Goal: Information Seeking & Learning: Learn about a topic

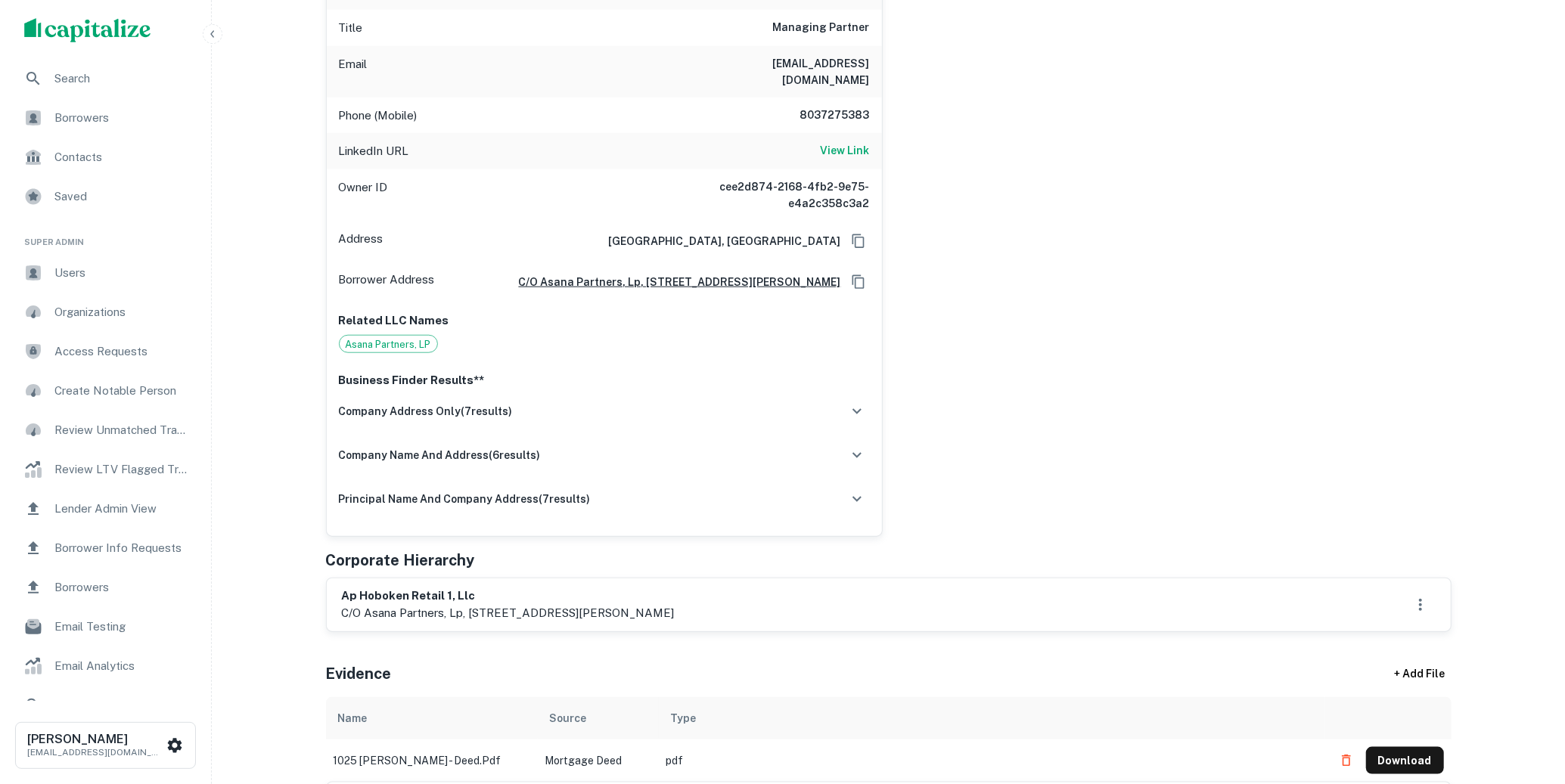
scroll to position [883, 0]
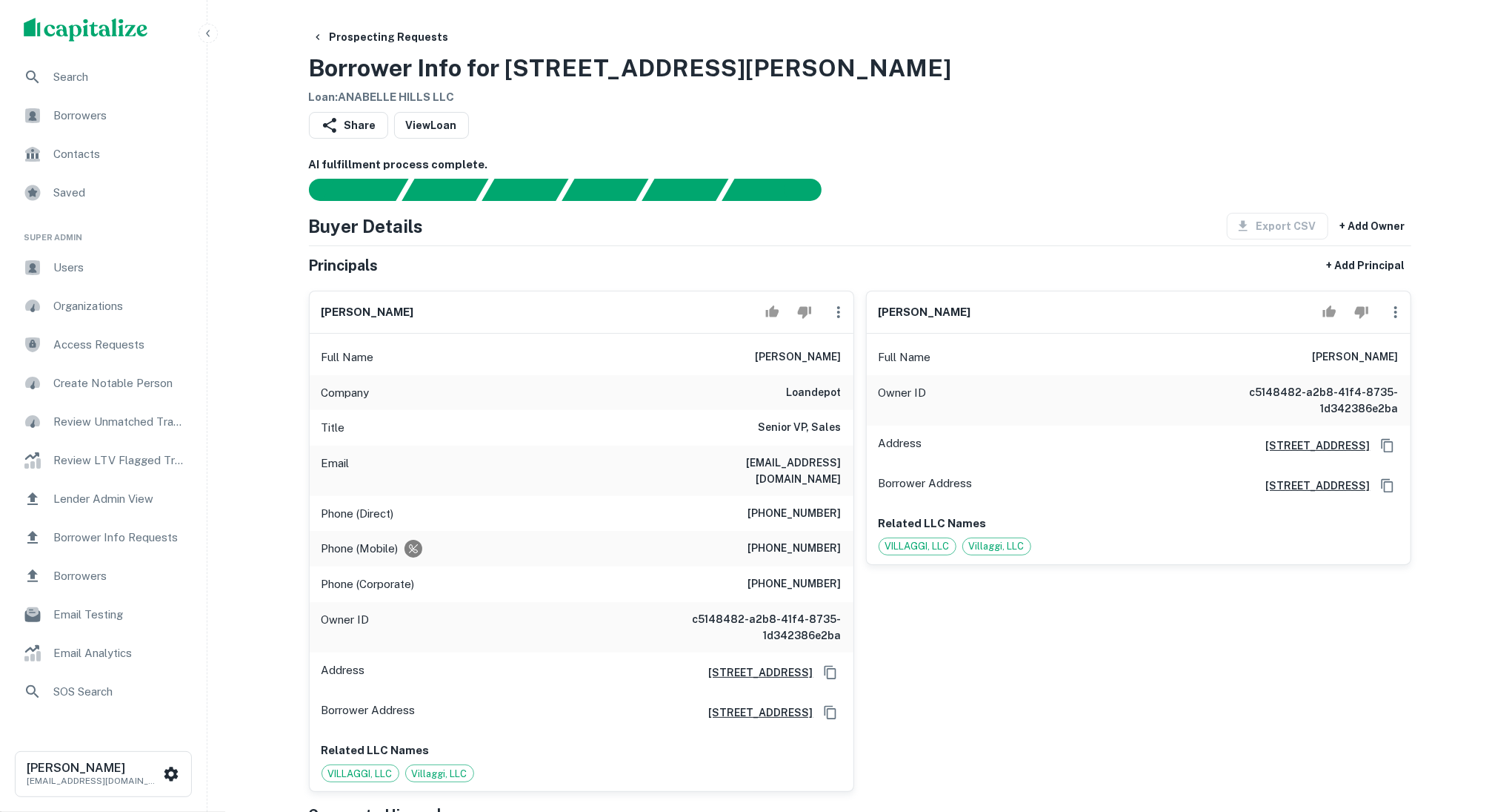
drag, startPoint x: 846, startPoint y: 351, endPoint x: 765, endPoint y: 354, distance: 81.1
click at [765, 354] on div "Full Name giorgio bertuol" at bounding box center [582, 357] width 544 height 36
copy h6 "giorgio bertuol"
click at [969, 231] on div "Buyer Details Export CSV + Add Owner" at bounding box center [861, 226] width 1103 height 27
click at [66, 91] on div "Search" at bounding box center [103, 77] width 183 height 36
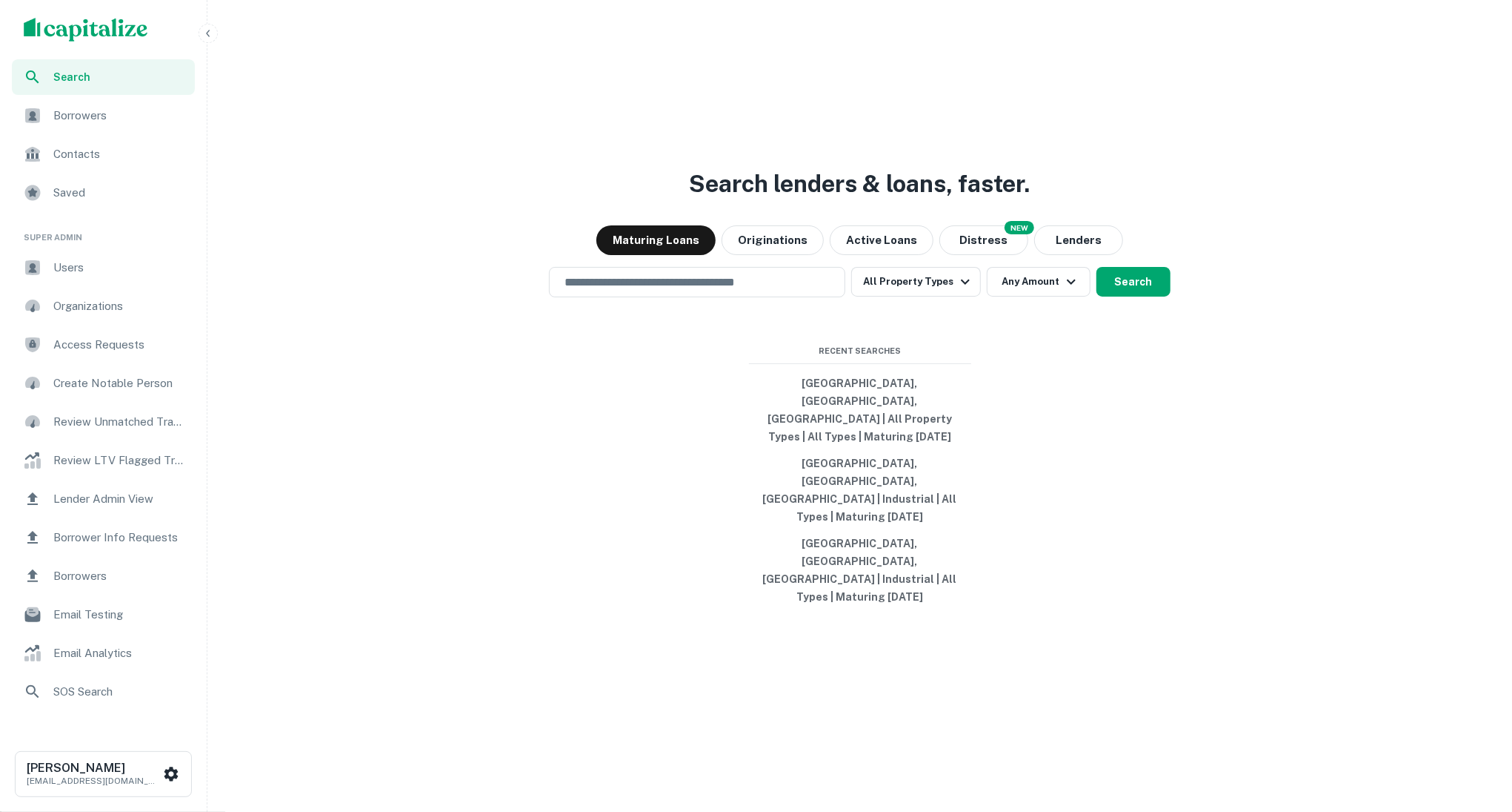
click at [210, 41] on button "button" at bounding box center [208, 33] width 19 height 19
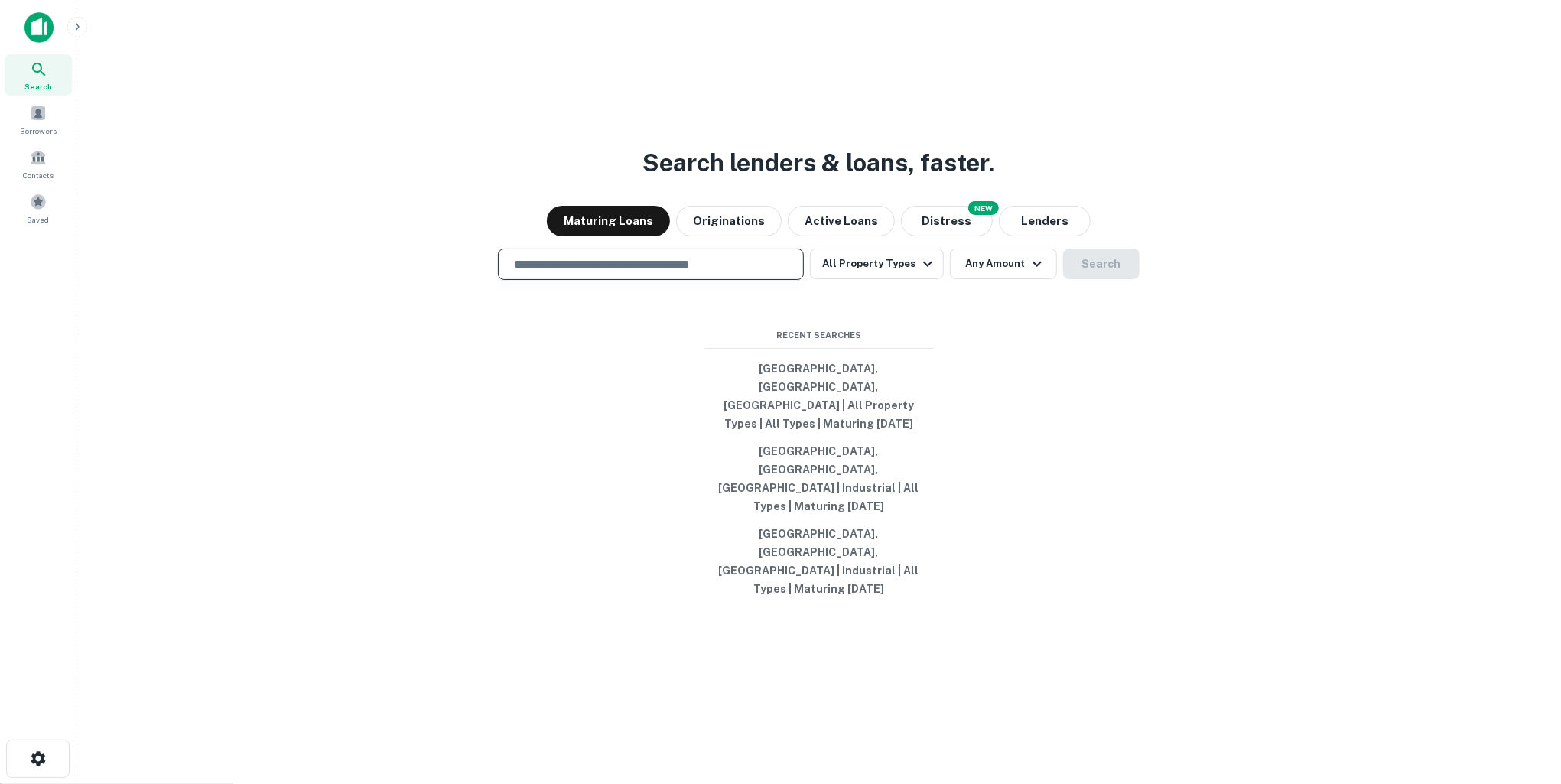
click at [714, 273] on input "text" at bounding box center [651, 265] width 292 height 18
type input "*"
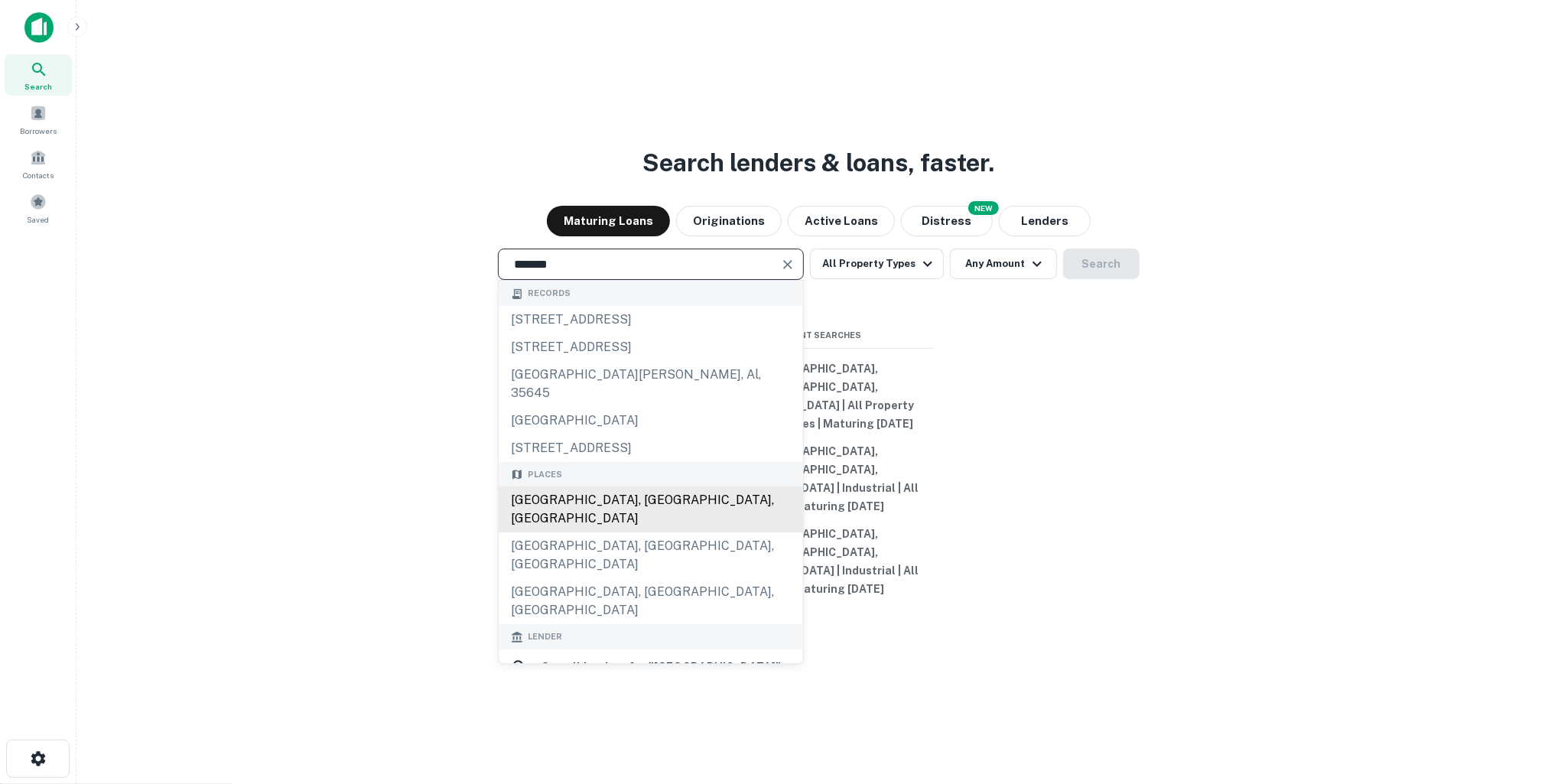
click at [691, 533] on div "Houston, TX, USA" at bounding box center [651, 510] width 305 height 46
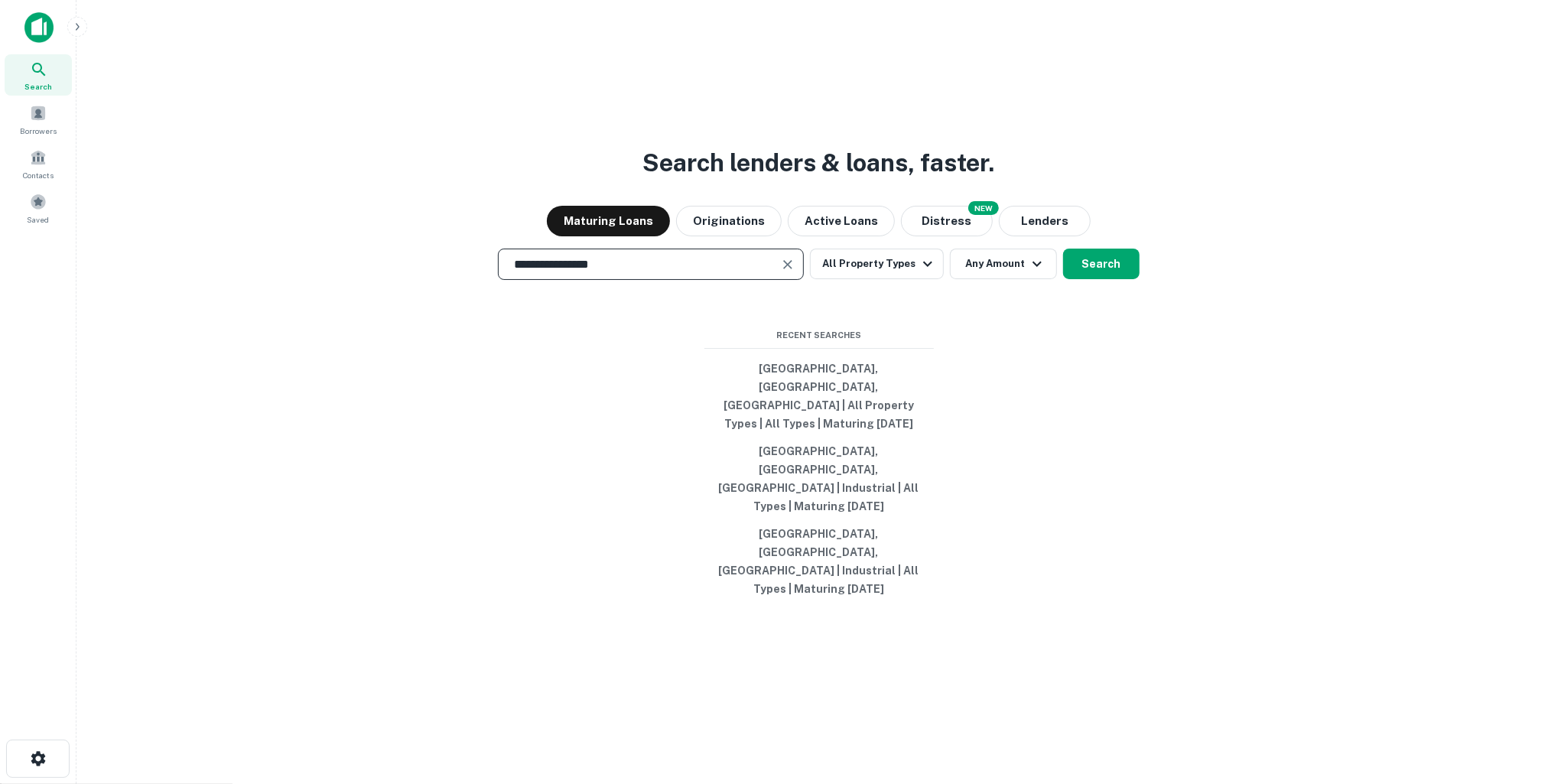
type input "**********"
click at [1132, 396] on div "**********" at bounding box center [818, 428] width 1460 height 784
click at [1106, 279] on button "Search" at bounding box center [1102, 264] width 77 height 31
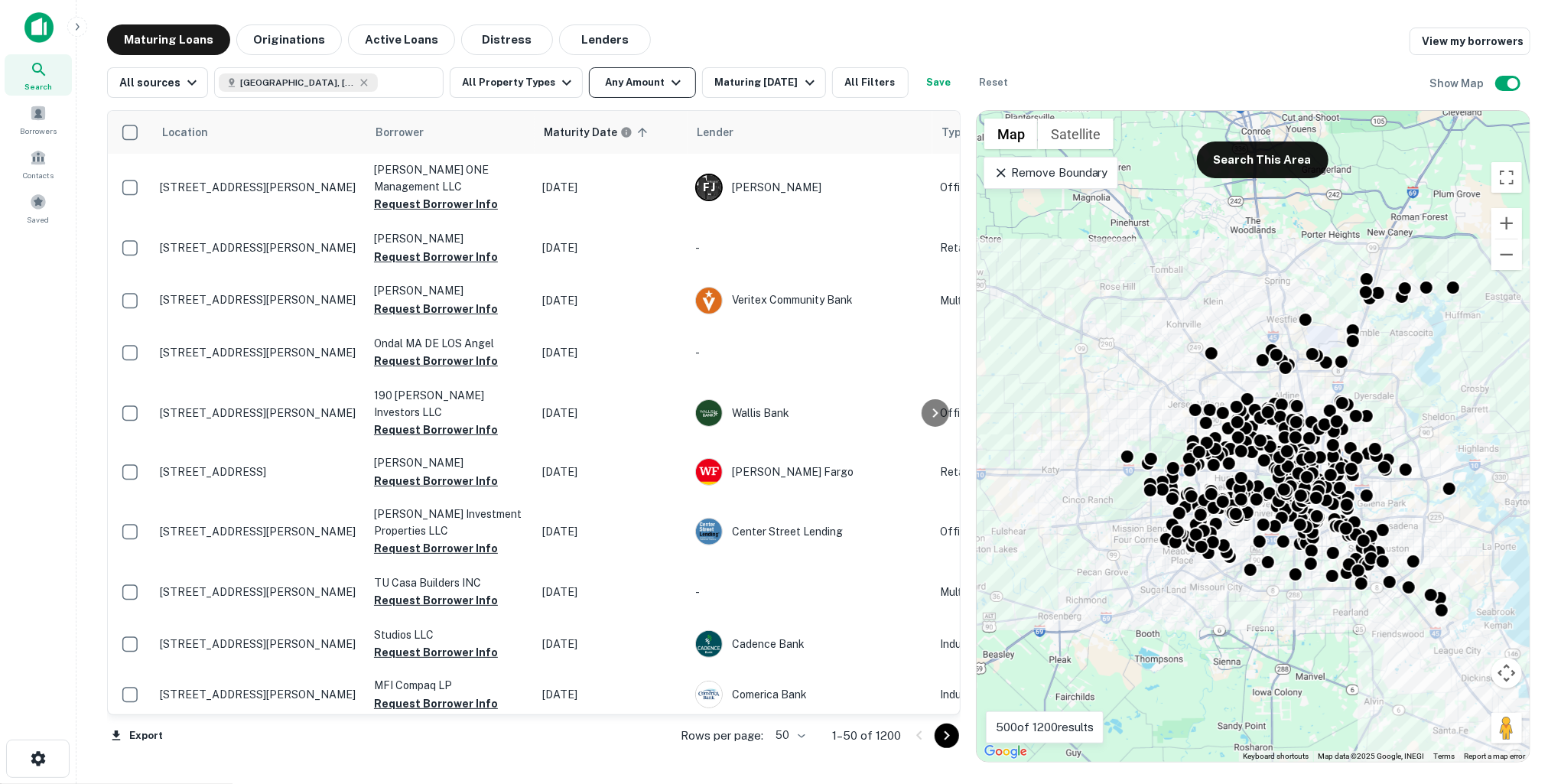
click at [667, 81] on icon "button" at bounding box center [676, 82] width 19 height 19
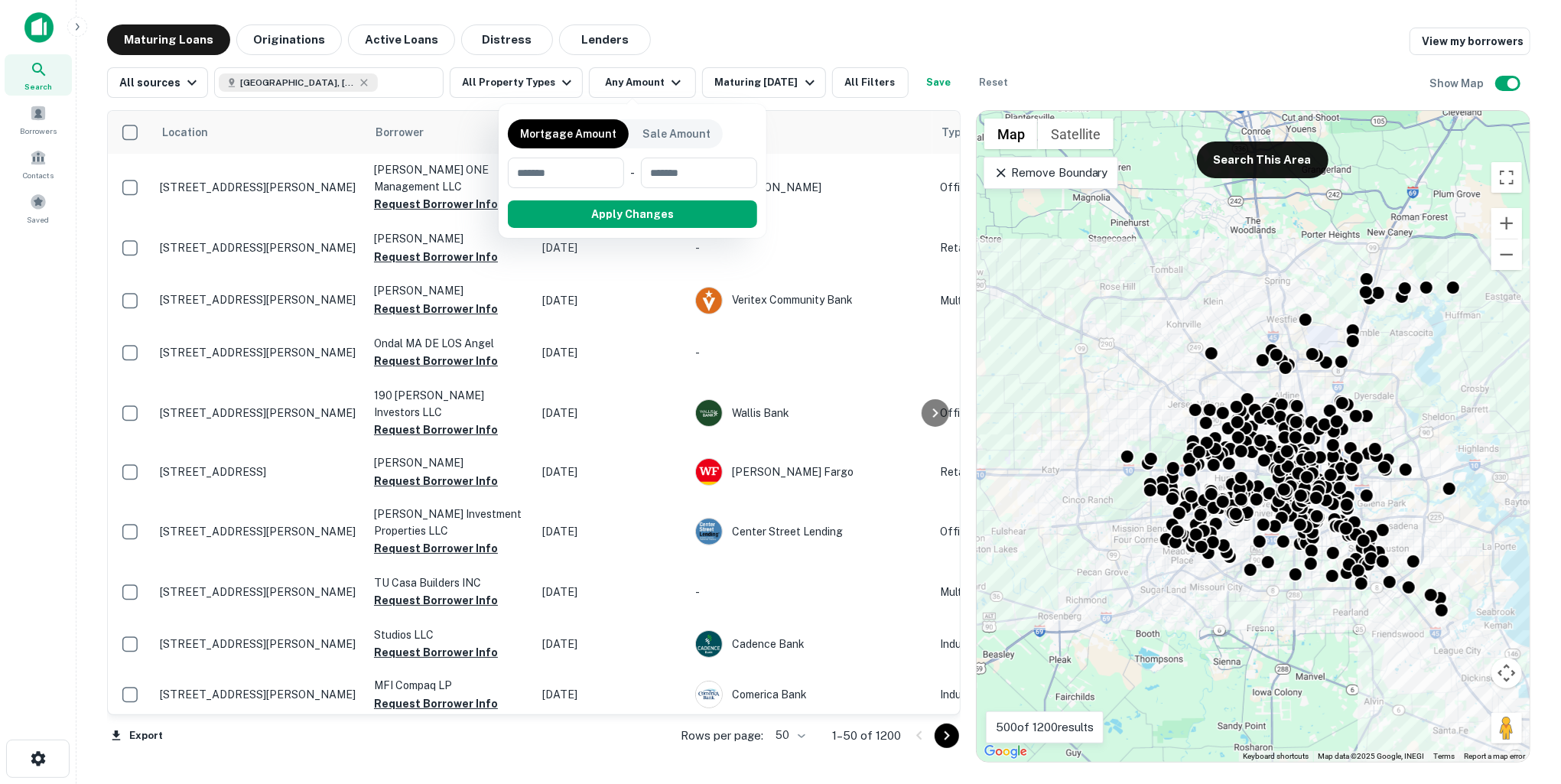
click at [699, 44] on div at bounding box center [780, 392] width 1561 height 784
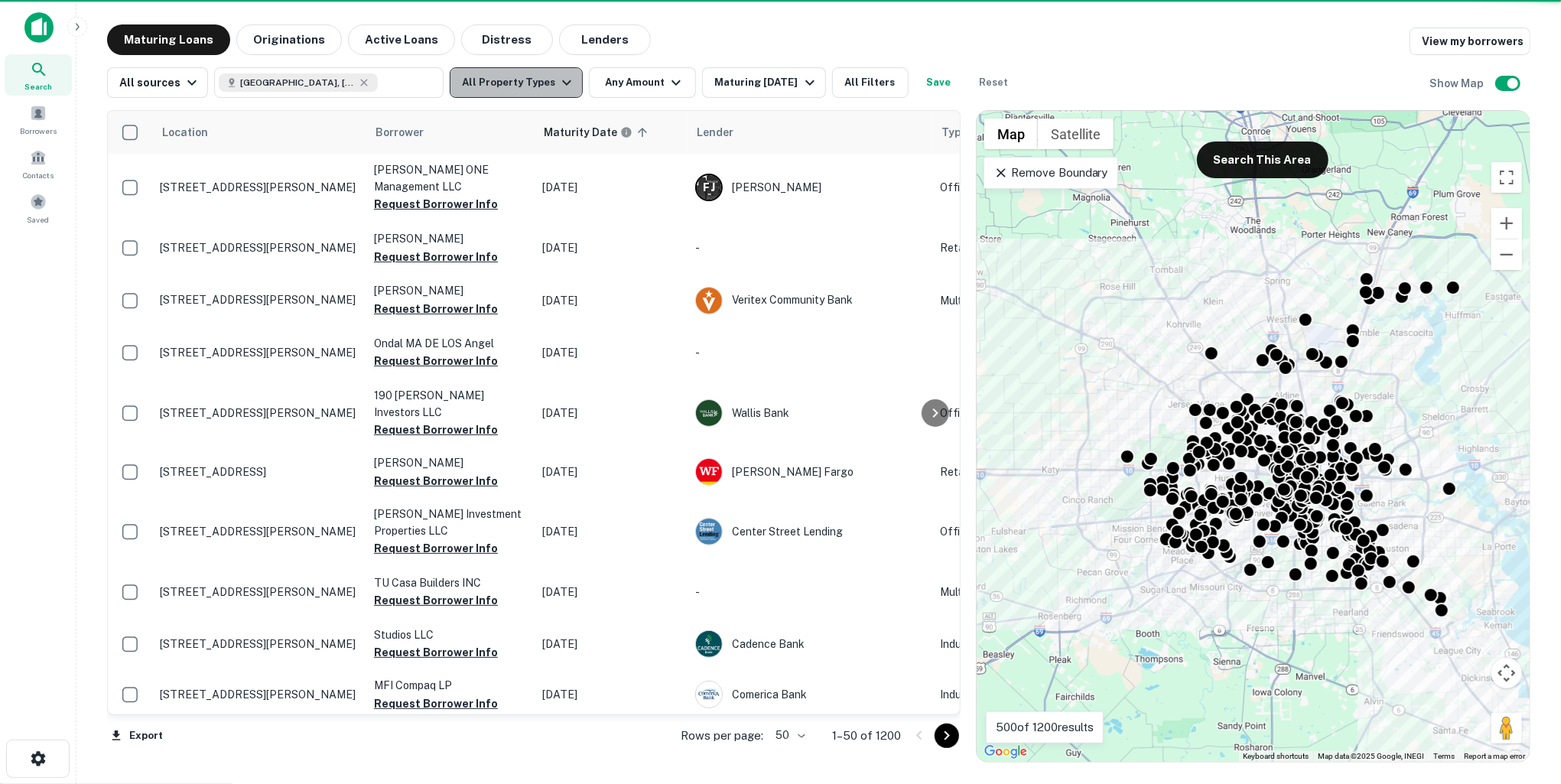
click at [558, 87] on icon "button" at bounding box center [567, 82] width 19 height 19
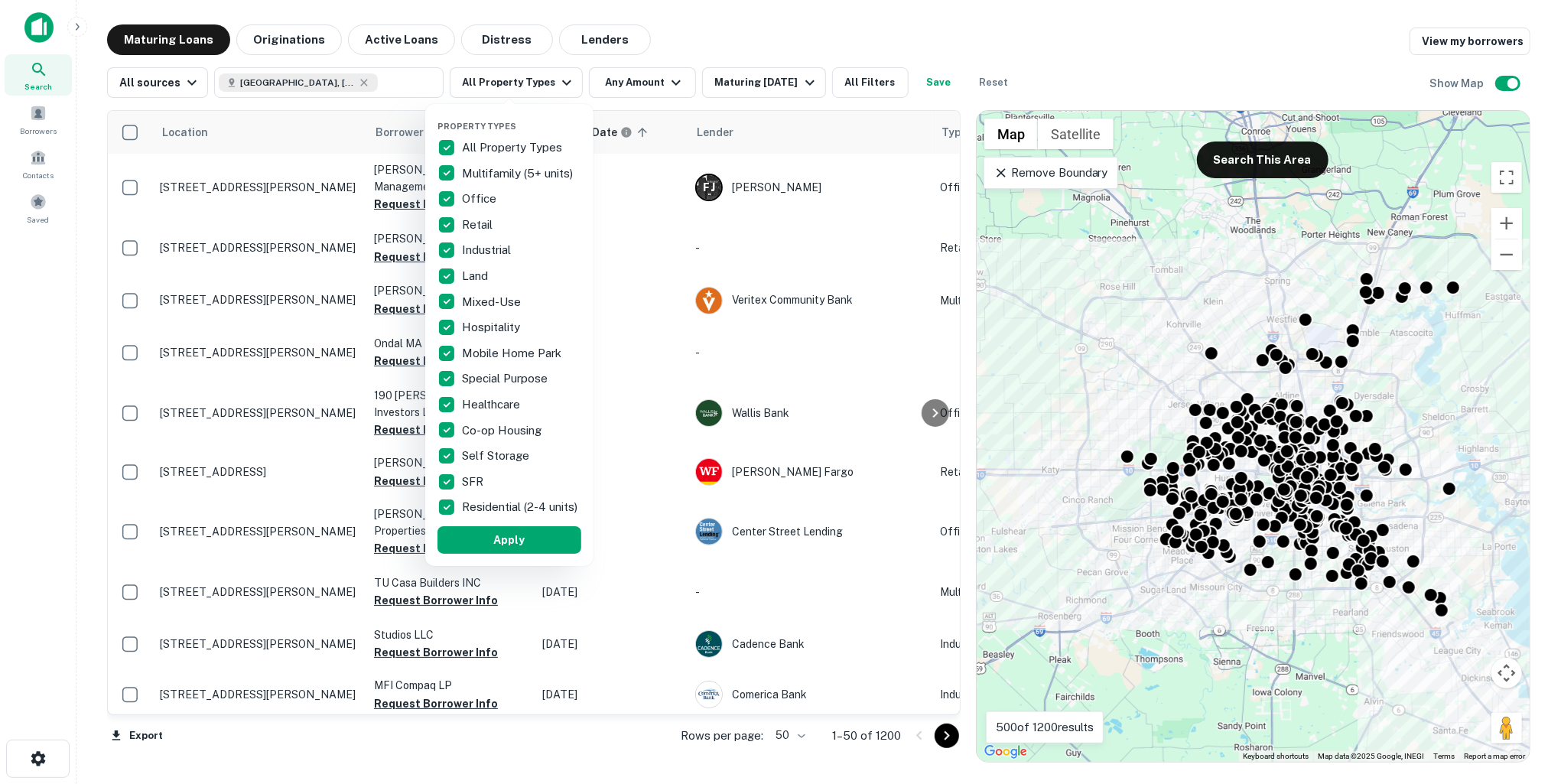
click at [761, 55] on div at bounding box center [780, 392] width 1561 height 784
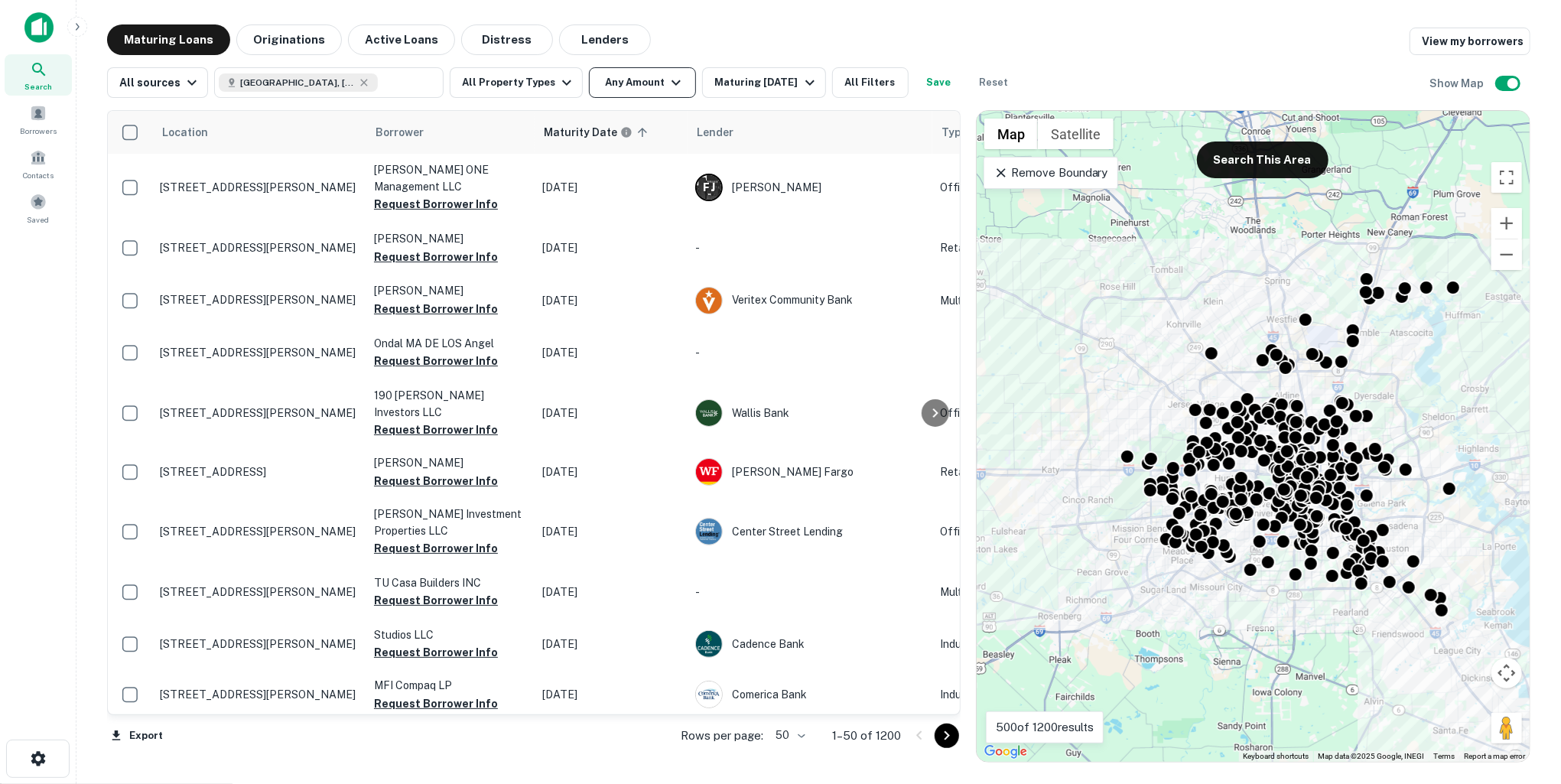
click at [671, 86] on icon "button" at bounding box center [676, 82] width 19 height 19
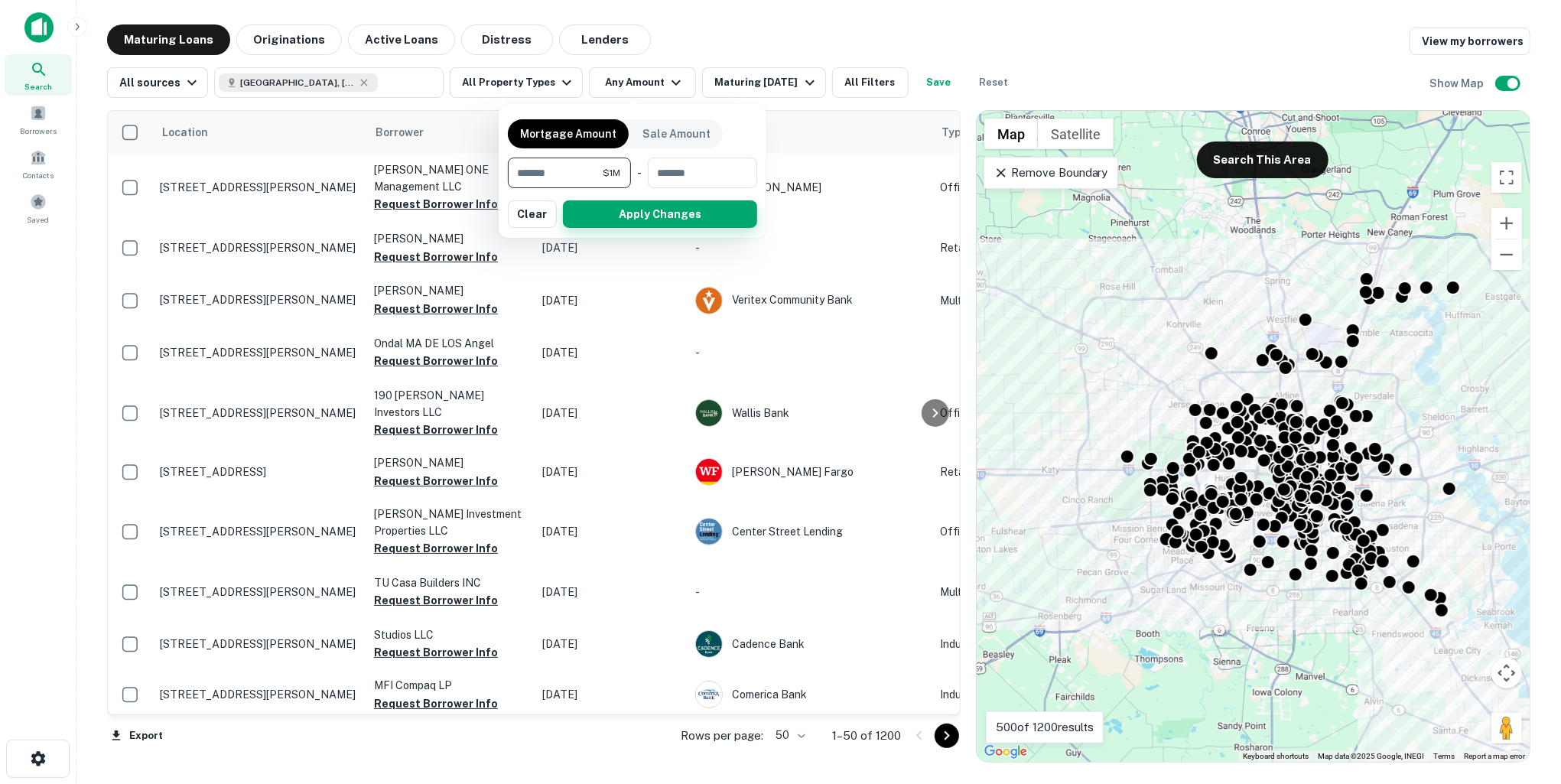
type input "*******"
click at [630, 208] on button "Apply Changes" at bounding box center [660, 214] width 195 height 28
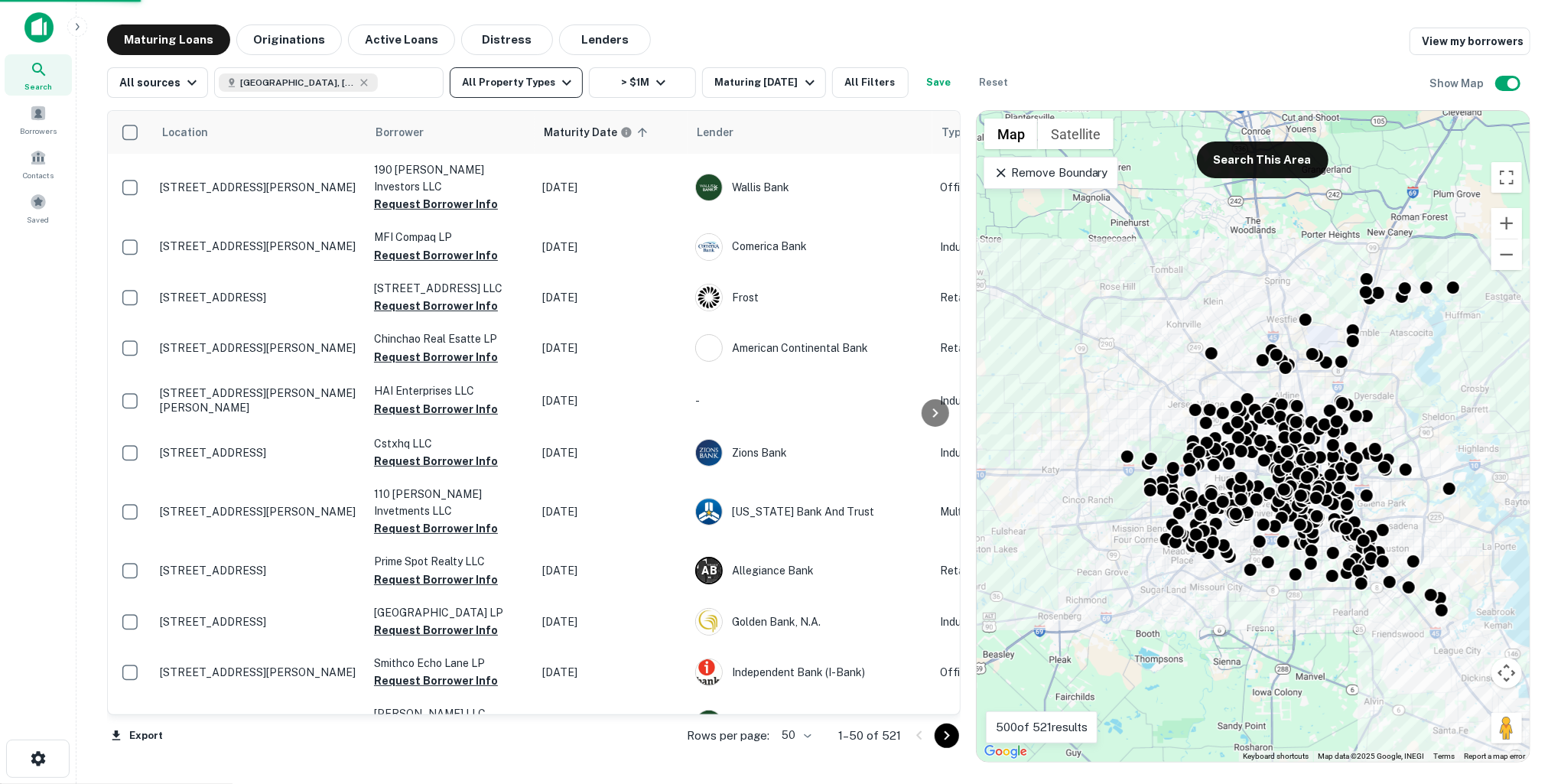
click at [558, 85] on icon "button" at bounding box center [567, 82] width 19 height 19
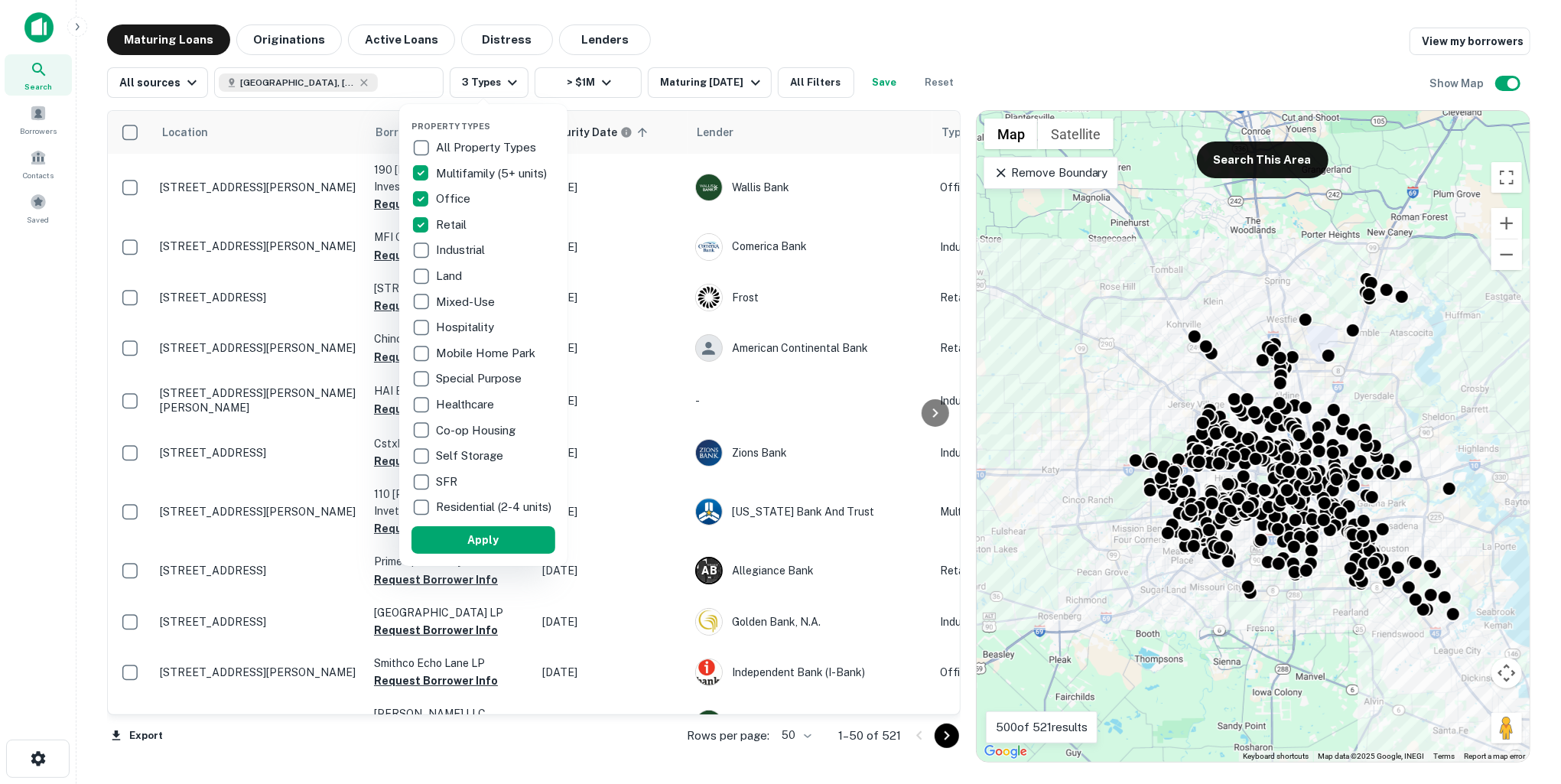
drag, startPoint x: 502, startPoint y: 549, endPoint x: 804, endPoint y: 369, distance: 351.6
click at [502, 549] on button "Apply" at bounding box center [483, 540] width 144 height 28
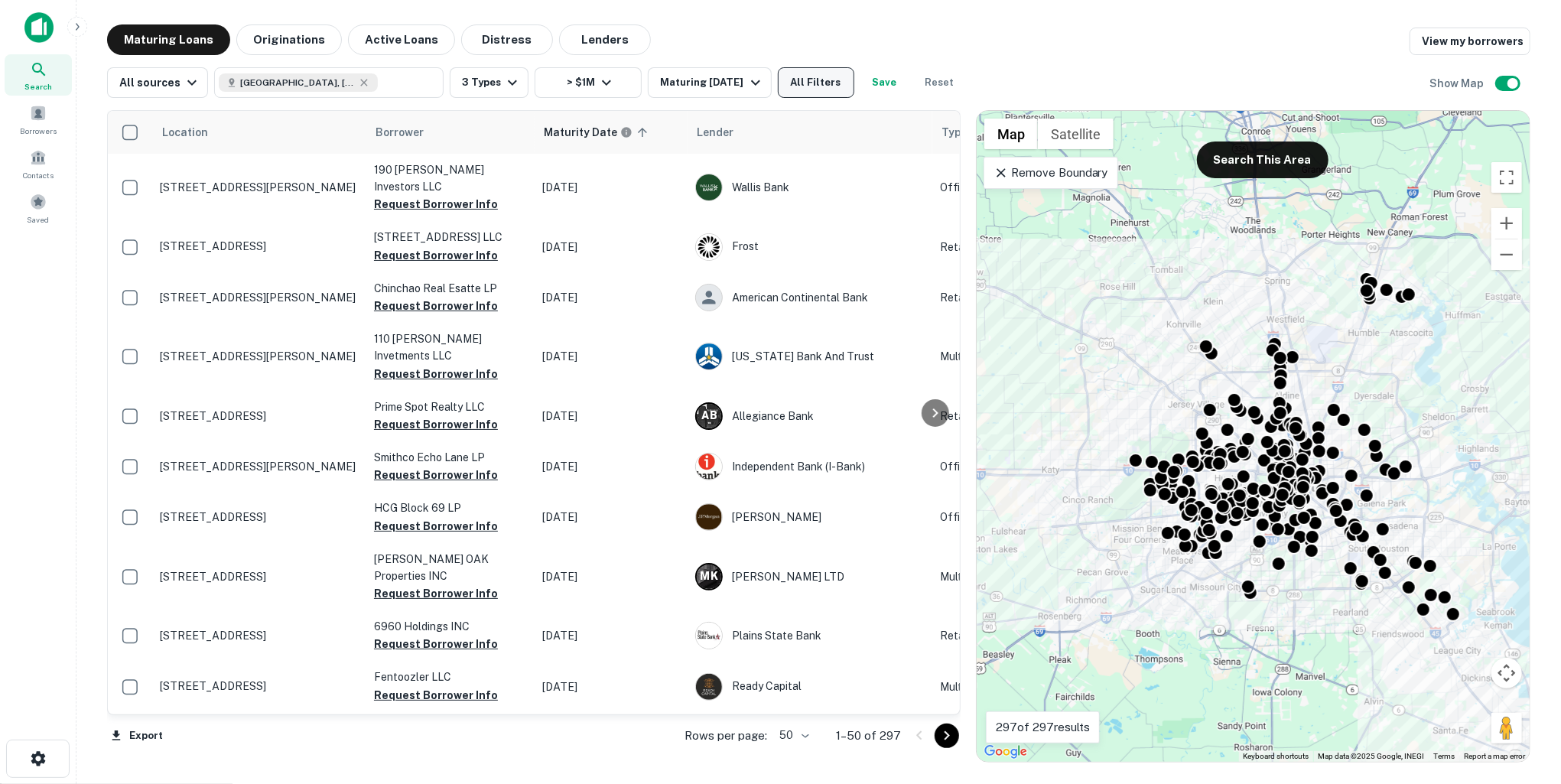
click at [806, 84] on button "All Filters" at bounding box center [816, 83] width 77 height 31
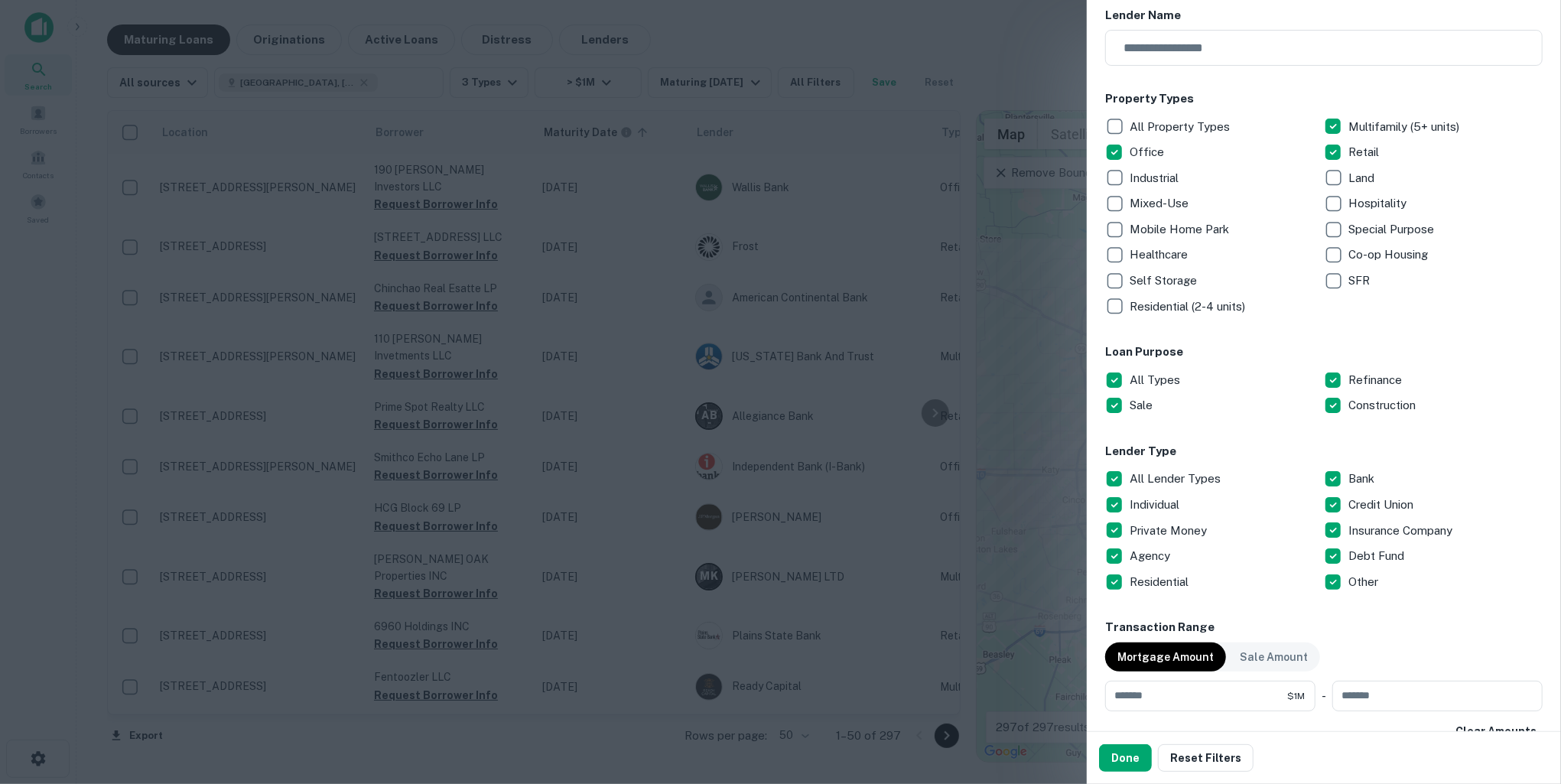
scroll to position [177, 0]
click at [1125, 756] on button "Done" at bounding box center [1125, 758] width 53 height 28
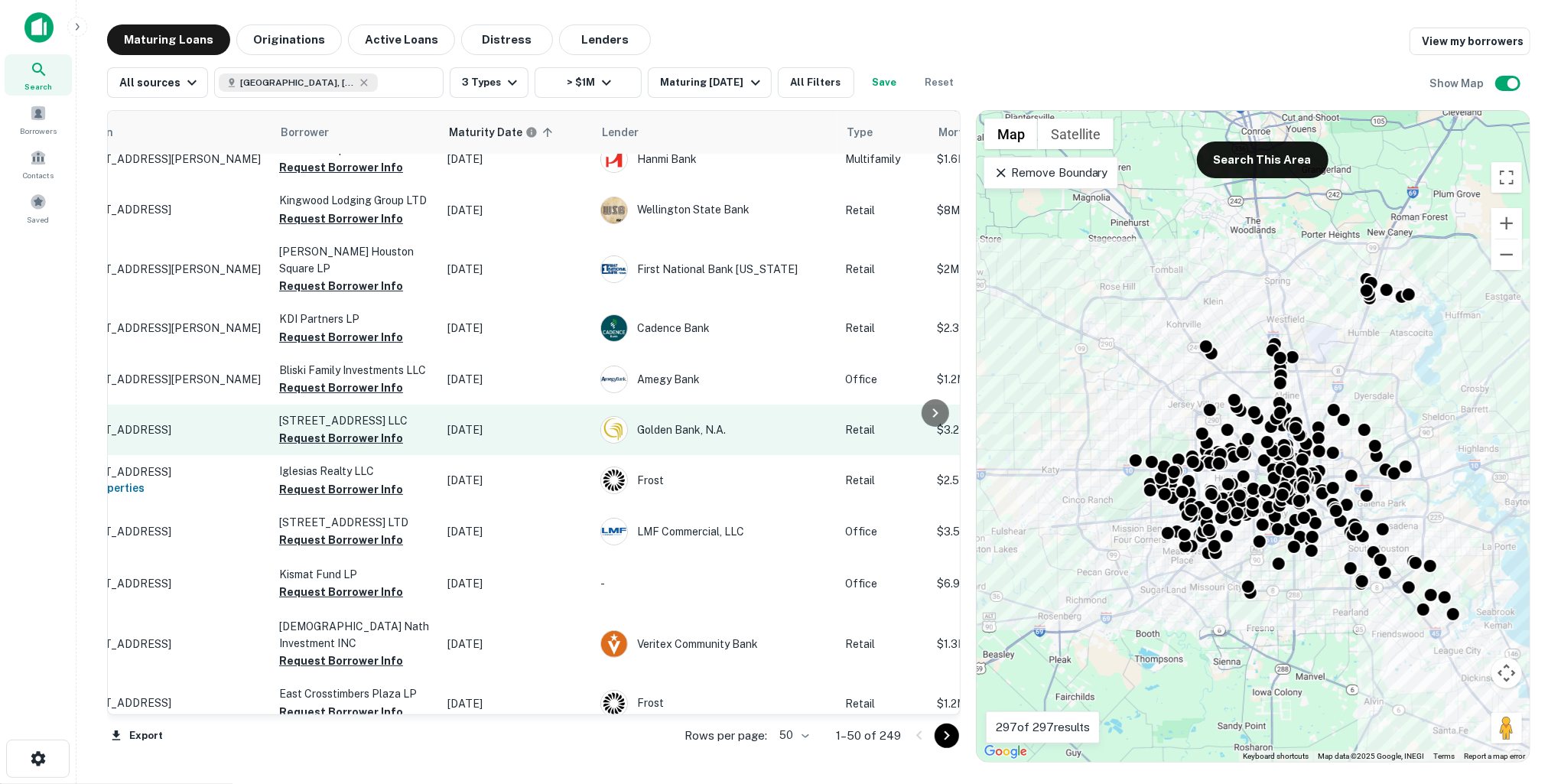
scroll to position [460, 0]
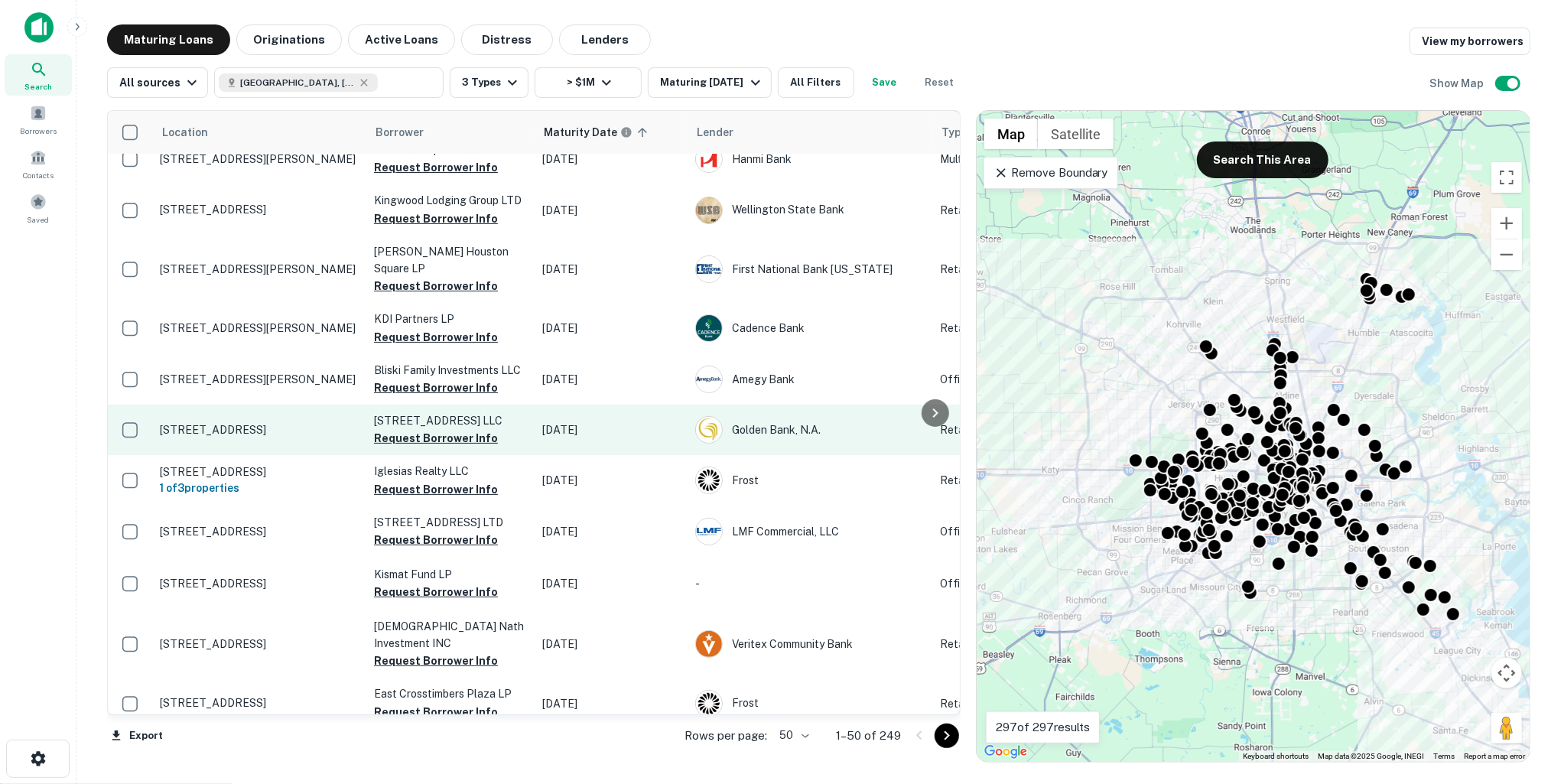
click at [257, 423] on p "6223 Bellaire Blvd Houston, TX77081" at bounding box center [259, 430] width 199 height 14
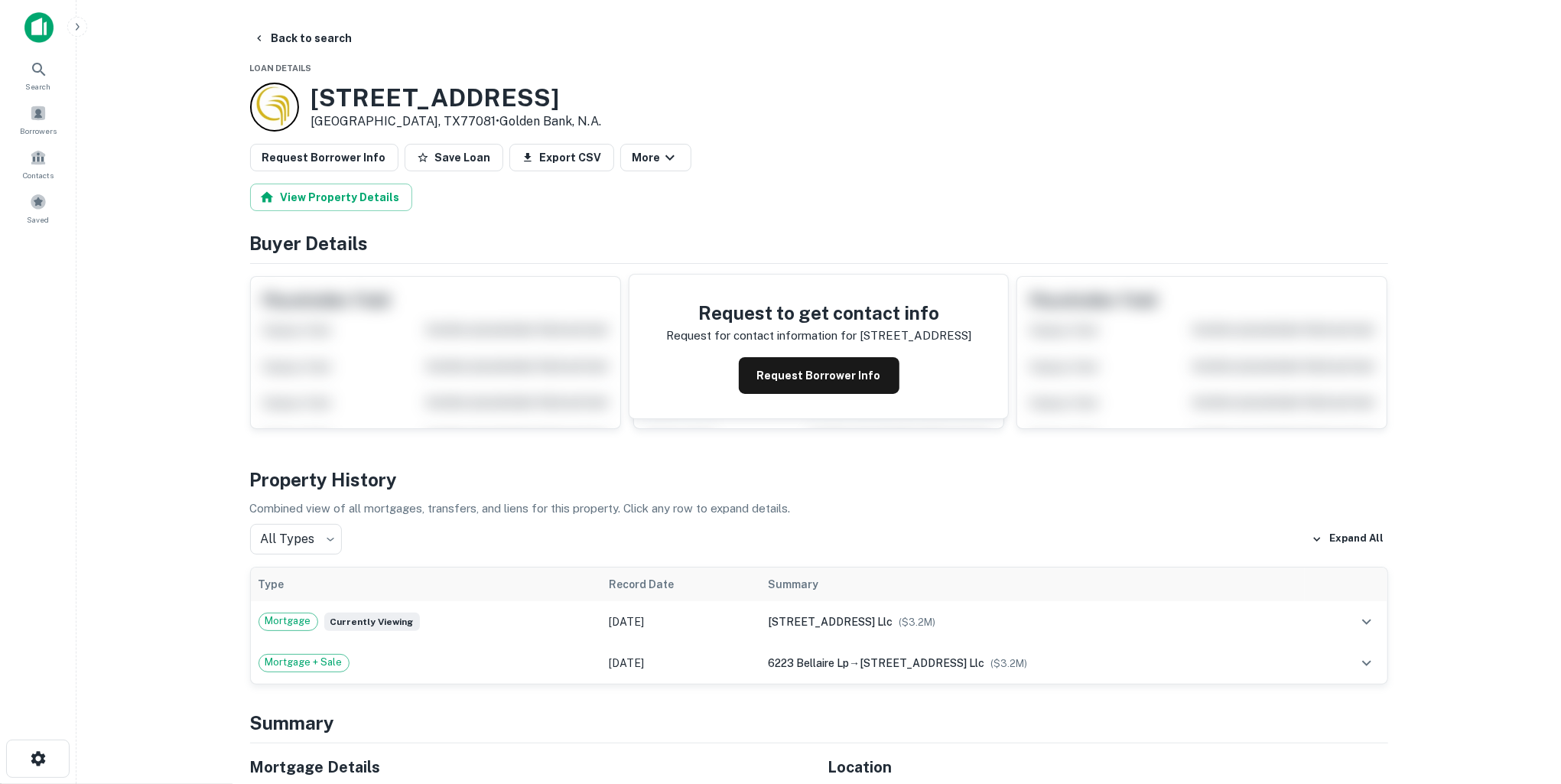
scroll to position [24, 0]
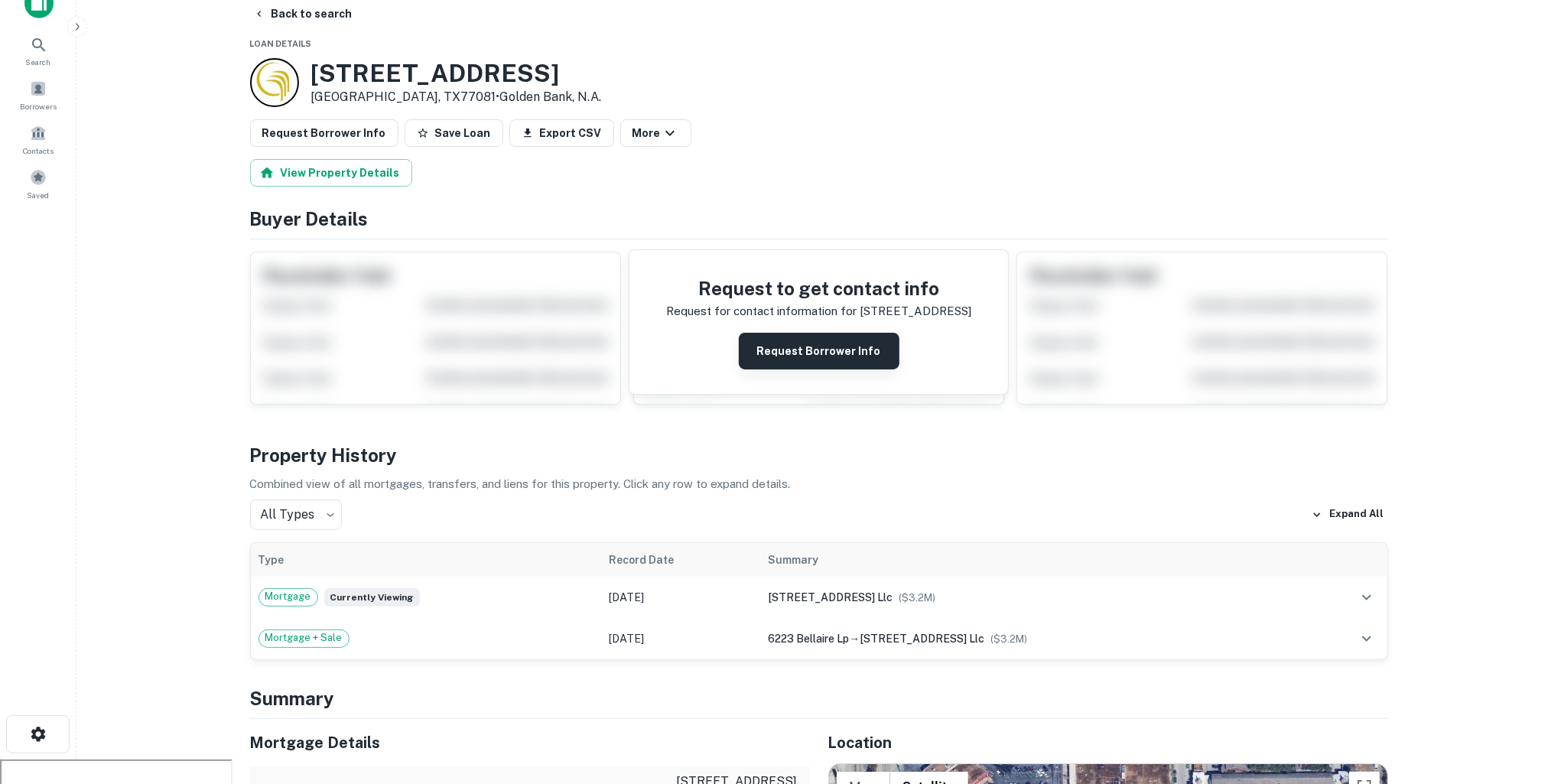
click at [831, 348] on button "Request Borrower Info" at bounding box center [818, 351] width 160 height 37
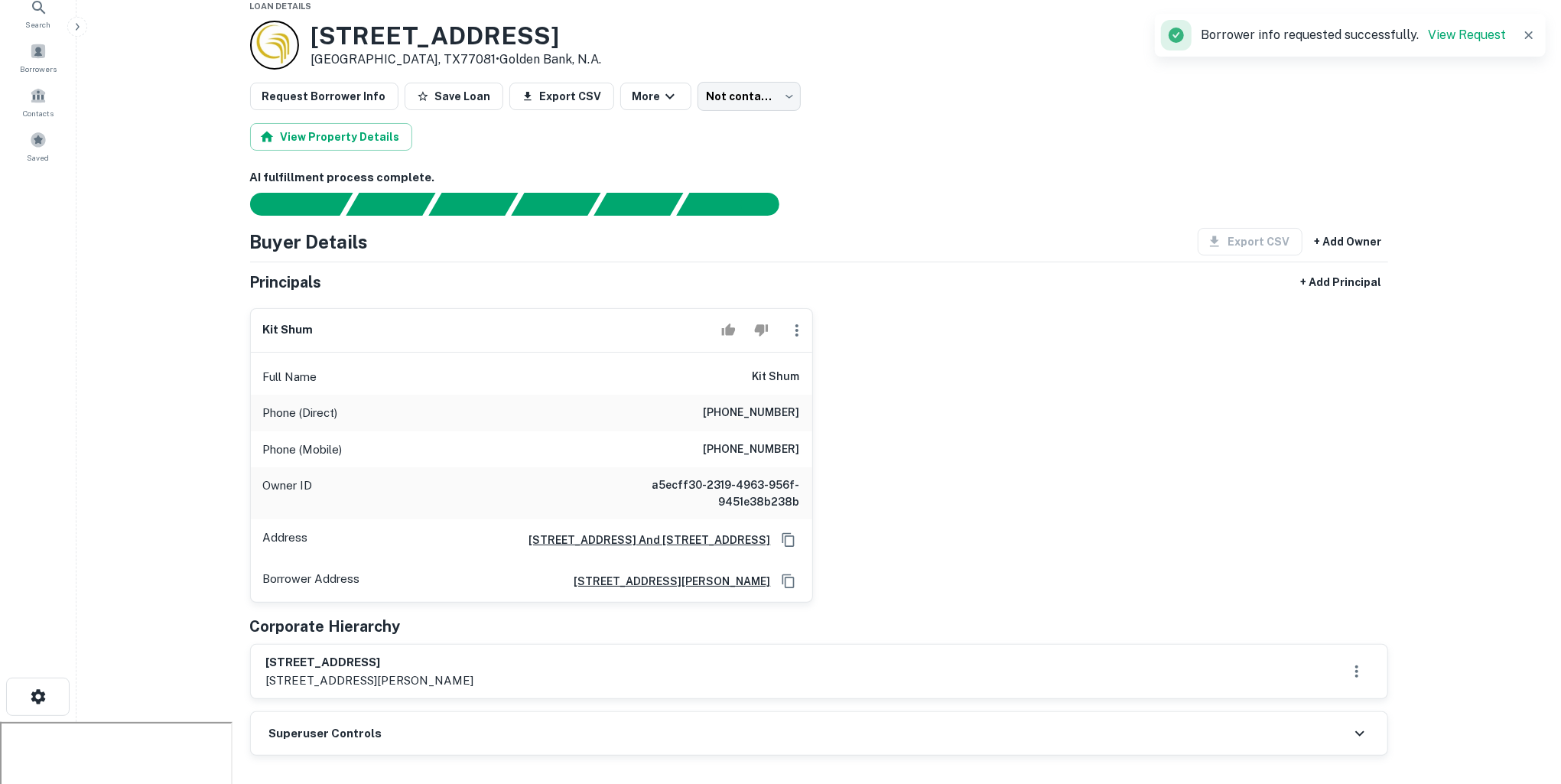
scroll to position [82, 0]
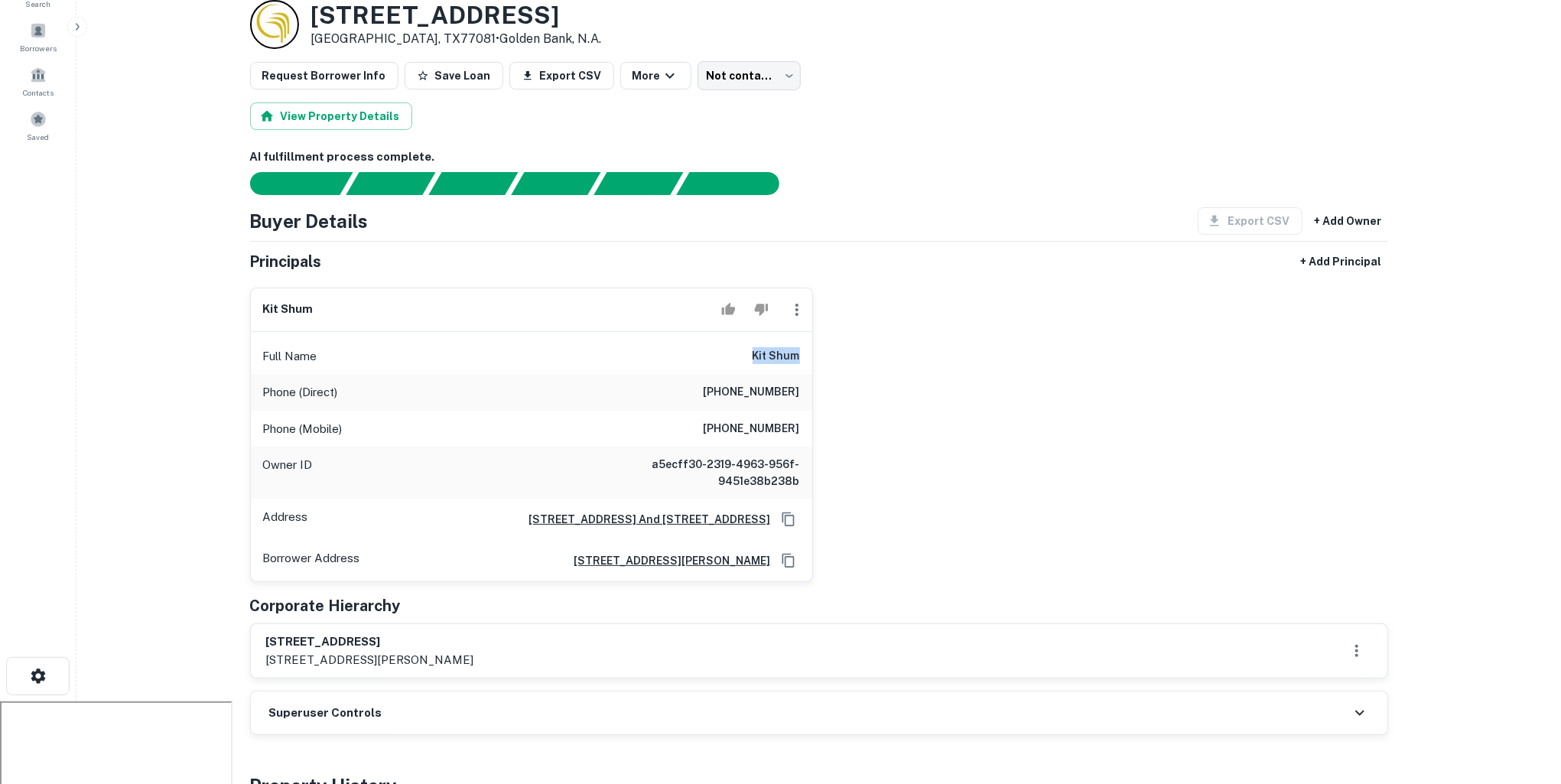
drag, startPoint x: 747, startPoint y: 353, endPoint x: 805, endPoint y: 352, distance: 58.0
click at [805, 352] on div "Full Name kit shum" at bounding box center [532, 356] width 562 height 37
click at [879, 346] on div "kit shum Full Name kit shum Phone (Direct) (713) 974-7006 Phone (Mobile) (713) …" at bounding box center [813, 429] width 1151 height 308
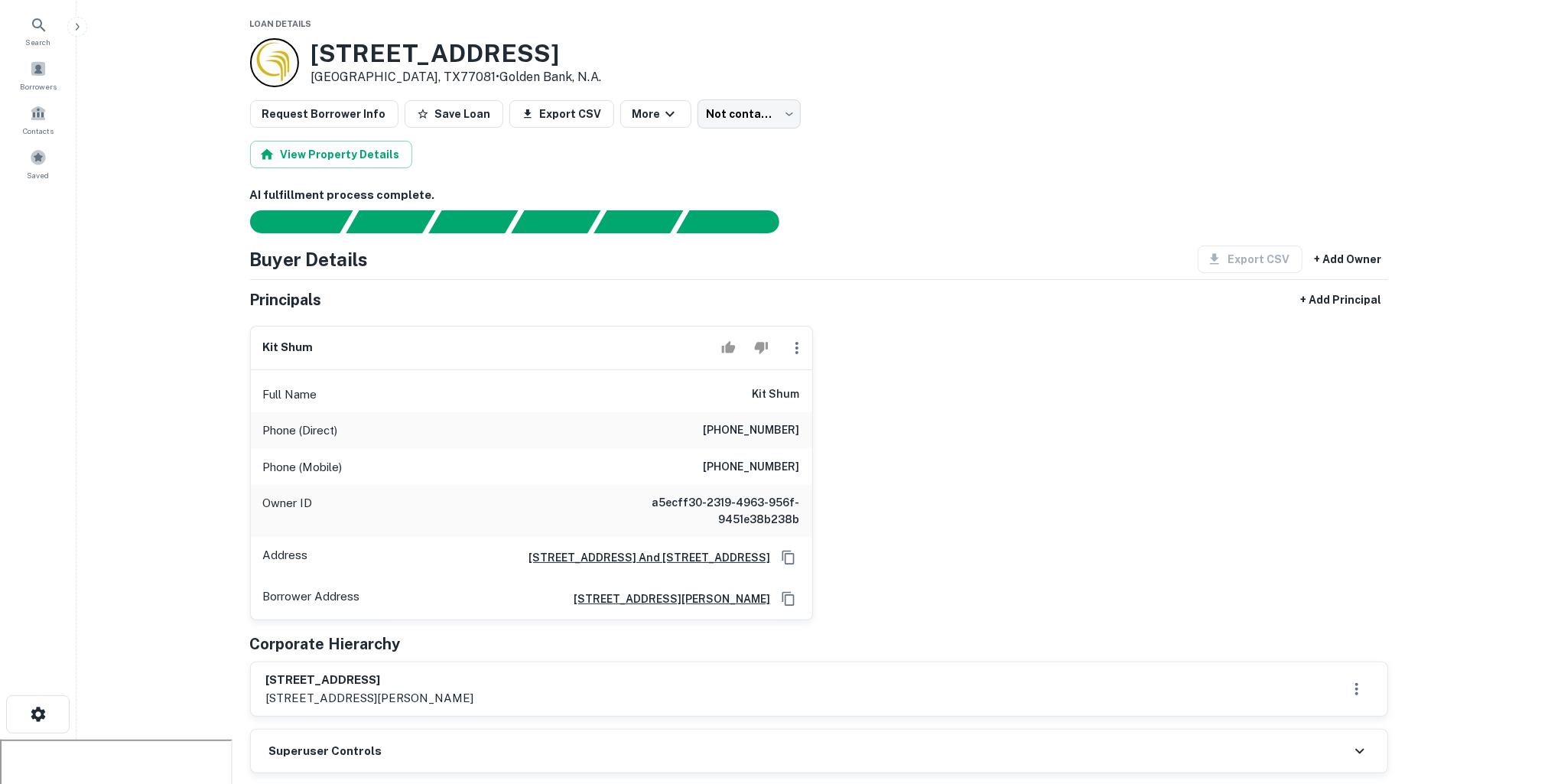
scroll to position [0, 0]
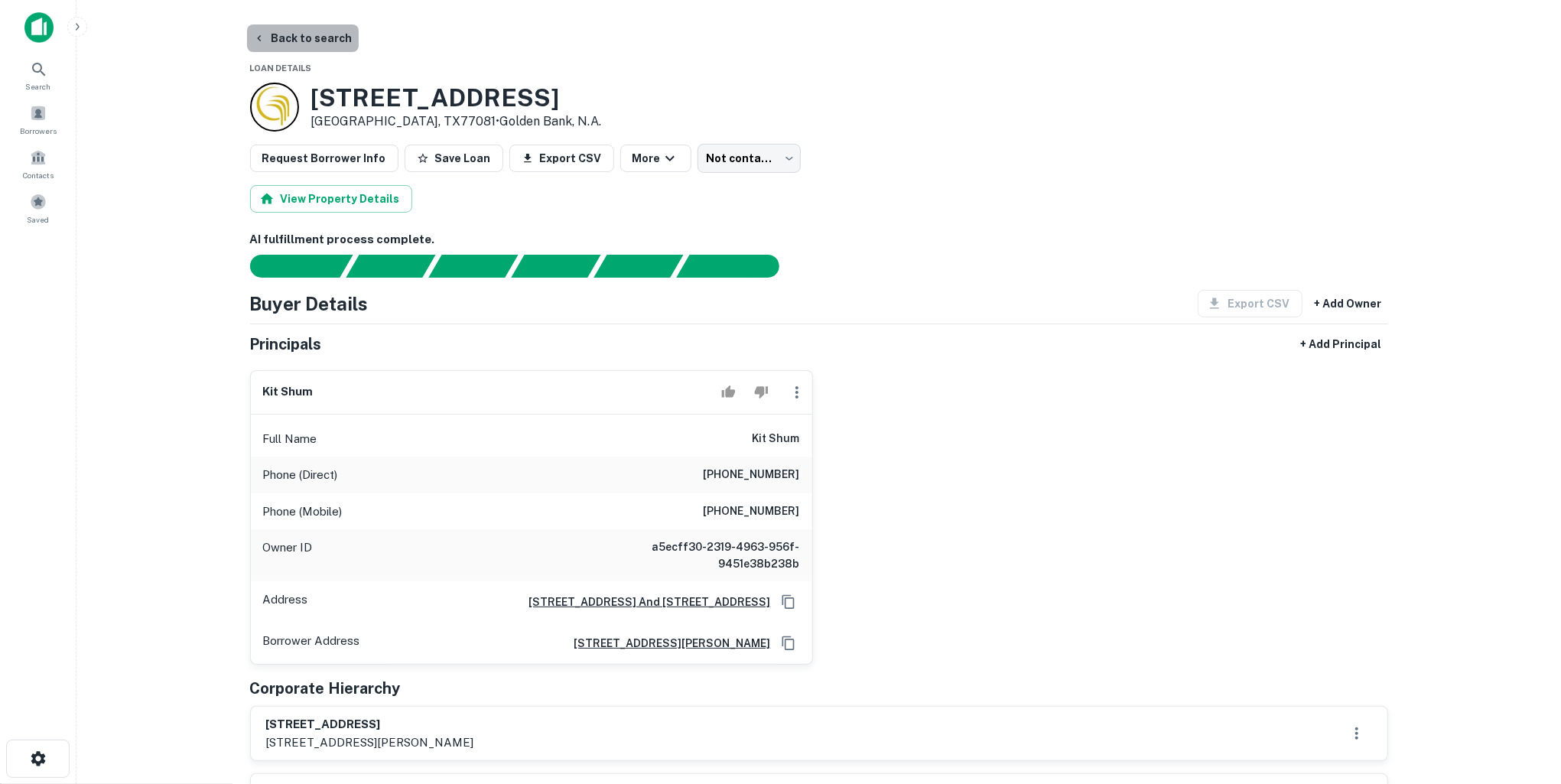
click at [305, 32] on button "Back to search" at bounding box center [302, 38] width 112 height 28
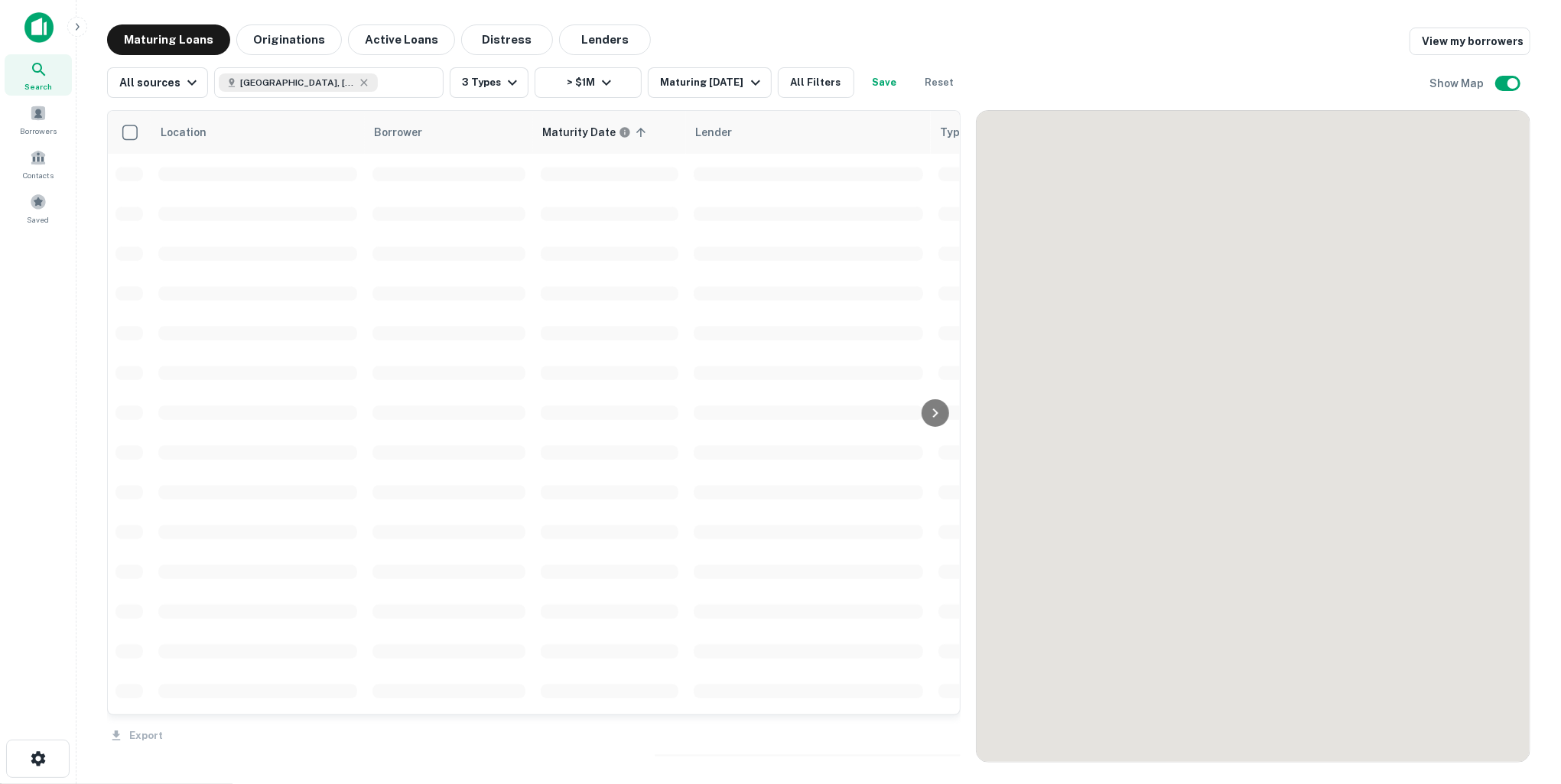
scroll to position [460, 0]
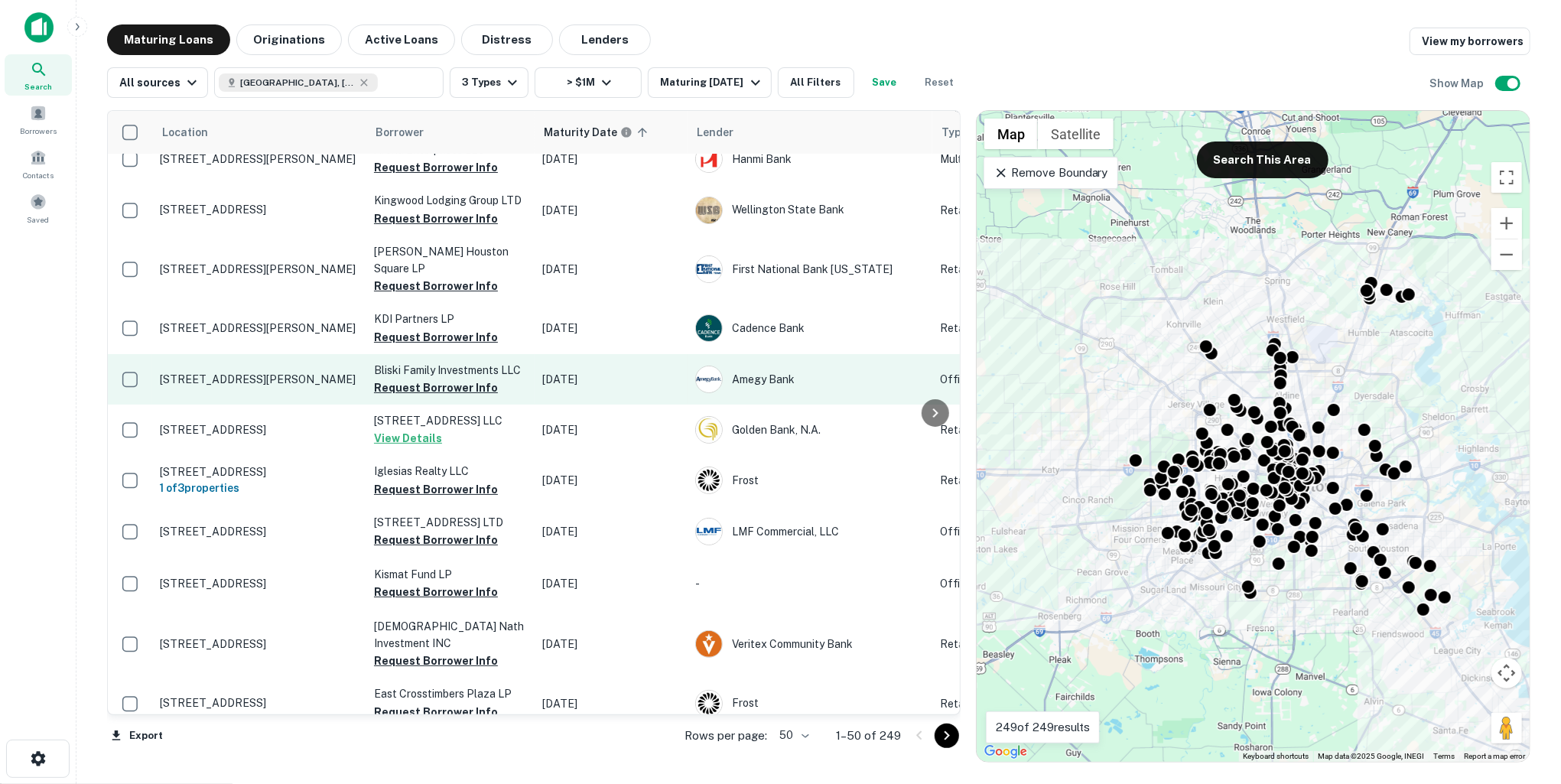
click at [289, 373] on p "8381 Westview Dr Houston, TX77055" at bounding box center [259, 379] width 199 height 14
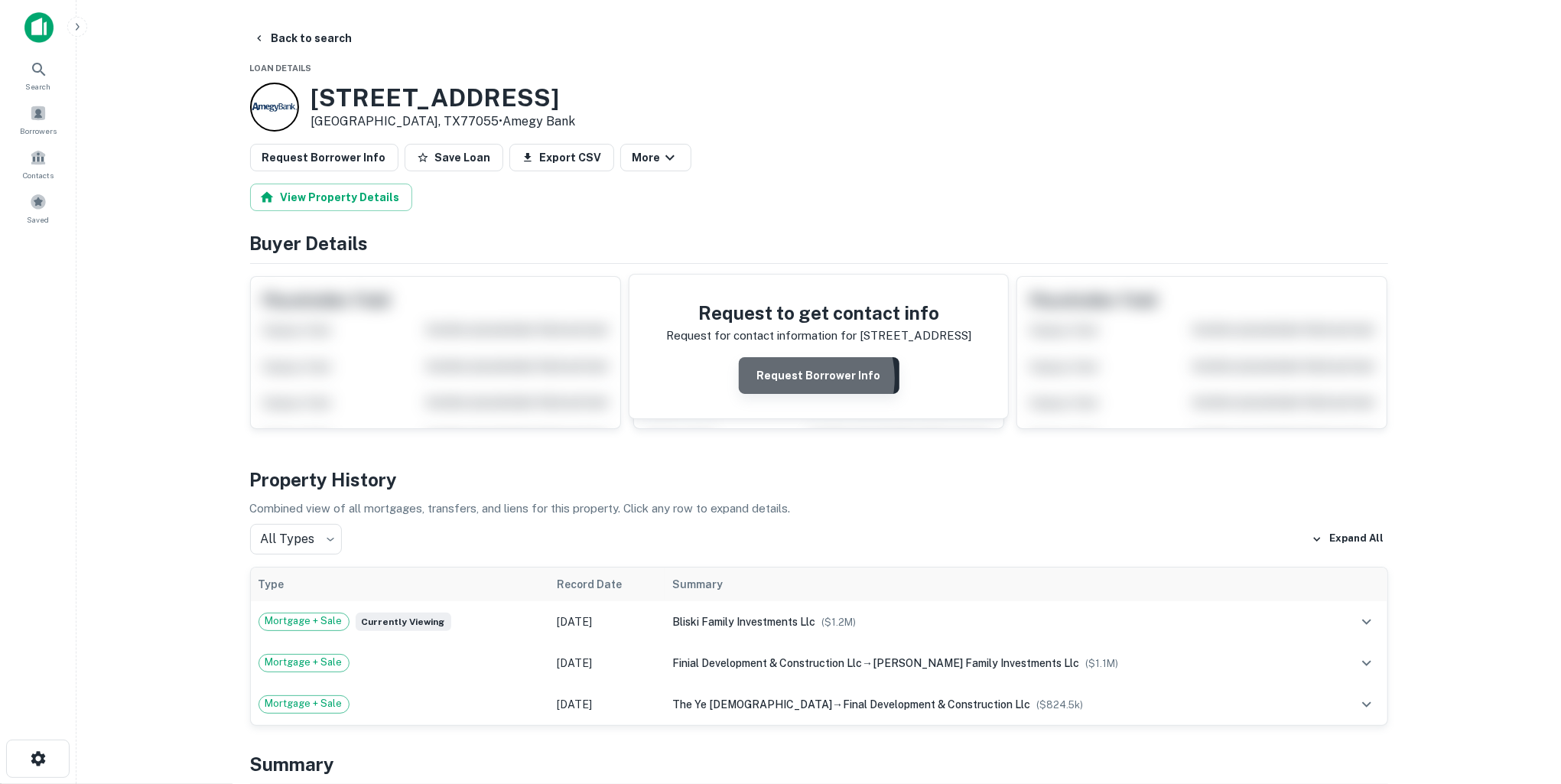
click at [803, 377] on button "Request Borrower Info" at bounding box center [818, 375] width 160 height 37
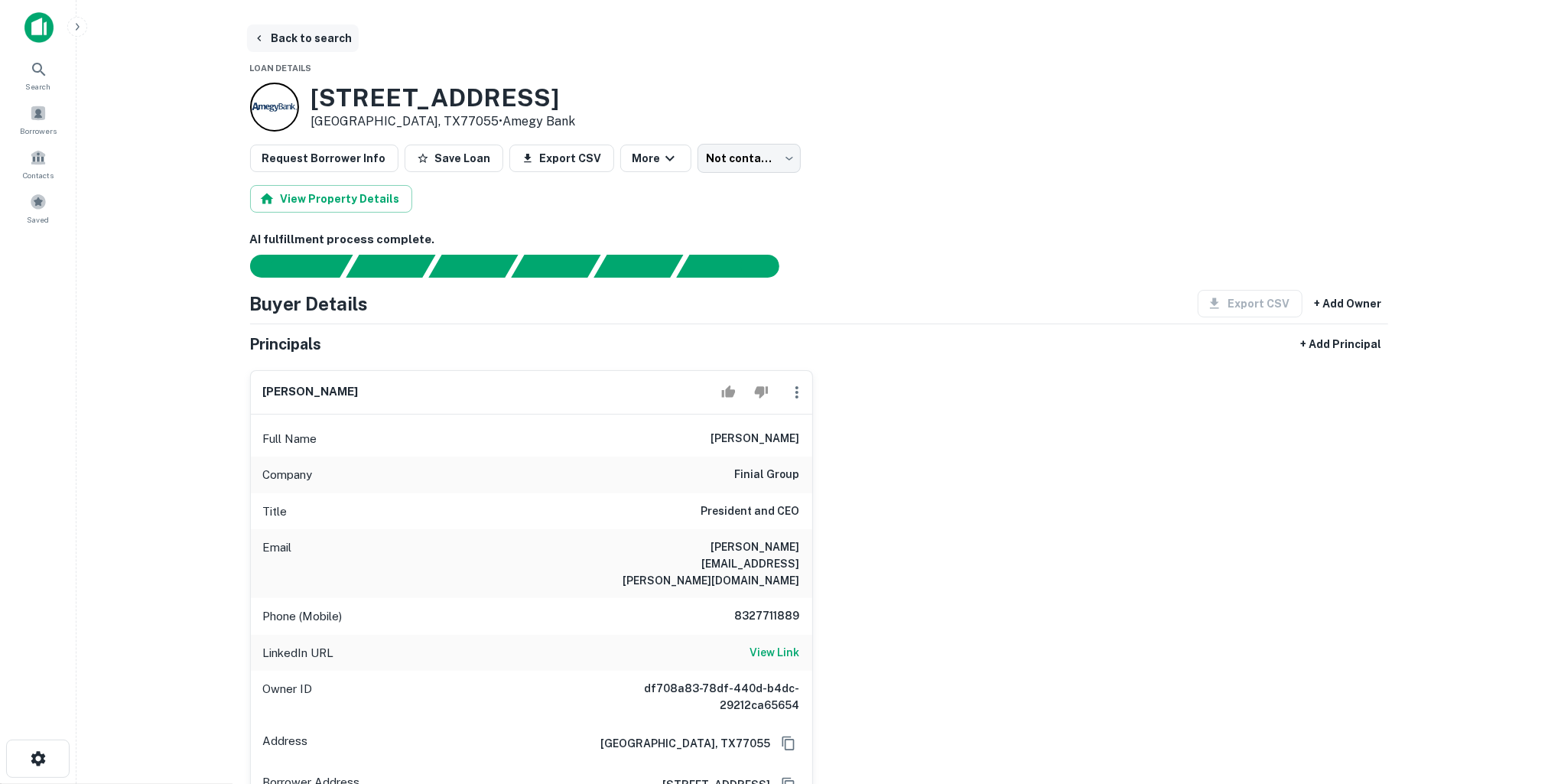
click at [308, 37] on button "Back to search" at bounding box center [302, 38] width 112 height 28
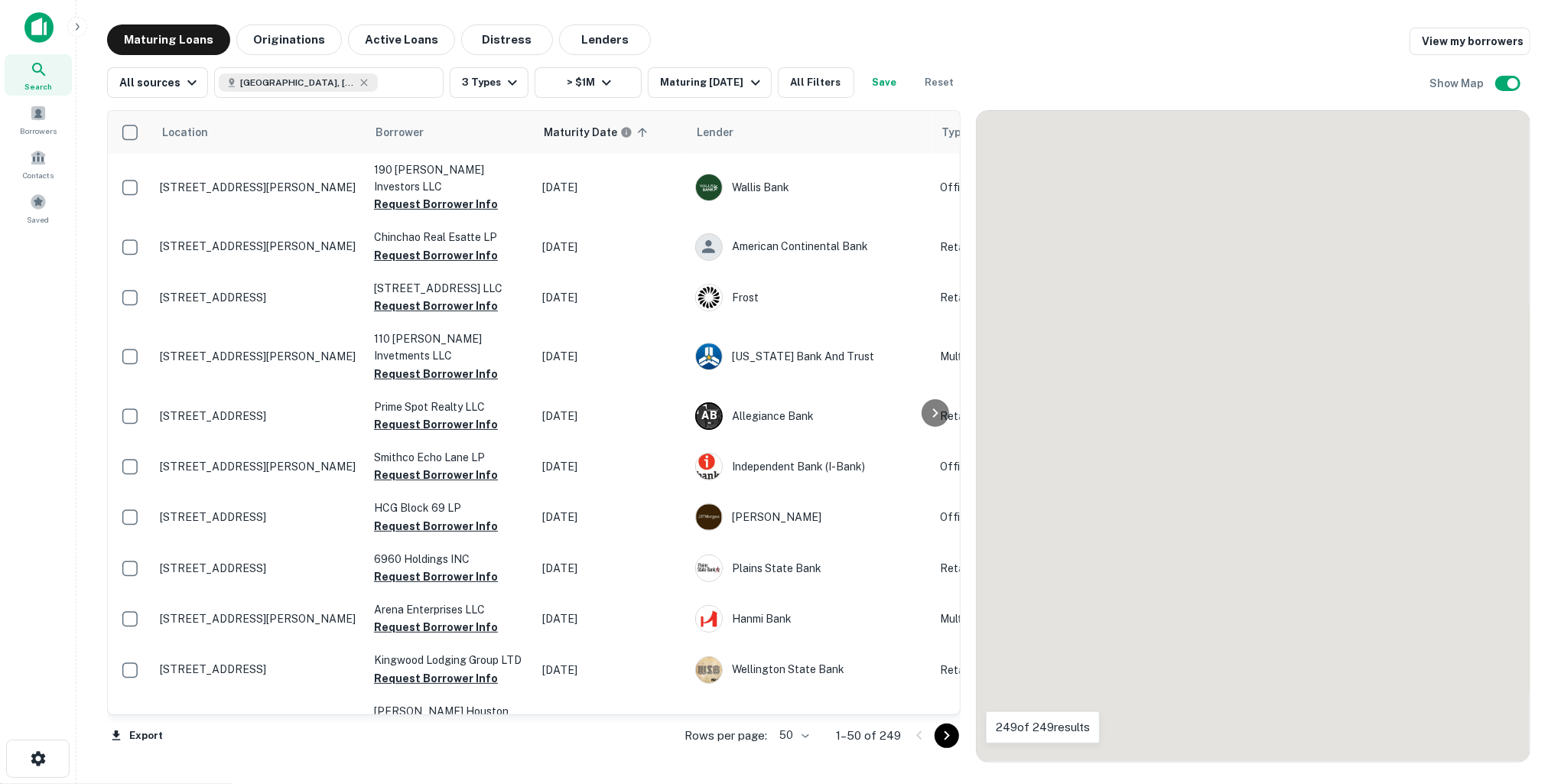
scroll to position [460, 0]
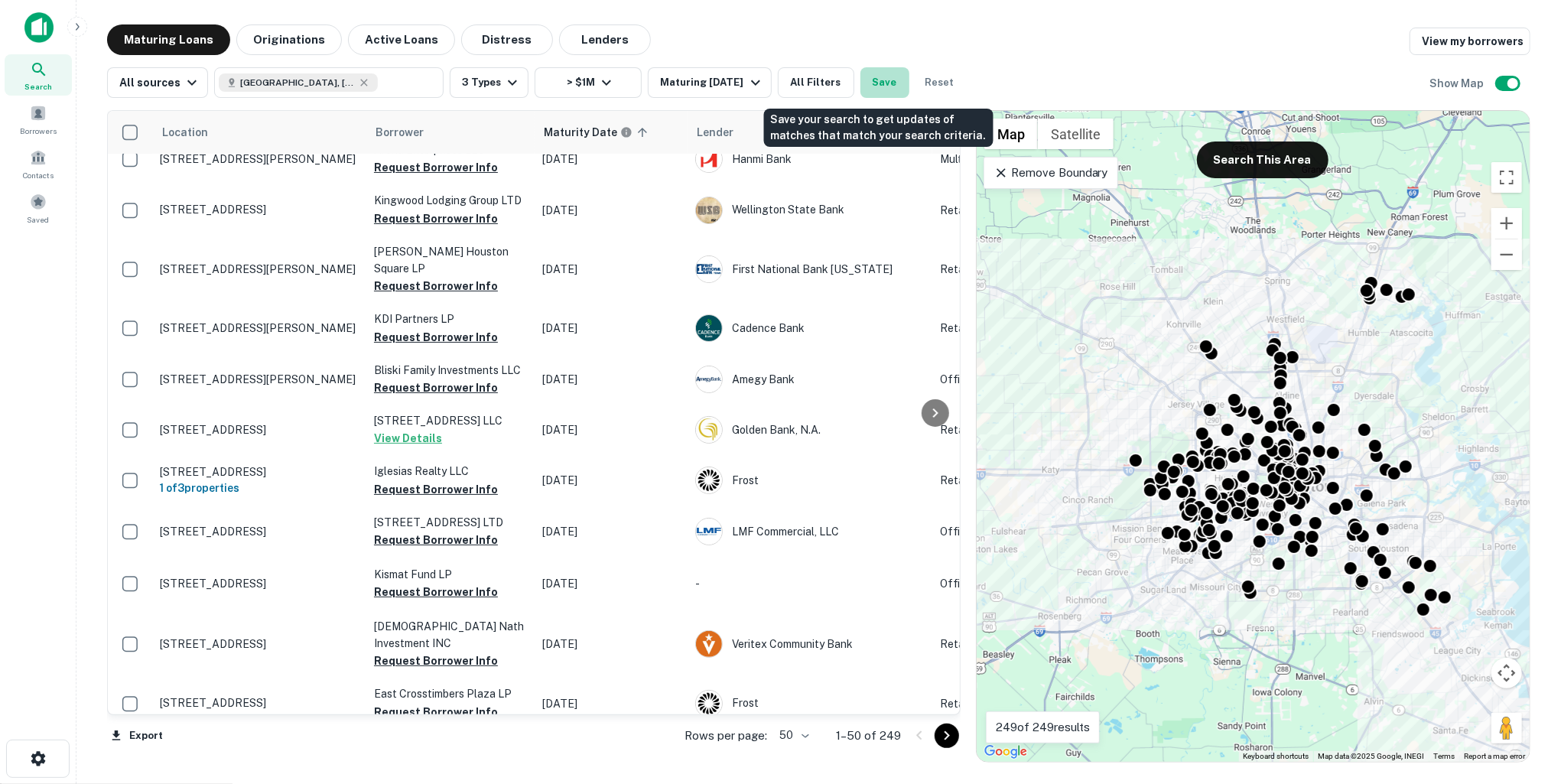
click at [883, 85] on button "Save" at bounding box center [885, 83] width 49 height 31
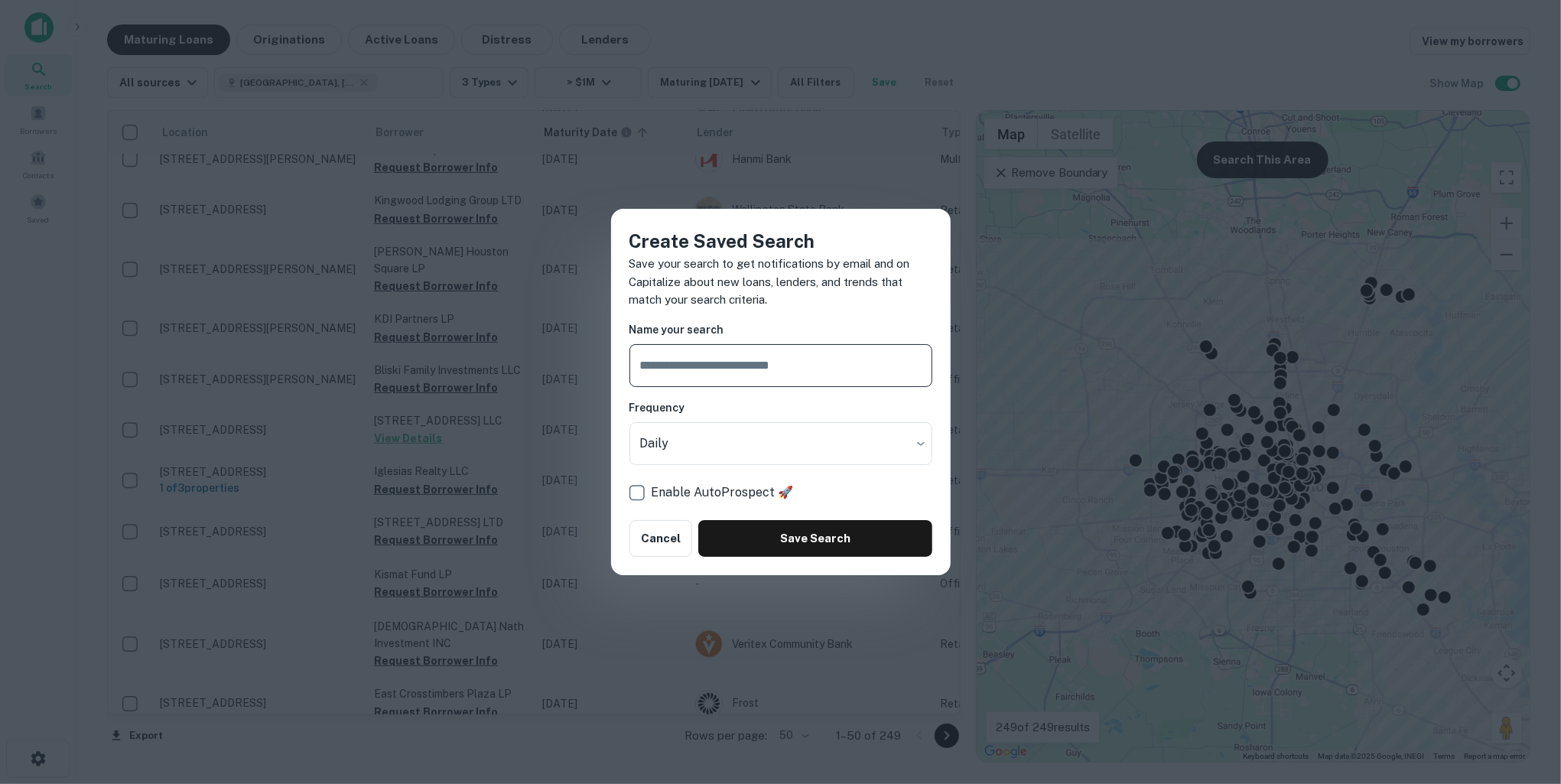
click at [995, 47] on div "Create Saved Search Save your search to get notifications by email and on Capit…" at bounding box center [780, 392] width 1561 height 784
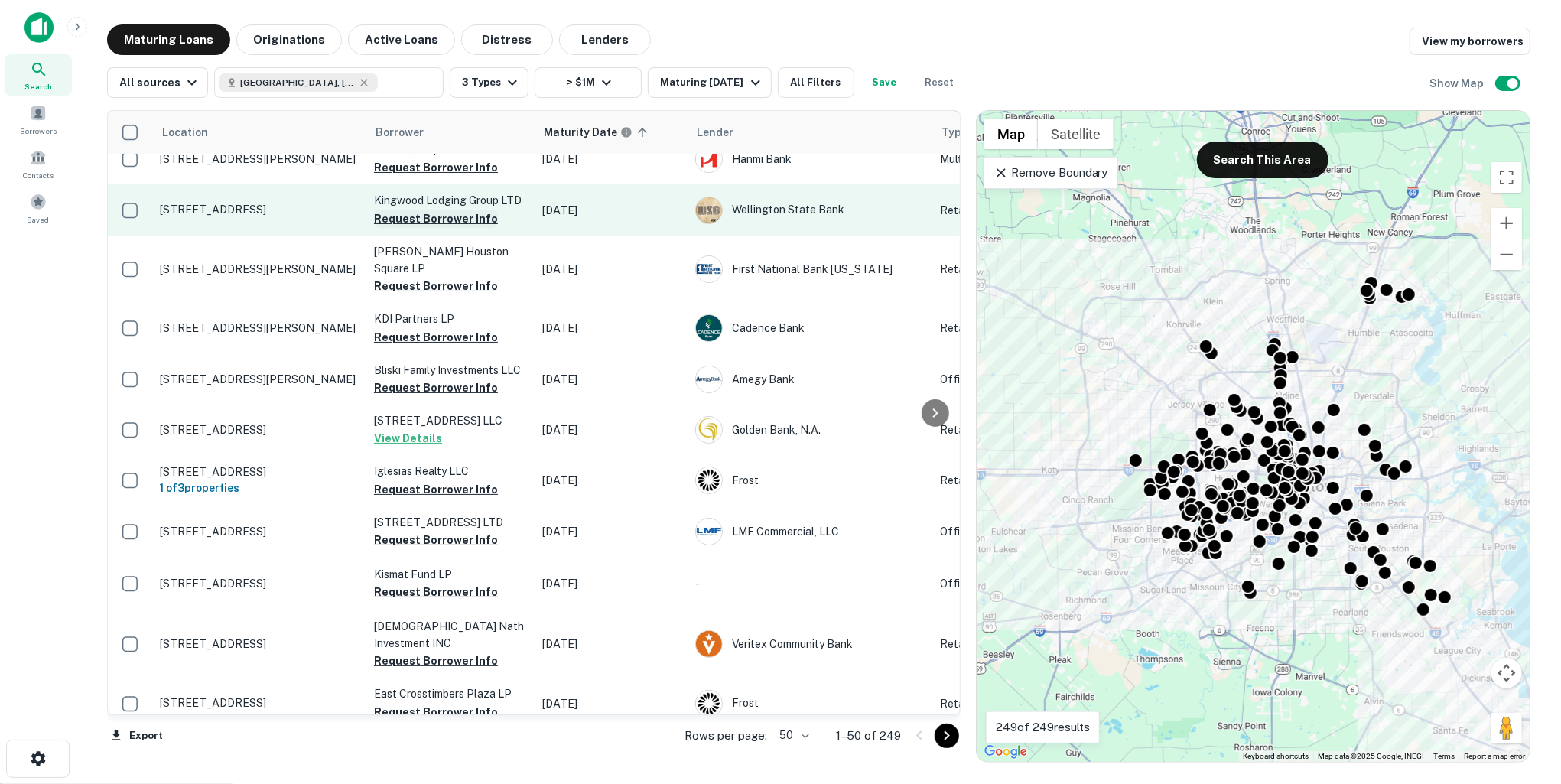
click at [456, 209] on button "Request Borrower Info" at bounding box center [436, 218] width 124 height 19
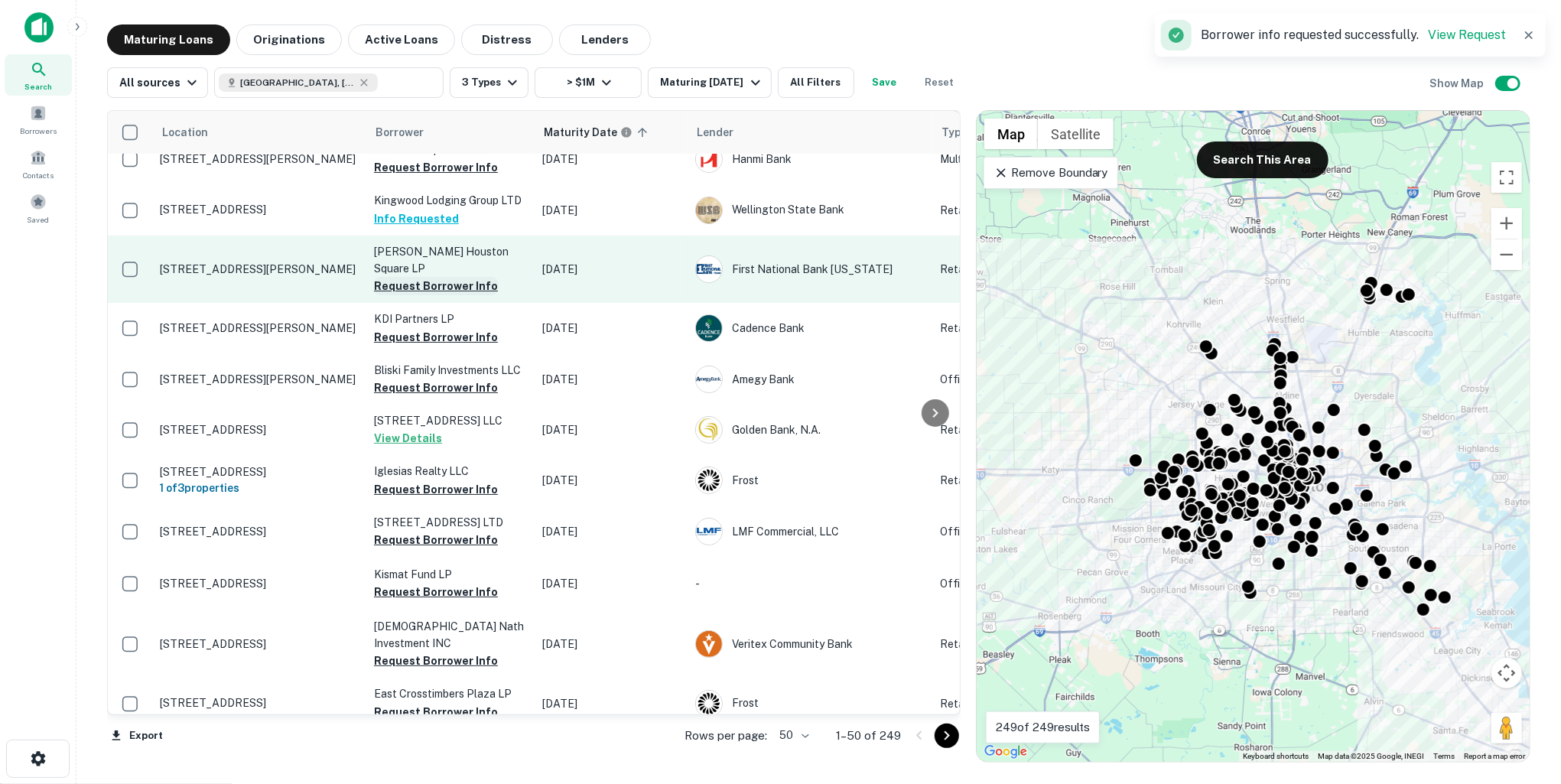
click at [451, 277] on button "Request Borrower Info" at bounding box center [436, 286] width 124 height 19
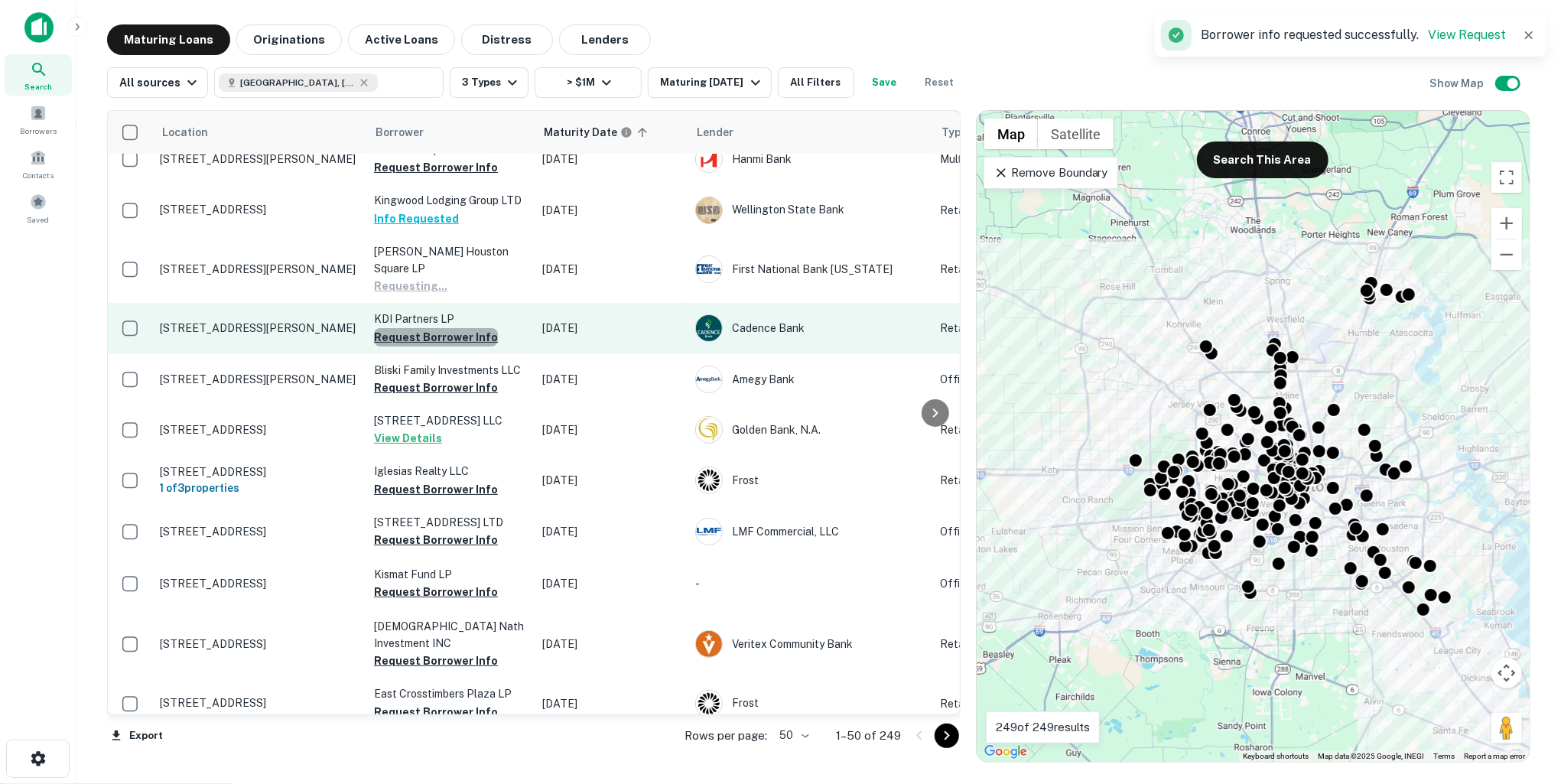
click at [446, 328] on button "Request Borrower Info" at bounding box center [436, 337] width 124 height 19
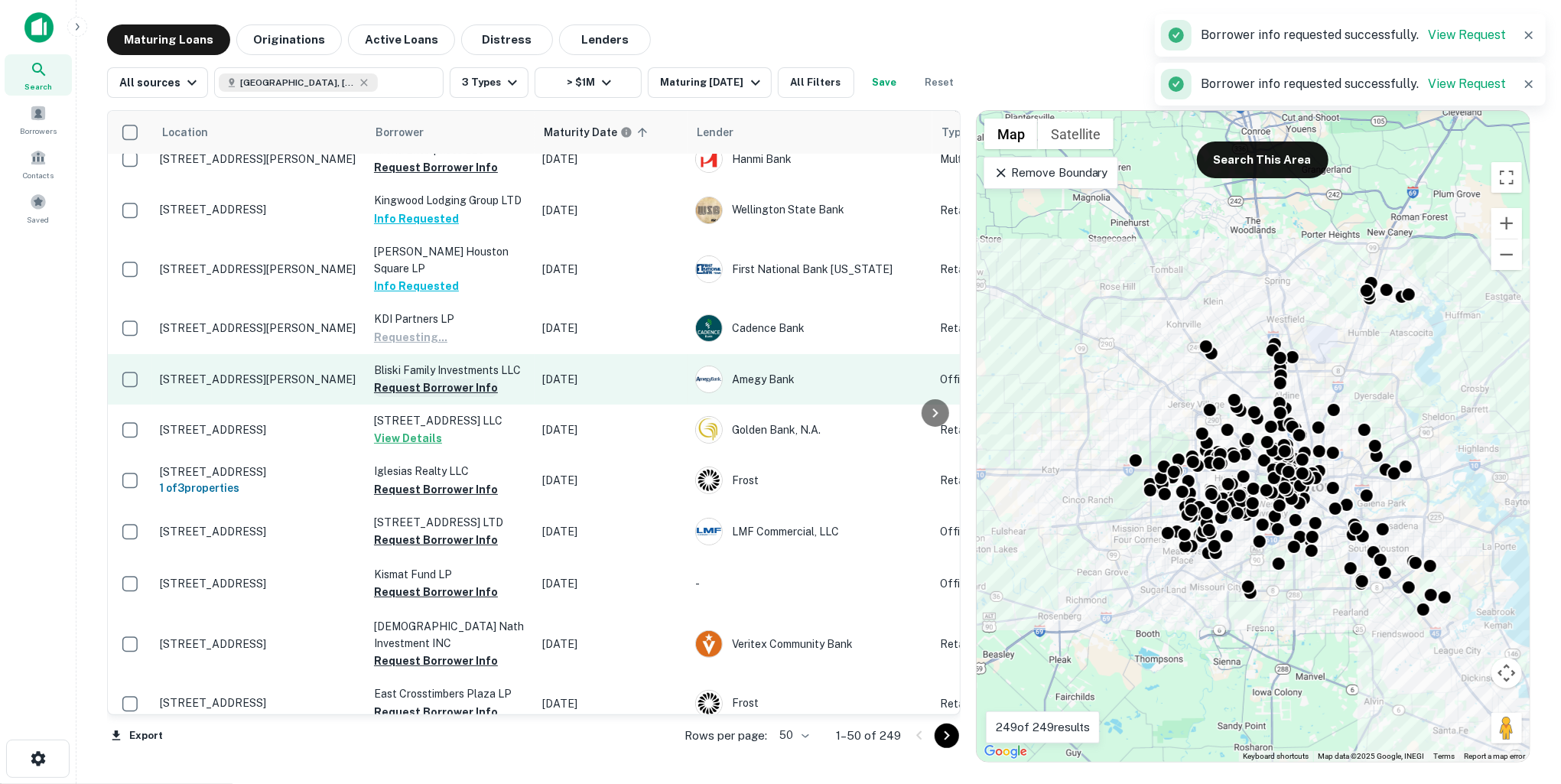
click at [450, 379] on button "Request Borrower Info" at bounding box center [436, 388] width 124 height 19
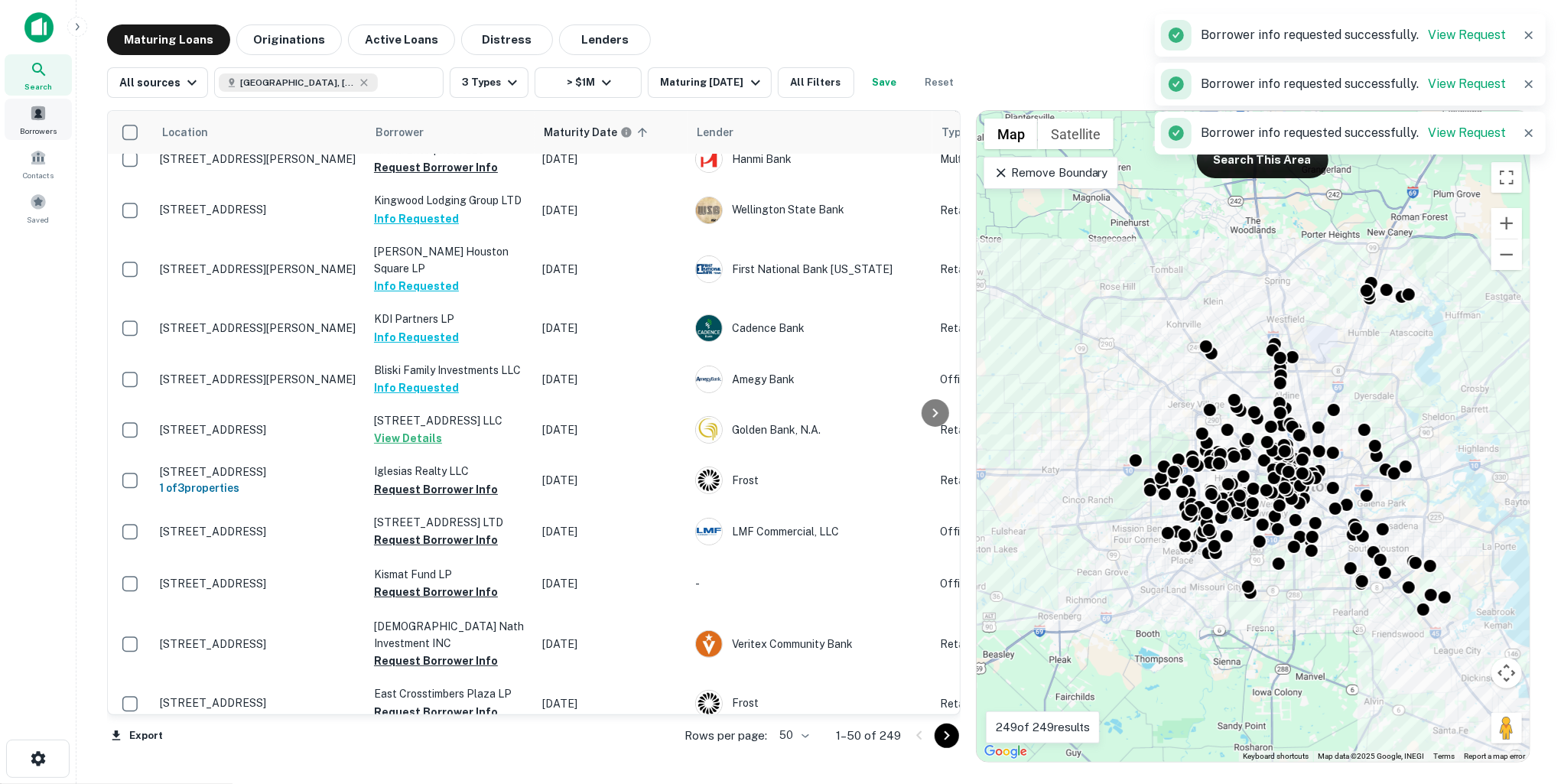
click at [44, 129] on span "Borrowers" at bounding box center [37, 130] width 37 height 12
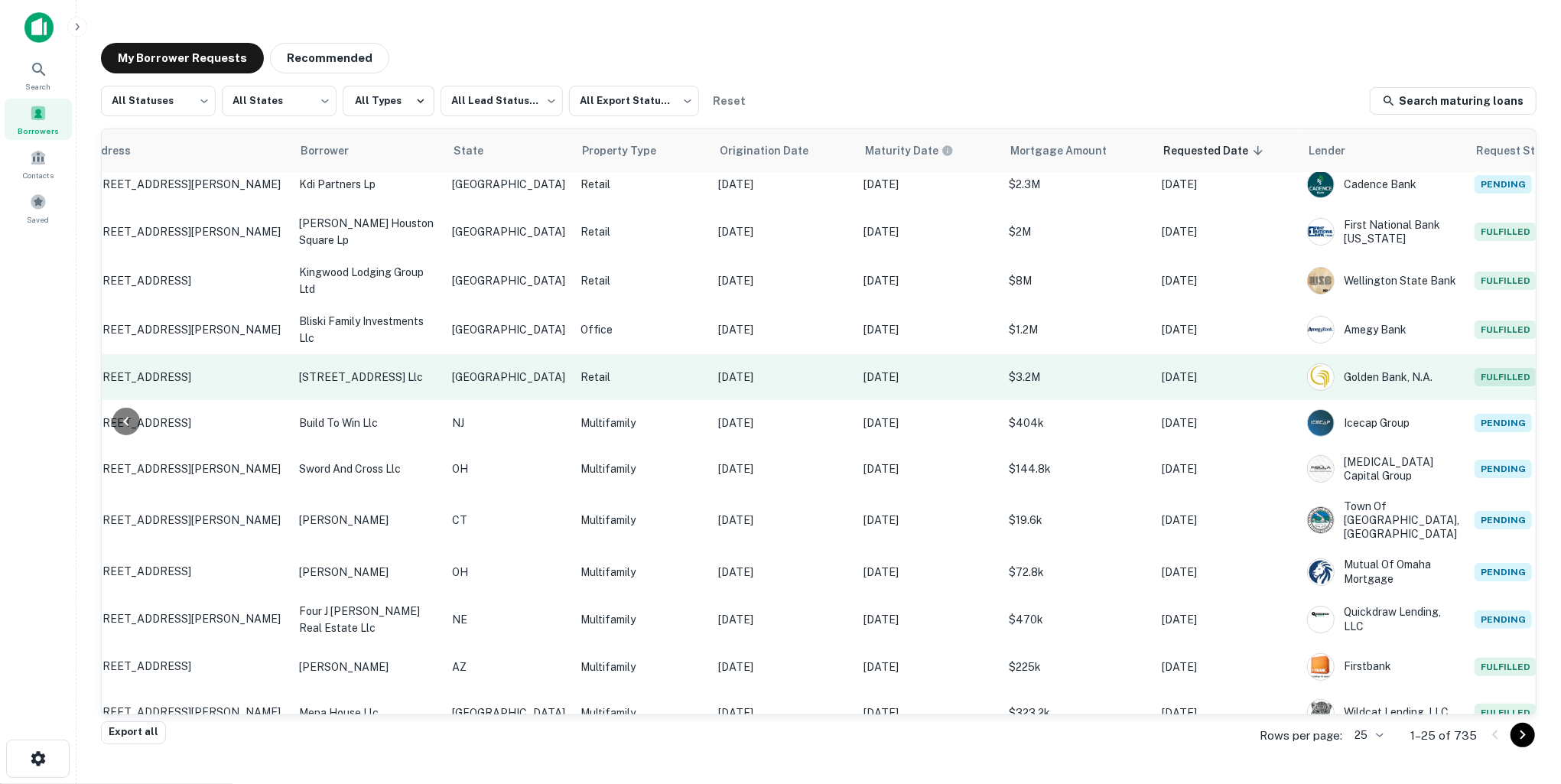
scroll to position [0, 207]
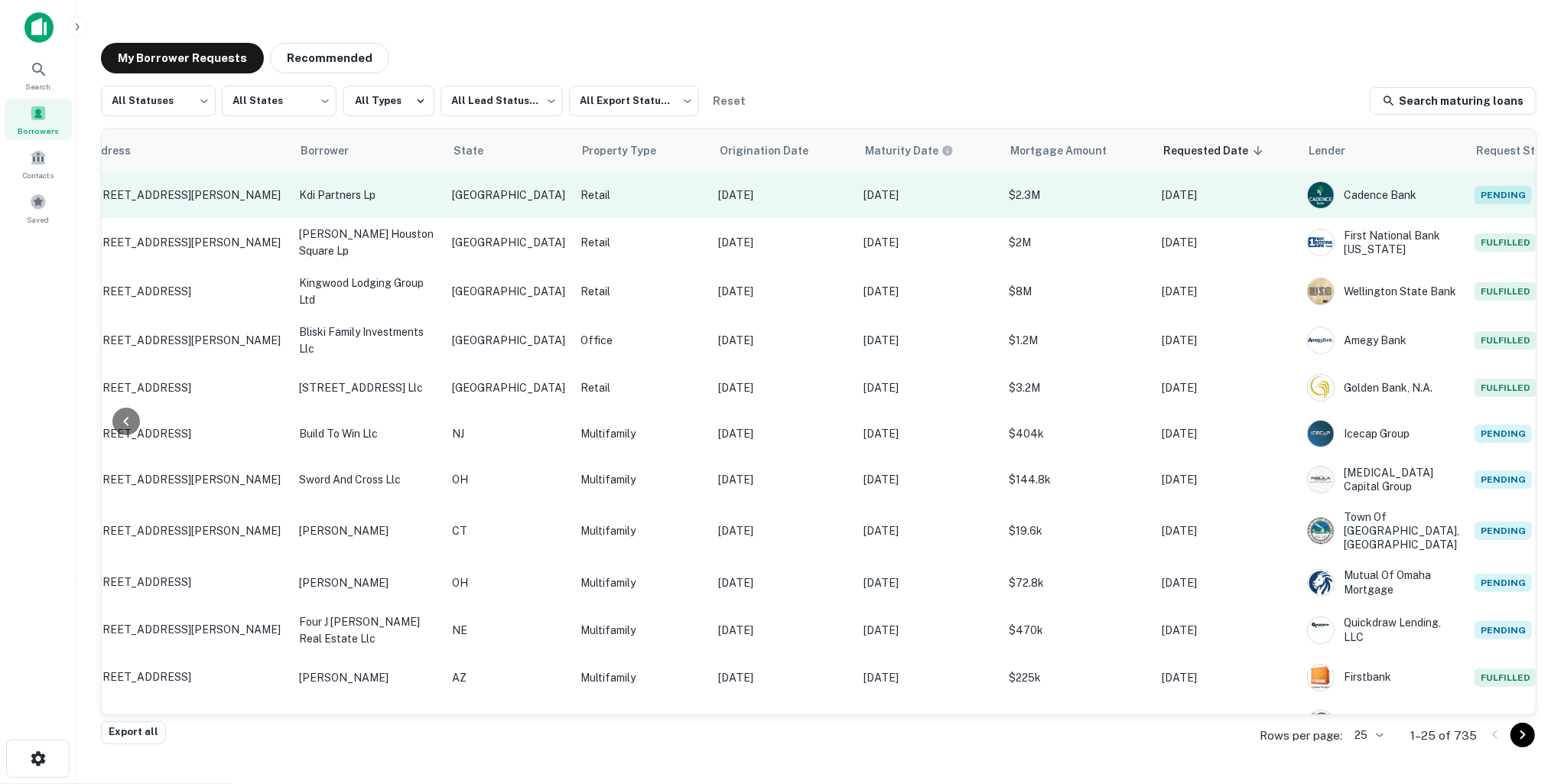
click at [774, 194] on p "Oct 06, 2020" at bounding box center [783, 195] width 130 height 17
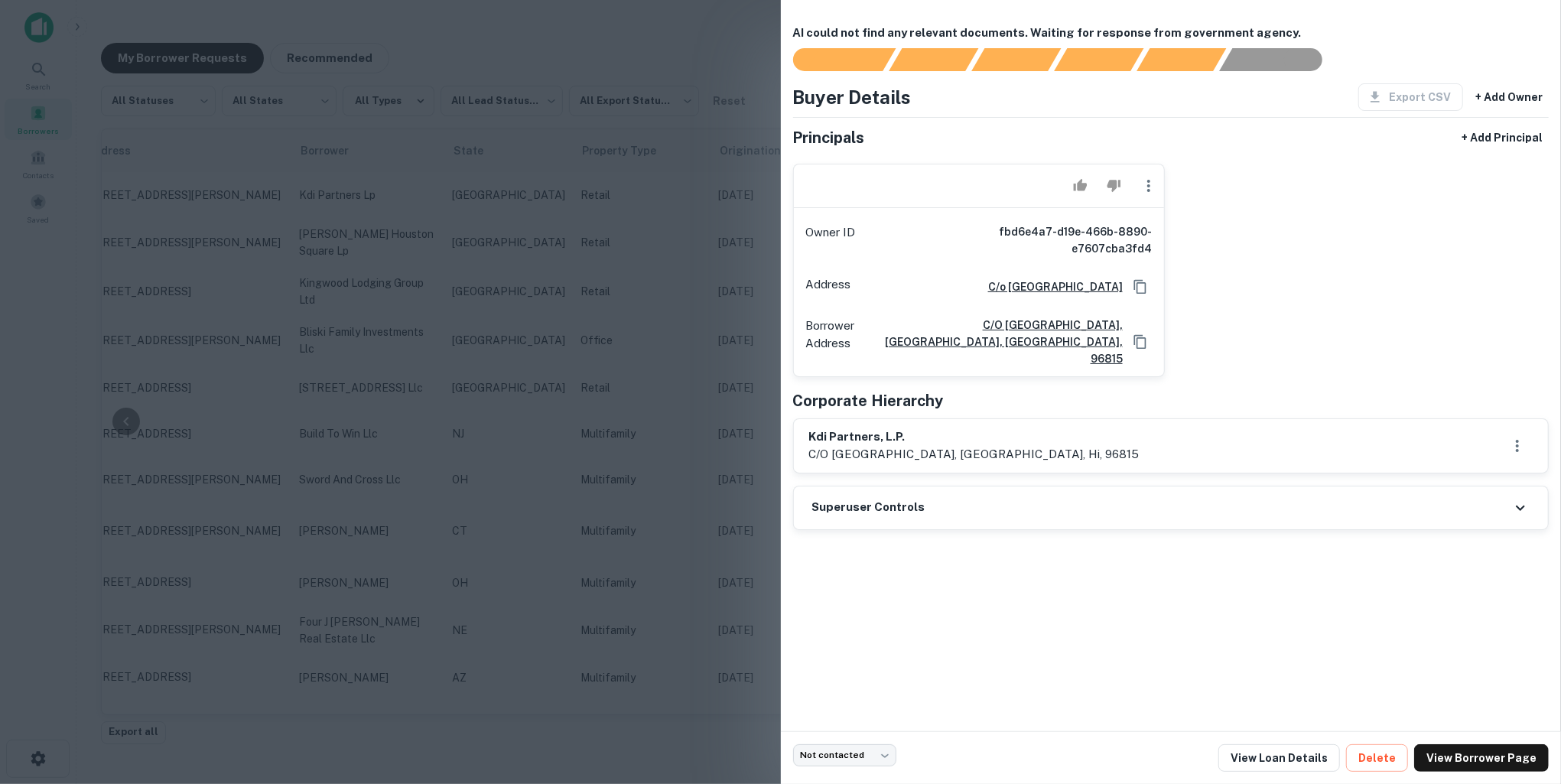
click at [760, 262] on div at bounding box center [780, 392] width 1561 height 784
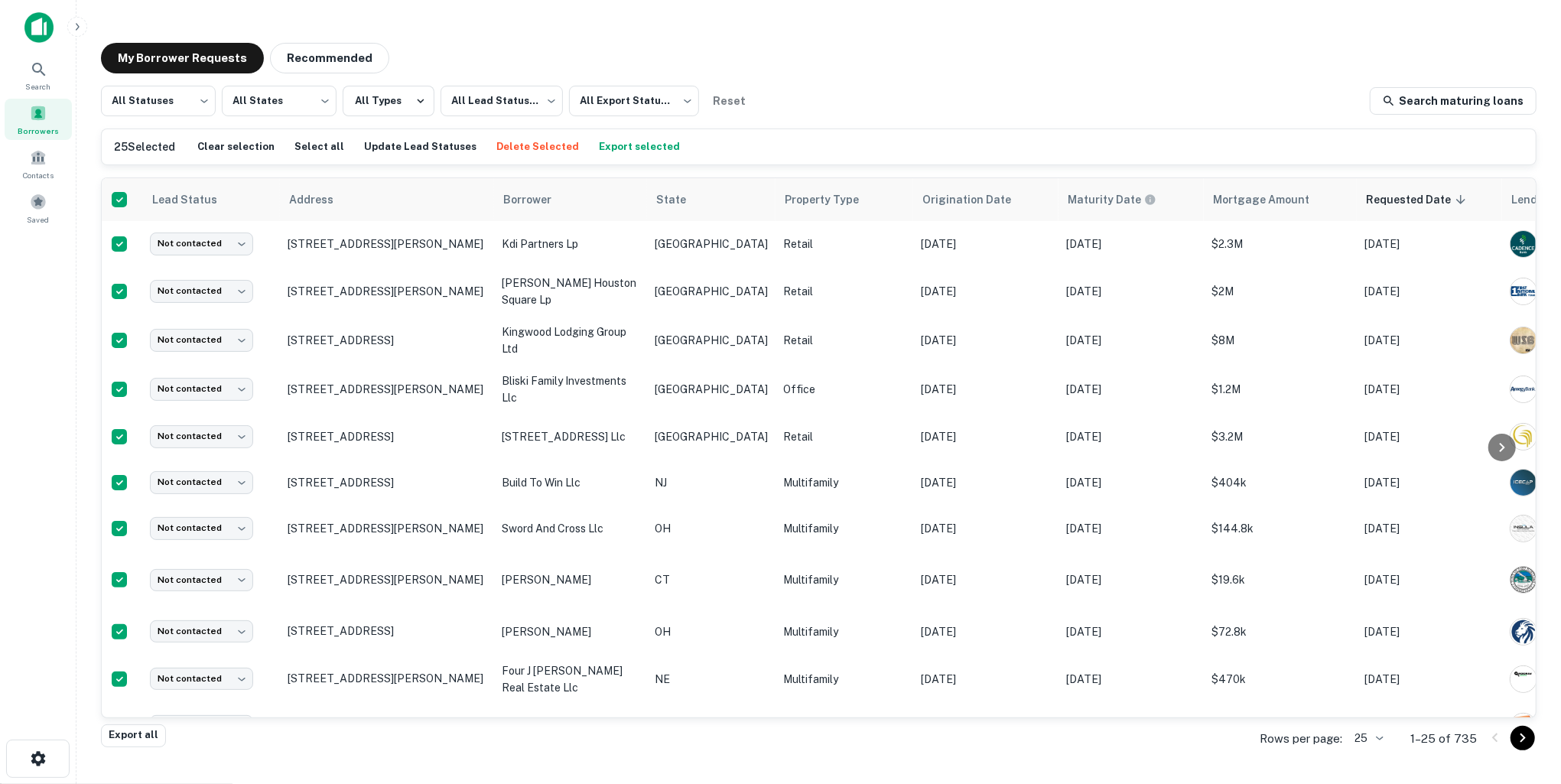
scroll to position [0, 0]
click at [191, 100] on body "Search Borrowers Contacts Saved My Borrower Requests Recommended All Statuses *…" at bounding box center [780, 392] width 1561 height 784
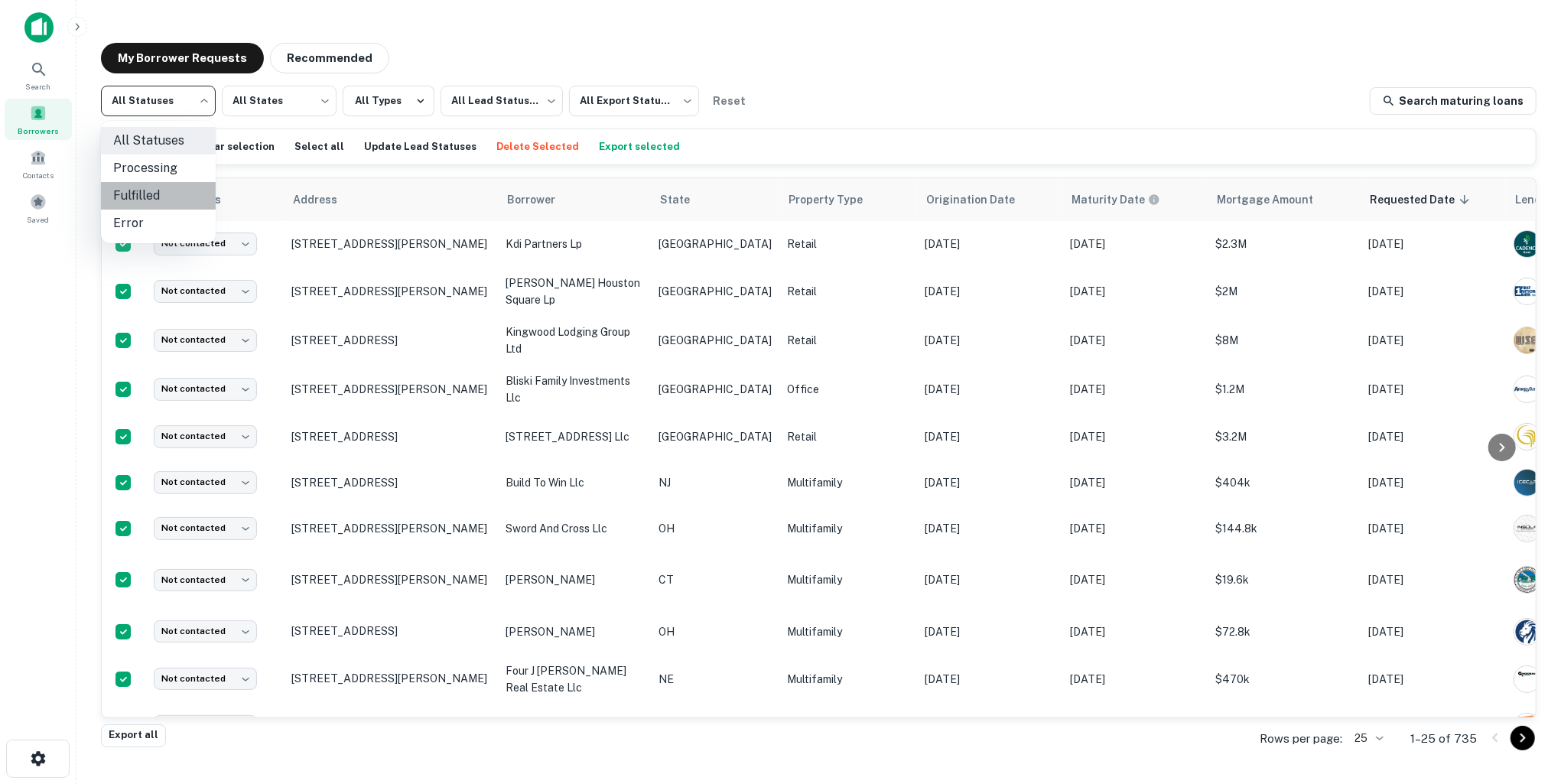
click at [161, 199] on li "Fulfilled" at bounding box center [158, 196] width 115 height 28
type input "*********"
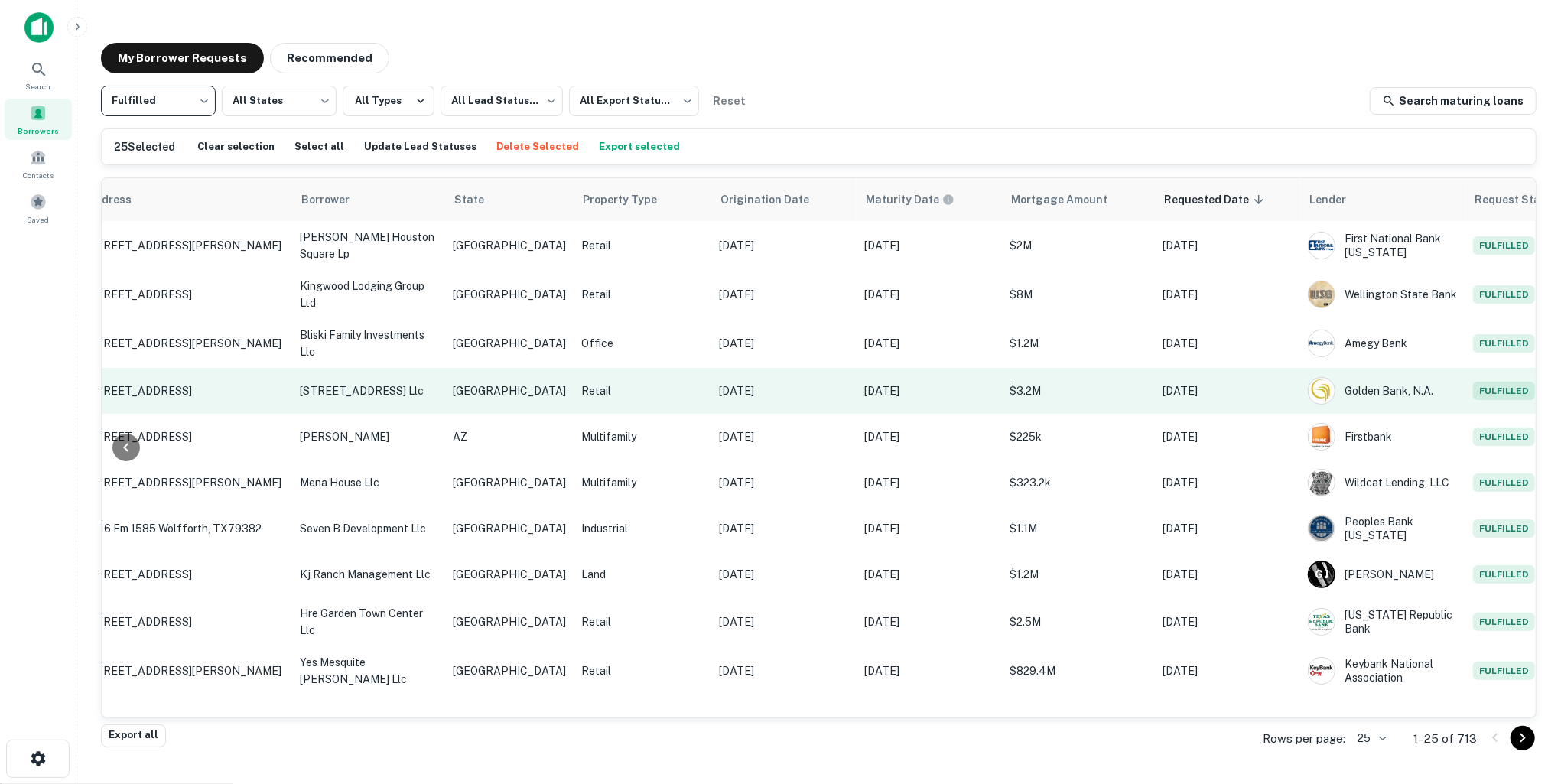
scroll to position [0, 200]
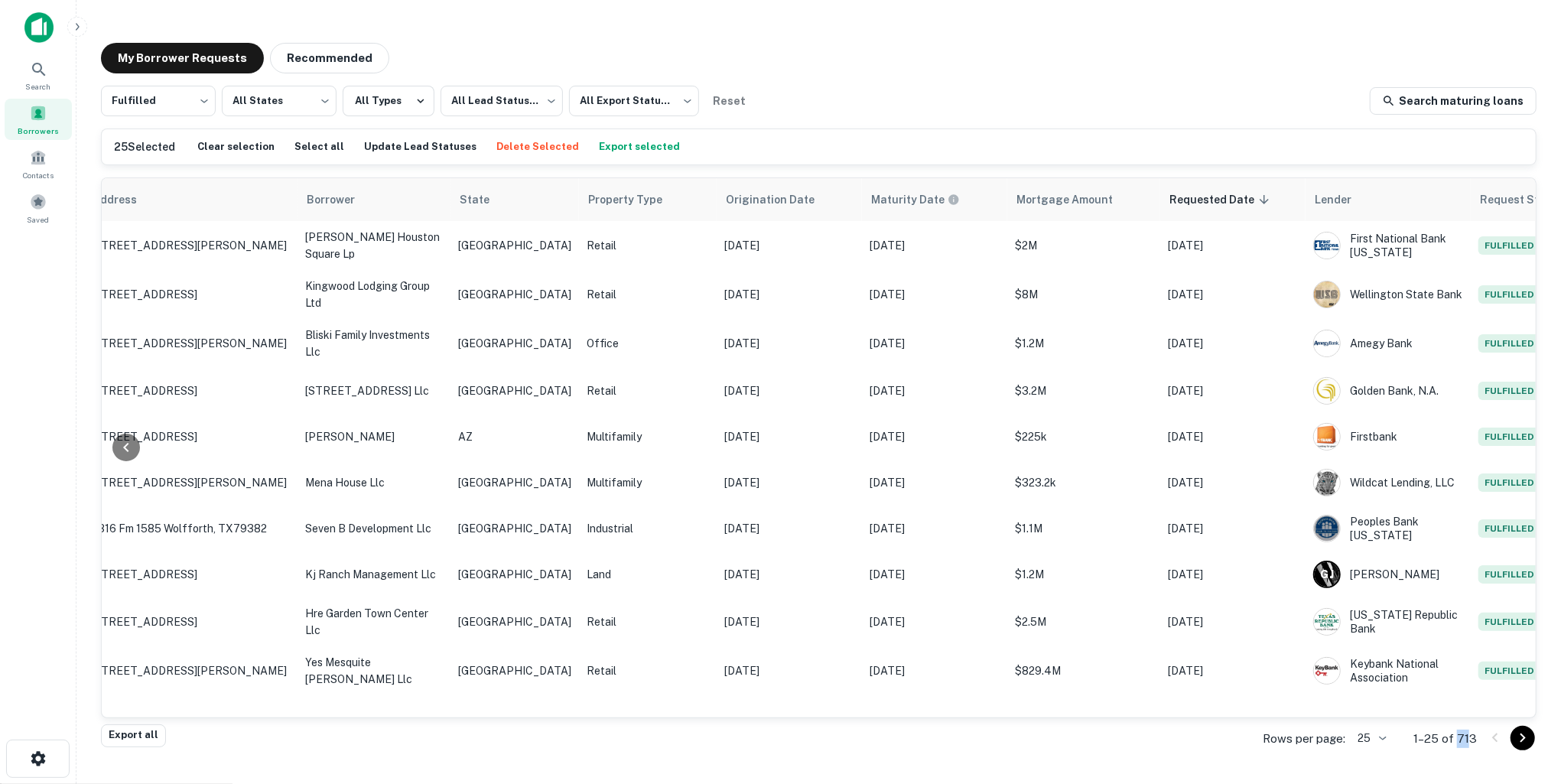
drag, startPoint x: 1469, startPoint y: 738, endPoint x: 1458, endPoint y: 737, distance: 11.0
click at [1458, 737] on p "1–25 of 713" at bounding box center [1445, 738] width 64 height 19
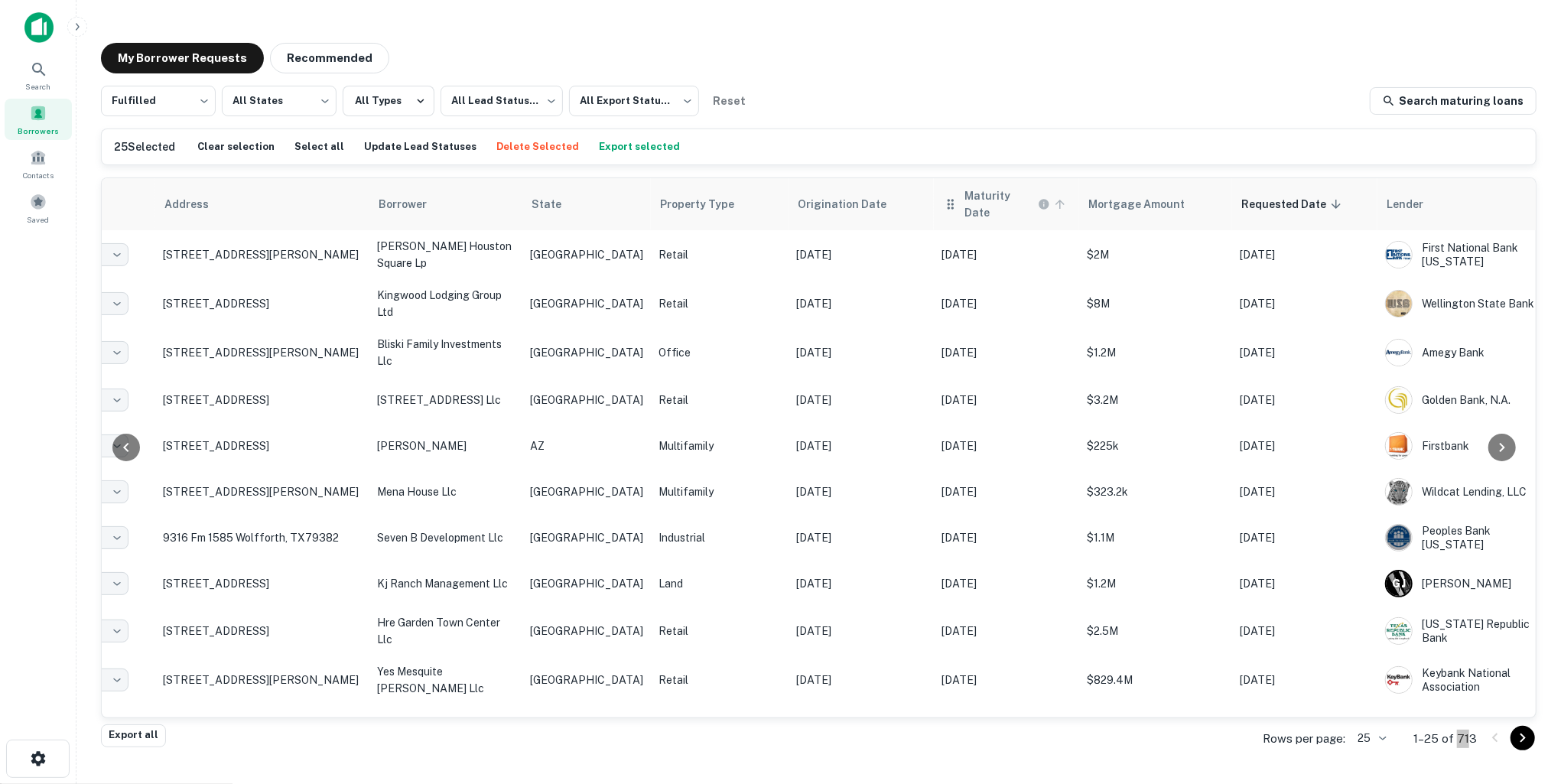
scroll to position [0, 0]
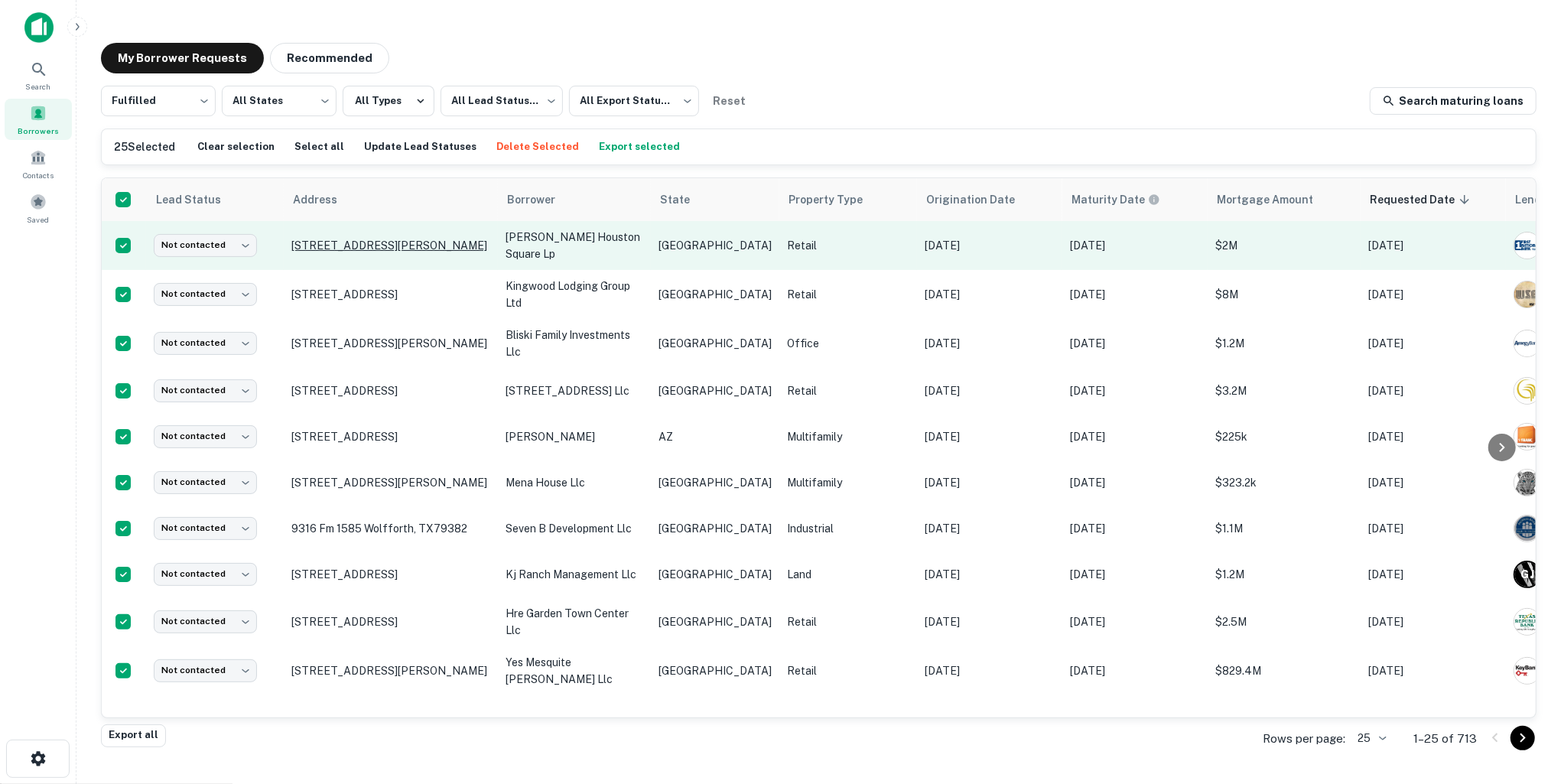
click at [403, 239] on p "0 Sam Houston Pkwy Houston, TX77072" at bounding box center [391, 245] width 199 height 14
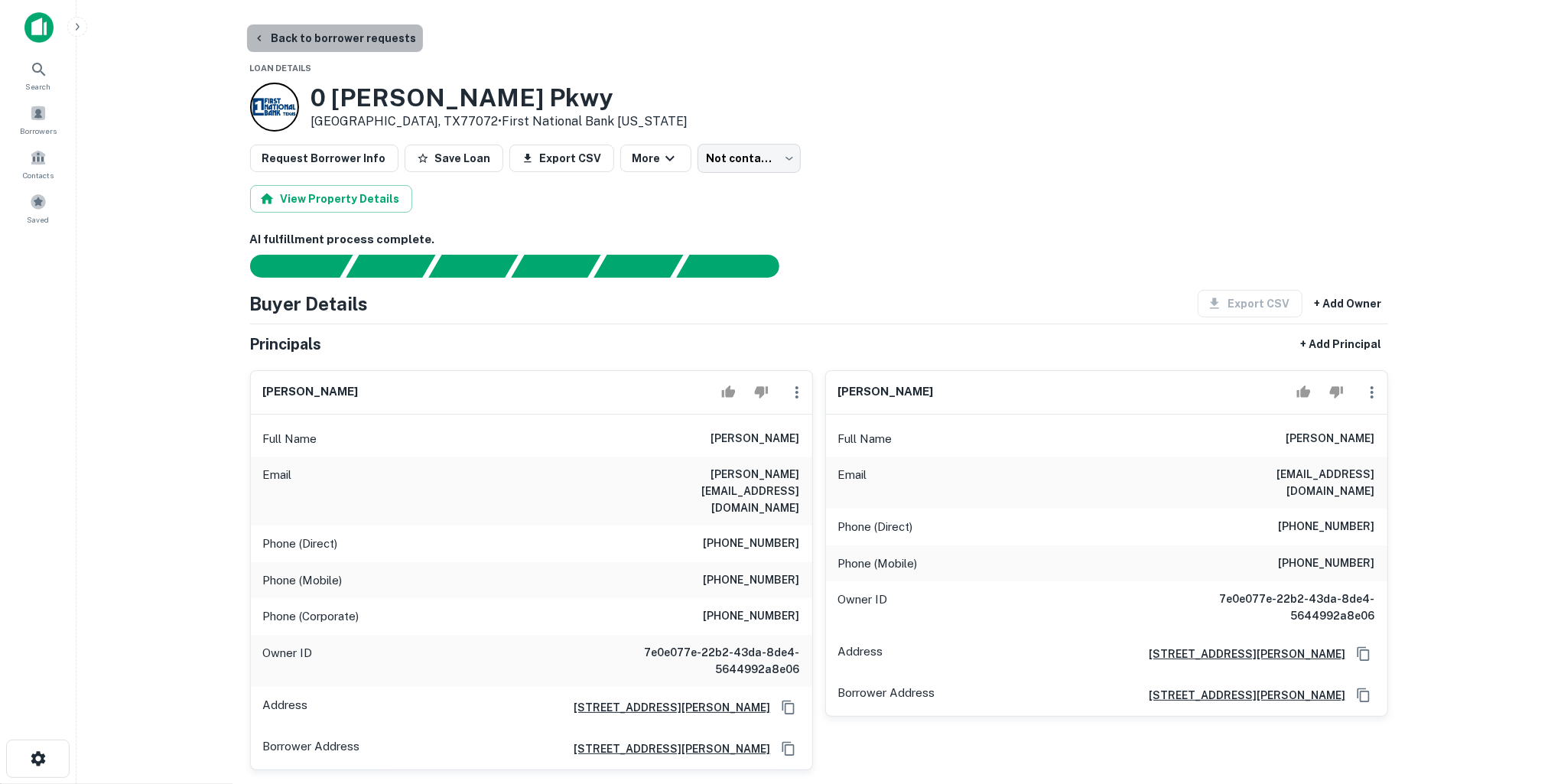
click at [348, 33] on button "Back to borrower requests" at bounding box center [335, 38] width 176 height 28
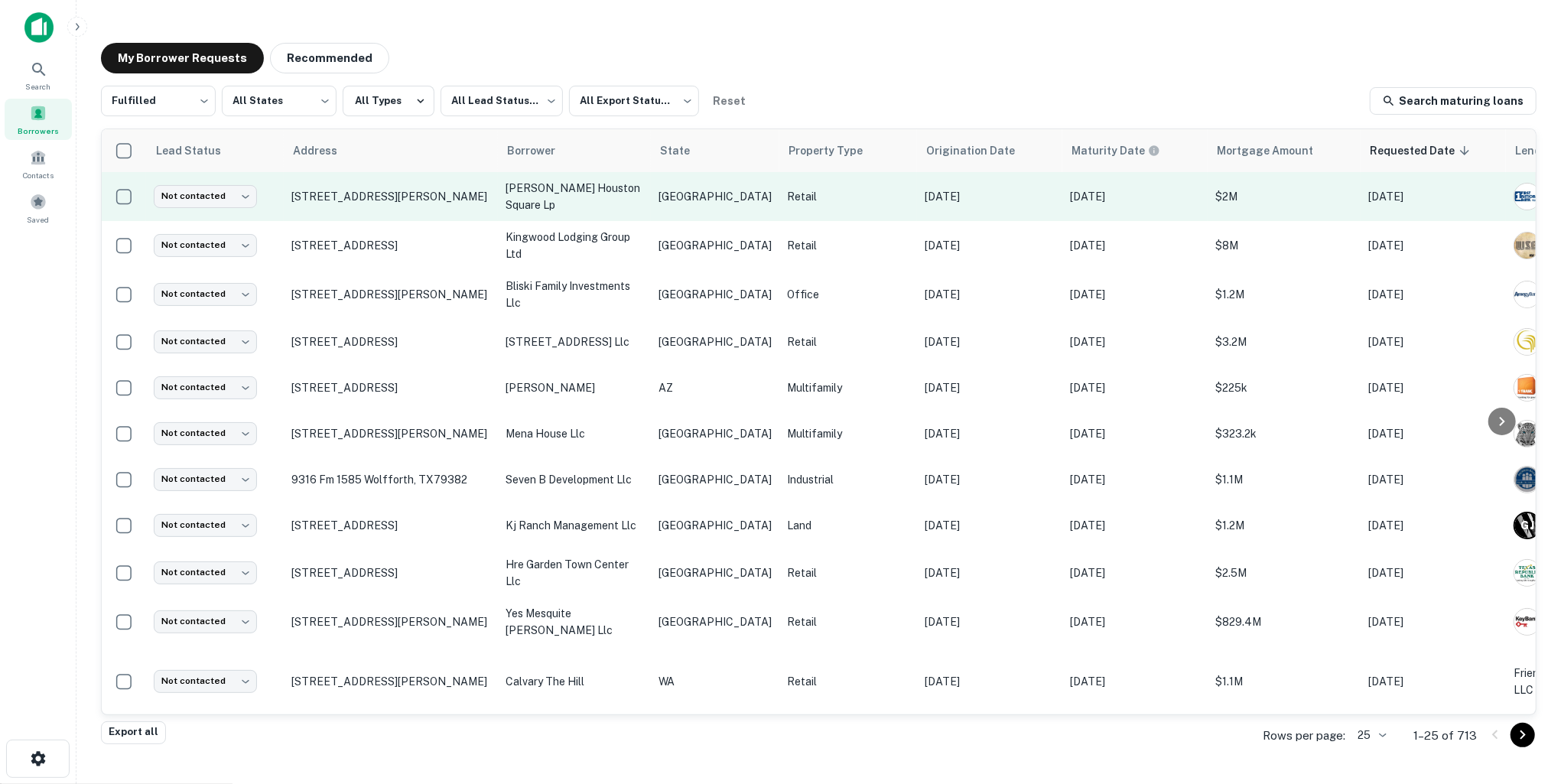
click at [1119, 197] on p "Oct 05, 2025" at bounding box center [1135, 196] width 130 height 17
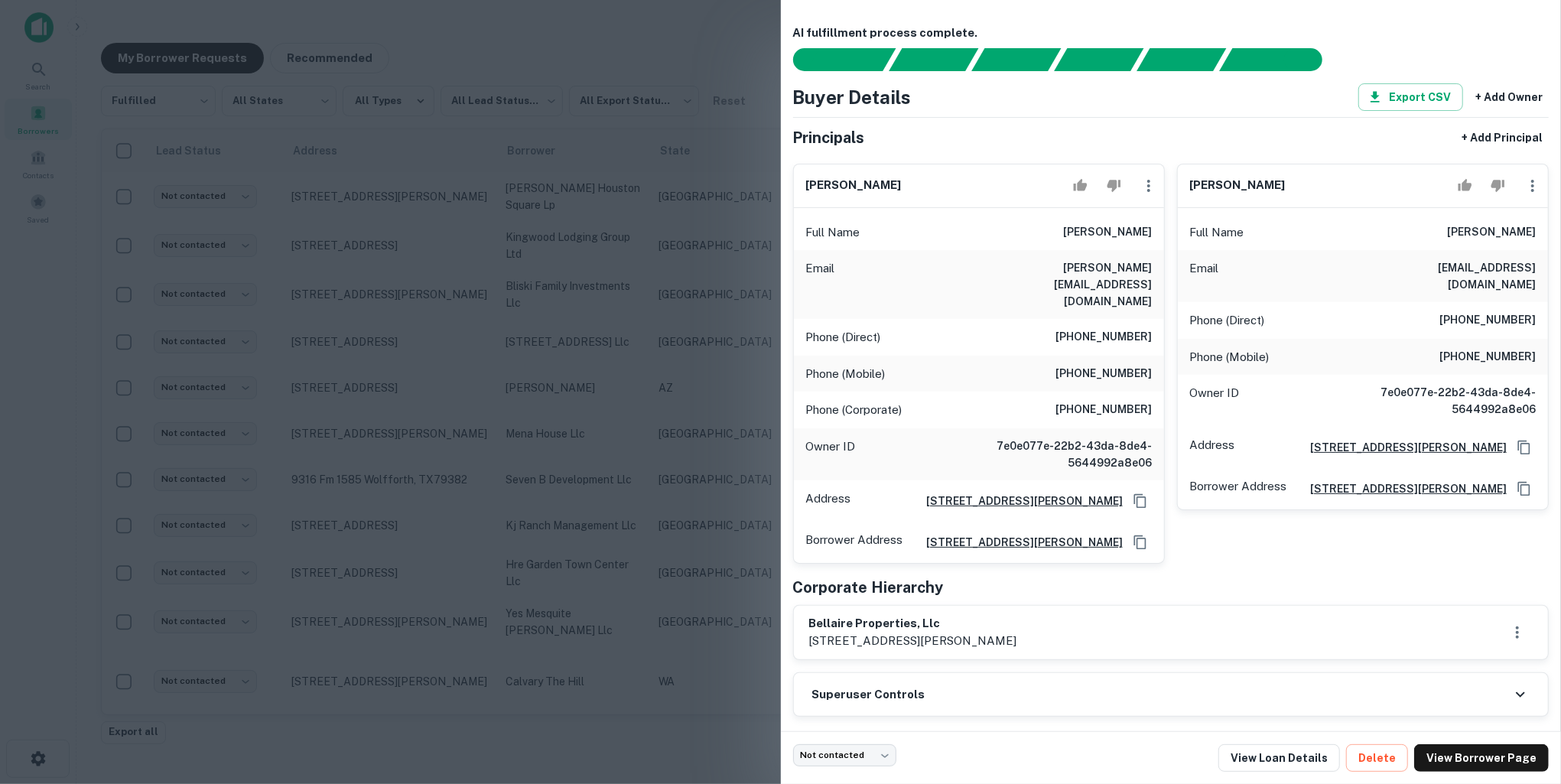
click at [737, 240] on div at bounding box center [780, 392] width 1561 height 784
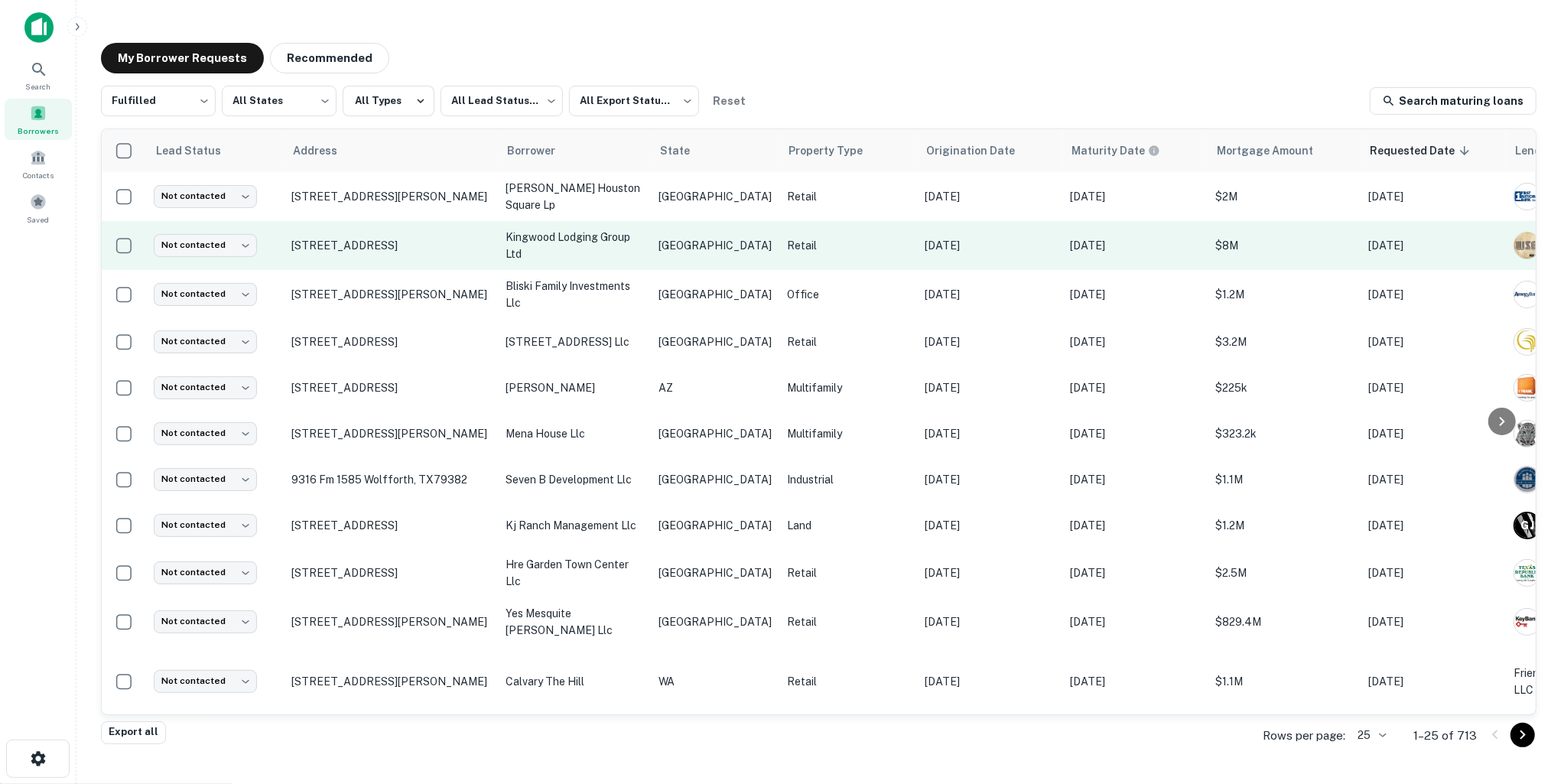
click at [1116, 259] on td "Oct 01, 2025" at bounding box center [1135, 245] width 145 height 49
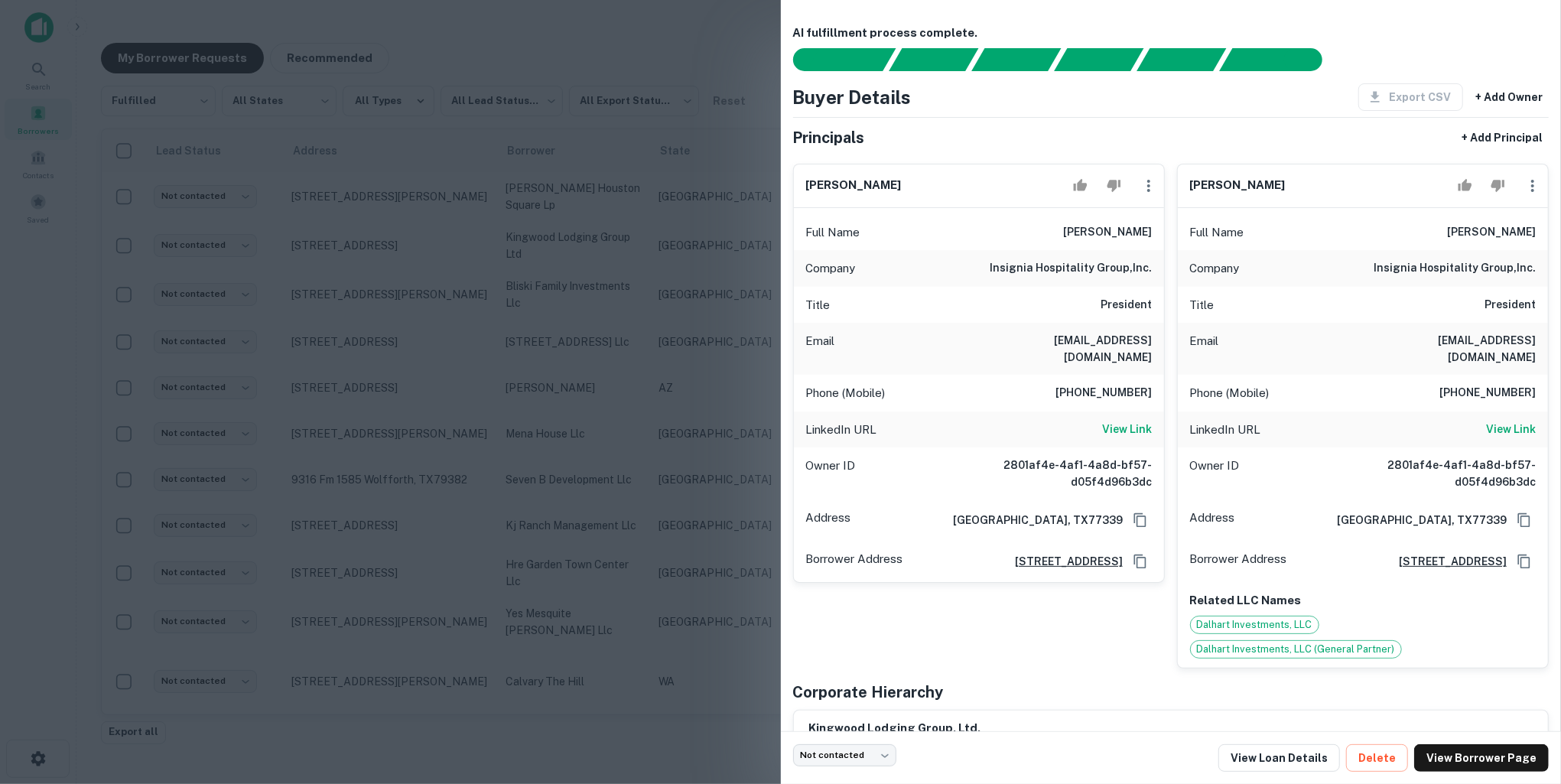
click at [710, 272] on div at bounding box center [780, 392] width 1561 height 784
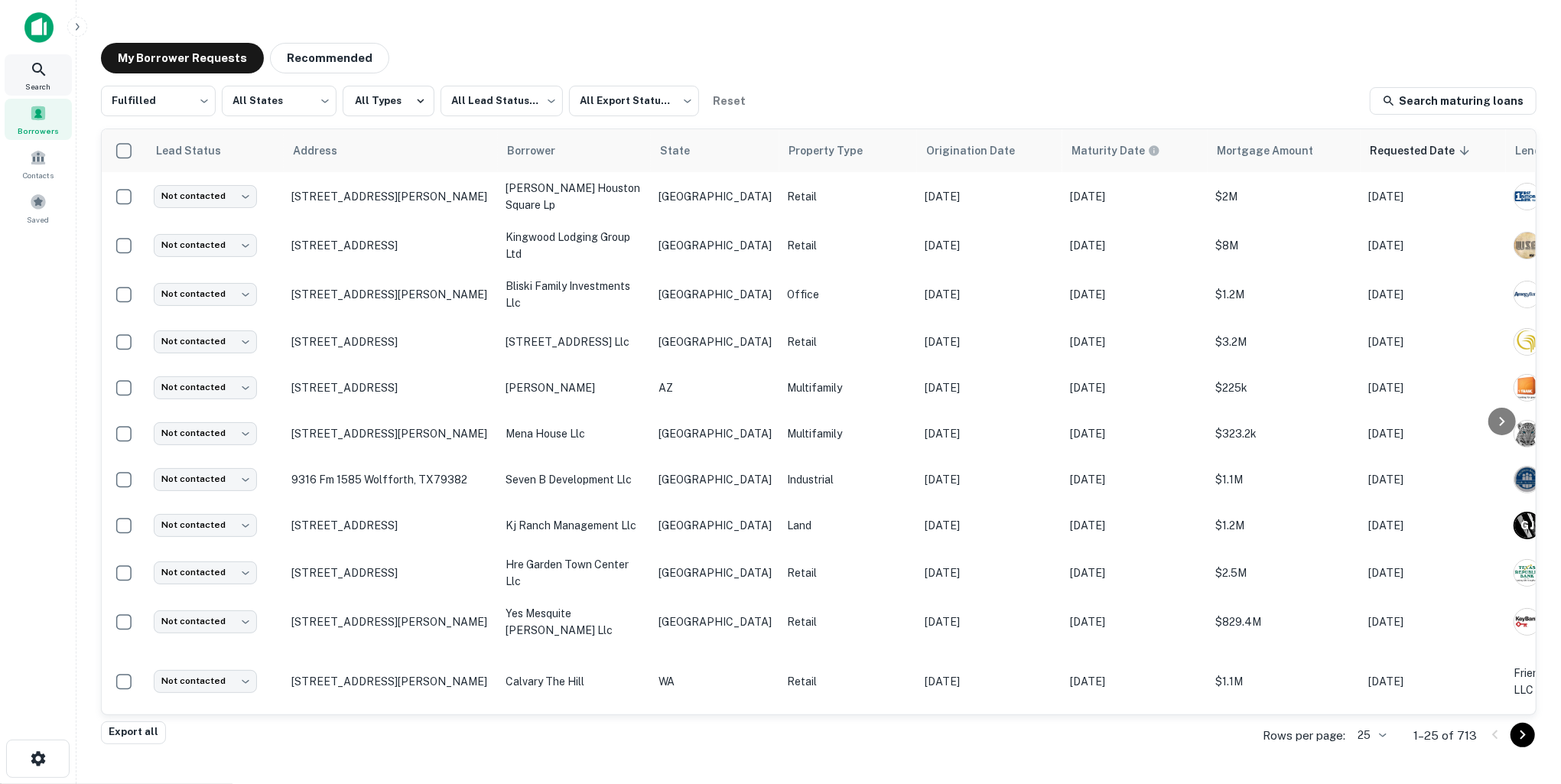
click at [34, 69] on icon at bounding box center [38, 69] width 13 height 13
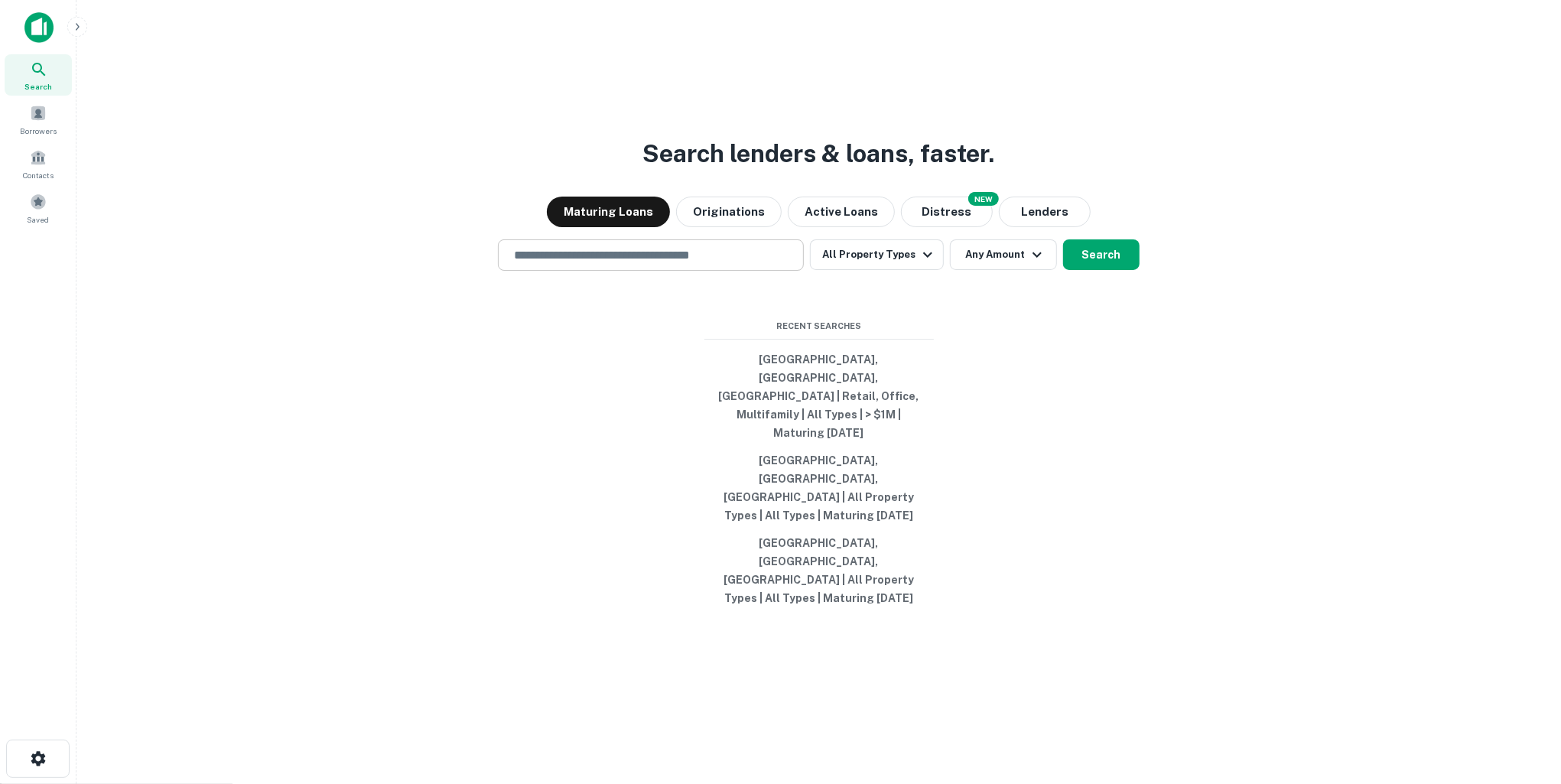
click at [726, 264] on input "text" at bounding box center [651, 255] width 292 height 18
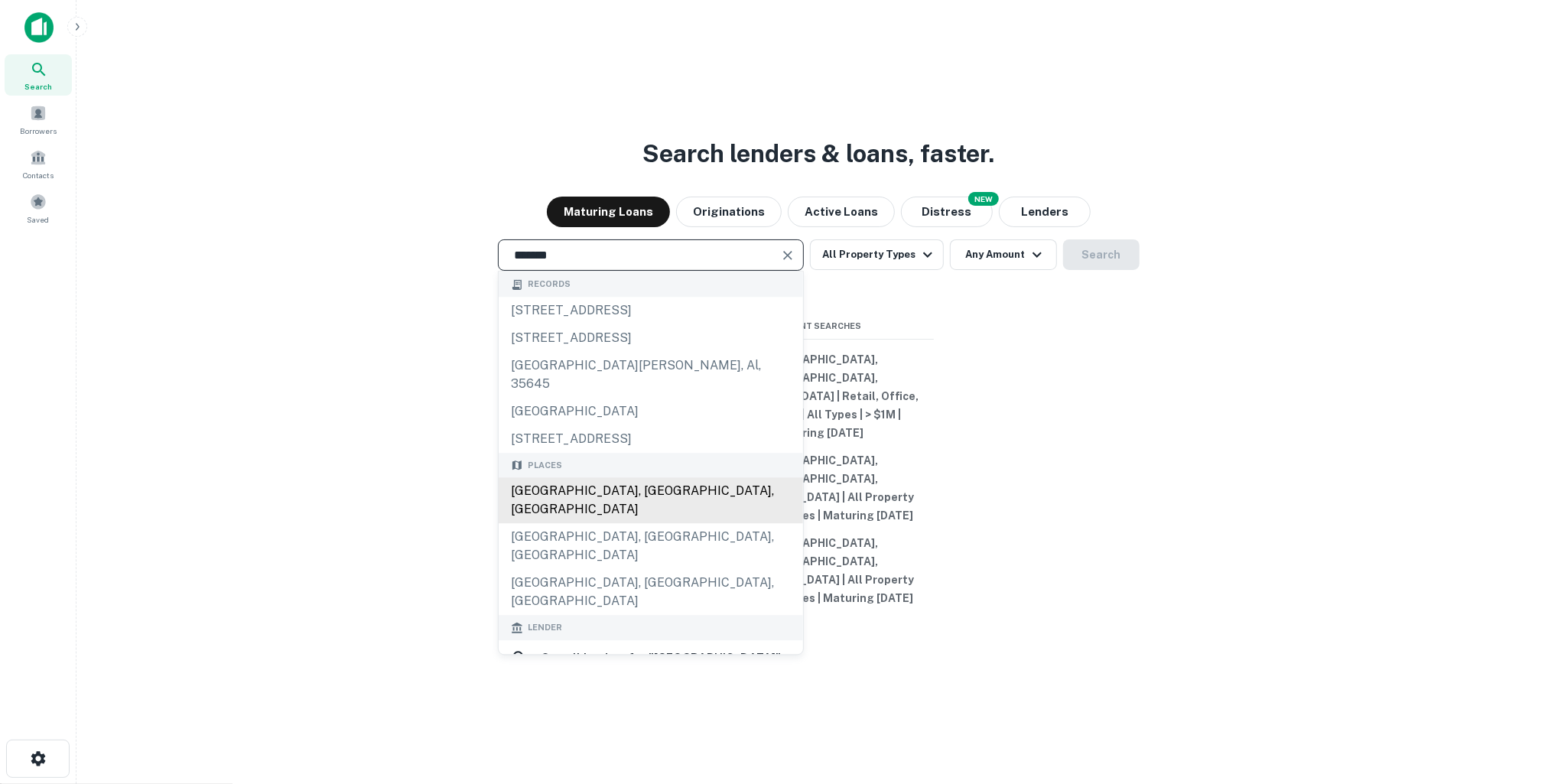
click at [636, 524] on div "[GEOGRAPHIC_DATA], [GEOGRAPHIC_DATA], [GEOGRAPHIC_DATA]" at bounding box center [651, 501] width 305 height 46
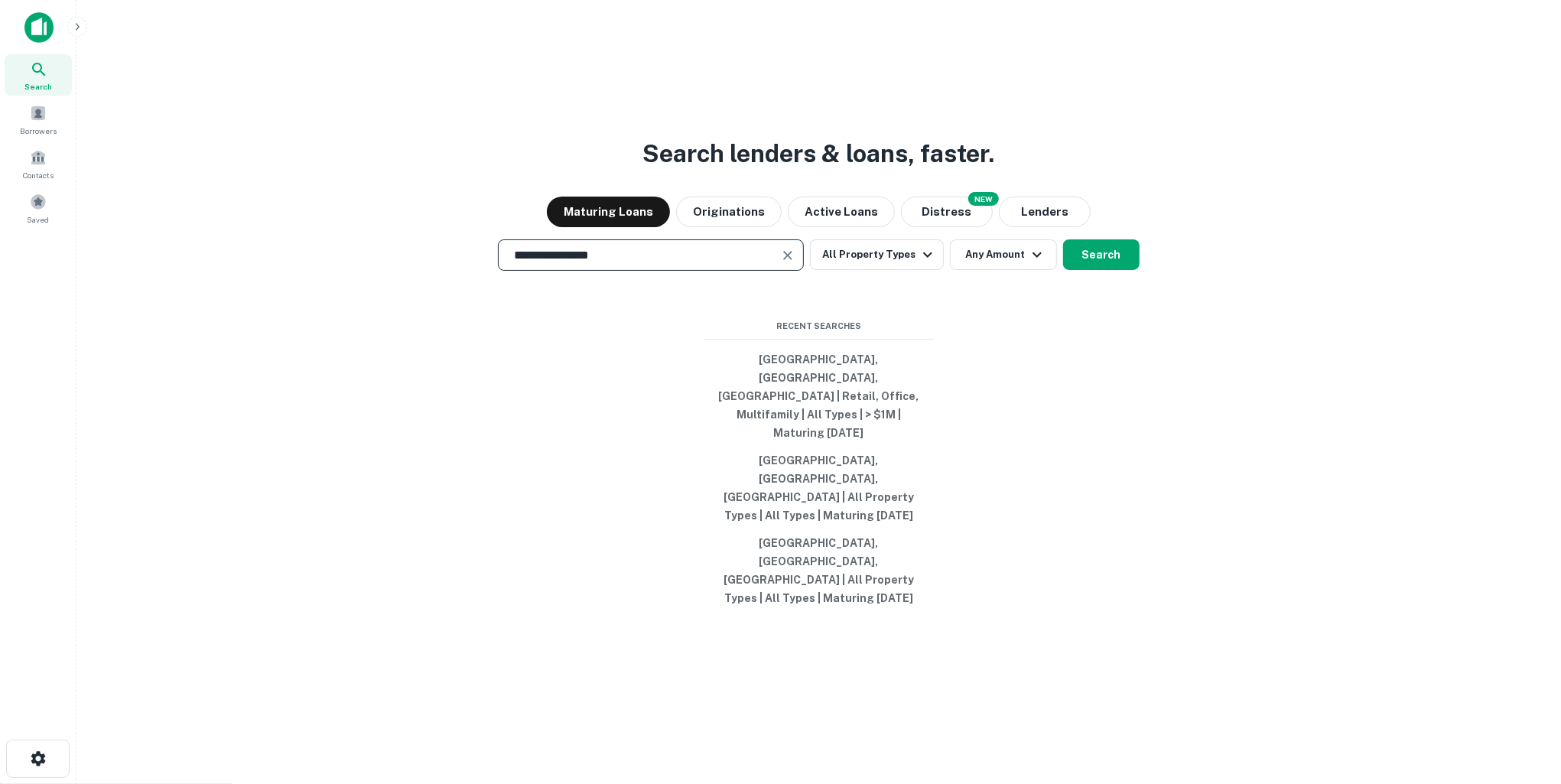
type input "**********"
click at [1101, 270] on button "Search" at bounding box center [1102, 255] width 77 height 31
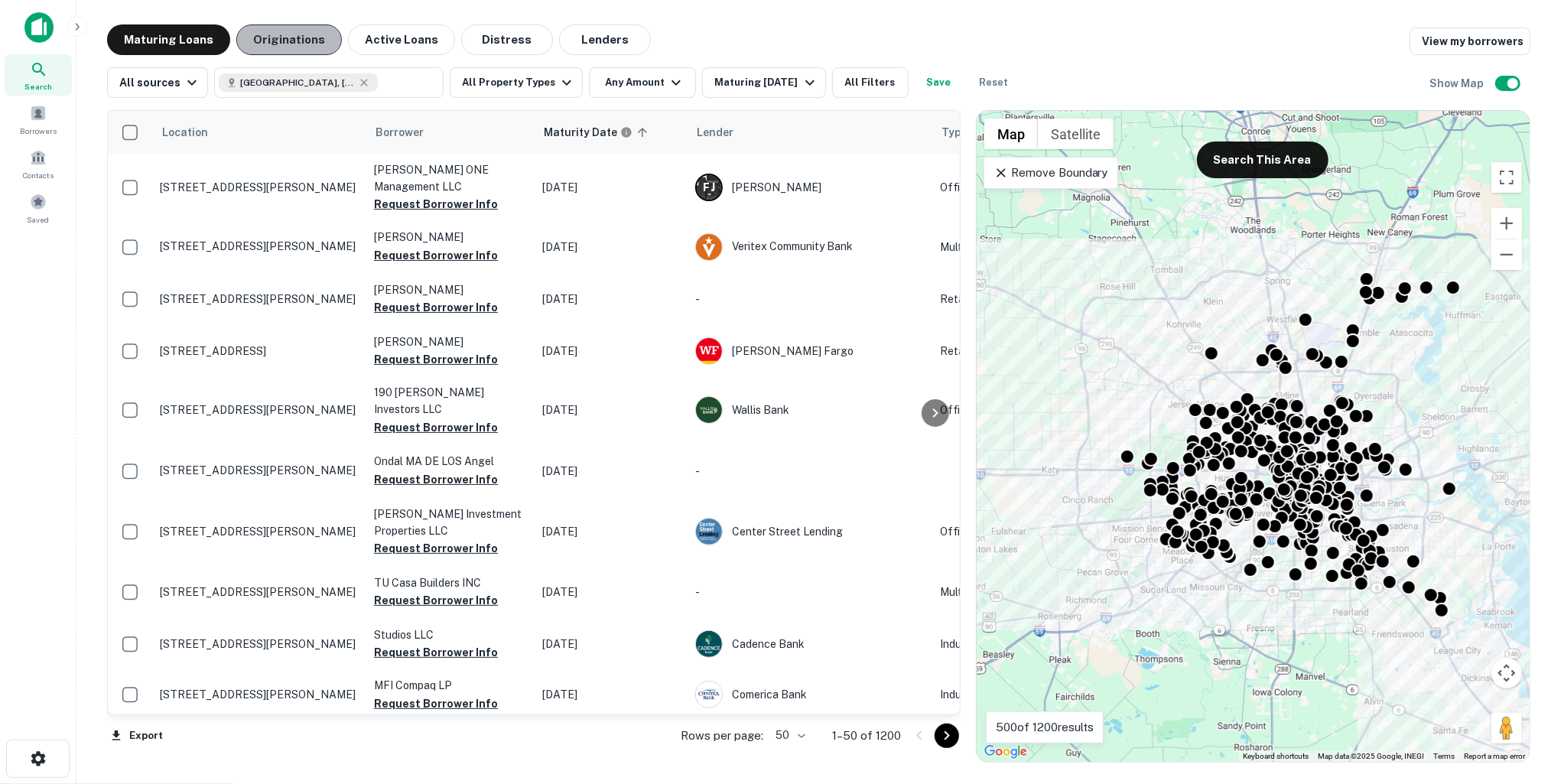
click at [289, 45] on button "Originations" at bounding box center [289, 40] width 106 height 31
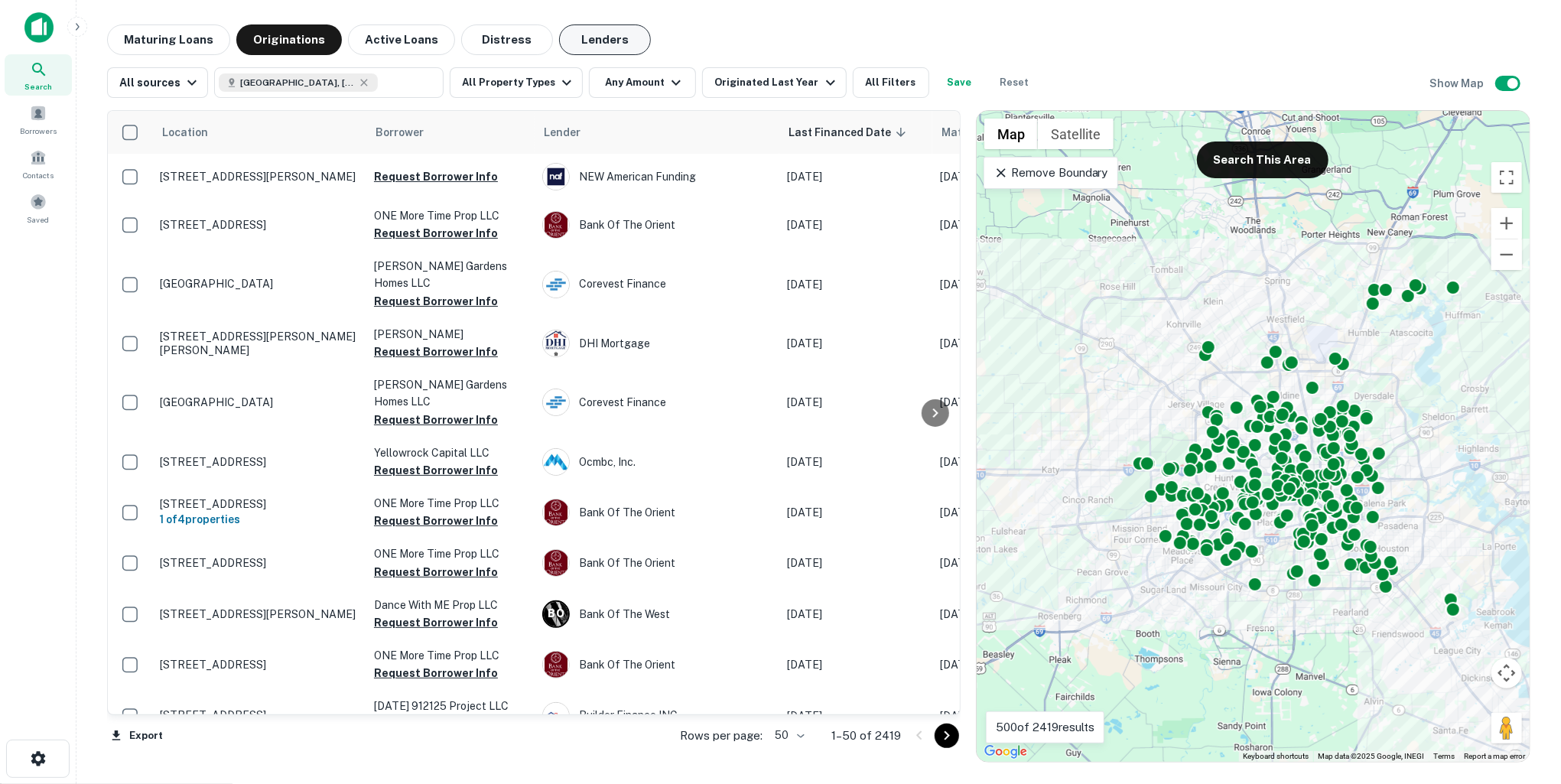
click at [585, 35] on button "Lenders" at bounding box center [605, 40] width 92 height 31
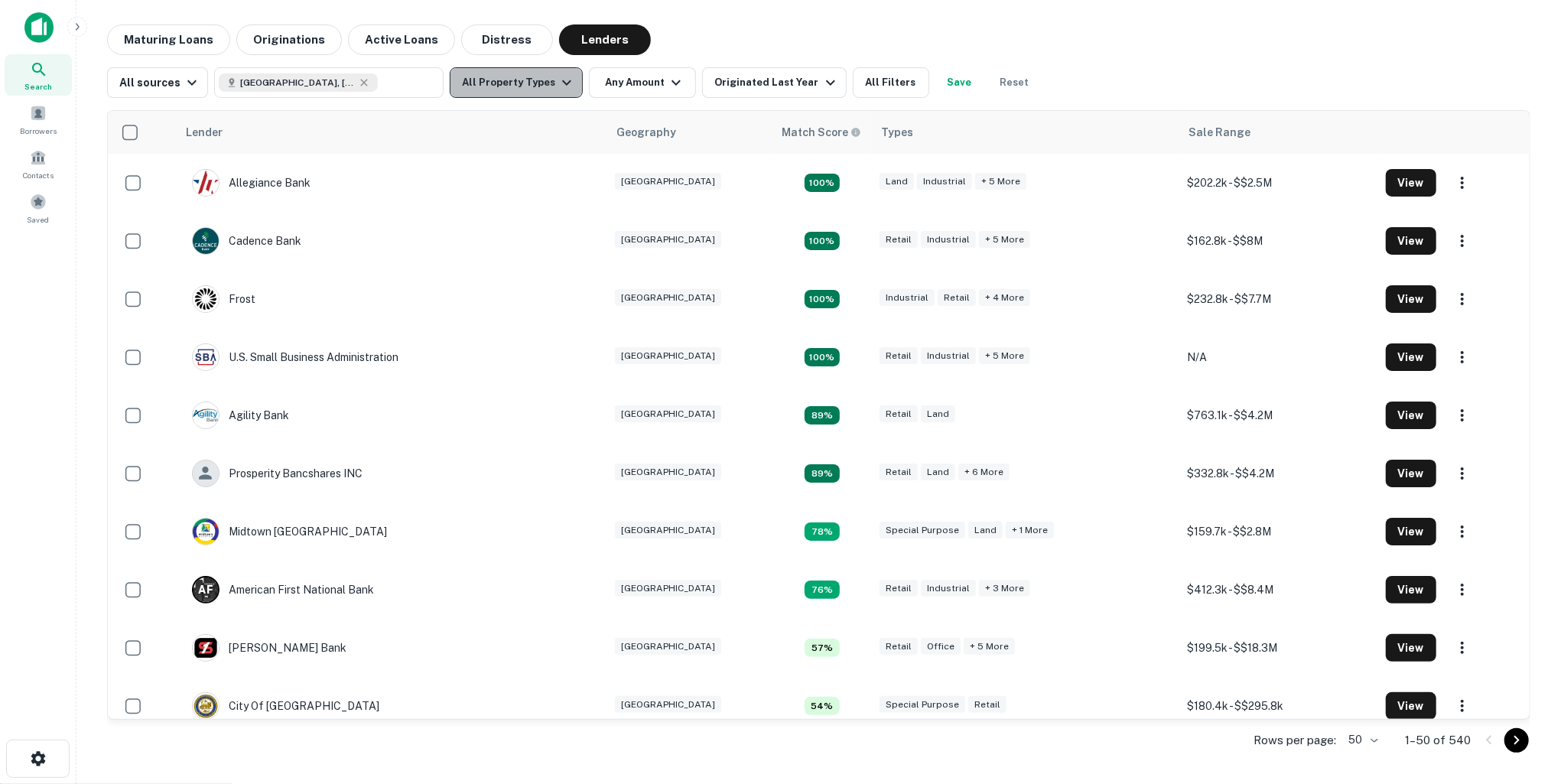
click at [562, 82] on icon "button" at bounding box center [566, 83] width 9 height 6
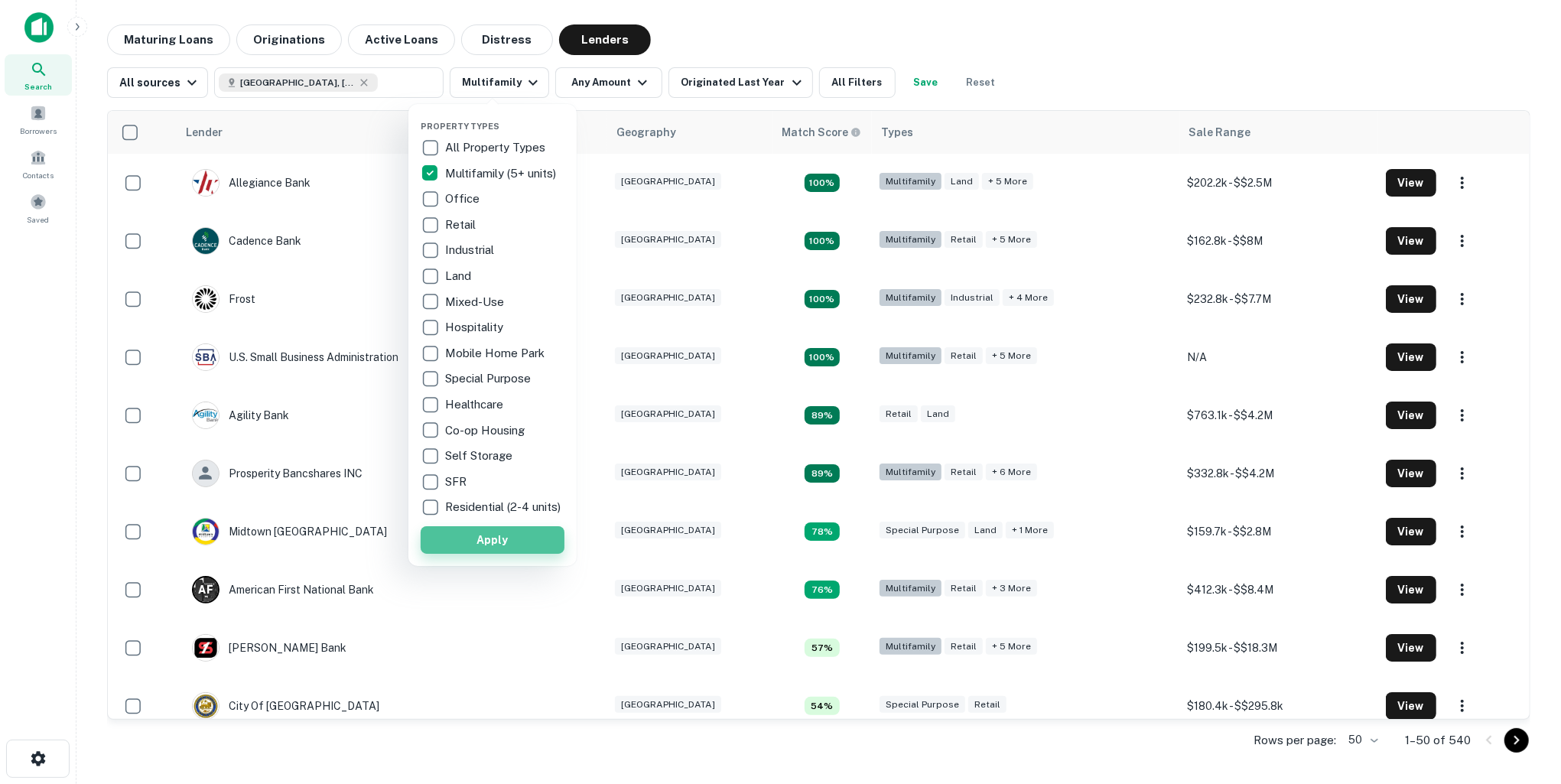
click at [523, 554] on button "Apply" at bounding box center [493, 540] width 144 height 28
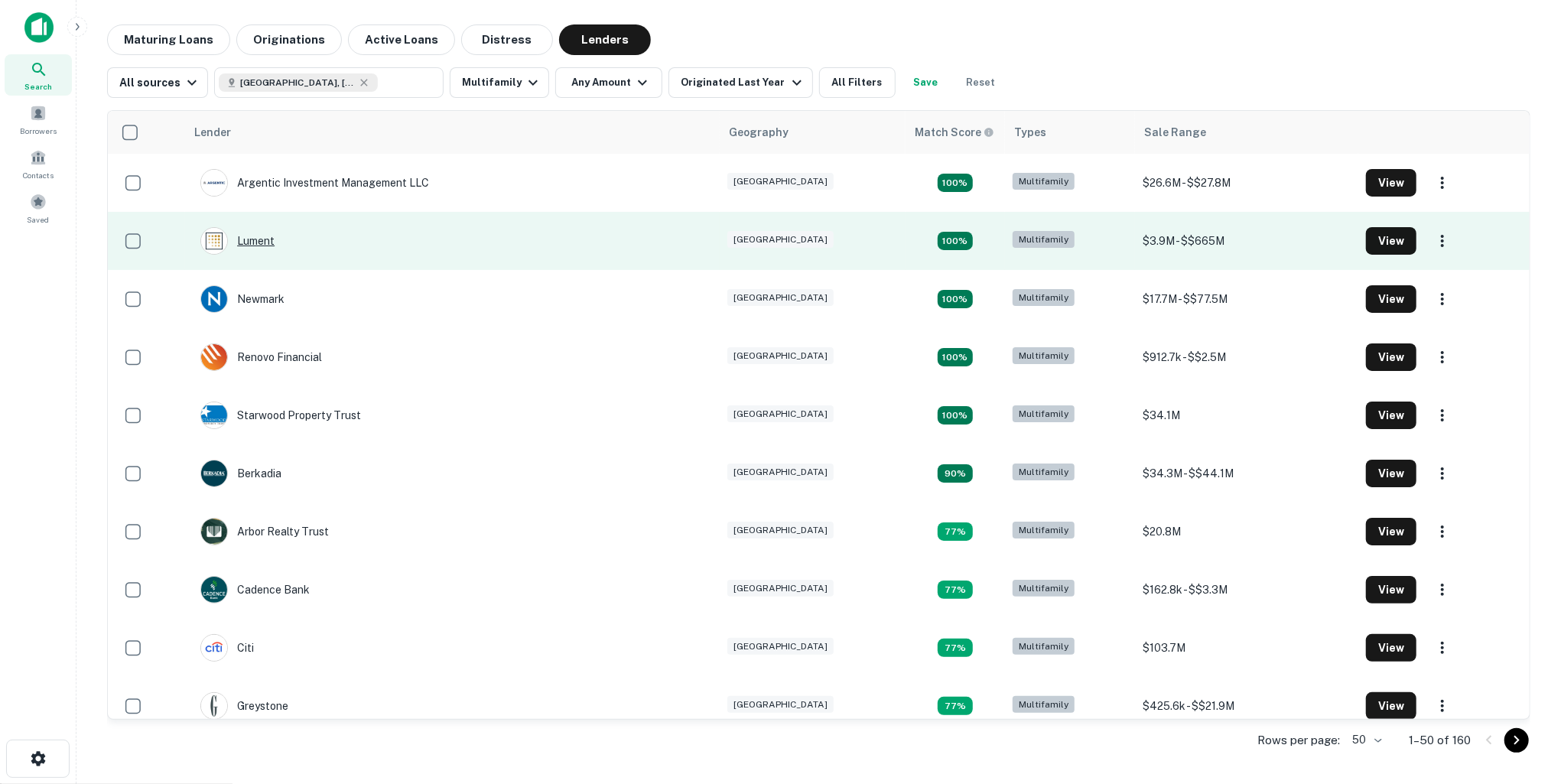
click at [259, 242] on div "Lument" at bounding box center [237, 241] width 74 height 28
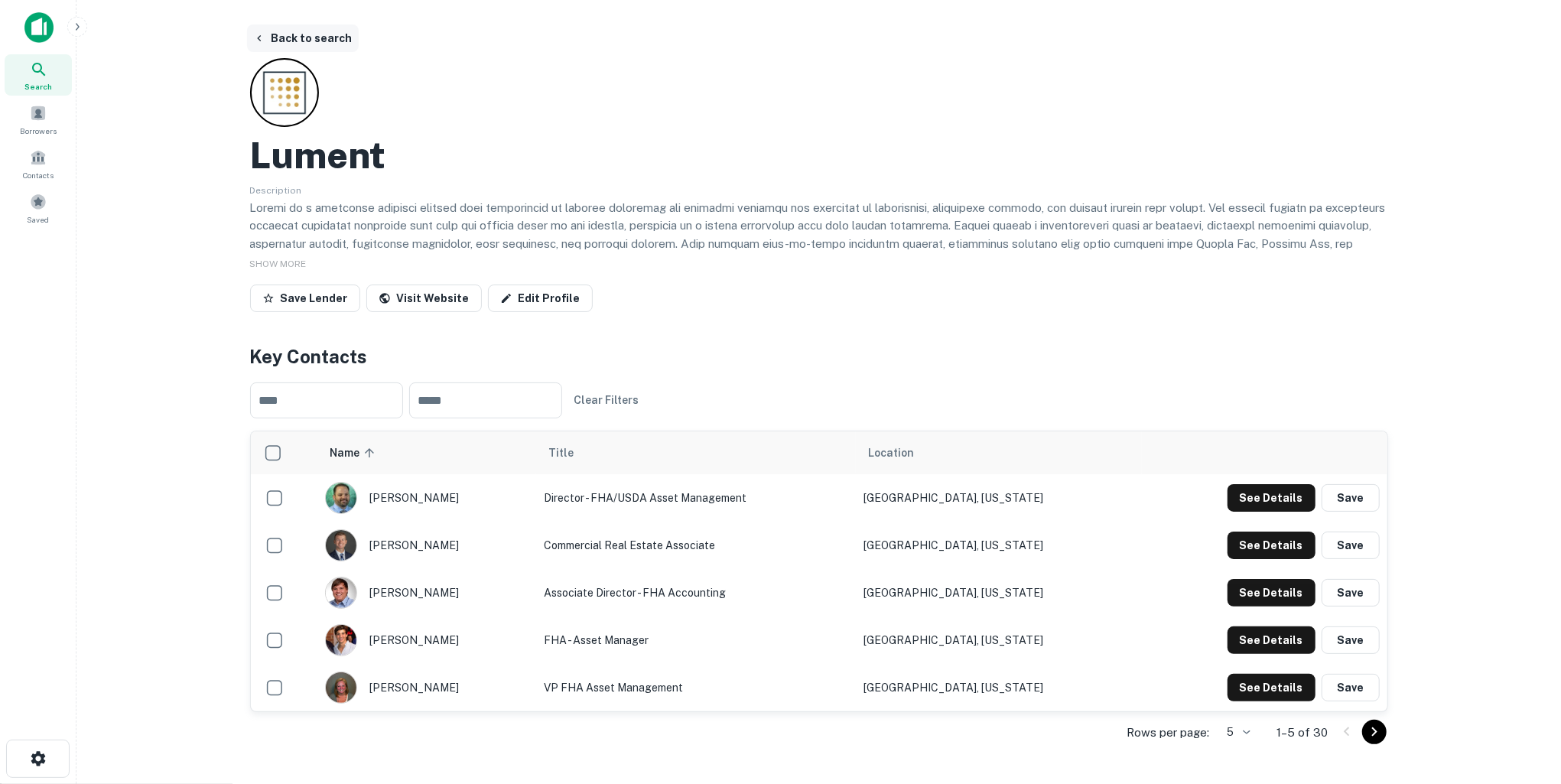
click at [292, 32] on button "Back to search" at bounding box center [302, 38] width 112 height 28
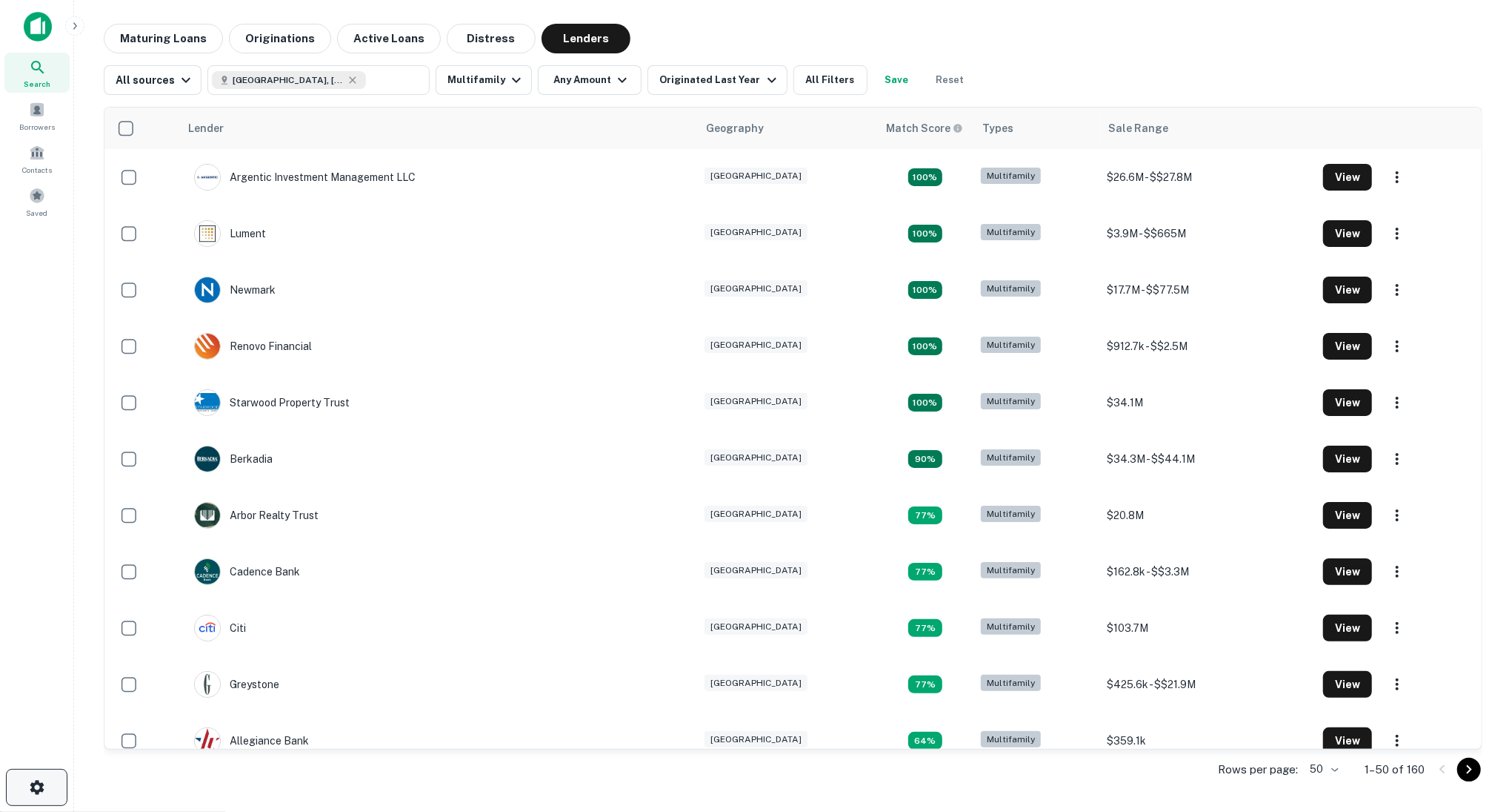
click at [28, 759] on button "button" at bounding box center [37, 787] width 62 height 37
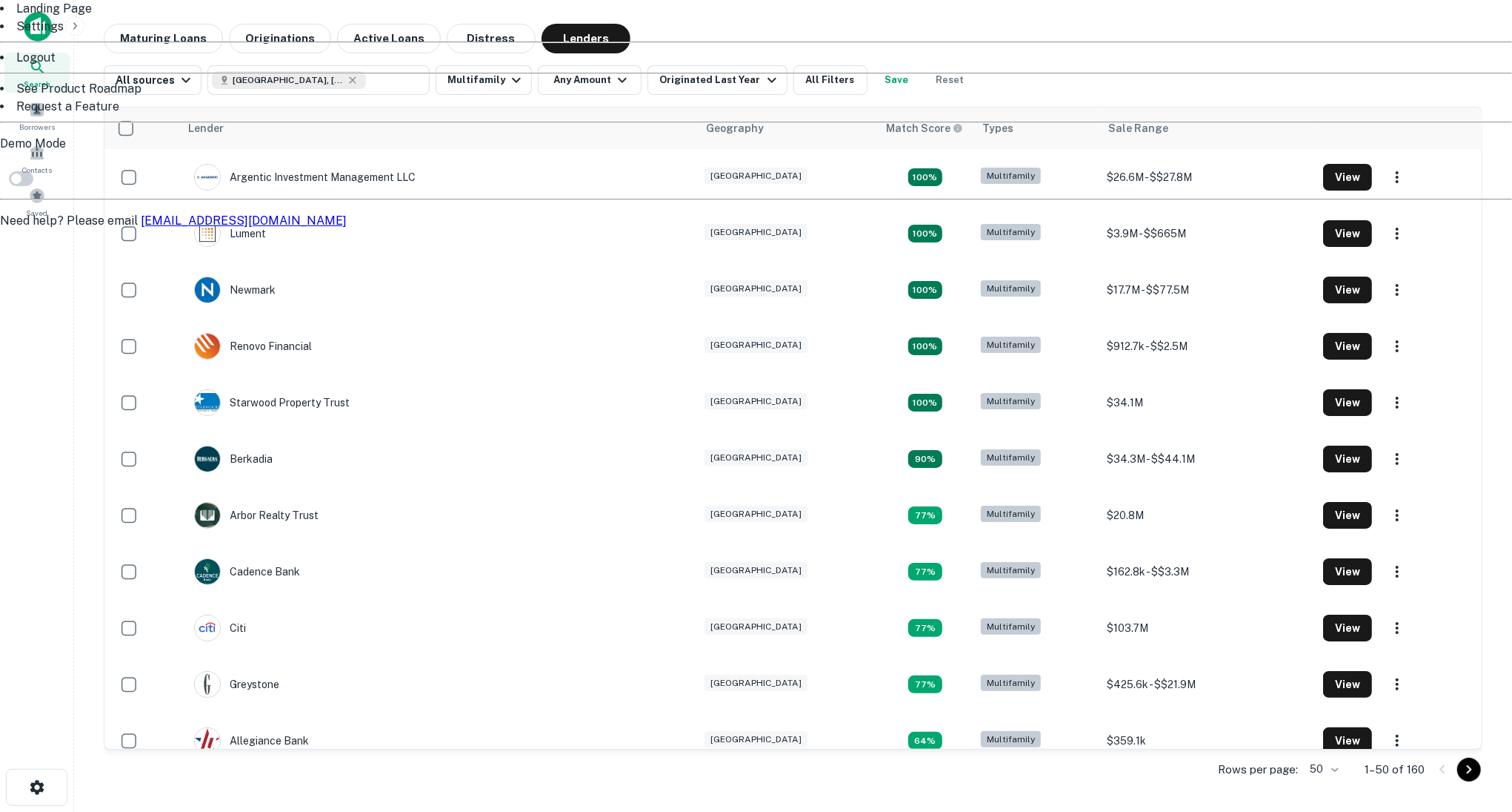
click at [97, 67] on li "Logout" at bounding box center [756, 58] width 1512 height 18
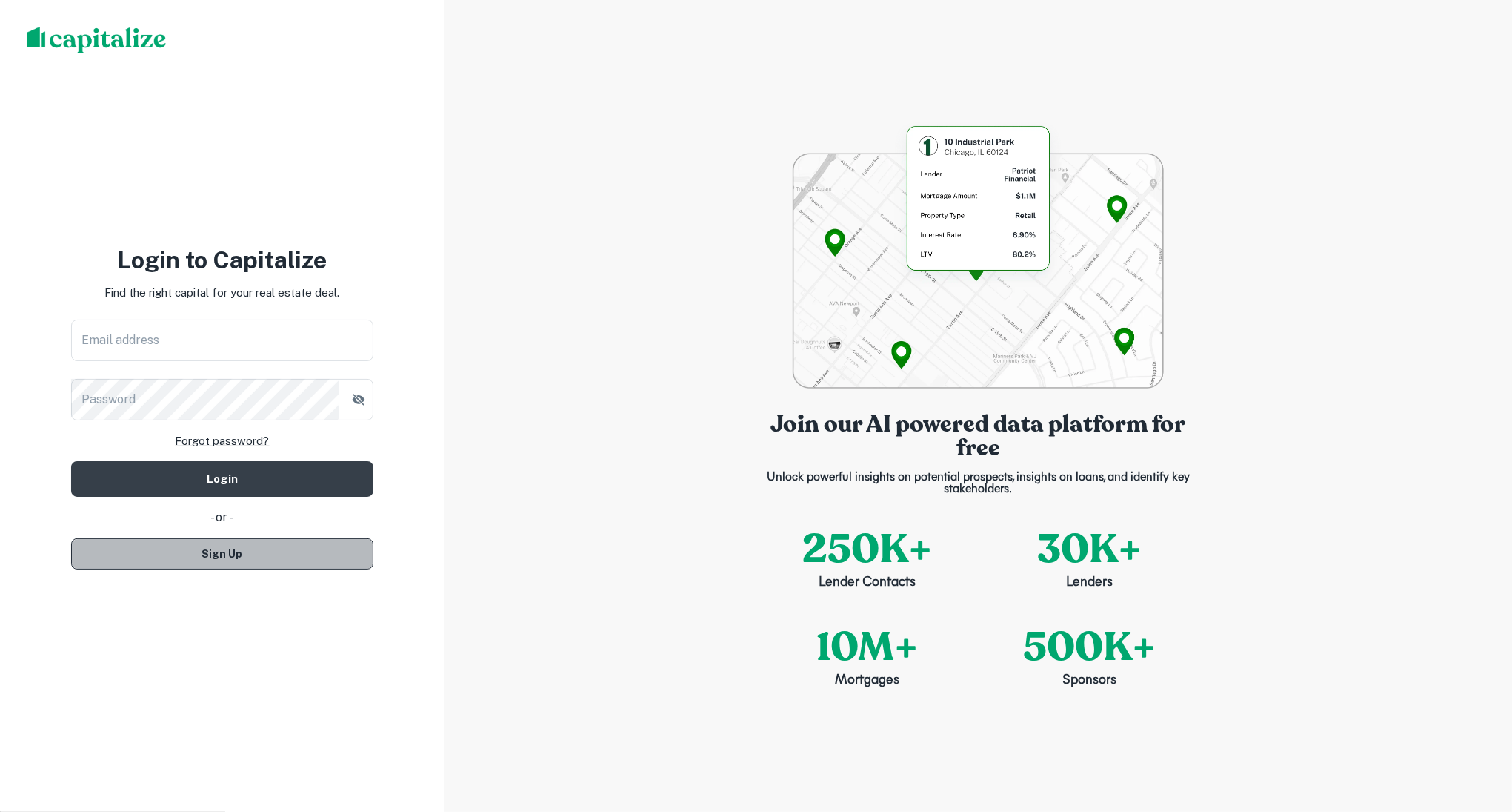
click at [270, 559] on button "Sign Up" at bounding box center [222, 553] width 302 height 31
select select "**"
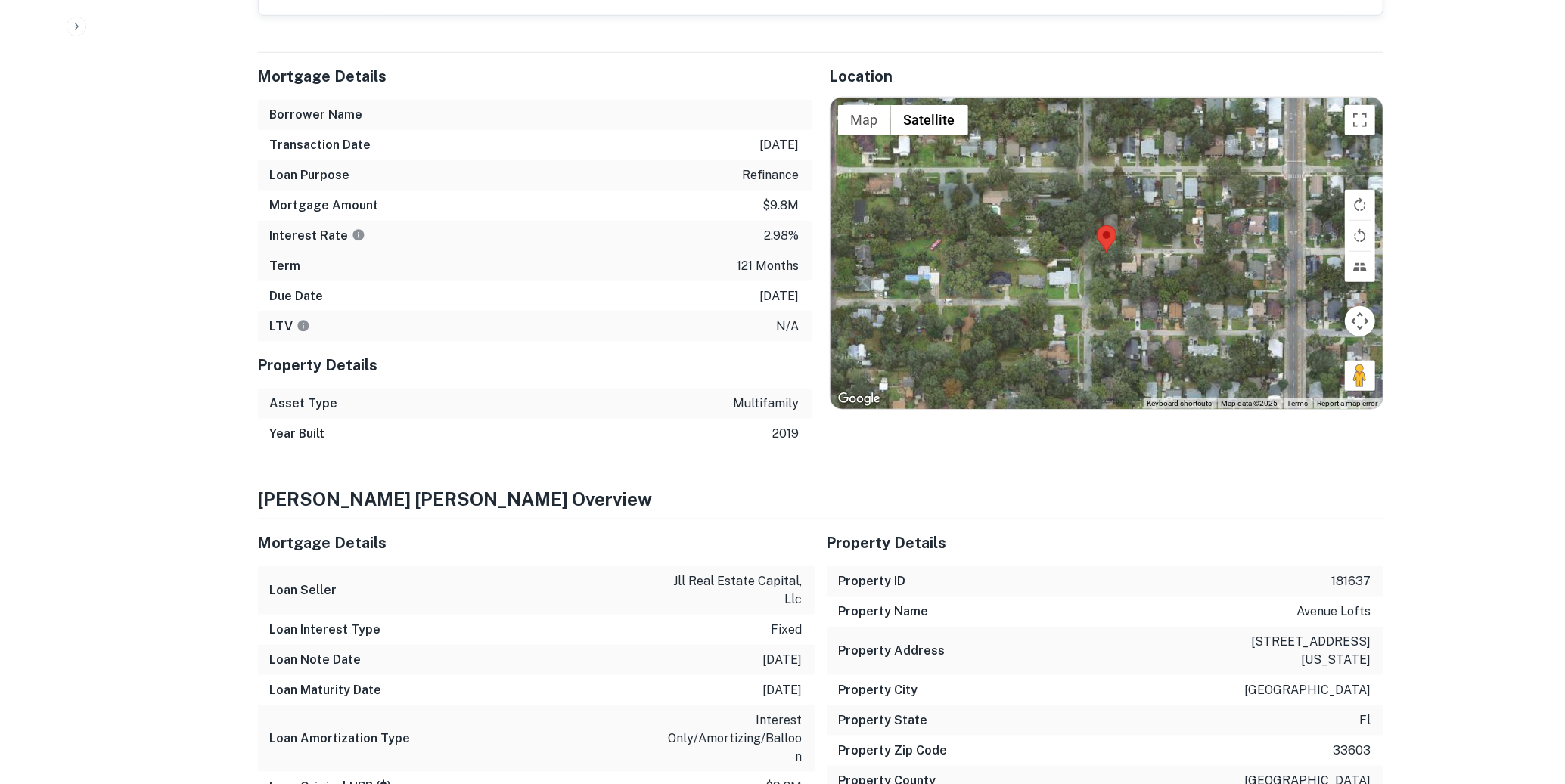
scroll to position [1205, 0]
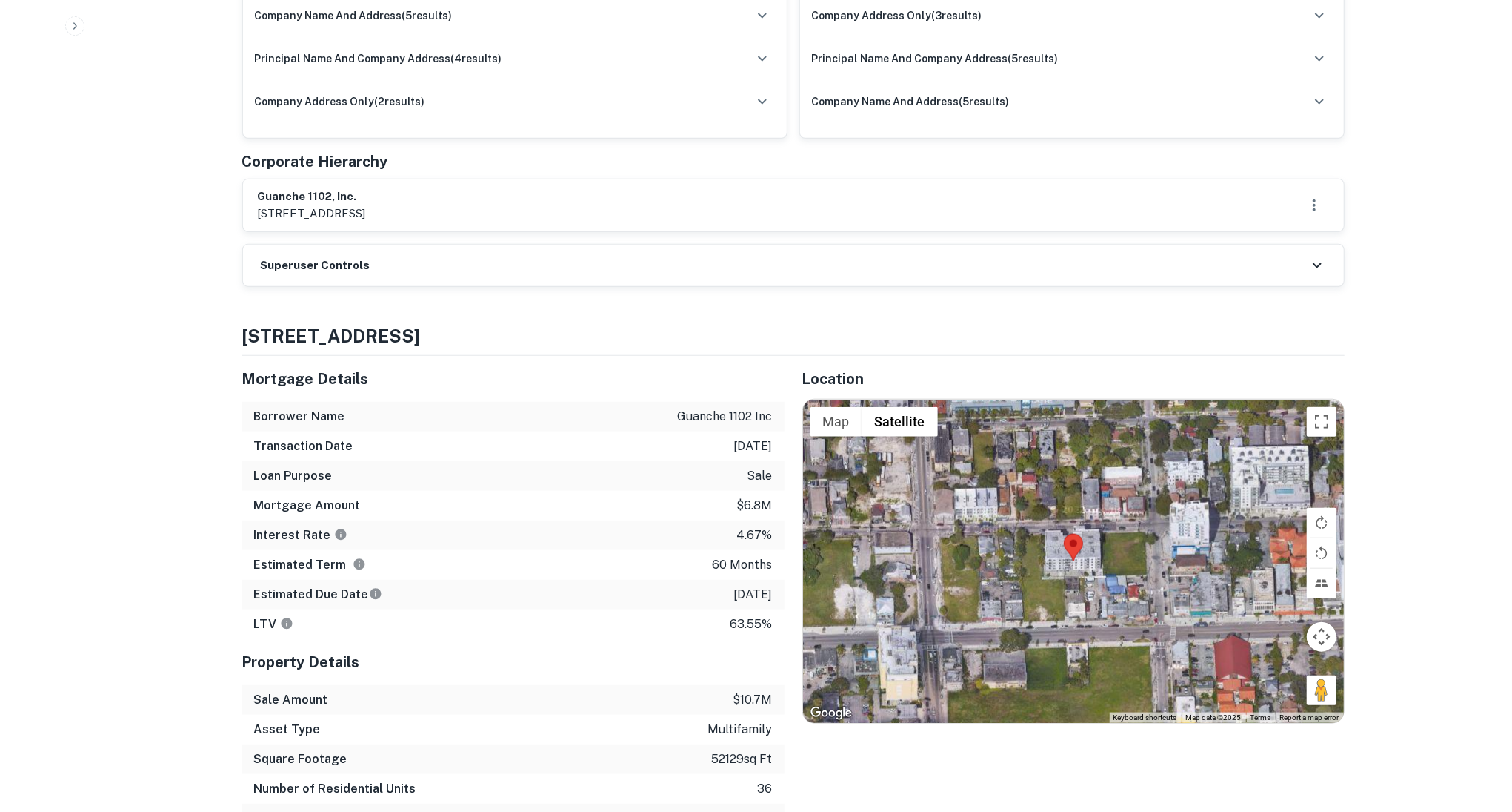
scroll to position [1032, 0]
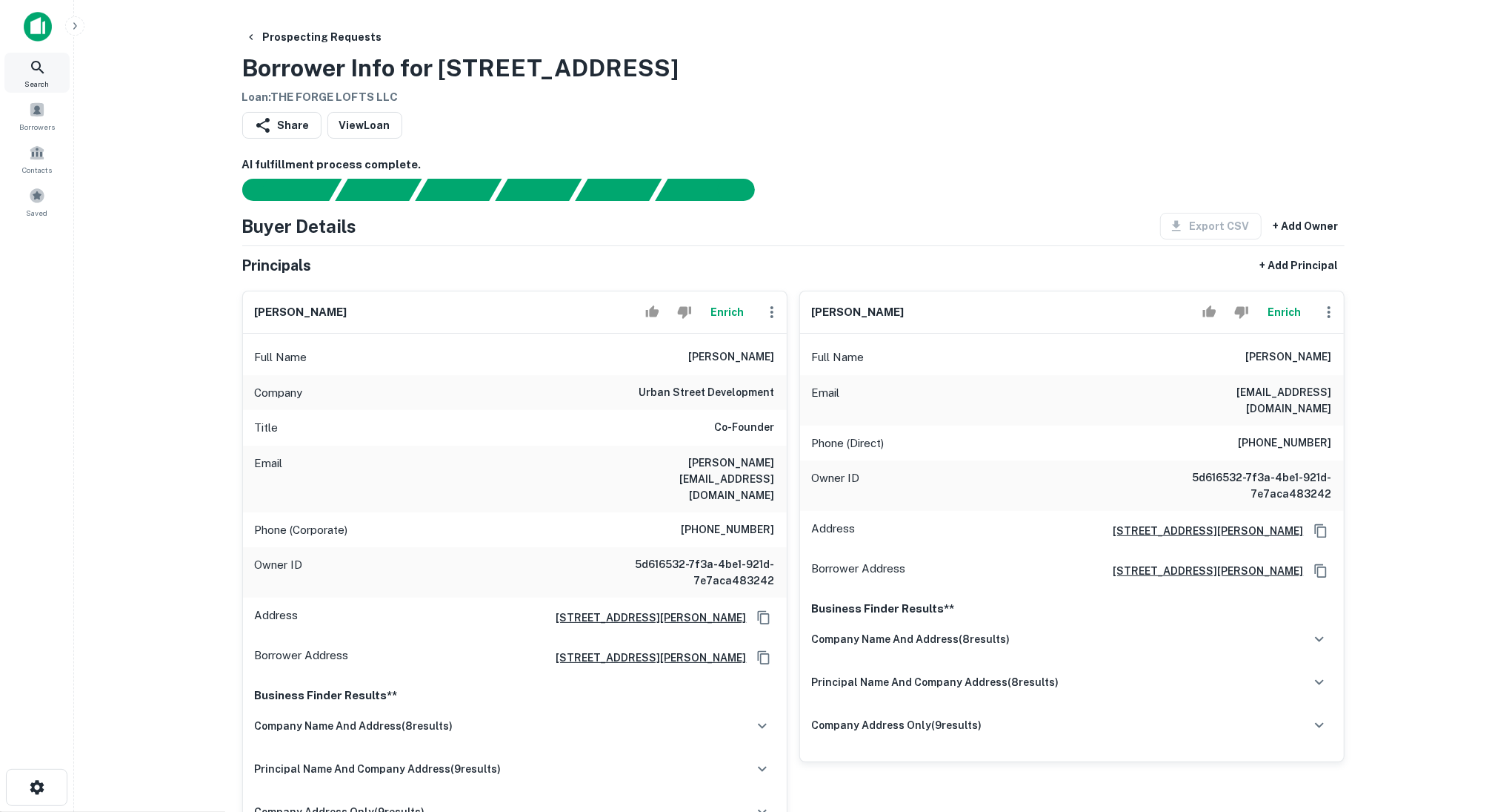
click at [35, 67] on icon at bounding box center [38, 67] width 18 height 18
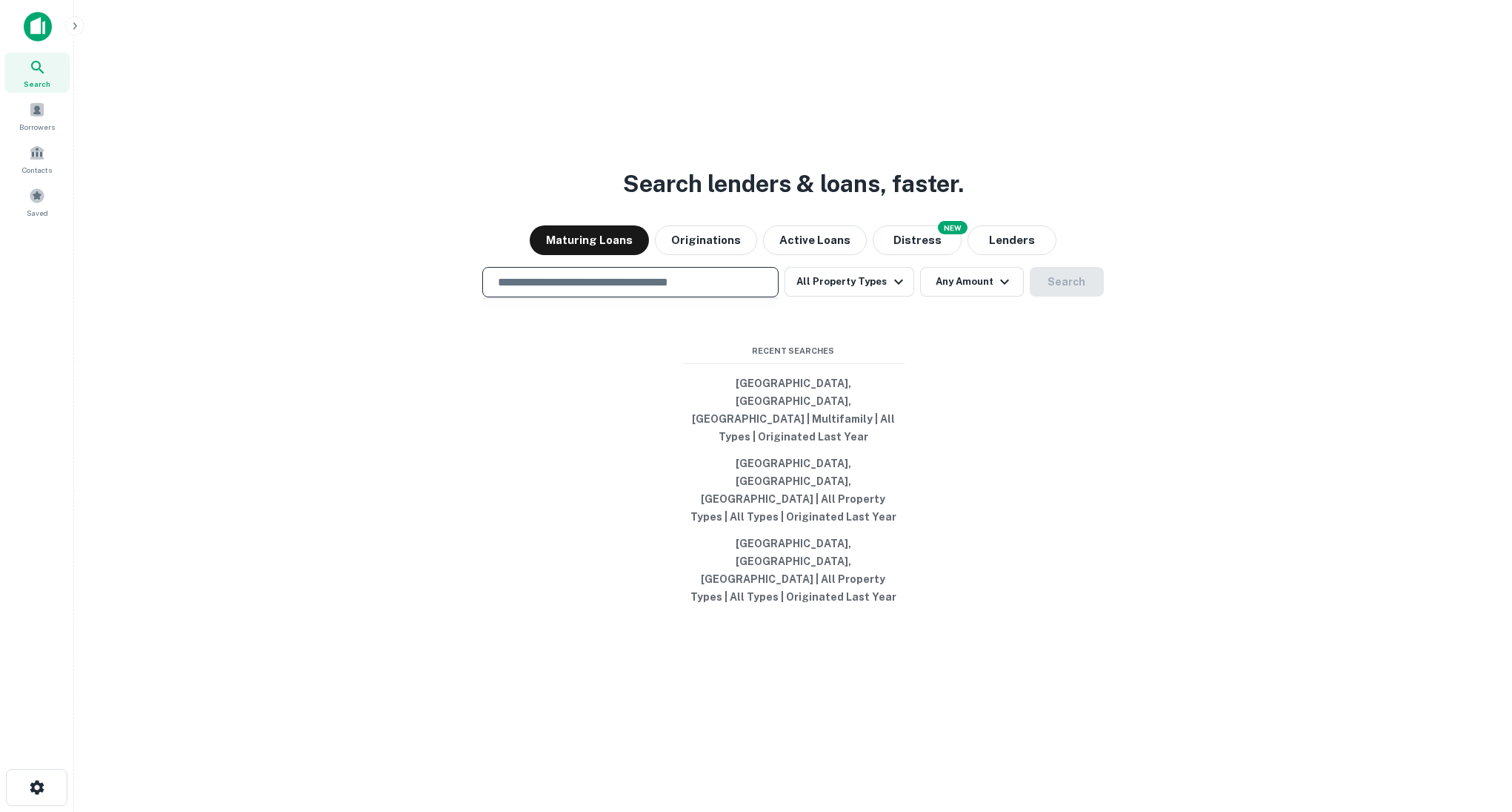
click at [703, 290] on input "text" at bounding box center [630, 283] width 283 height 17
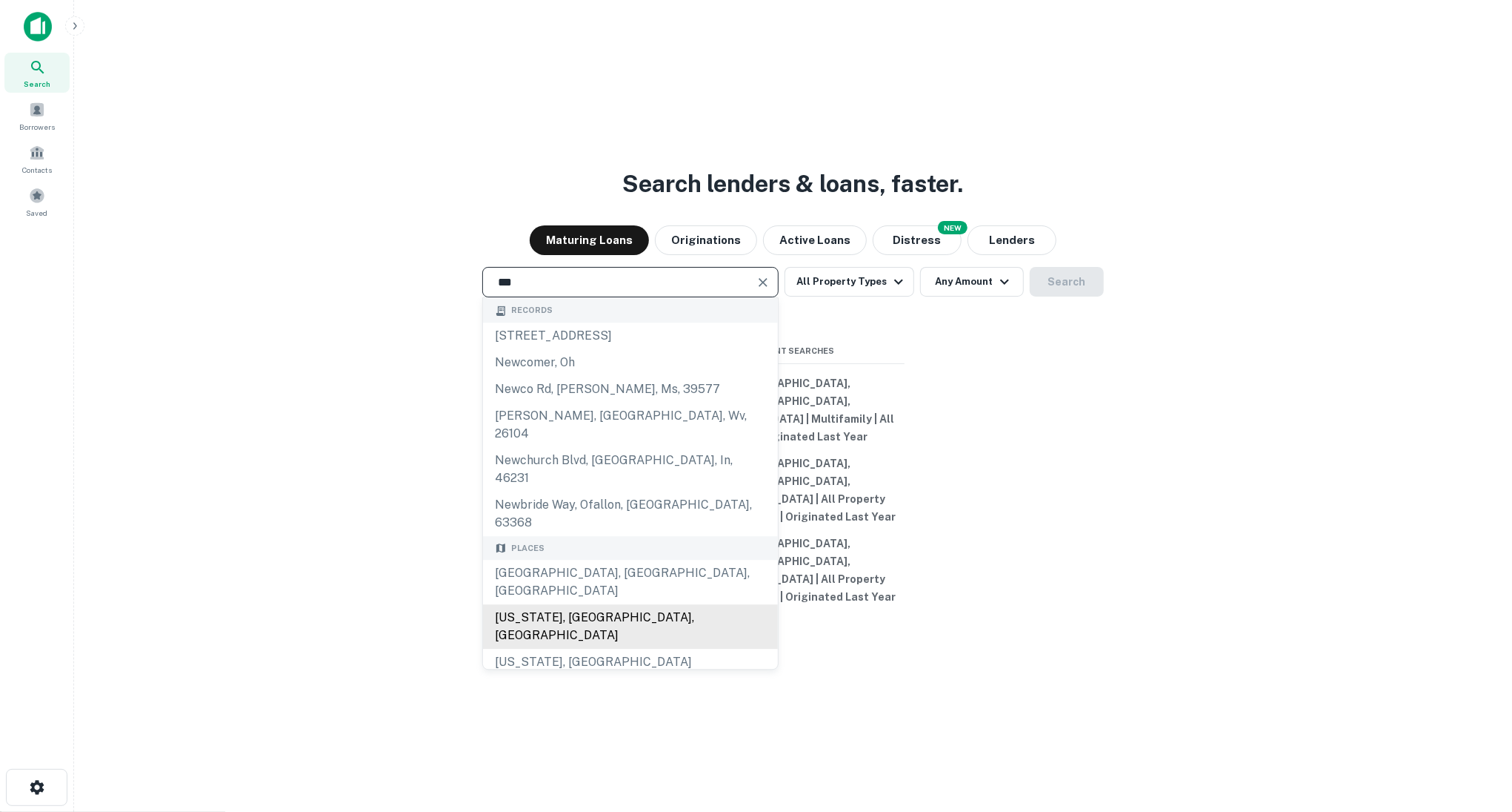
click at [550, 605] on div "[US_STATE], [GEOGRAPHIC_DATA], [GEOGRAPHIC_DATA]" at bounding box center [631, 627] width 295 height 44
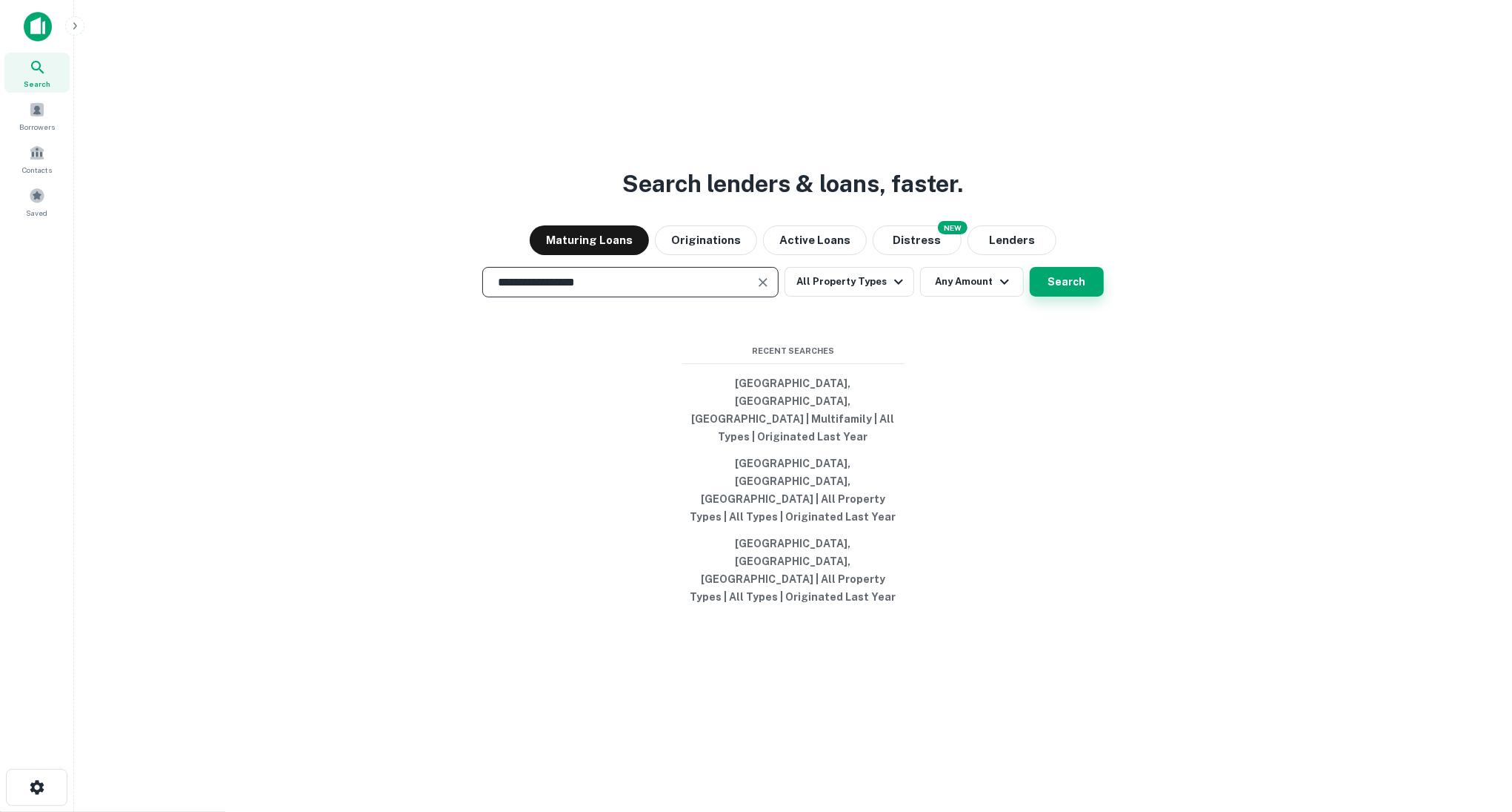
type input "**********"
click at [1062, 297] on button "Search" at bounding box center [1067, 282] width 74 height 30
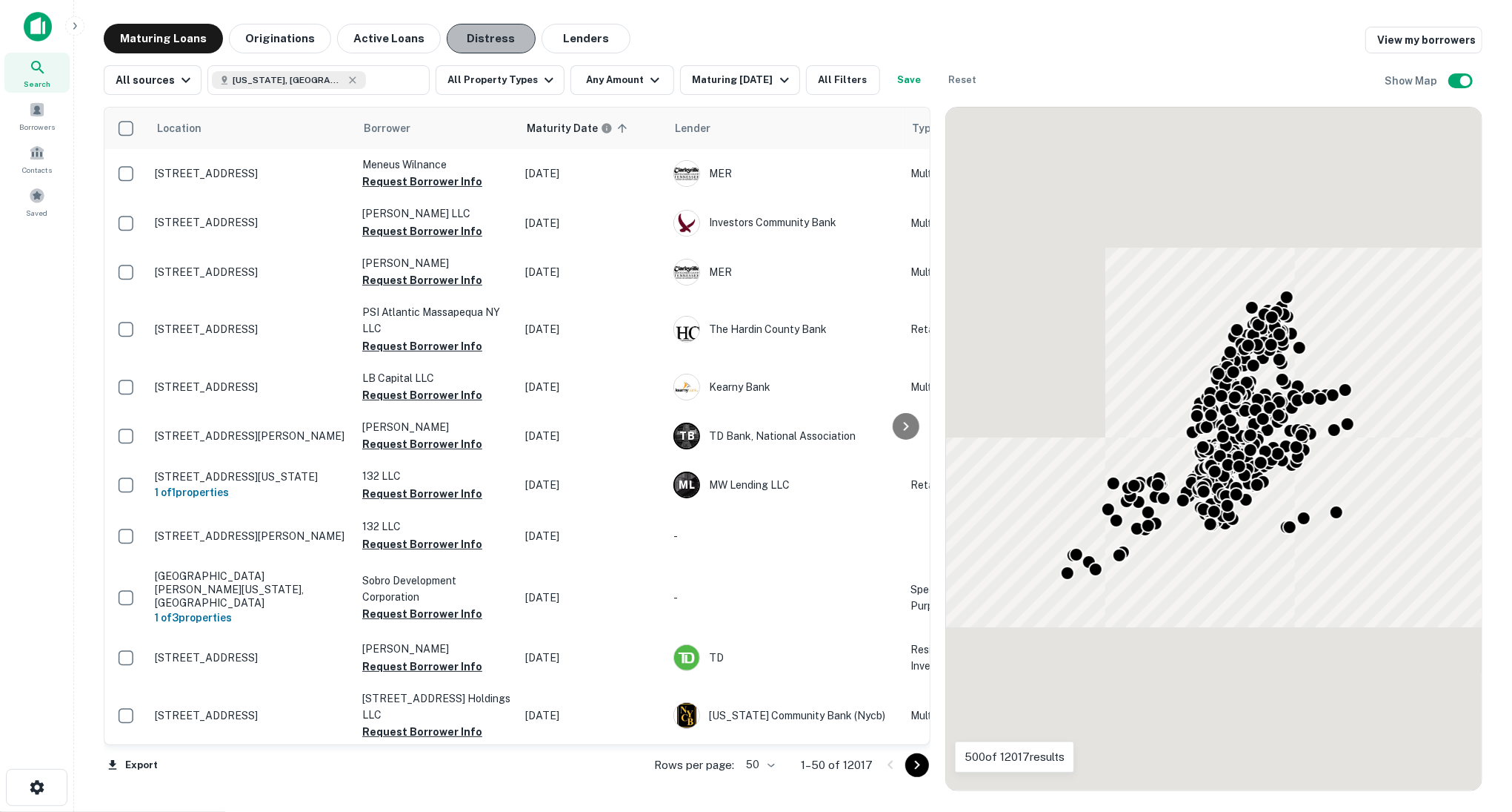
click at [487, 33] on button "Distress" at bounding box center [491, 39] width 89 height 30
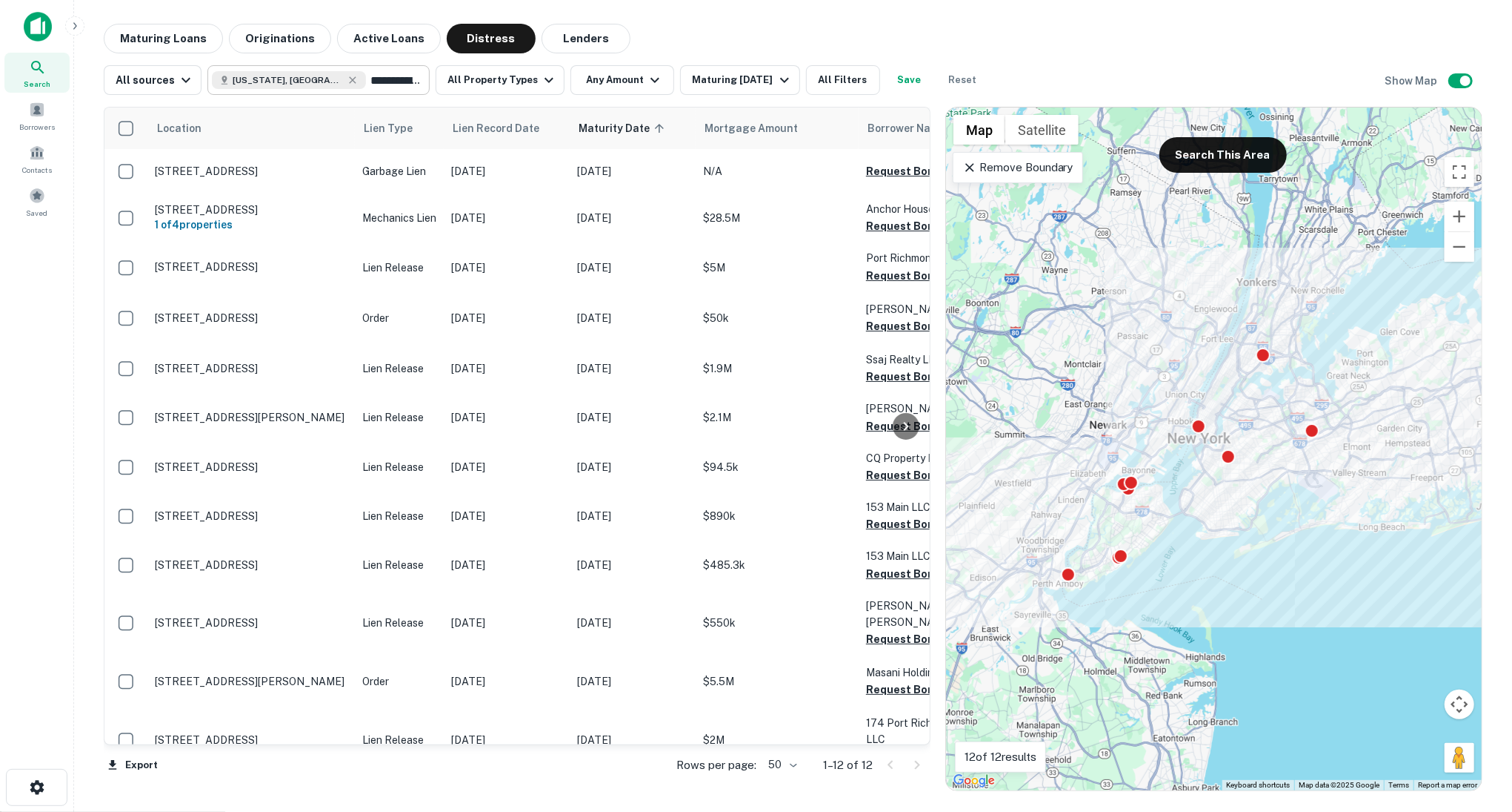
click at [366, 72] on input "**********" at bounding box center [394, 80] width 57 height 21
click at [345, 72] on input "**********" at bounding box center [307, 80] width 189 height 21
type input "***"
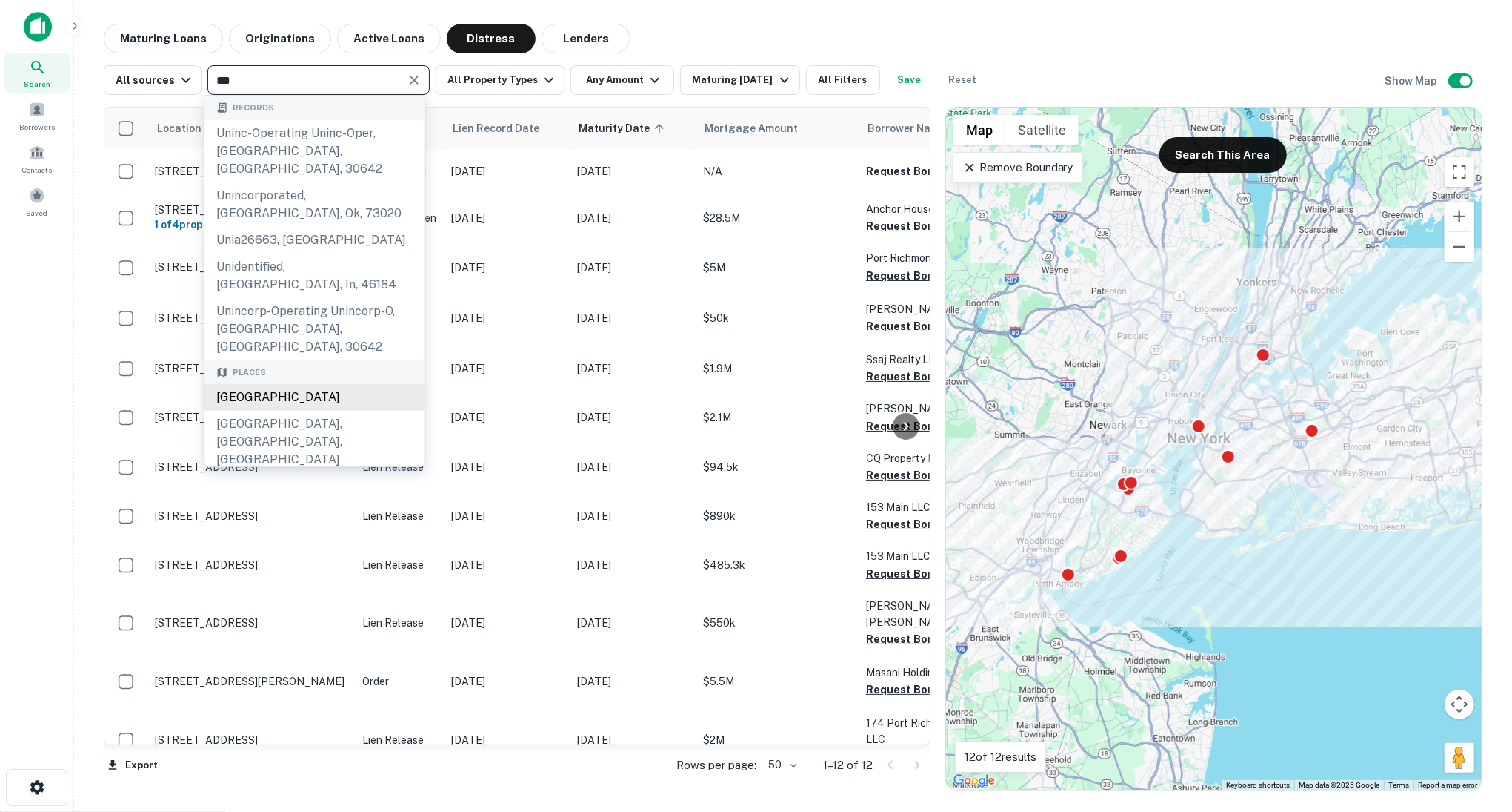
click at [298, 384] on div "[GEOGRAPHIC_DATA]" at bounding box center [315, 398] width 221 height 27
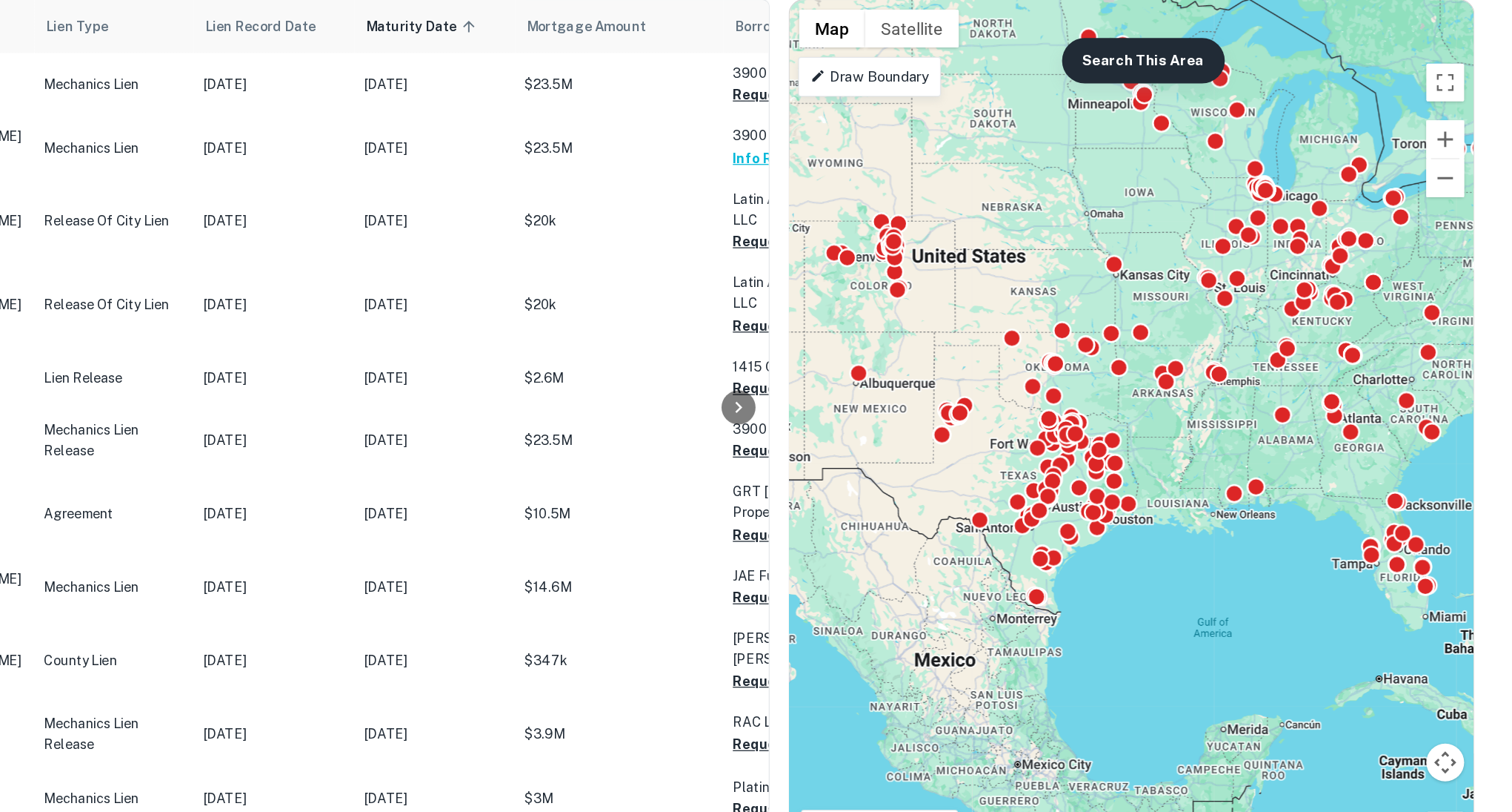
click at [1200, 148] on button "Search This Area" at bounding box center [1223, 155] width 128 height 36
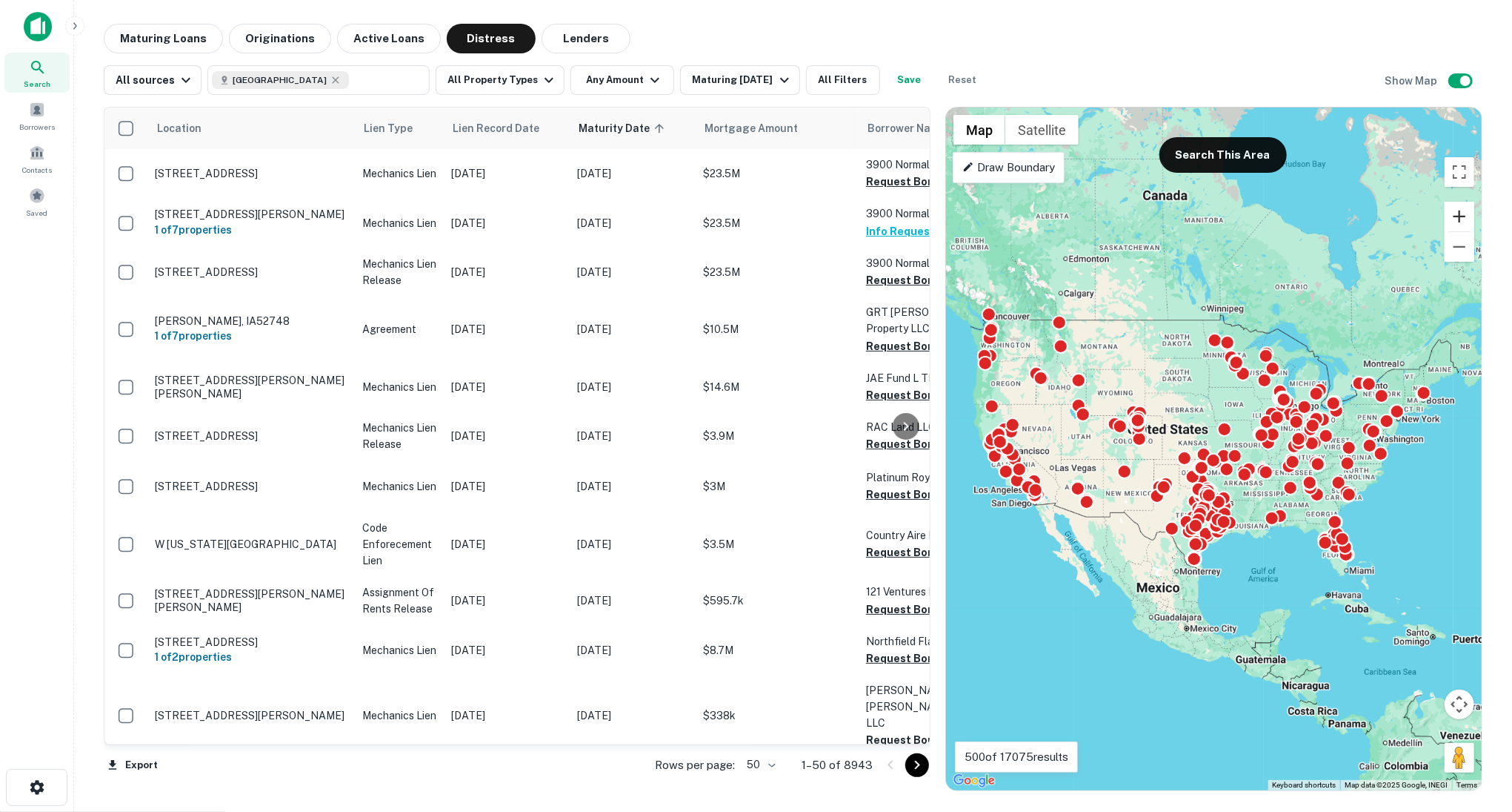
click at [1461, 224] on button "Zoom in" at bounding box center [1460, 217] width 30 height 30
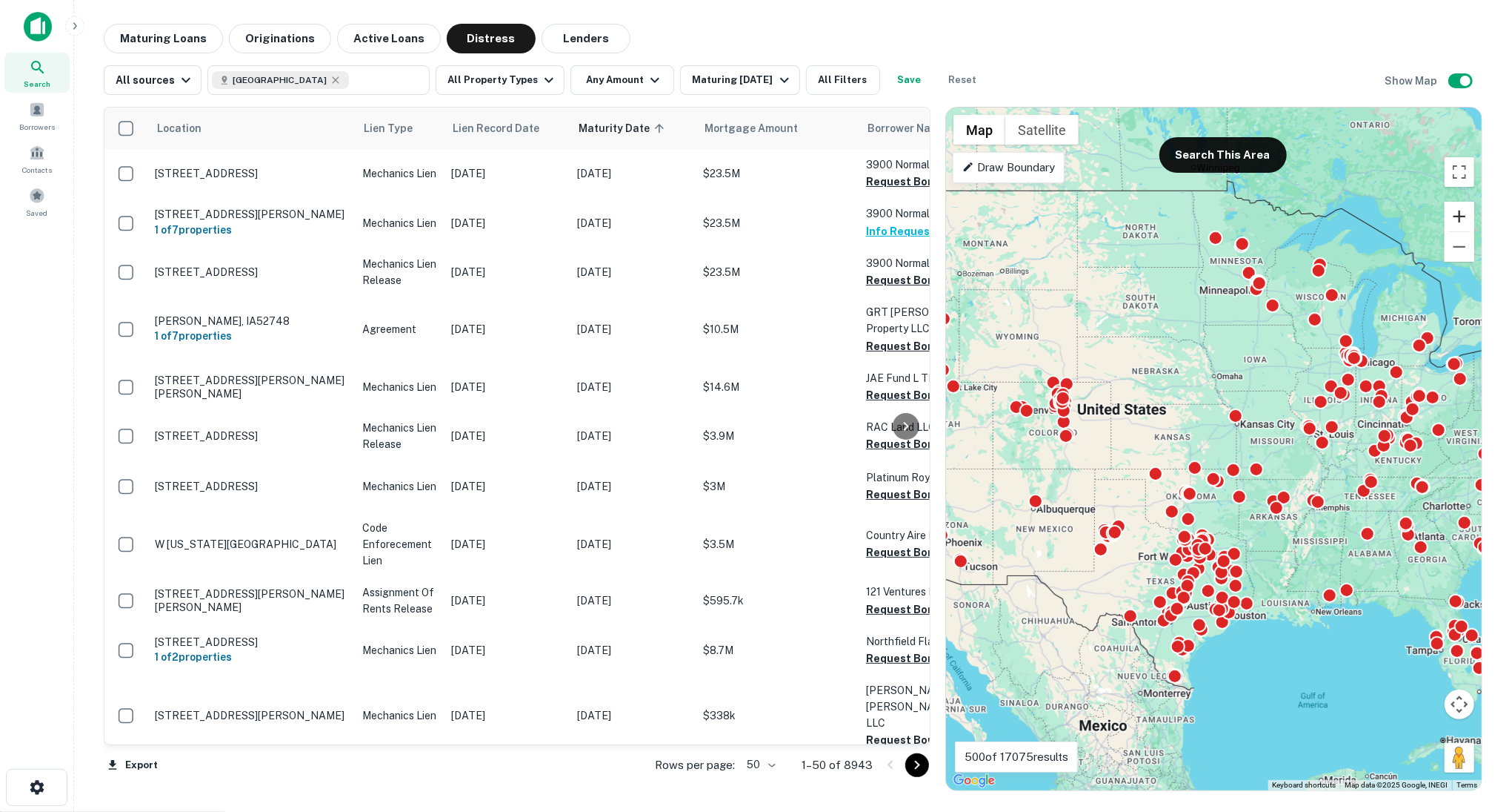
click at [1461, 225] on button "Zoom in" at bounding box center [1460, 217] width 30 height 30
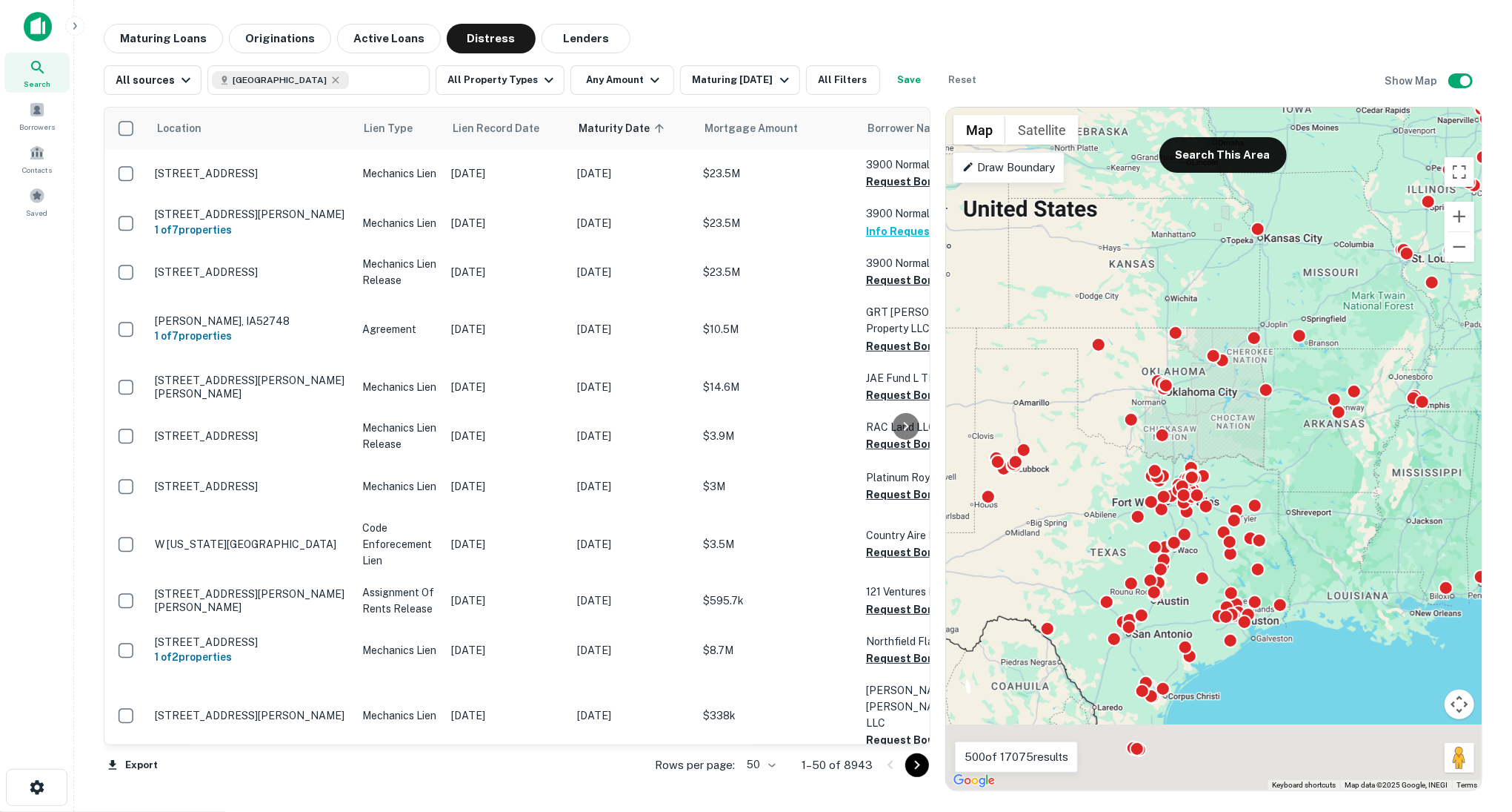
drag, startPoint x: 1234, startPoint y: 486, endPoint x: 1249, endPoint y: 231, distance: 255.4
click at [1249, 231] on div "To activate drag with keyboard, press Alt + Enter. Once in keyboard drag state,…" at bounding box center [1214, 448] width 536 height 683
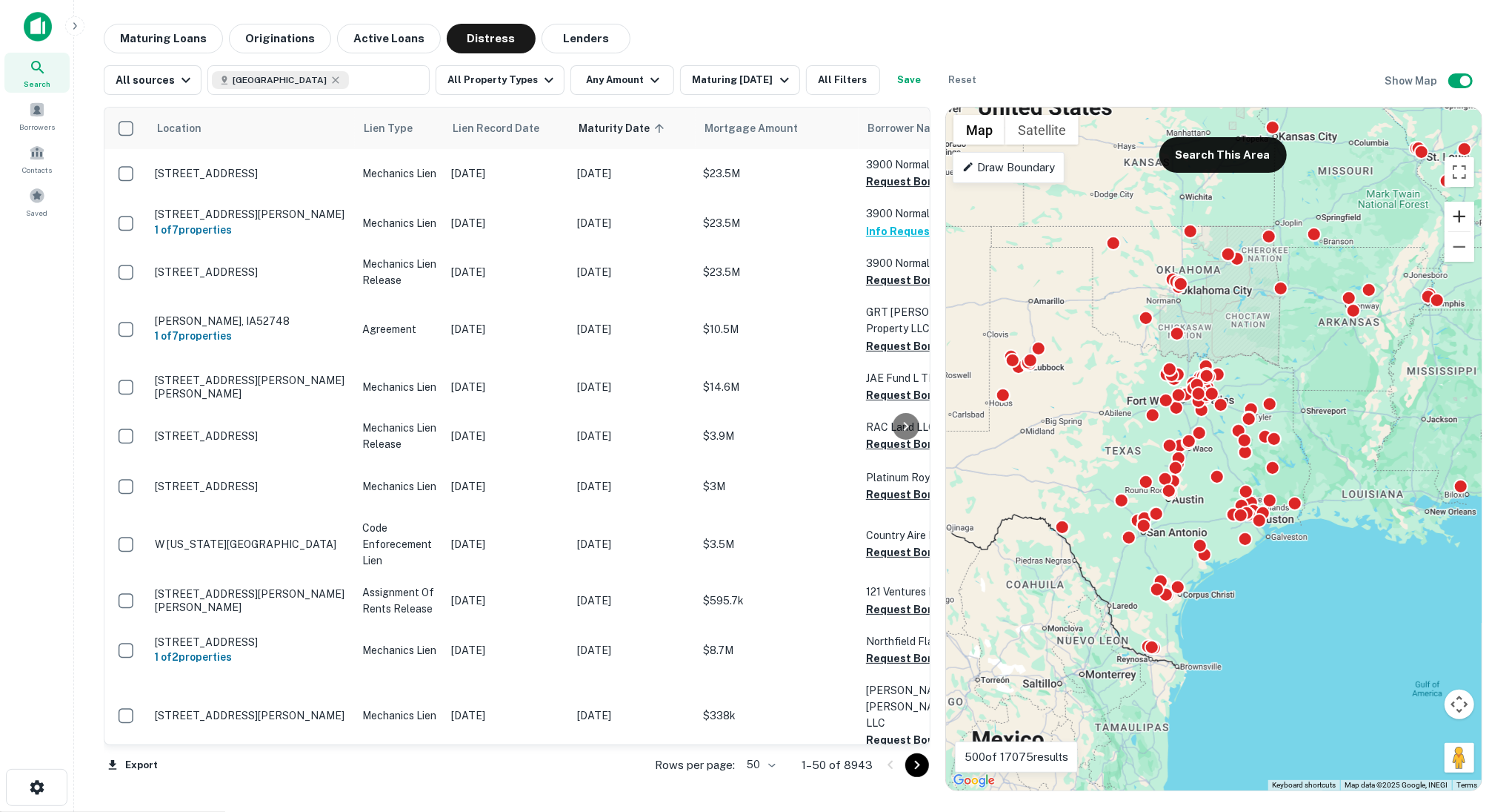
click at [1453, 216] on button "Zoom in" at bounding box center [1460, 217] width 30 height 30
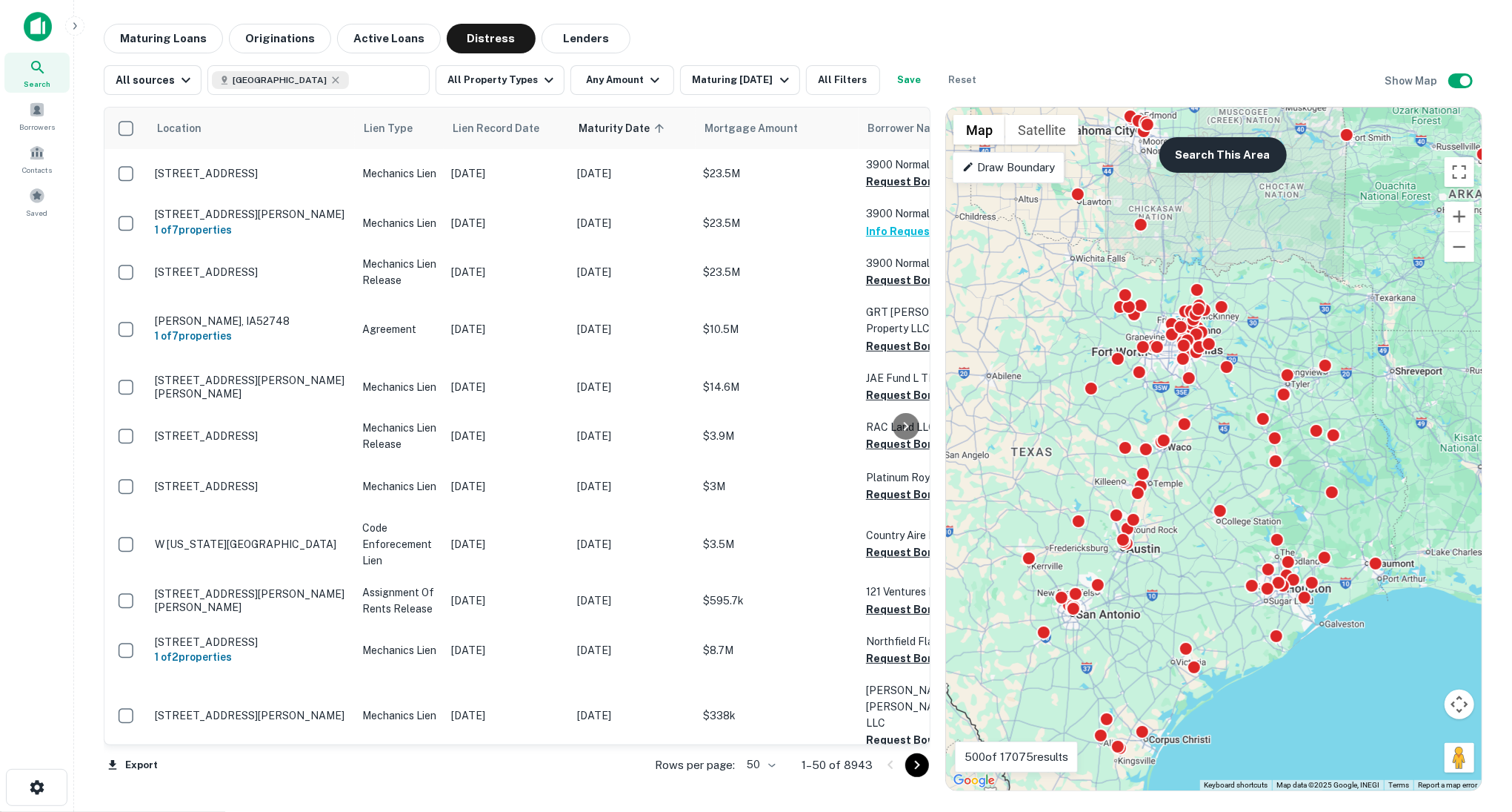
click at [1211, 153] on button "Search This Area" at bounding box center [1223, 155] width 128 height 36
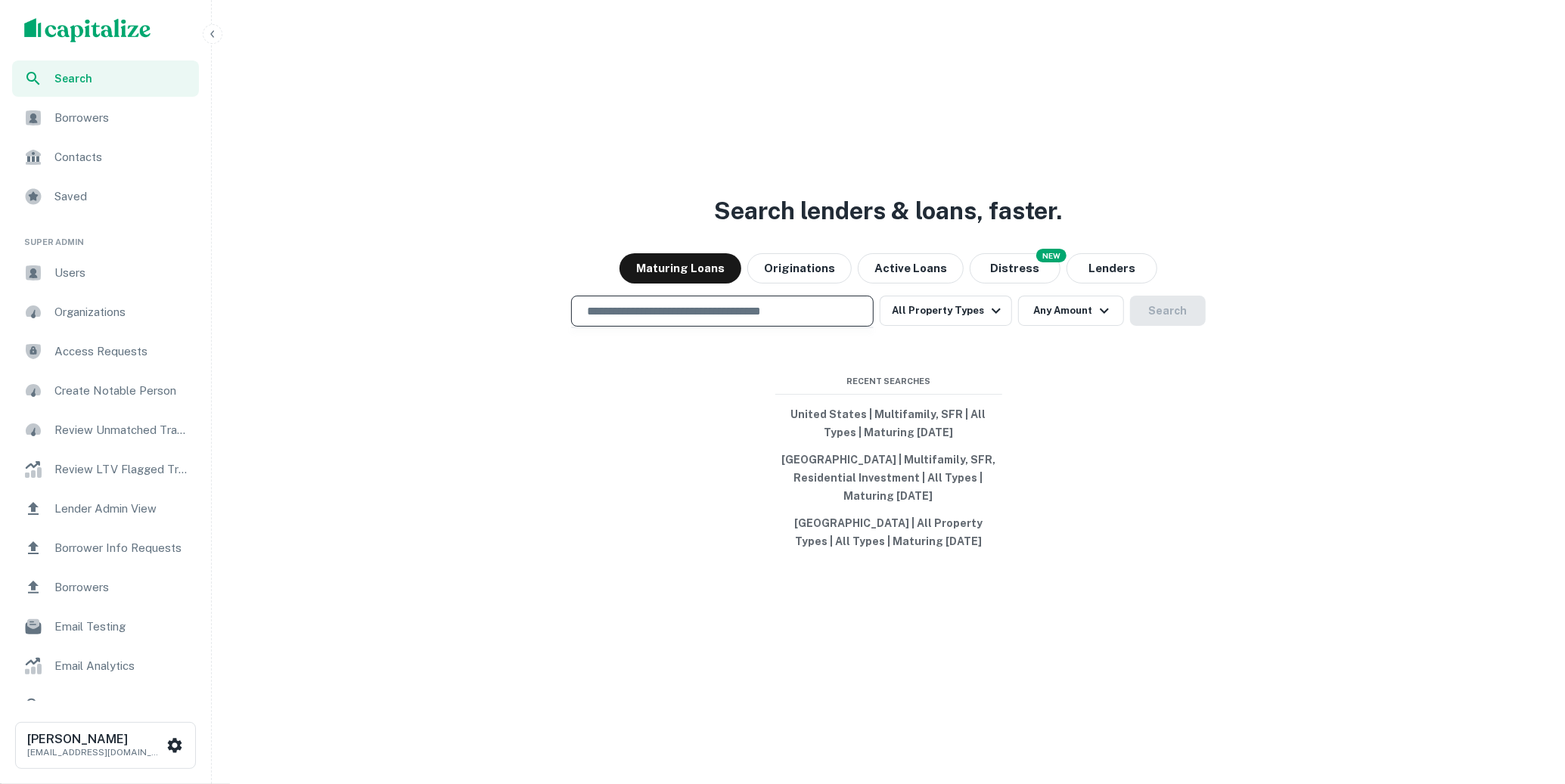
click at [680, 310] on input "text" at bounding box center [722, 312] width 289 height 18
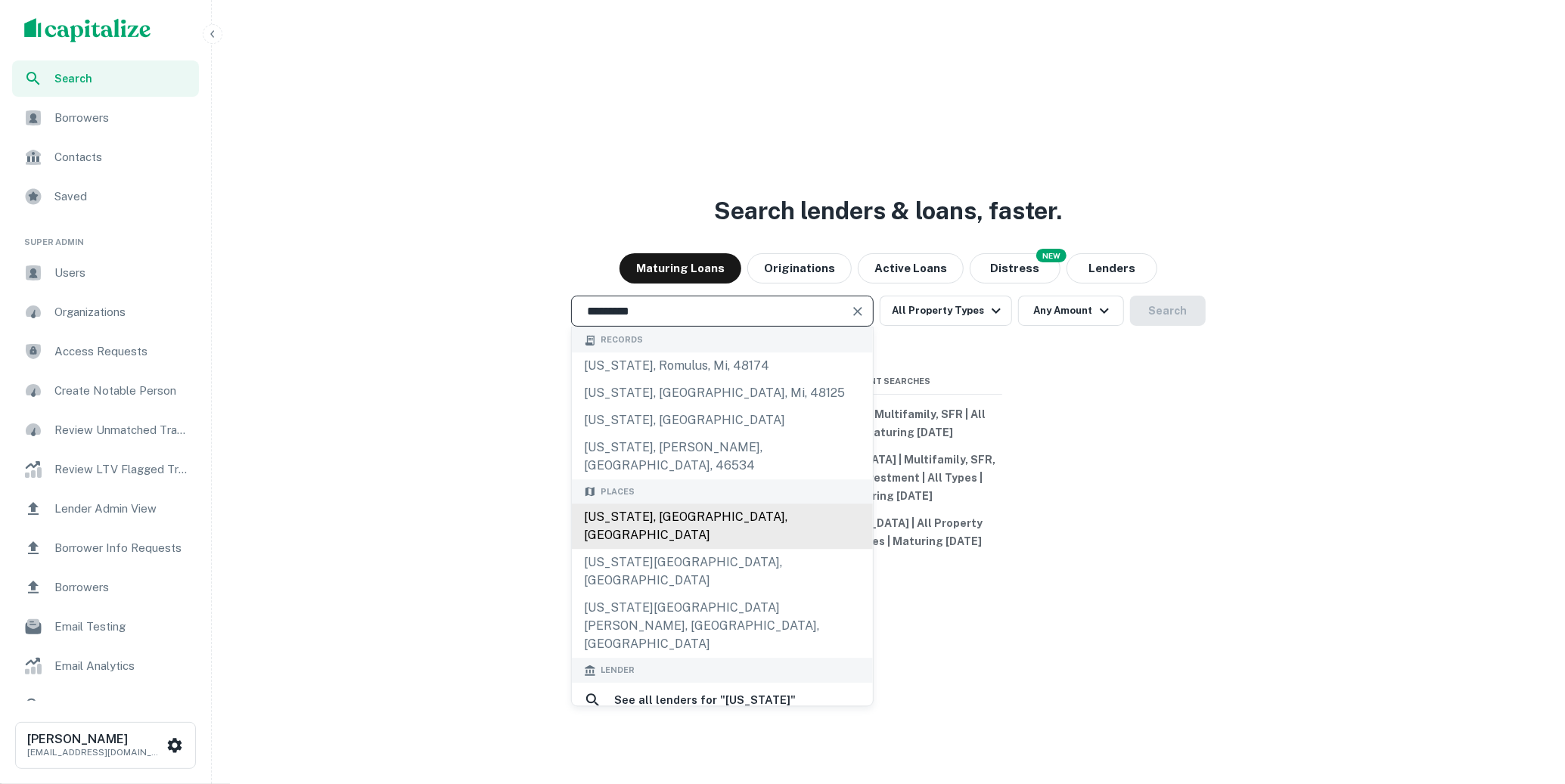
click at [683, 505] on div "[US_STATE], [GEOGRAPHIC_DATA], [GEOGRAPHIC_DATA]" at bounding box center [722, 527] width 301 height 45
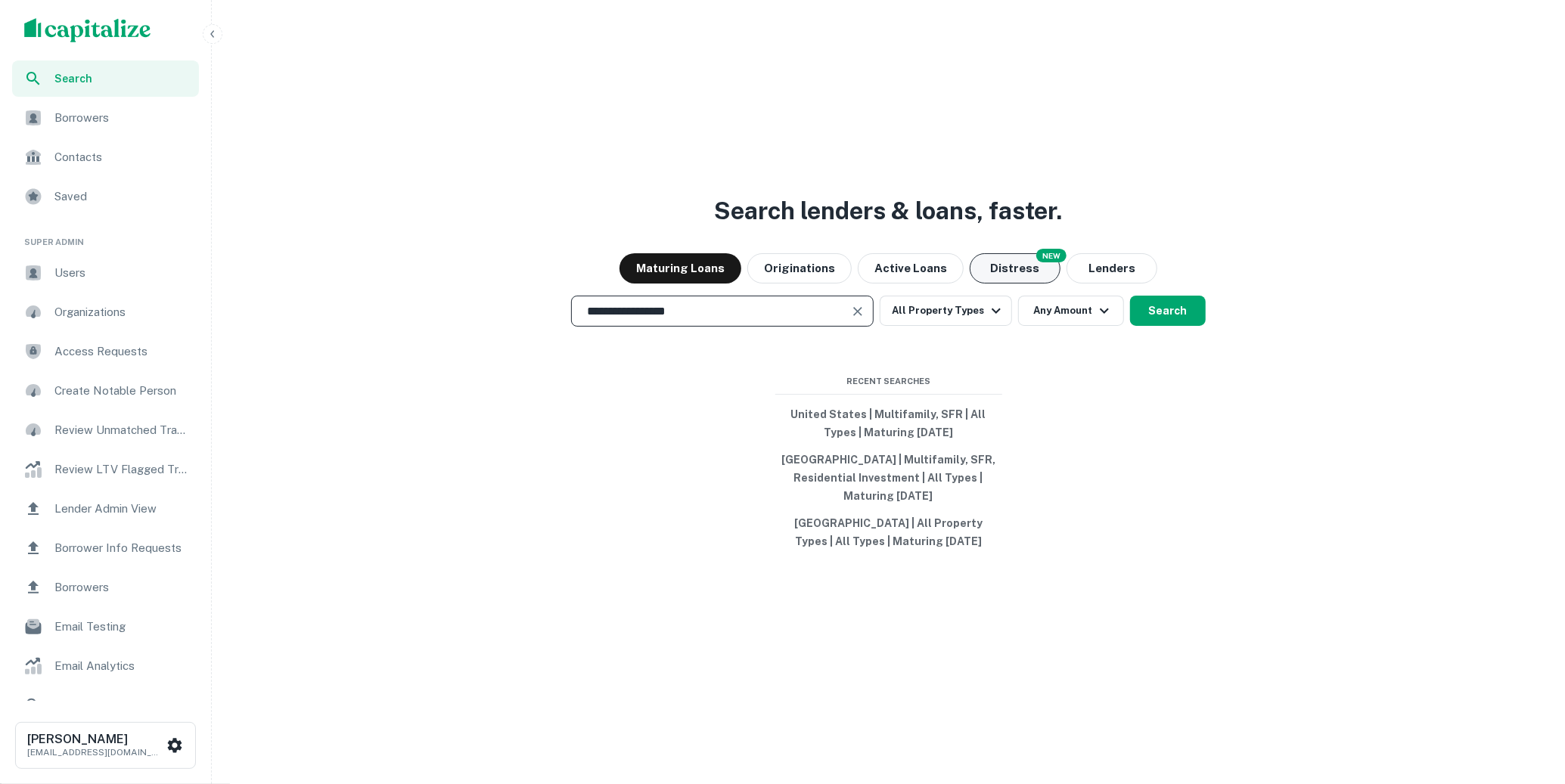
type input "**********"
click at [1028, 277] on button "Distress" at bounding box center [1014, 269] width 91 height 31
click at [1164, 304] on button "Search" at bounding box center [1168, 311] width 76 height 31
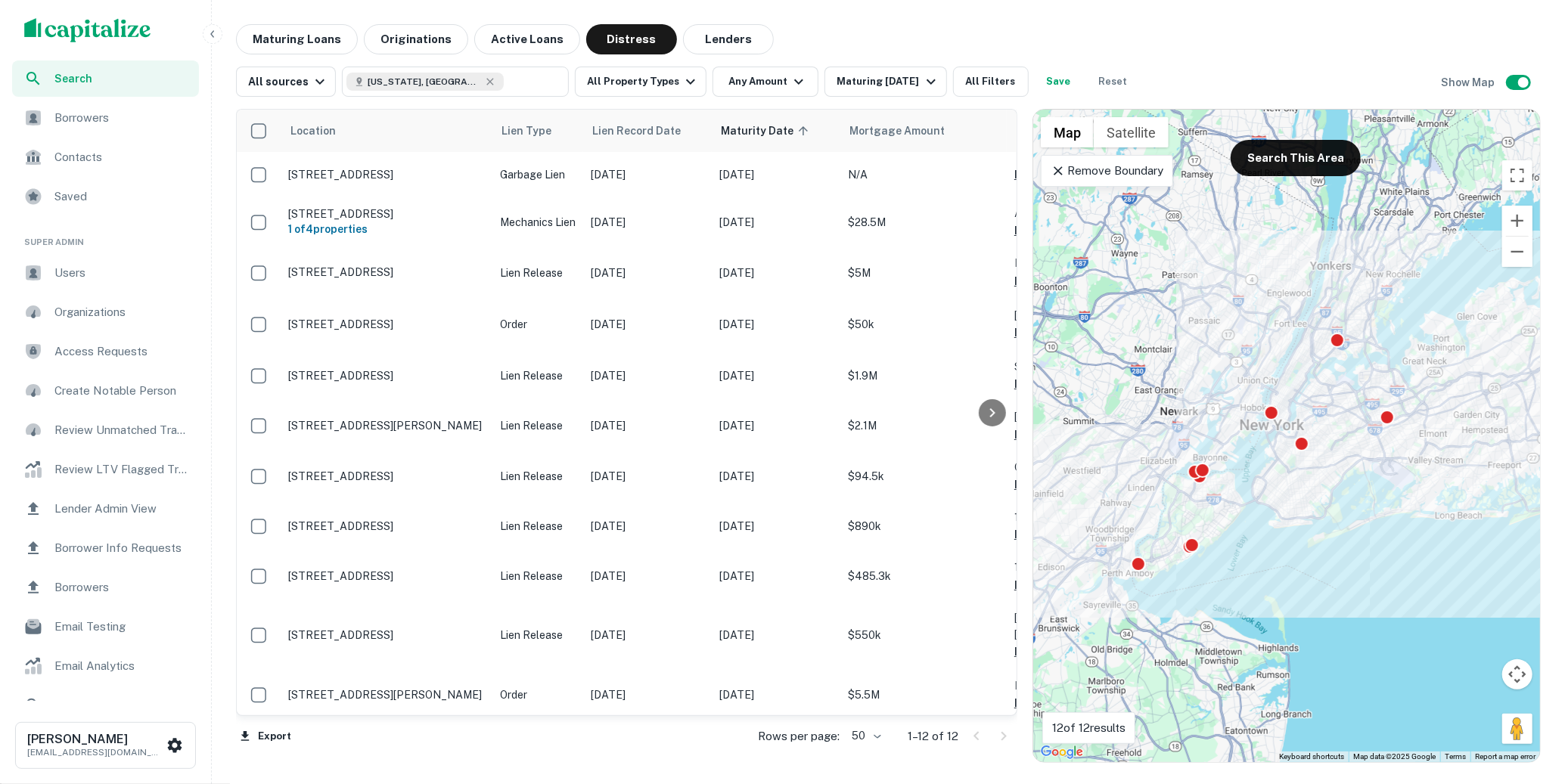
click at [1056, 166] on icon at bounding box center [1058, 171] width 15 height 15
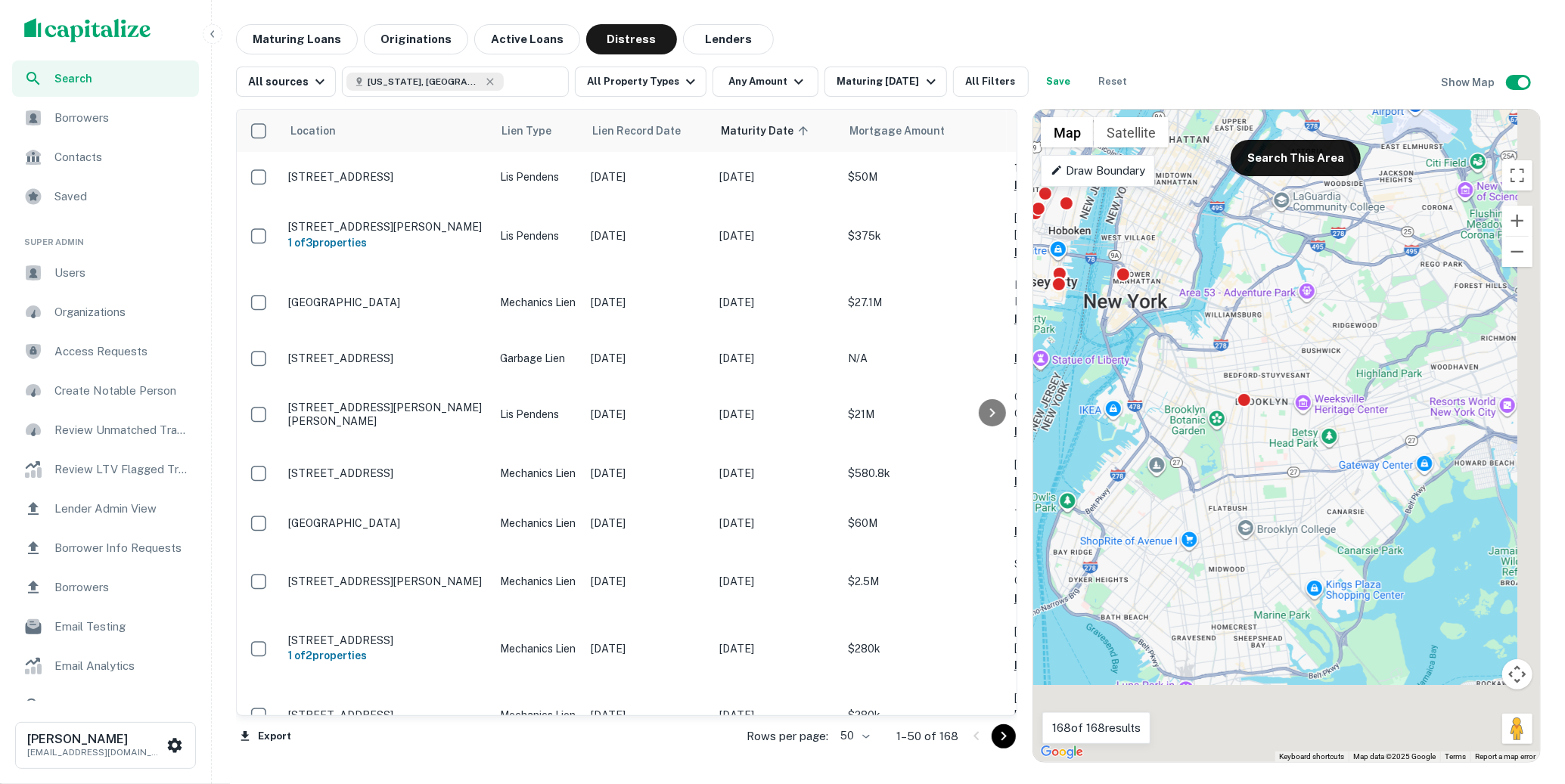
drag, startPoint x: 1355, startPoint y: 534, endPoint x: 1039, endPoint y: 340, distance: 370.8
click at [1039, 340] on div "To activate drag with keyboard, press Alt + Enter. Once in keyboard drag state,…" at bounding box center [1286, 435] width 506 height 653
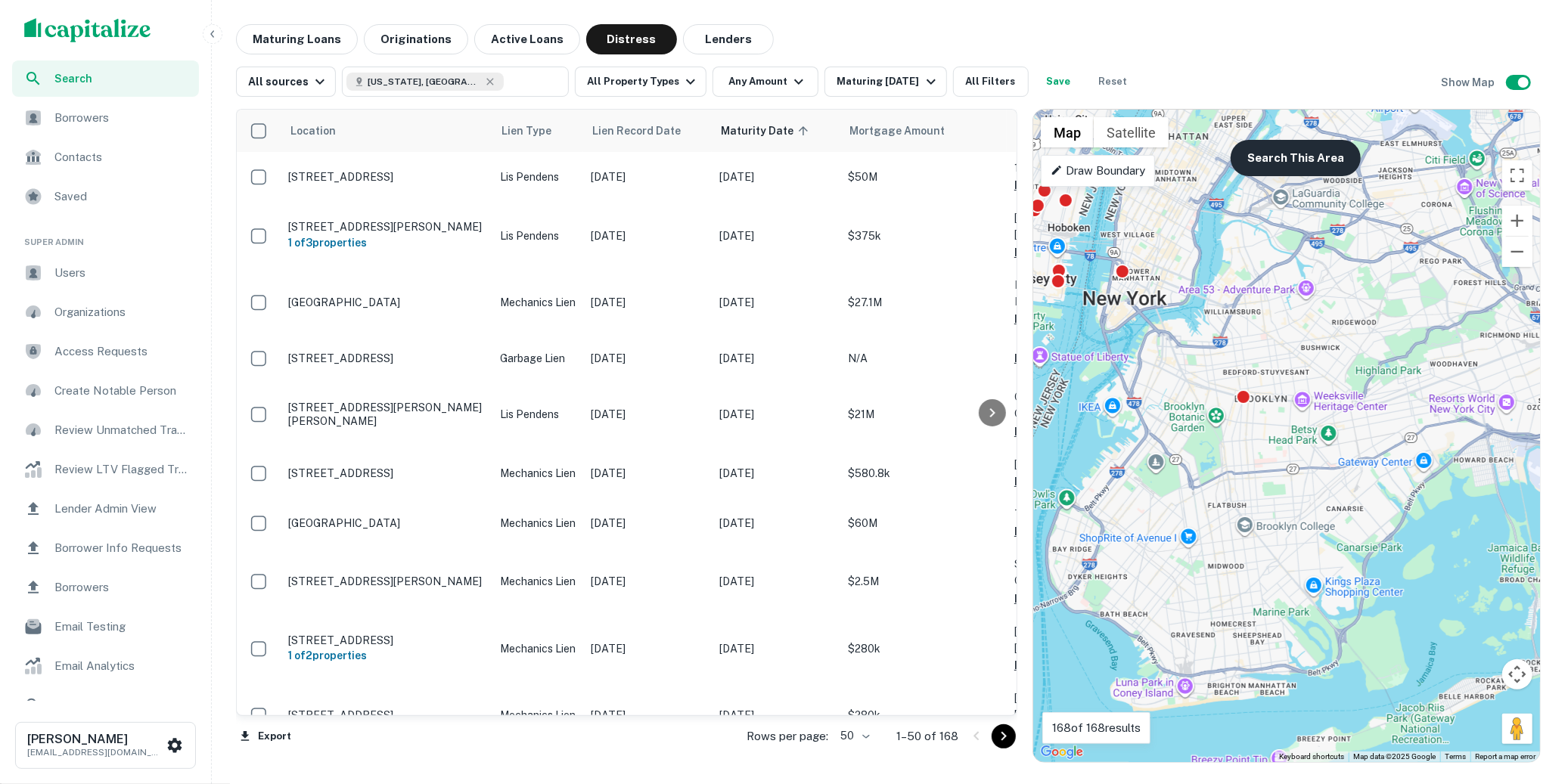
click at [1312, 168] on button "Search This Area" at bounding box center [1295, 158] width 130 height 36
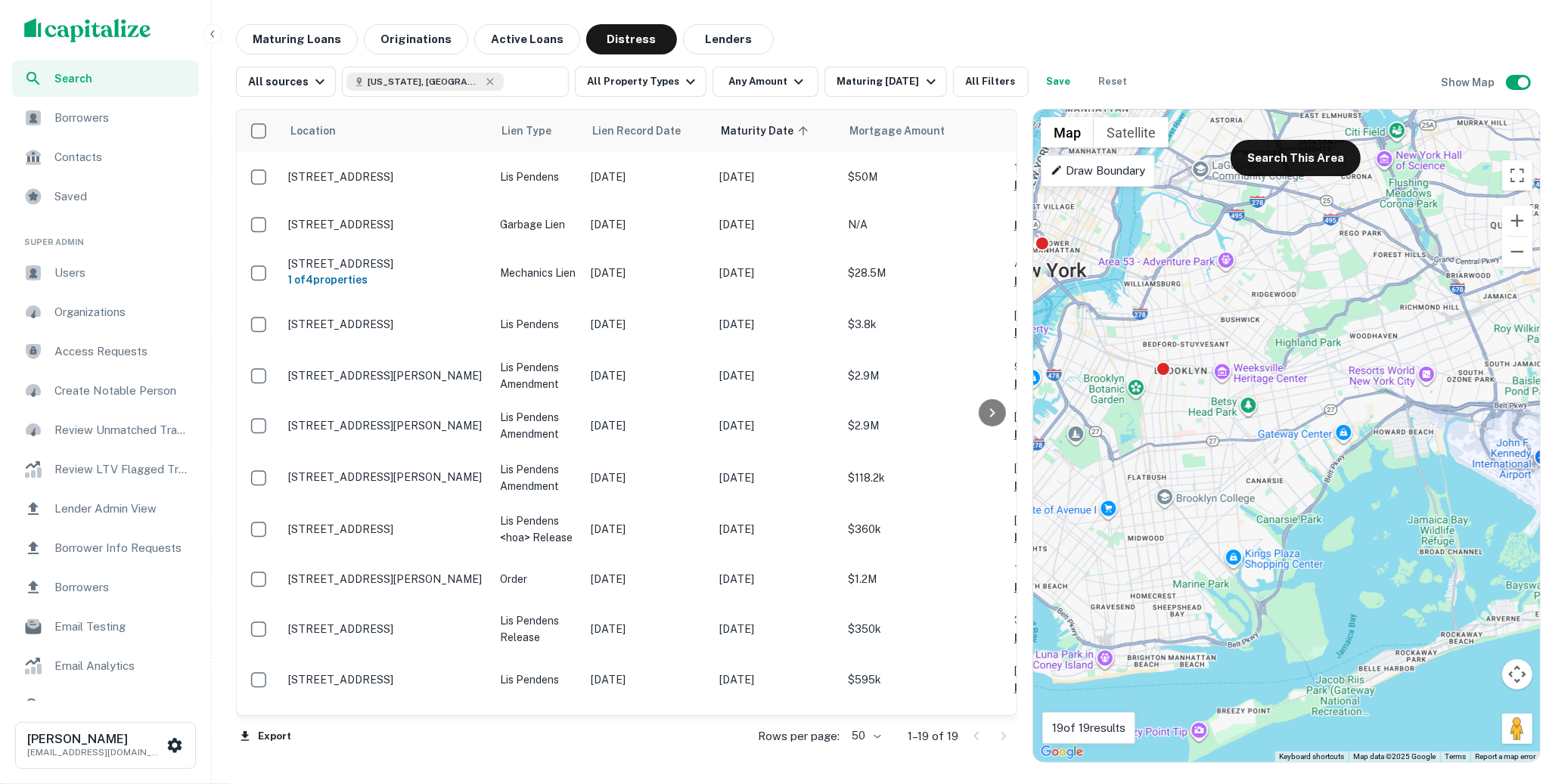
drag, startPoint x: 1405, startPoint y: 393, endPoint x: 1257, endPoint y: 340, distance: 157.2
click at [1257, 340] on div "To activate drag with keyboard, press Alt + Enter. Once in keyboard drag state,…" at bounding box center [1286, 435] width 506 height 653
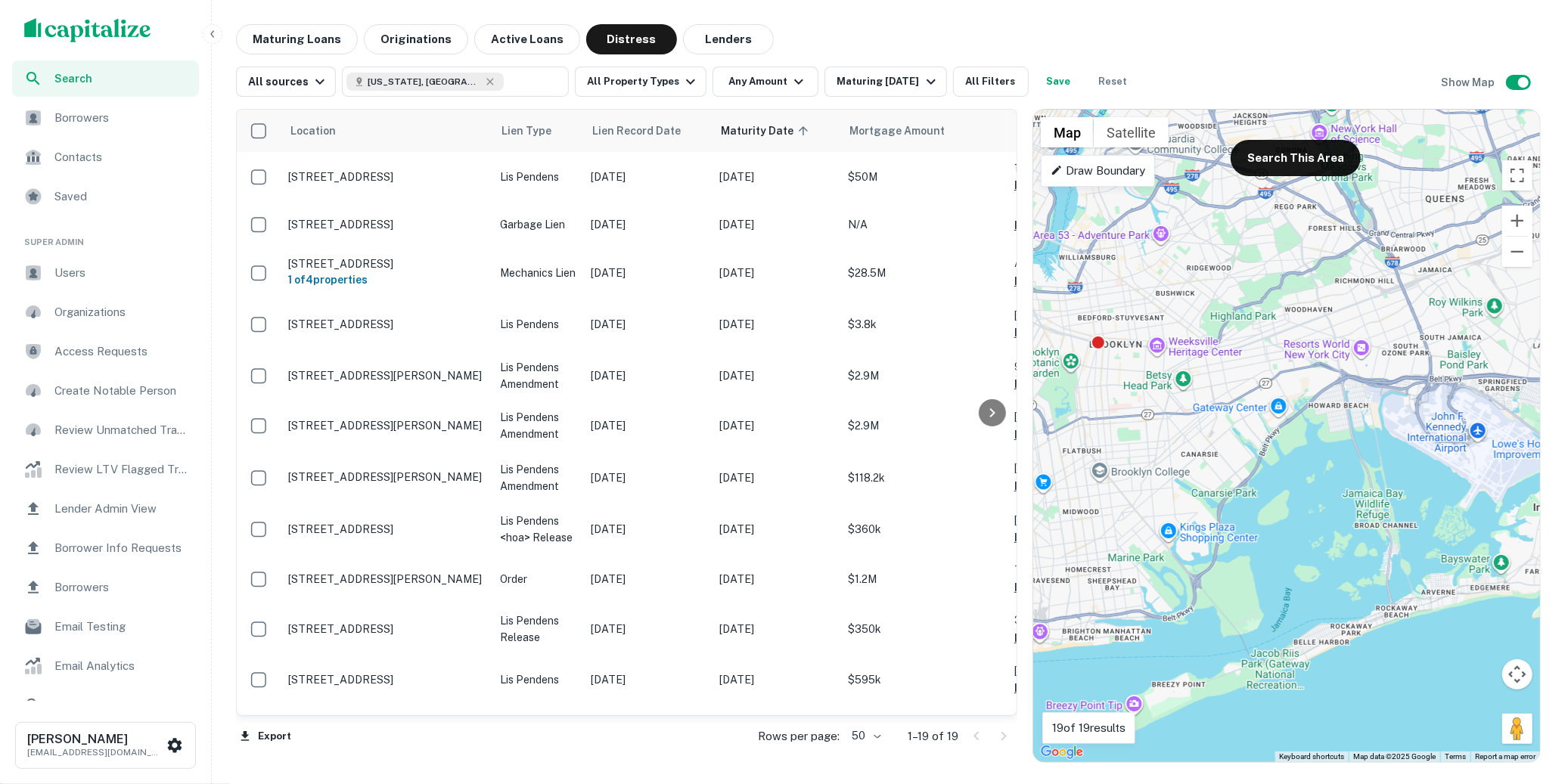
click at [1096, 164] on p "Draw Boundary" at bounding box center [1097, 171] width 94 height 19
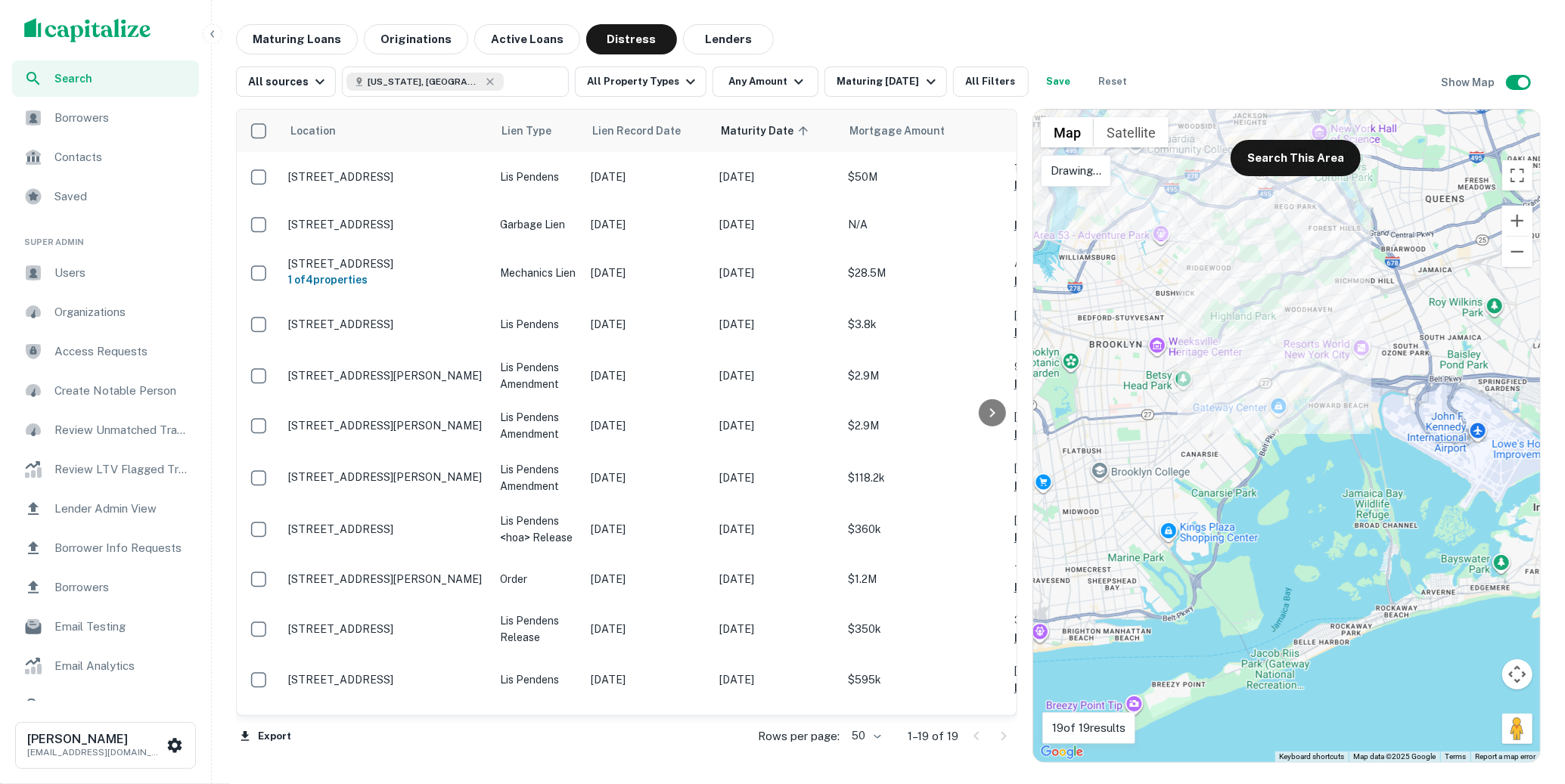
click at [1197, 233] on div at bounding box center [1286, 435] width 506 height 653
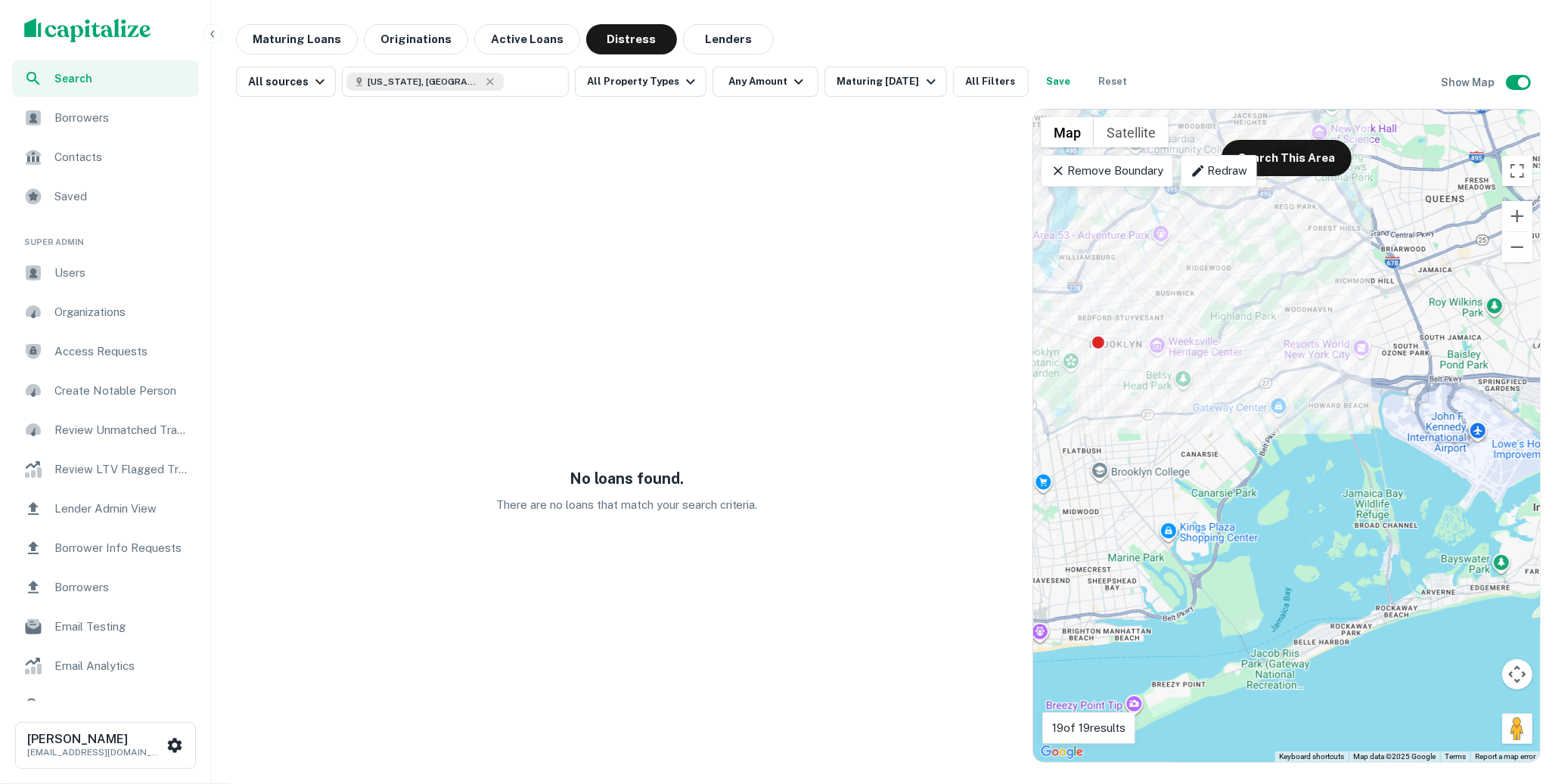
click at [1058, 168] on icon at bounding box center [1058, 171] width 9 height 9
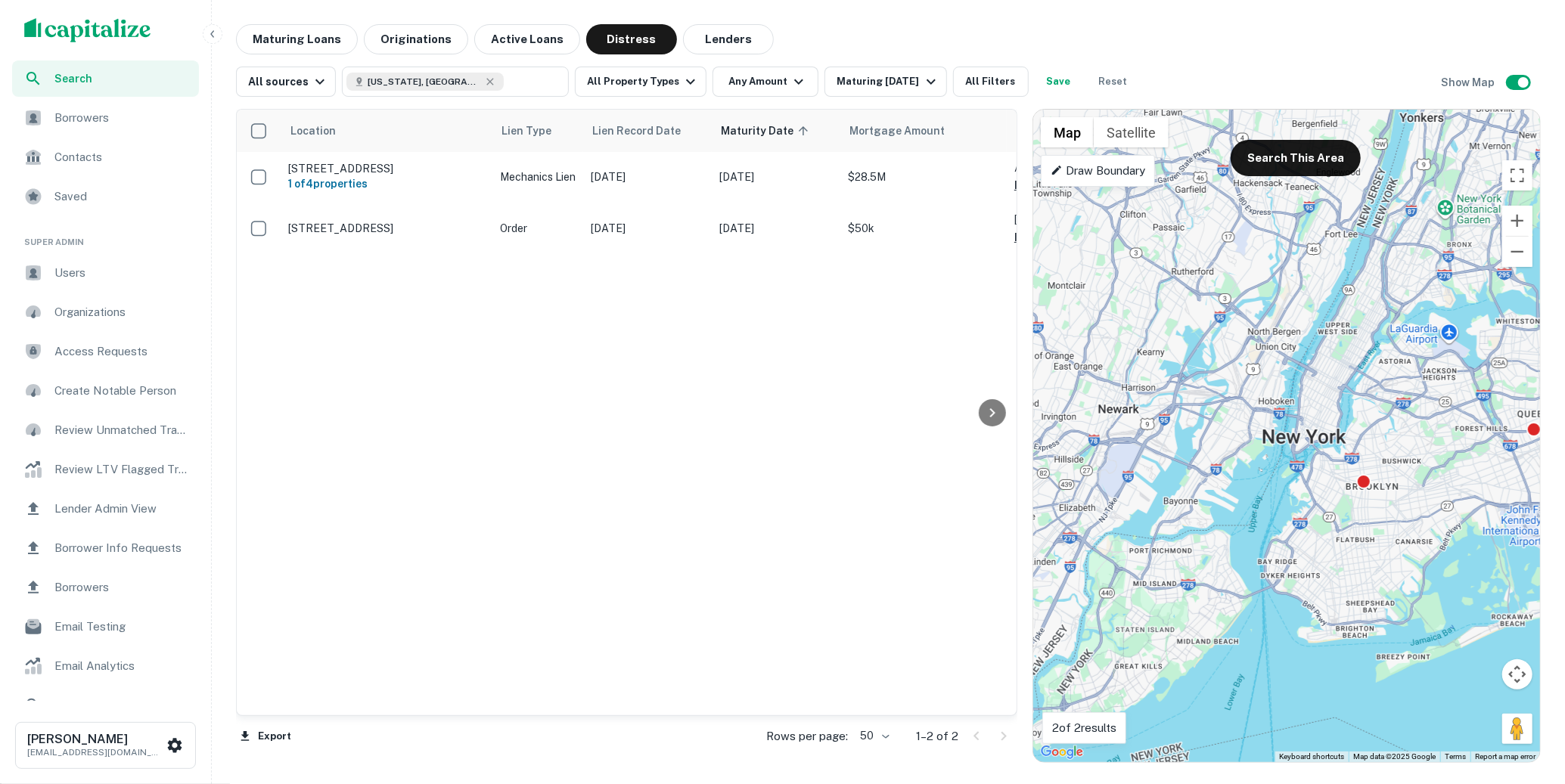
drag, startPoint x: 1237, startPoint y: 286, endPoint x: 1417, endPoint y: 455, distance: 246.9
click at [1417, 455] on div "To activate drag with keyboard, press Alt + Enter. Once in keyboard drag state,…" at bounding box center [1286, 435] width 506 height 653
click at [1319, 175] on button "Search This Area" at bounding box center [1295, 158] width 130 height 36
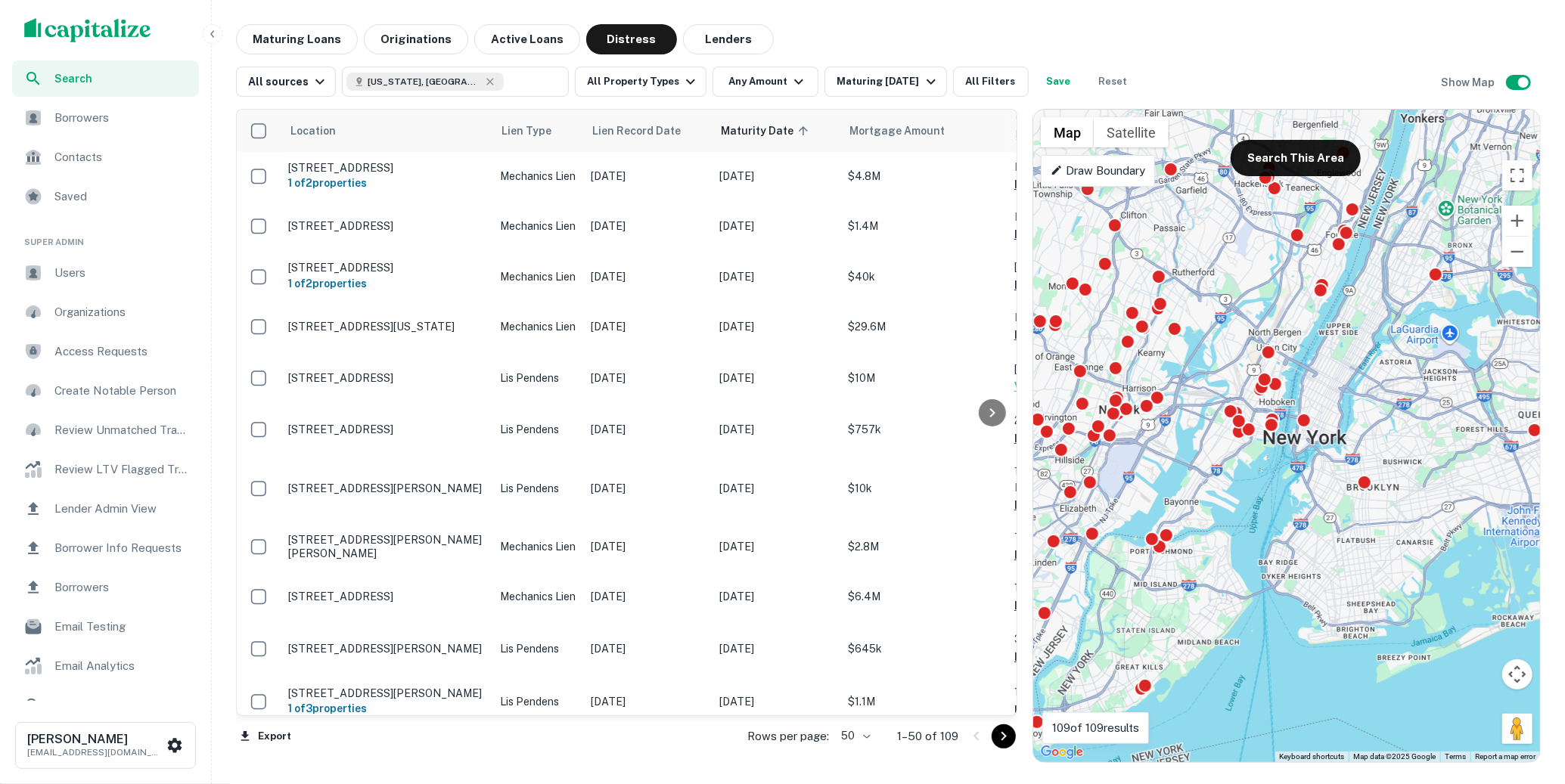
scroll to position [191, 0]
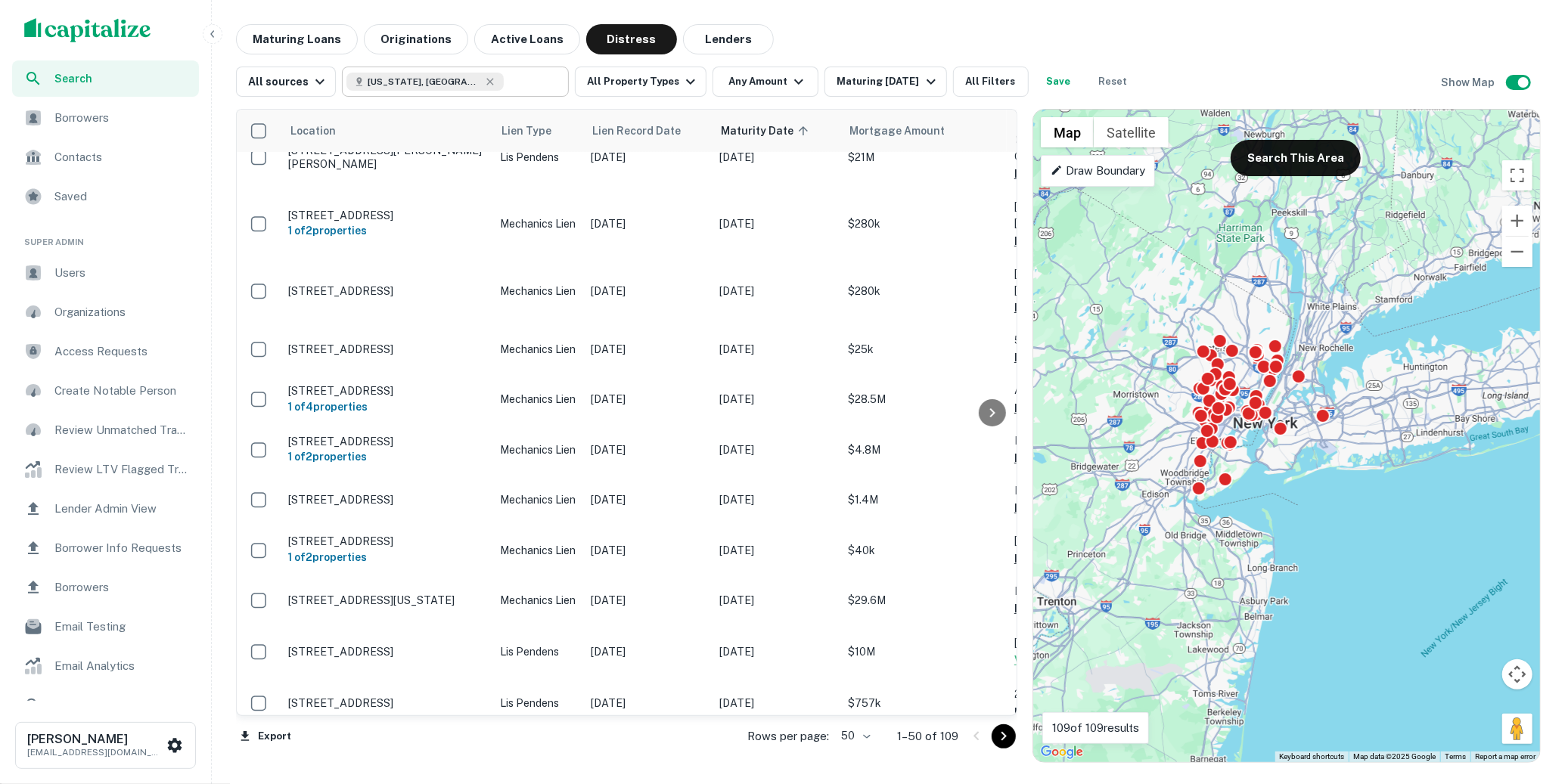
click at [504, 76] on input "text" at bounding box center [533, 81] width 58 height 21
click at [504, 76] on input "**********" at bounding box center [533, 81] width 58 height 21
click at [499, 76] on input "**********" at bounding box center [443, 81] width 193 height 21
type input "****"
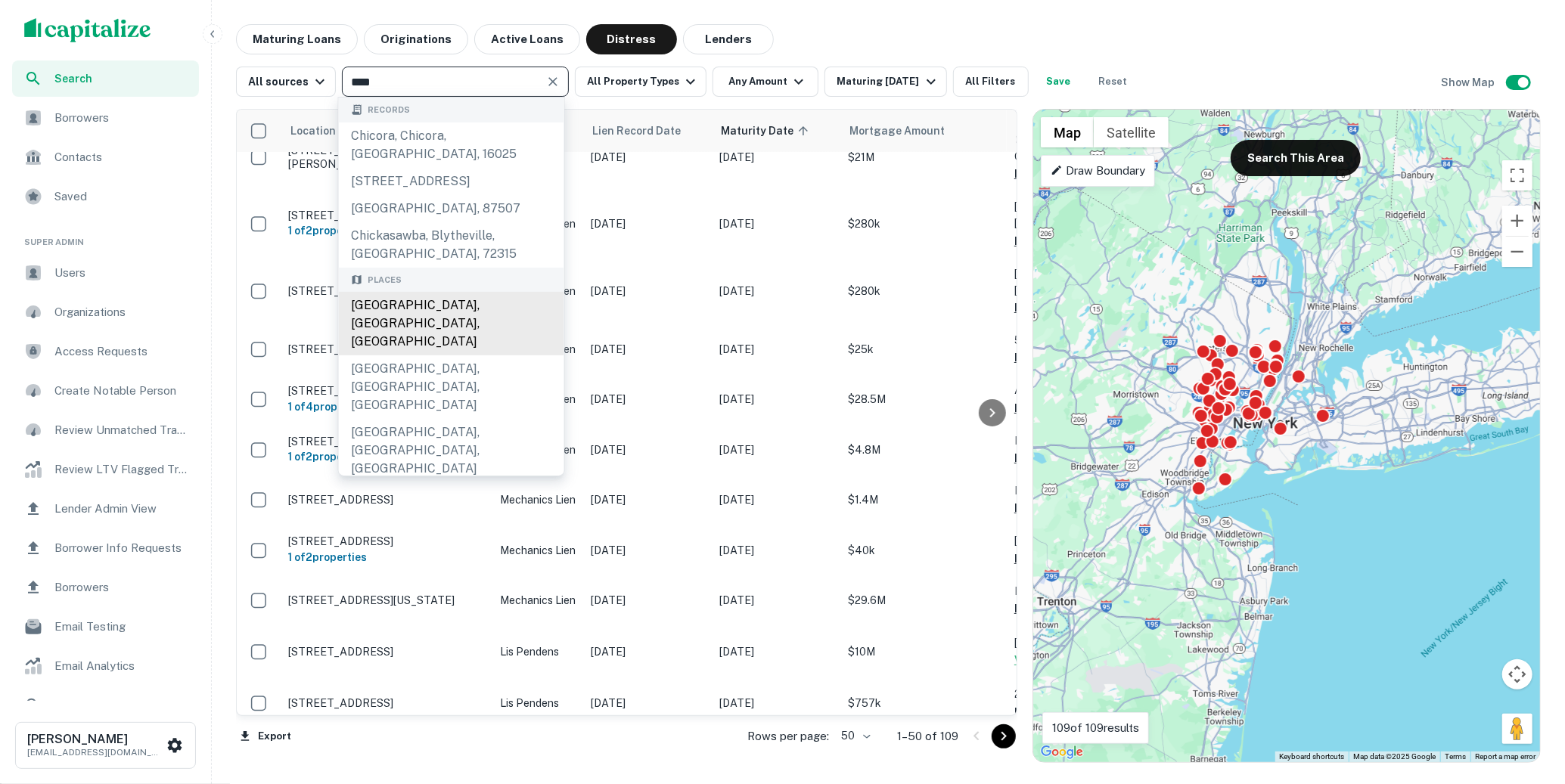
click at [462, 306] on div "Chicago, IL, USA" at bounding box center [452, 324] width 225 height 64
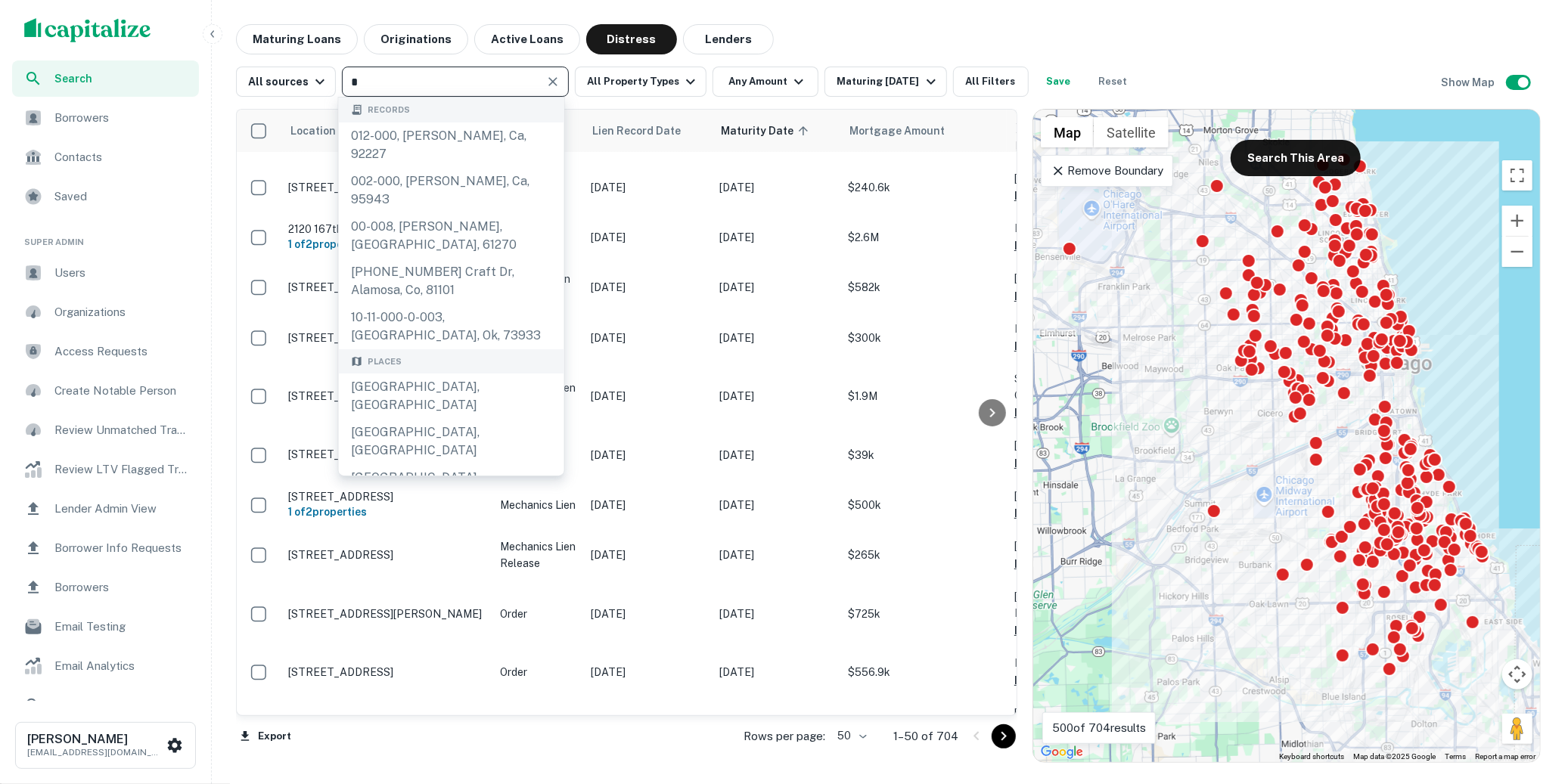
type input "*"
click at [1243, 35] on div "Maturing Loans Originations Active Loans Distress Lenders" at bounding box center [888, 39] width 1305 height 31
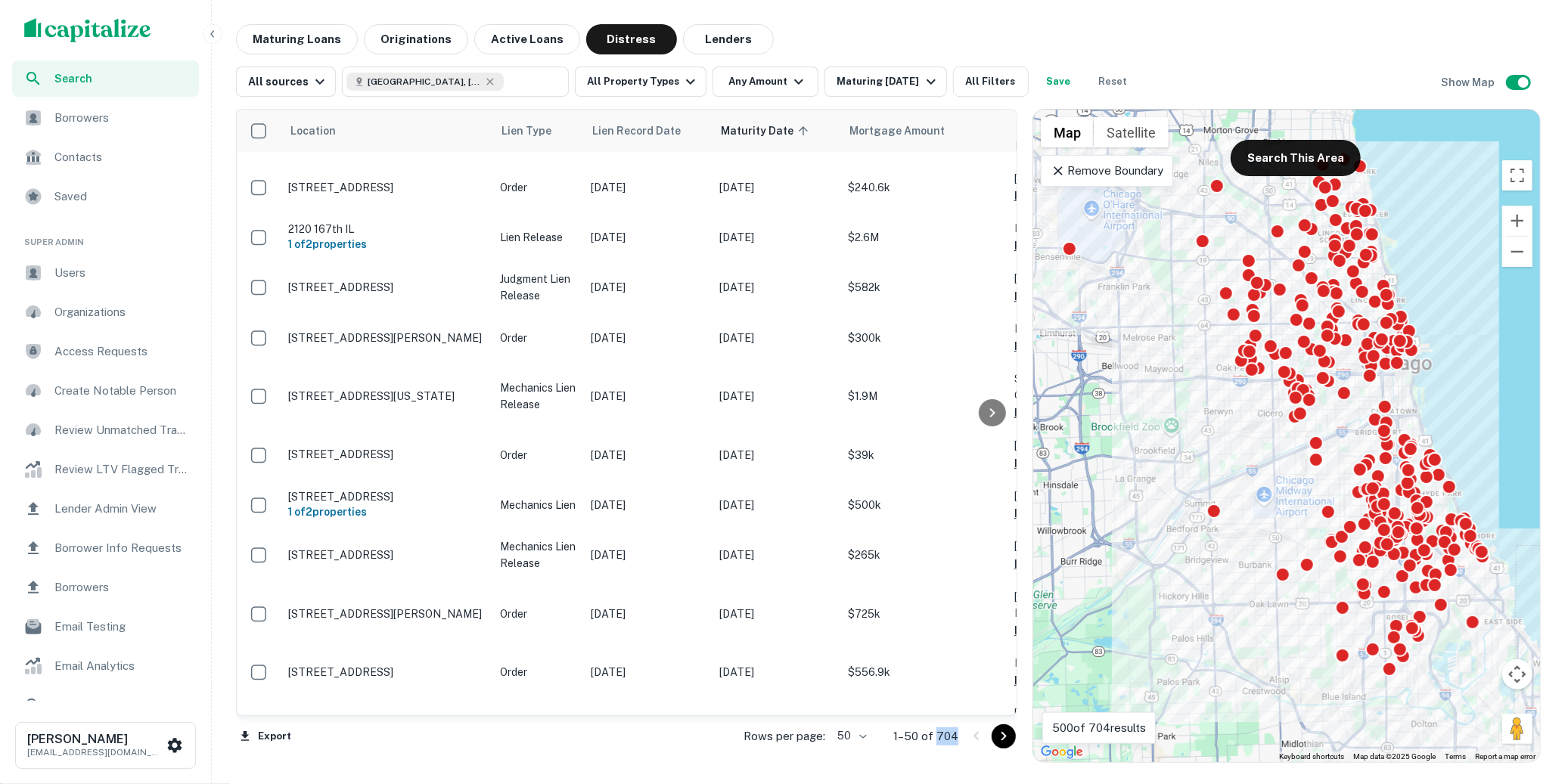
drag, startPoint x: 957, startPoint y: 732, endPoint x: 937, endPoint y: 734, distance: 20.1
click at [937, 734] on p "1–50 of 704" at bounding box center [925, 737] width 65 height 19
click at [100, 266] on span "Users" at bounding box center [122, 273] width 135 height 19
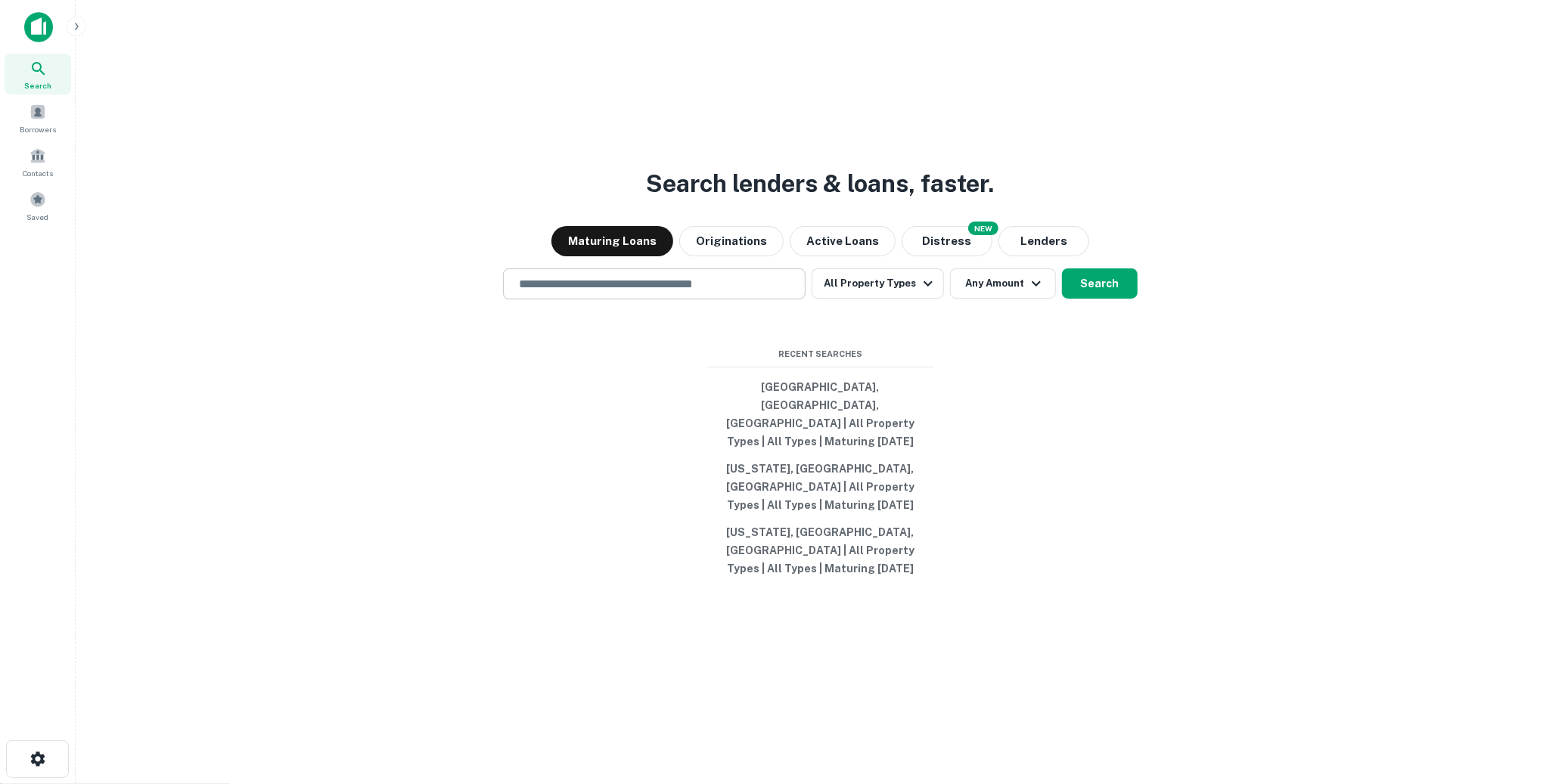
click at [739, 293] on input "text" at bounding box center [654, 284] width 289 height 18
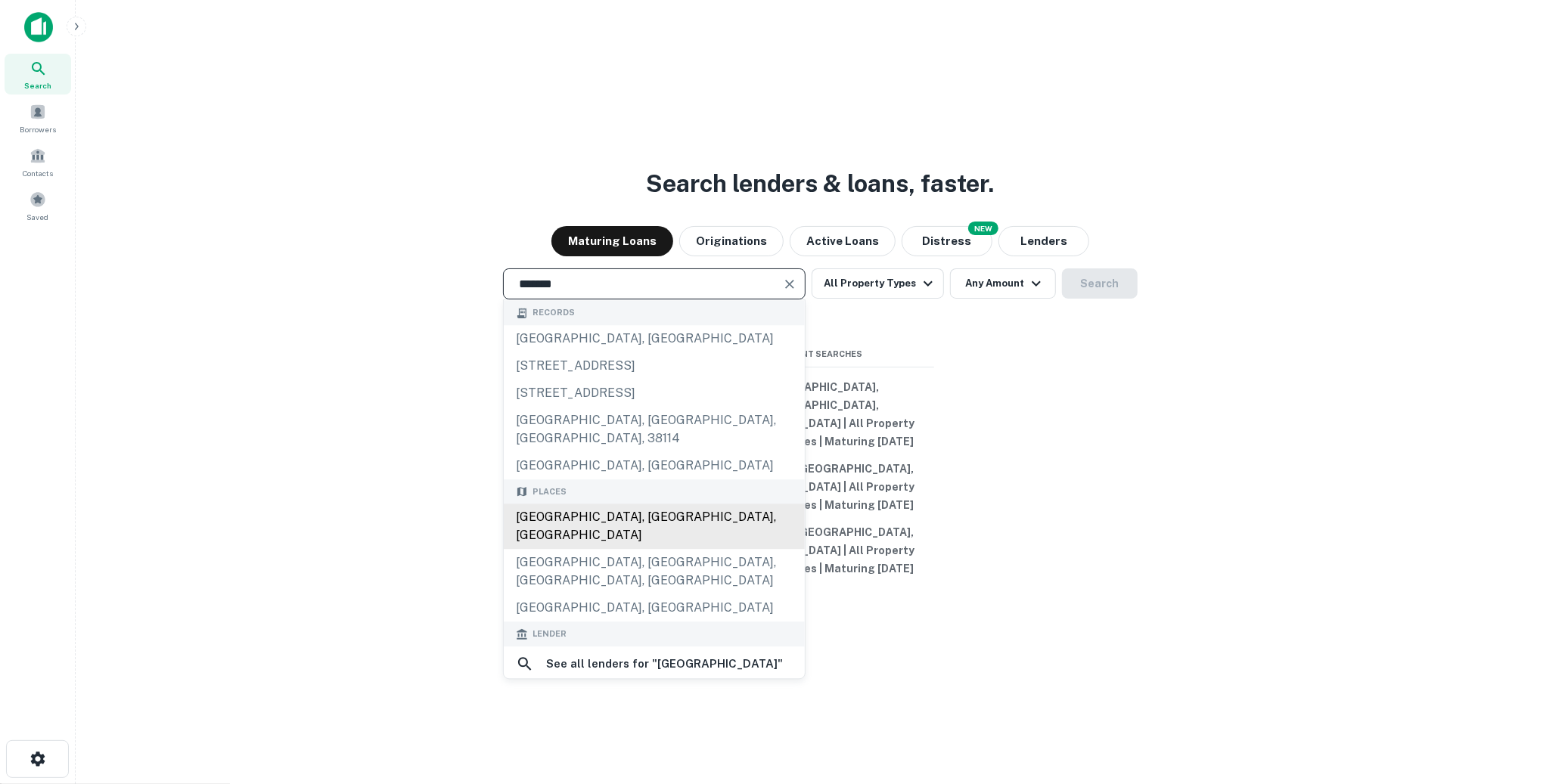
click at [706, 522] on div "[GEOGRAPHIC_DATA], [GEOGRAPHIC_DATA], [GEOGRAPHIC_DATA]" at bounding box center [654, 527] width 301 height 45
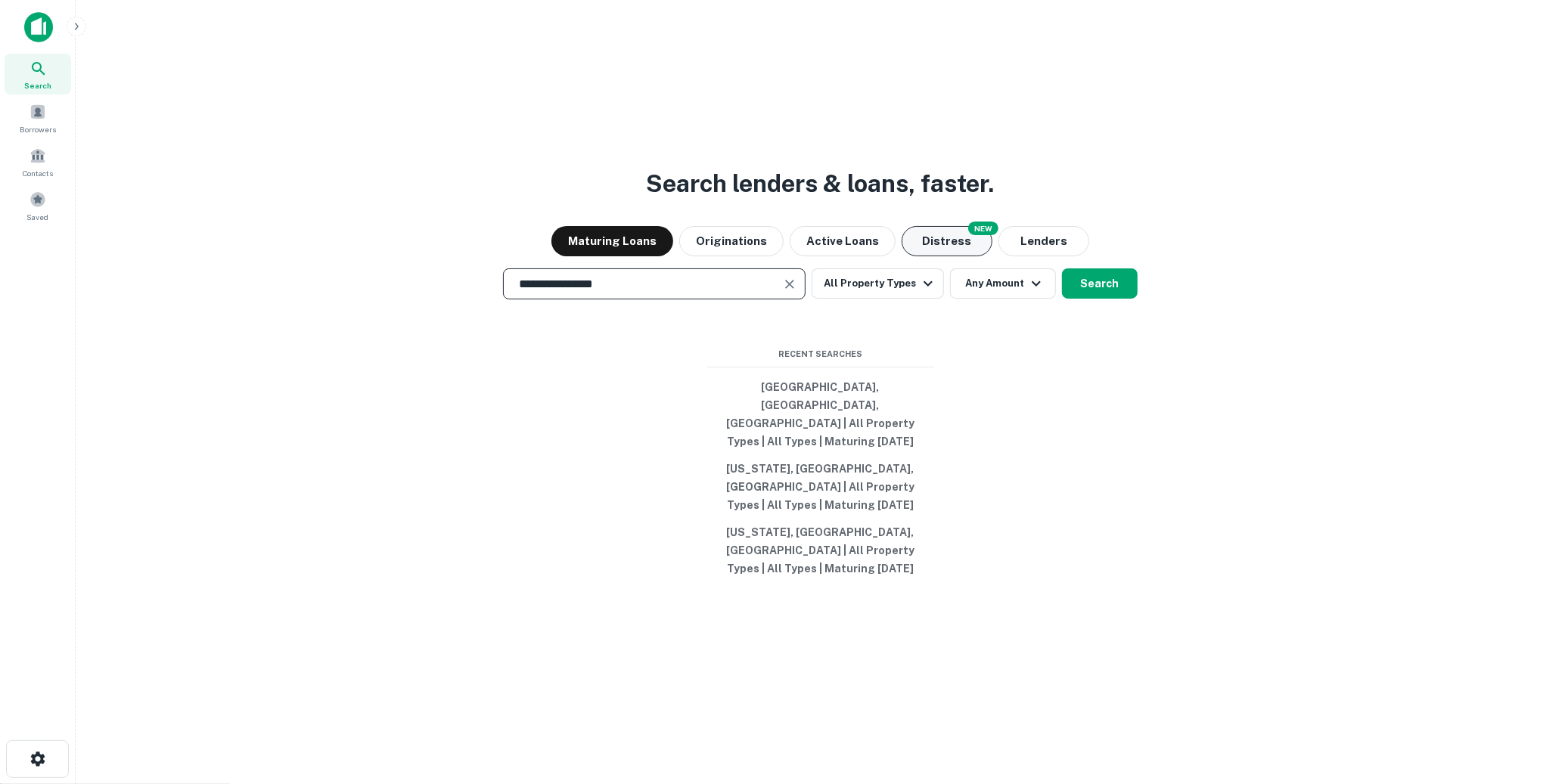
type input "**********"
click at [942, 256] on button "Distress" at bounding box center [947, 241] width 91 height 31
click at [1102, 299] on button "Search" at bounding box center [1100, 284] width 76 height 31
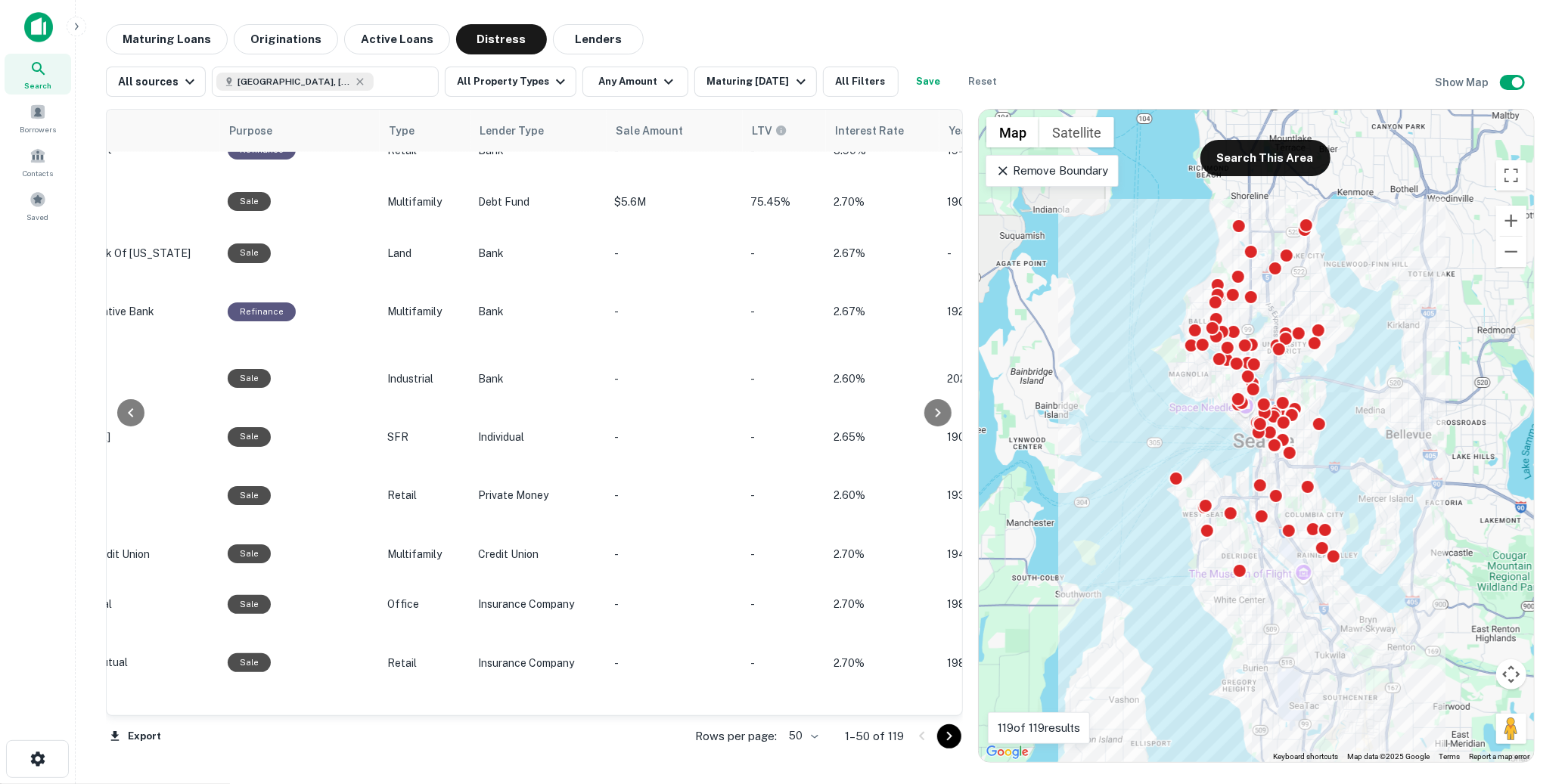
scroll to position [2024, 1021]
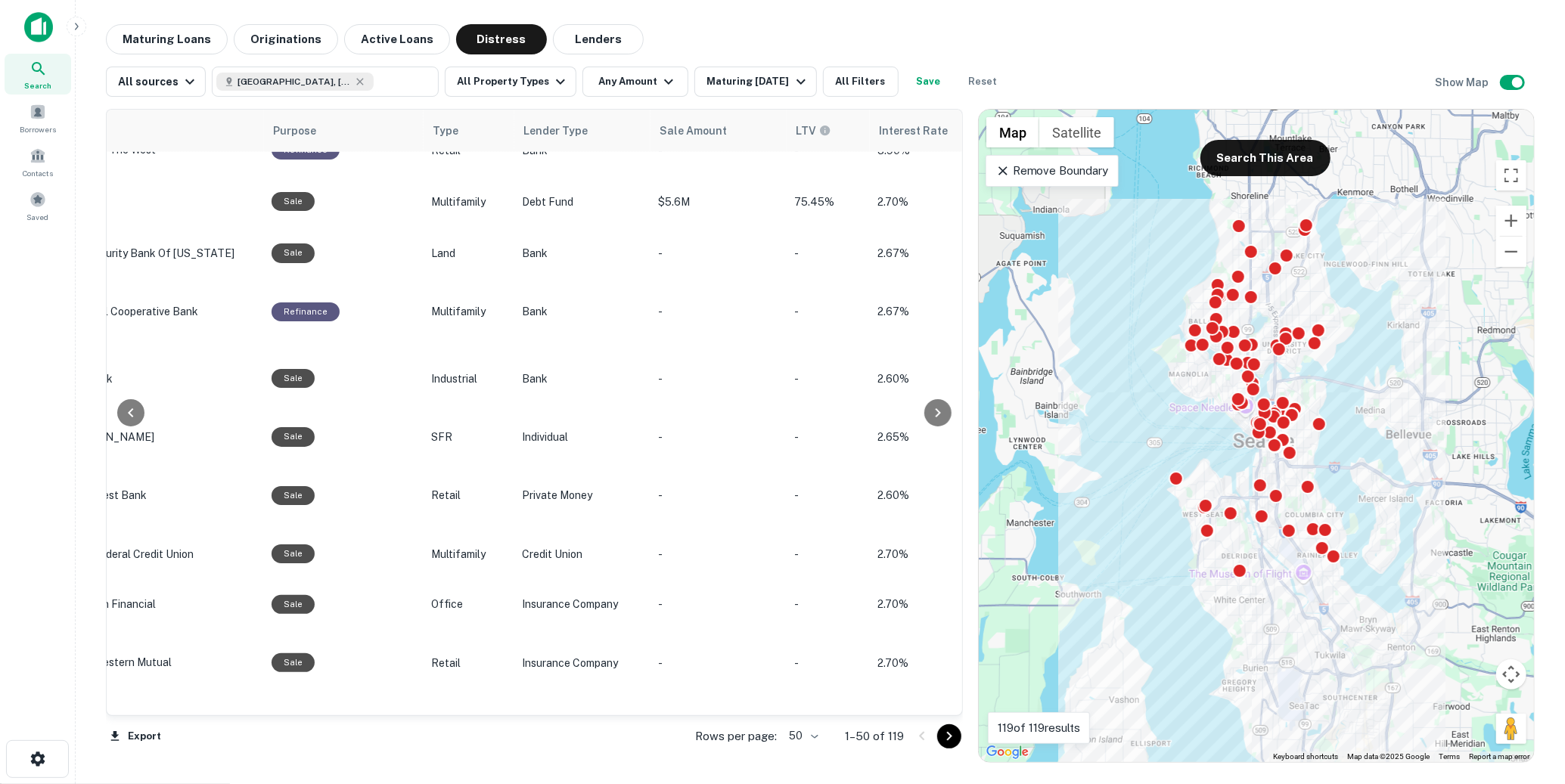
click at [1000, 170] on icon at bounding box center [1002, 171] width 15 height 15
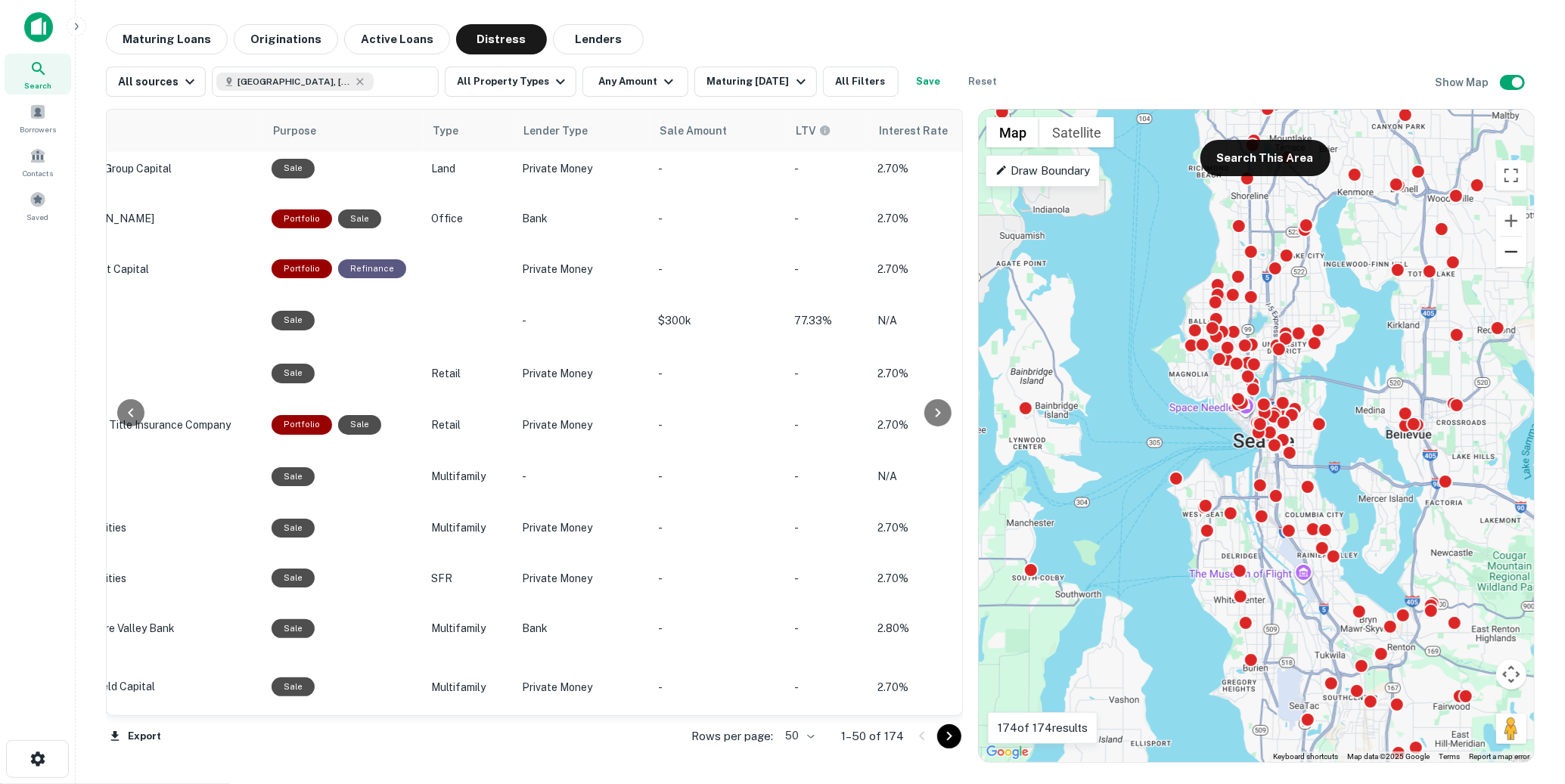
click at [1518, 255] on button "Zoom out" at bounding box center [1511, 252] width 31 height 31
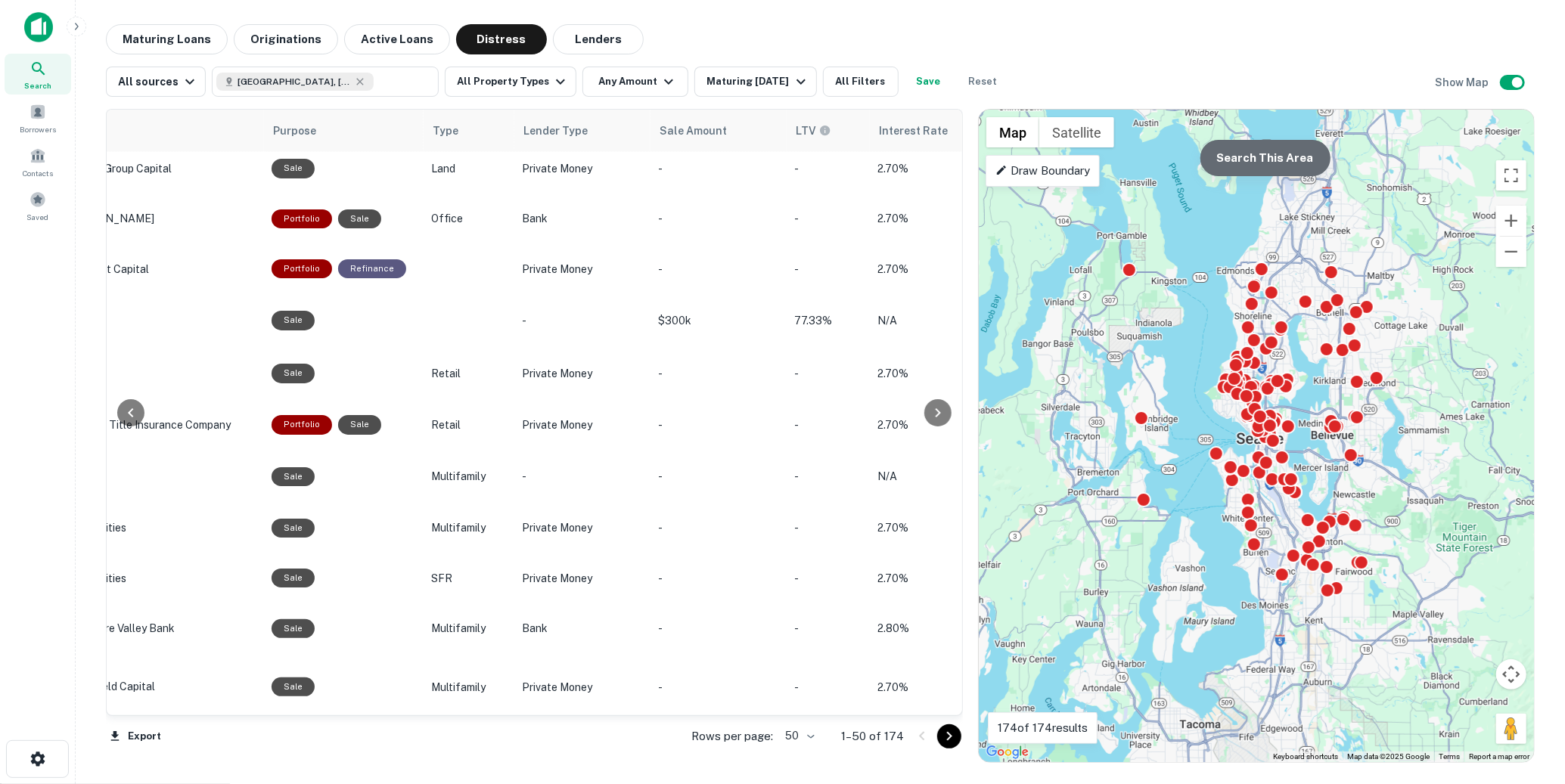
click at [1290, 163] on button "Search This Area" at bounding box center [1266, 158] width 130 height 36
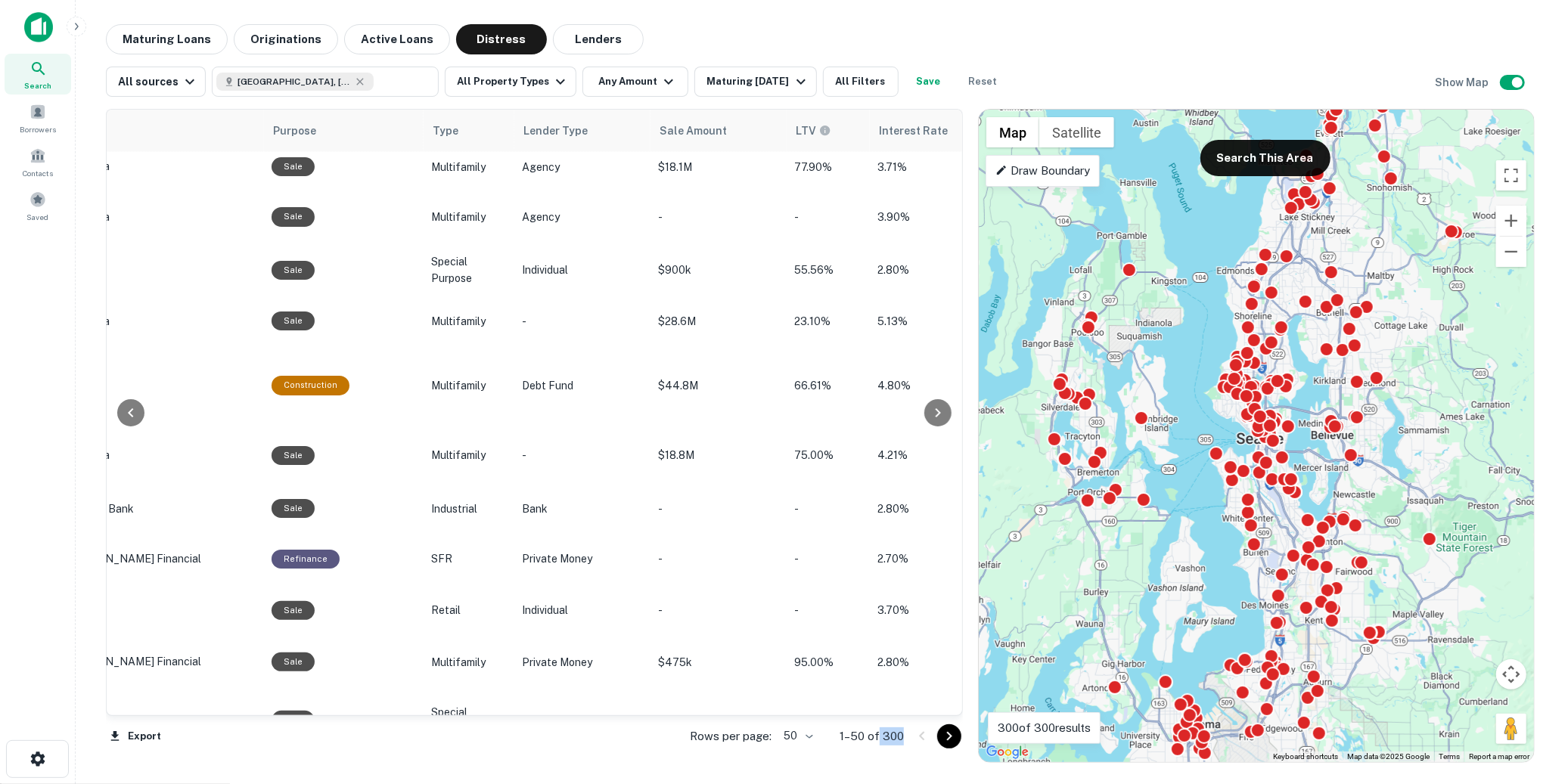
drag, startPoint x: 909, startPoint y: 730, endPoint x: 880, endPoint y: 734, distance: 29.3
click at [880, 734] on div "Rows per page: 50 ** 1–50 of 300" at bounding box center [817, 737] width 291 height 41
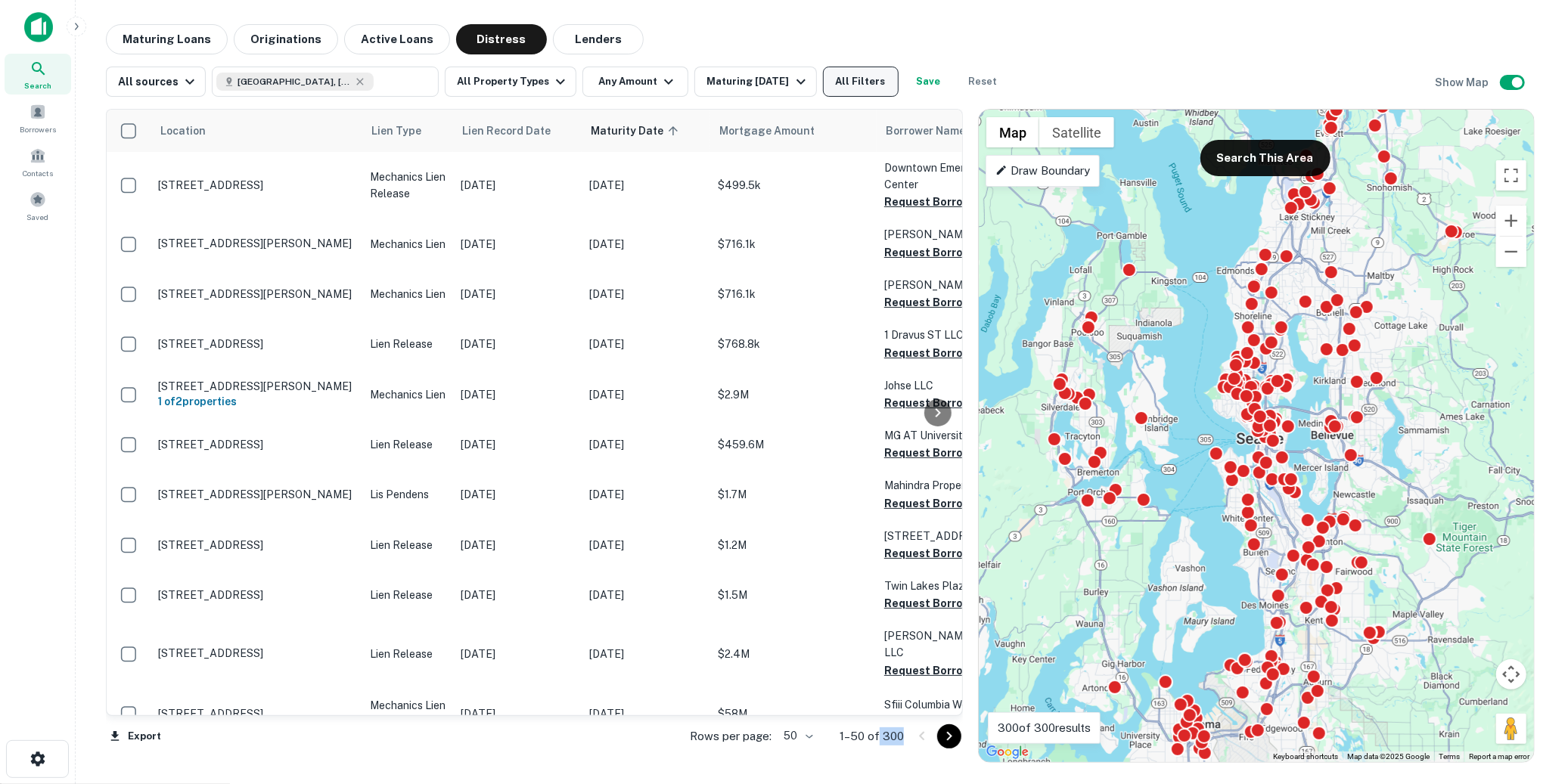
click at [866, 81] on button "All Filters" at bounding box center [861, 82] width 76 height 31
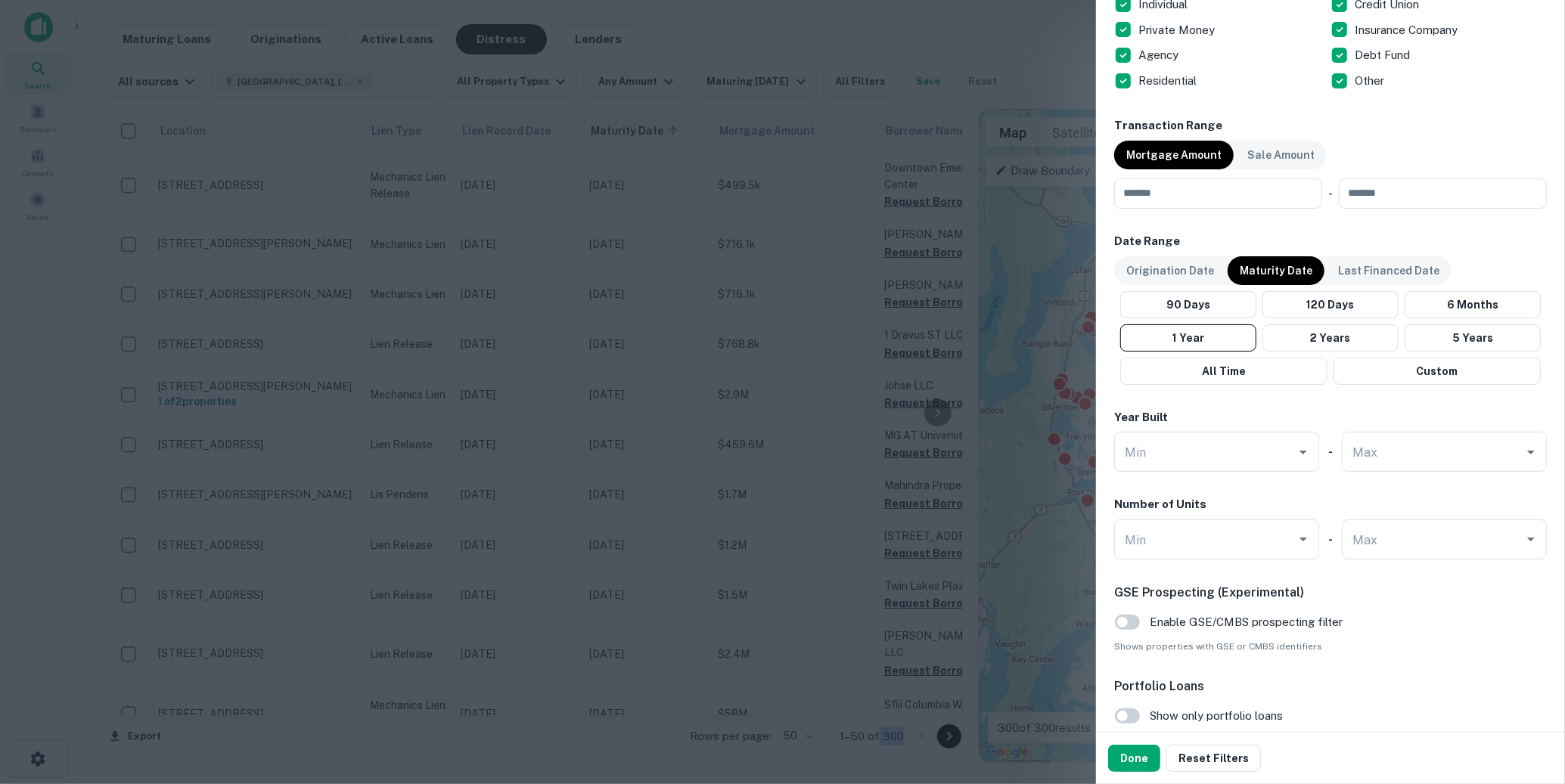
scroll to position [726, 0]
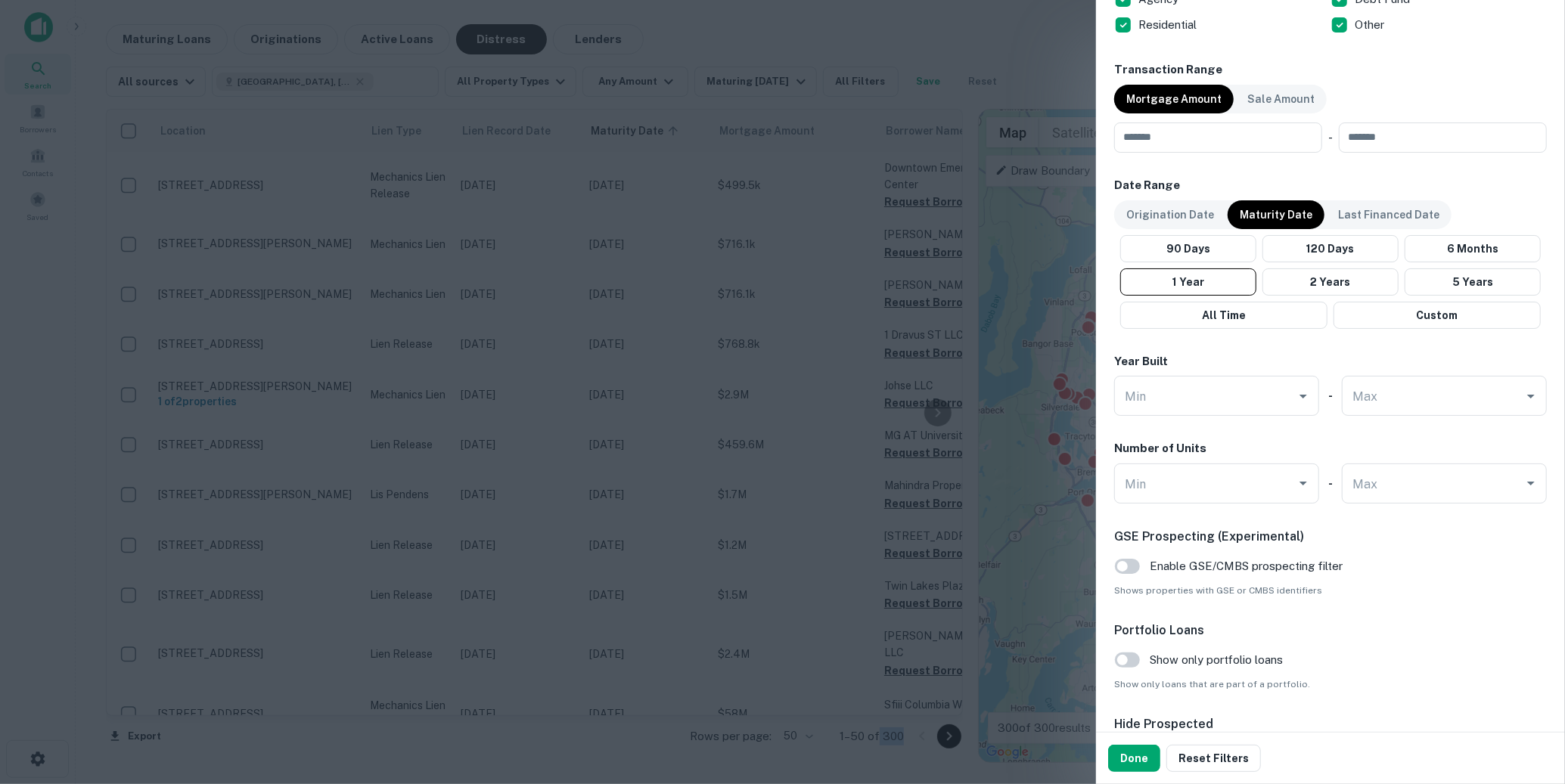
click at [837, 121] on div at bounding box center [782, 392] width 1565 height 784
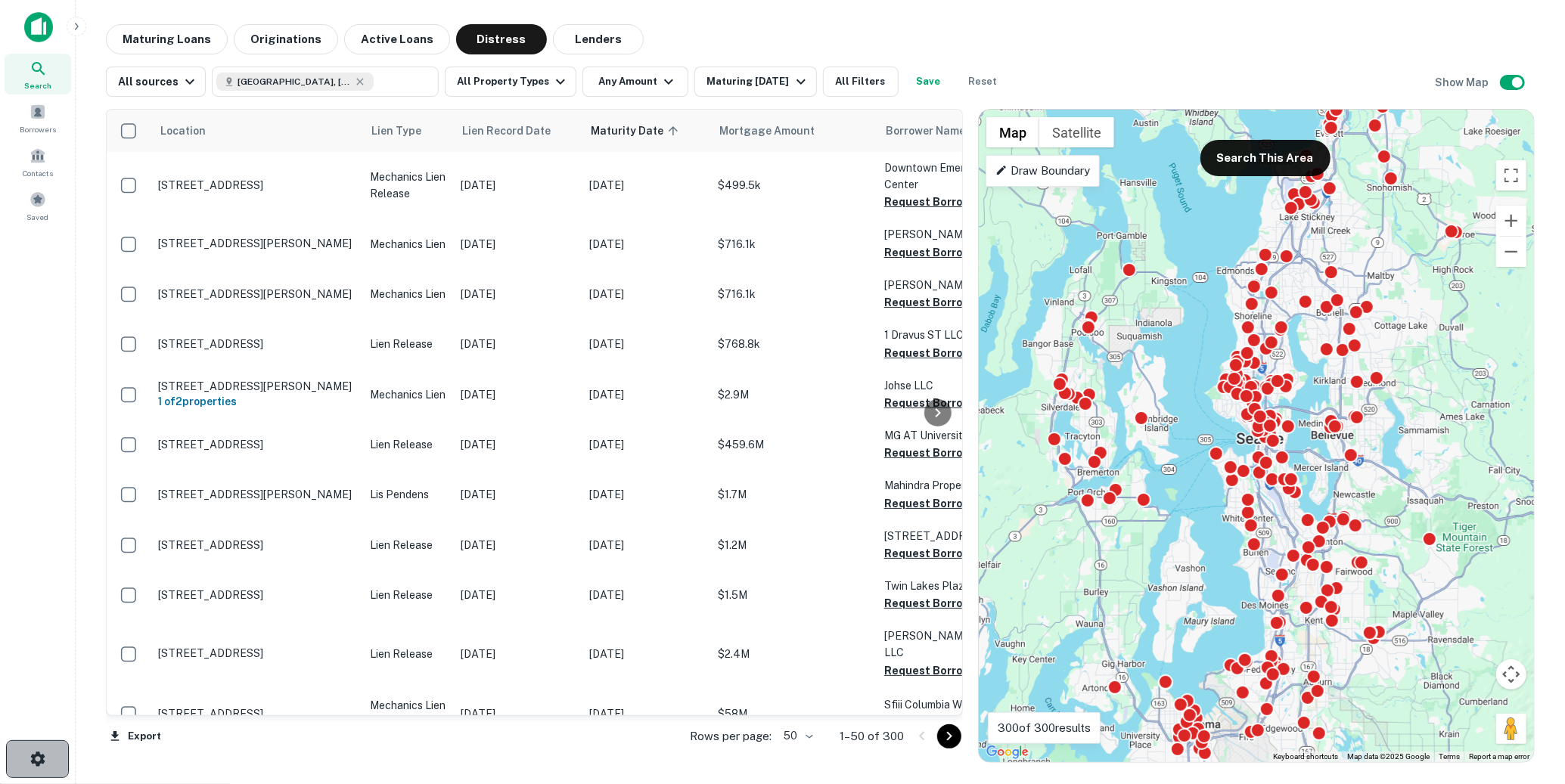
click at [14, 775] on button "button" at bounding box center [38, 759] width 63 height 38
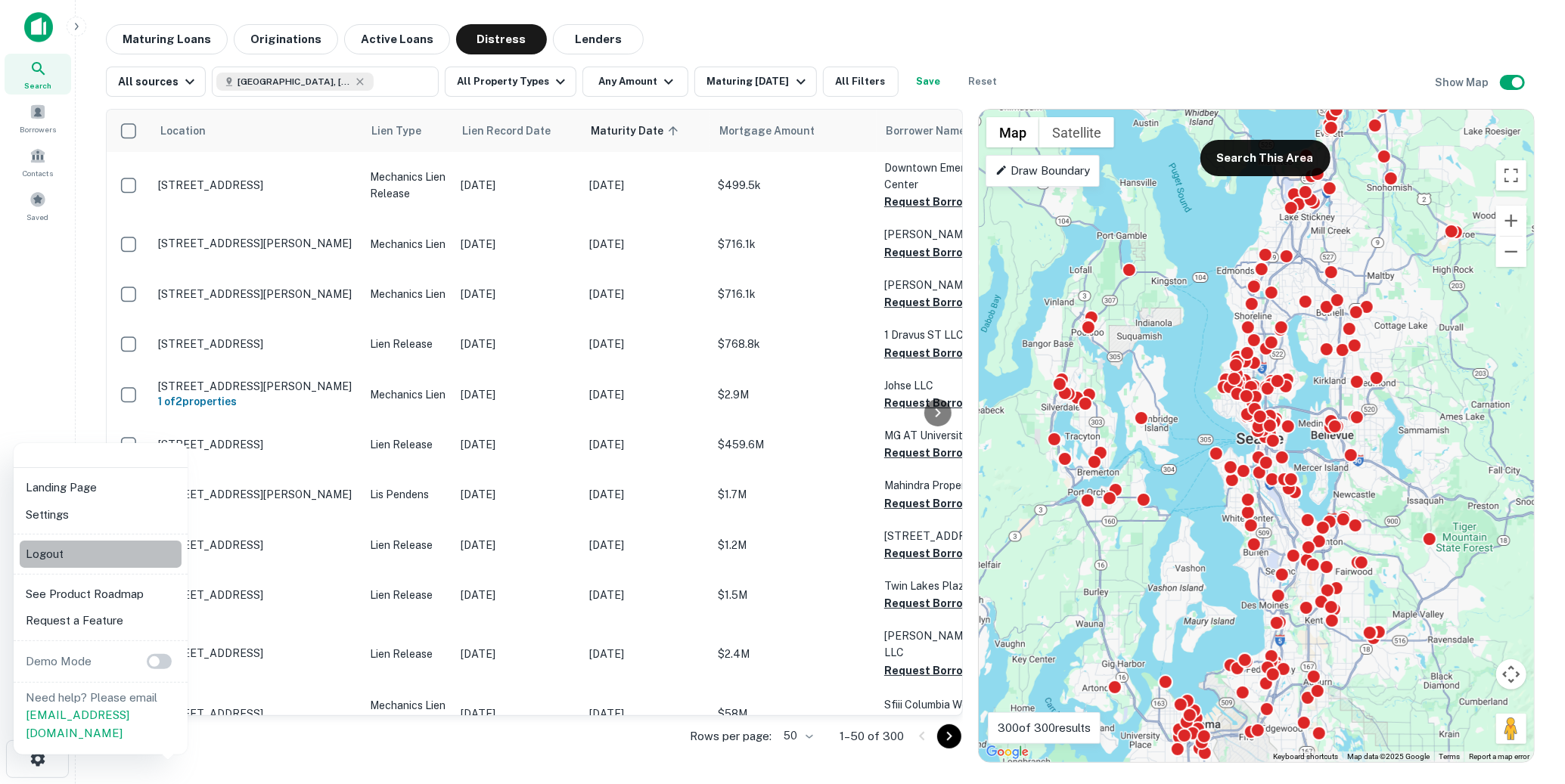
click at [38, 552] on li "Logout" at bounding box center [100, 555] width 162 height 27
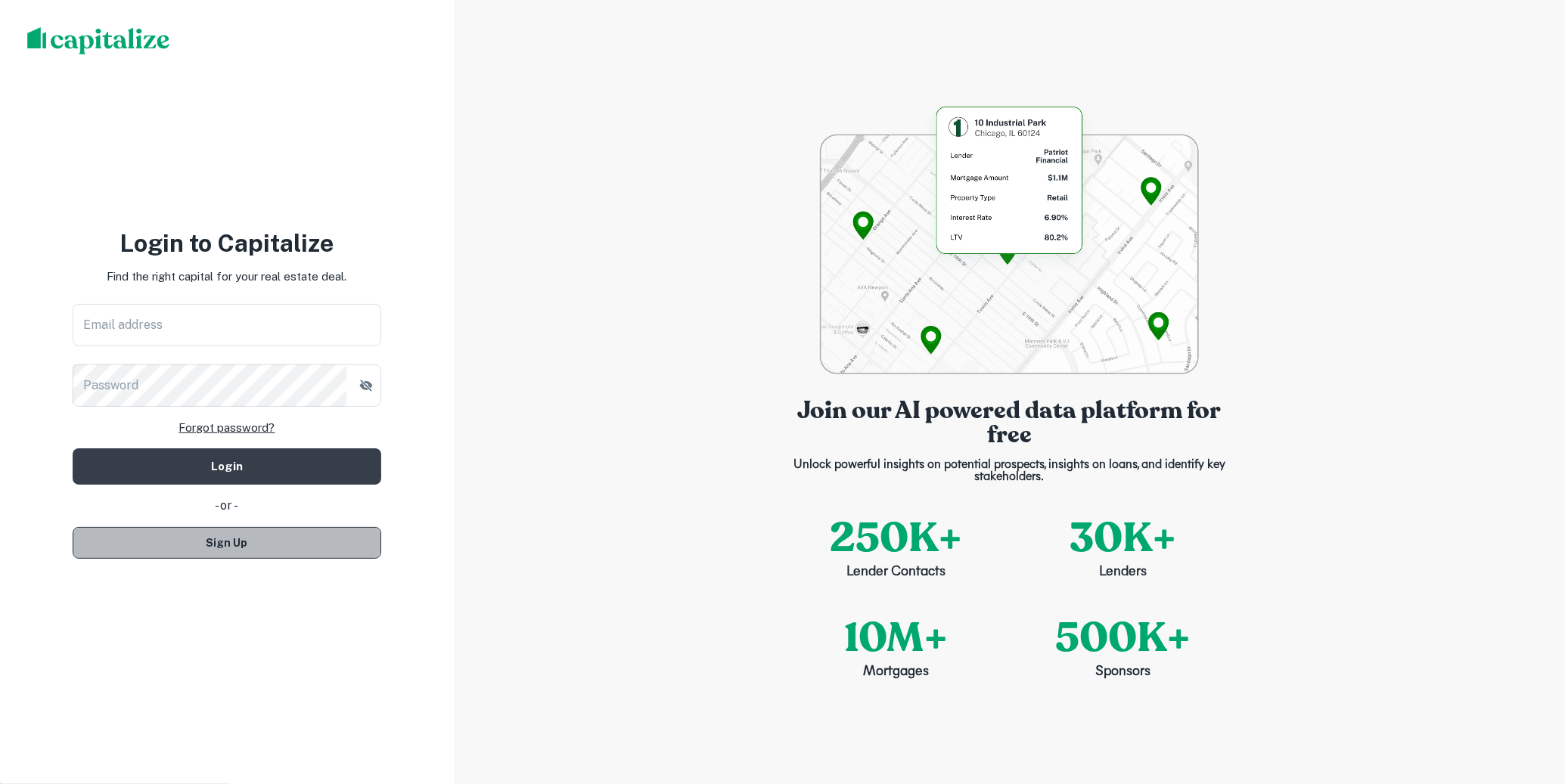
click at [305, 555] on button "Sign Up" at bounding box center [226, 543] width 308 height 31
select select "**"
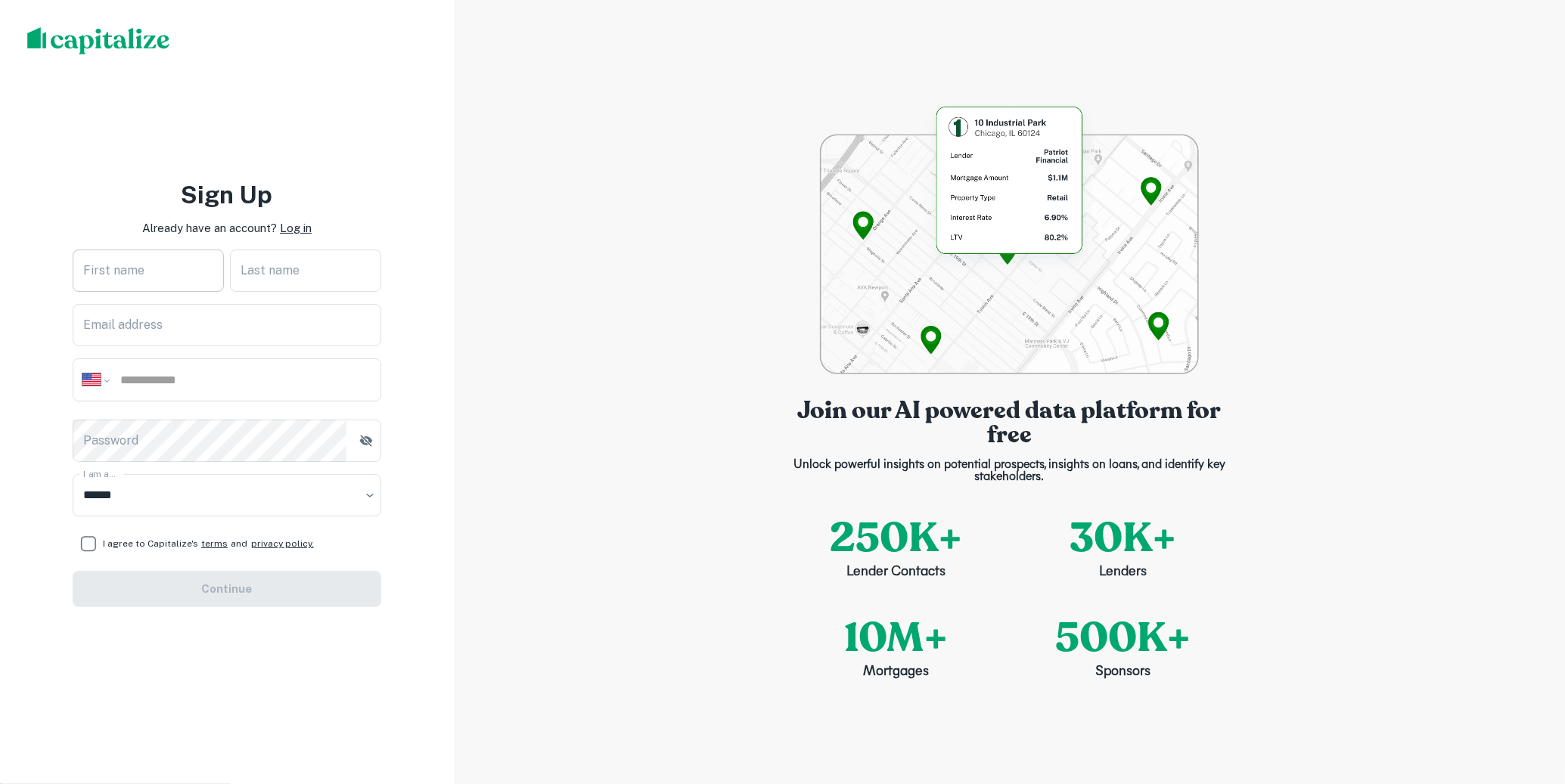
click at [152, 257] on input "First name" at bounding box center [148, 270] width 151 height 43
click at [291, 233] on p "Log in" at bounding box center [295, 228] width 31 height 19
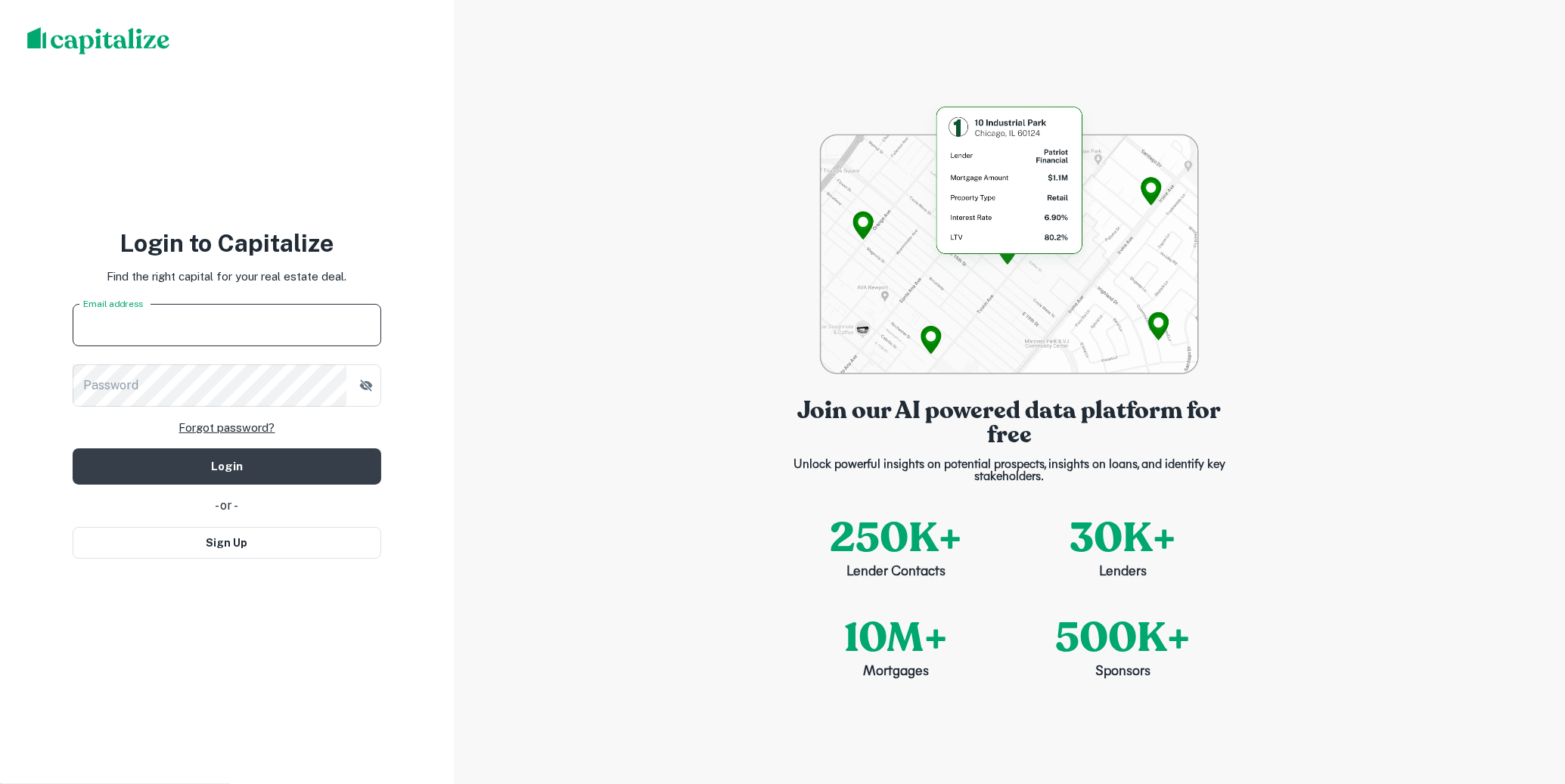
click at [280, 306] on input "Email address" at bounding box center [226, 325] width 308 height 43
type input "**********"
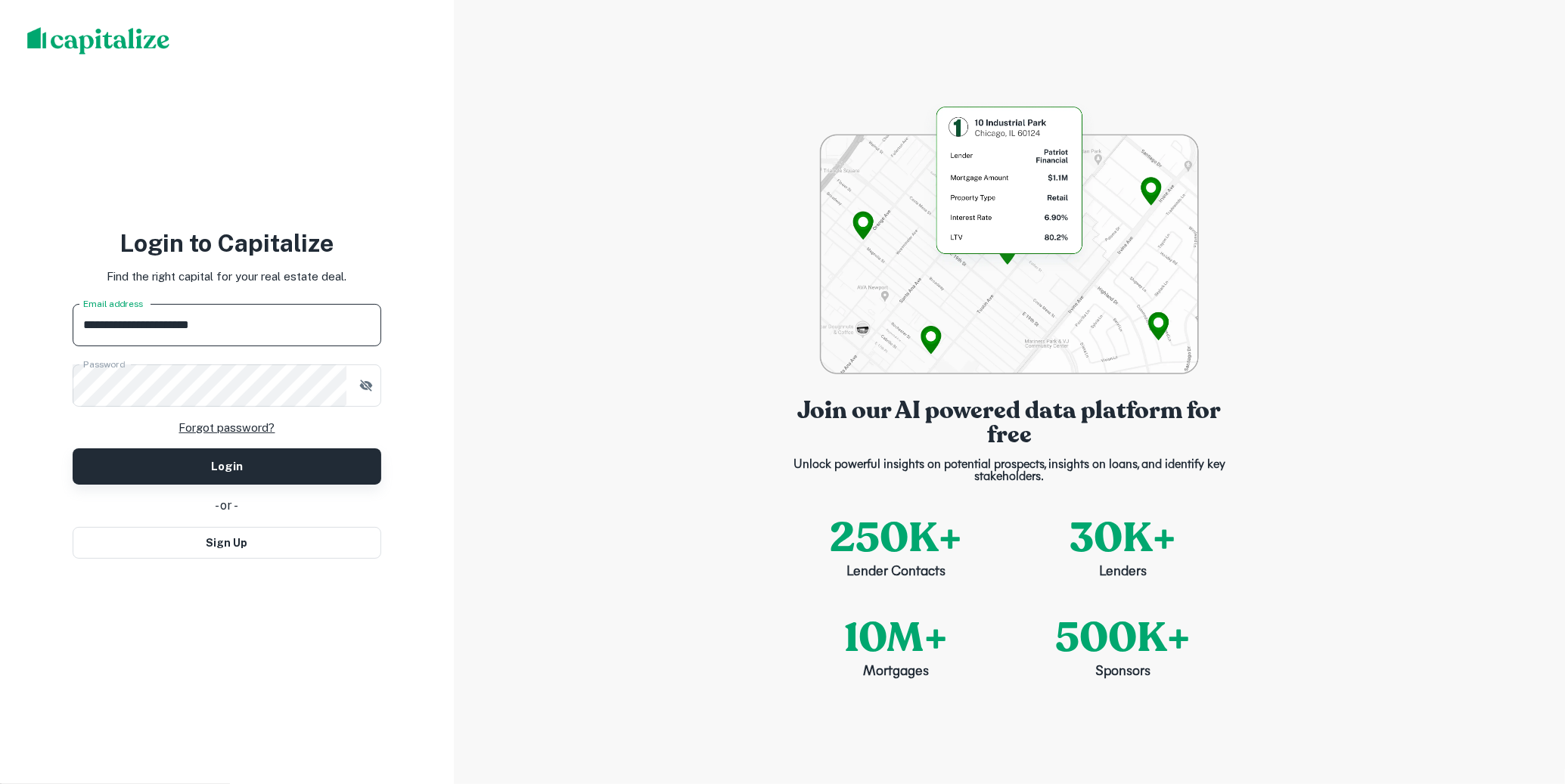
click at [278, 481] on button "Login" at bounding box center [226, 466] width 308 height 36
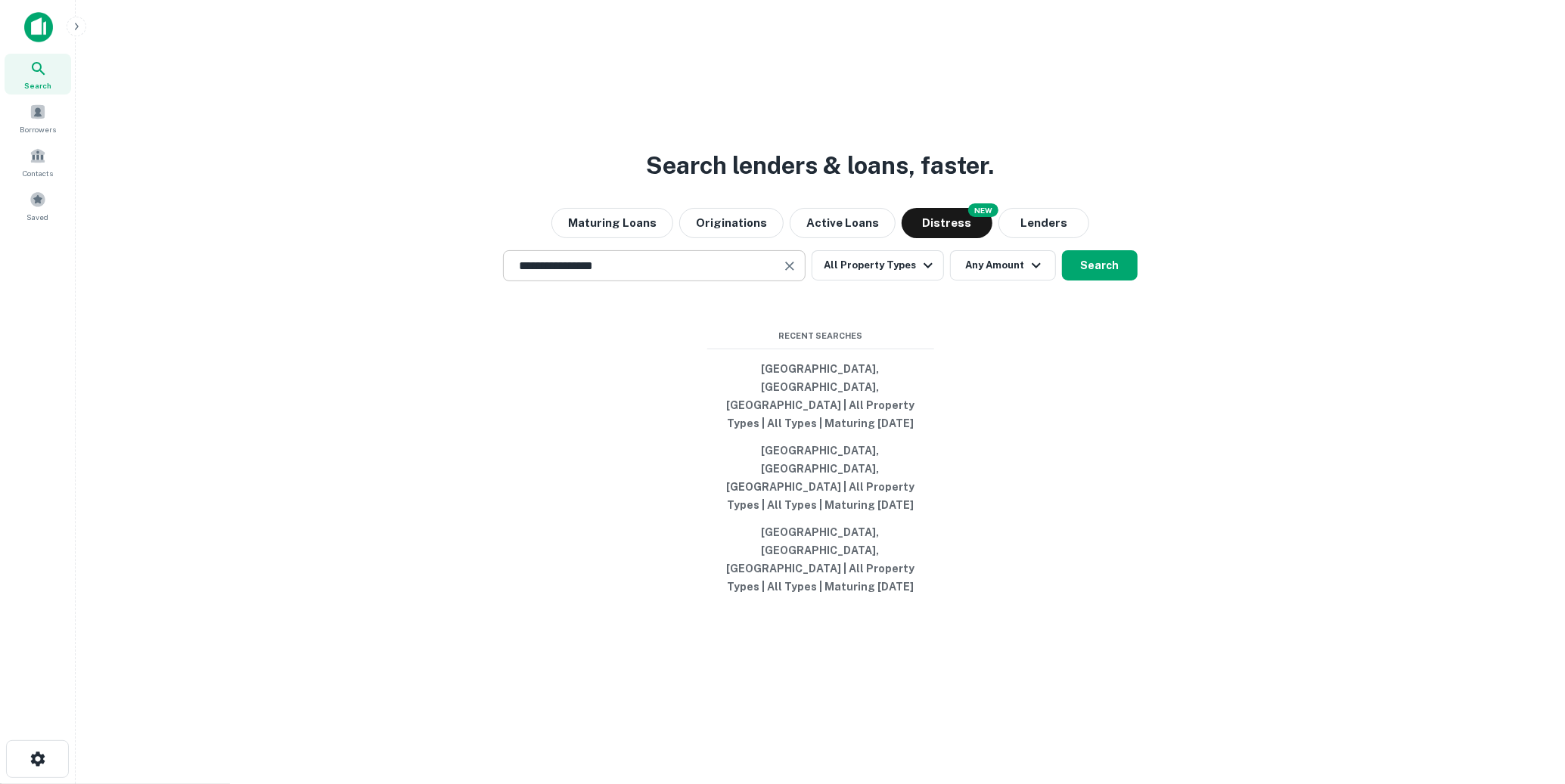
click at [725, 281] on div "**********" at bounding box center [654, 266] width 303 height 31
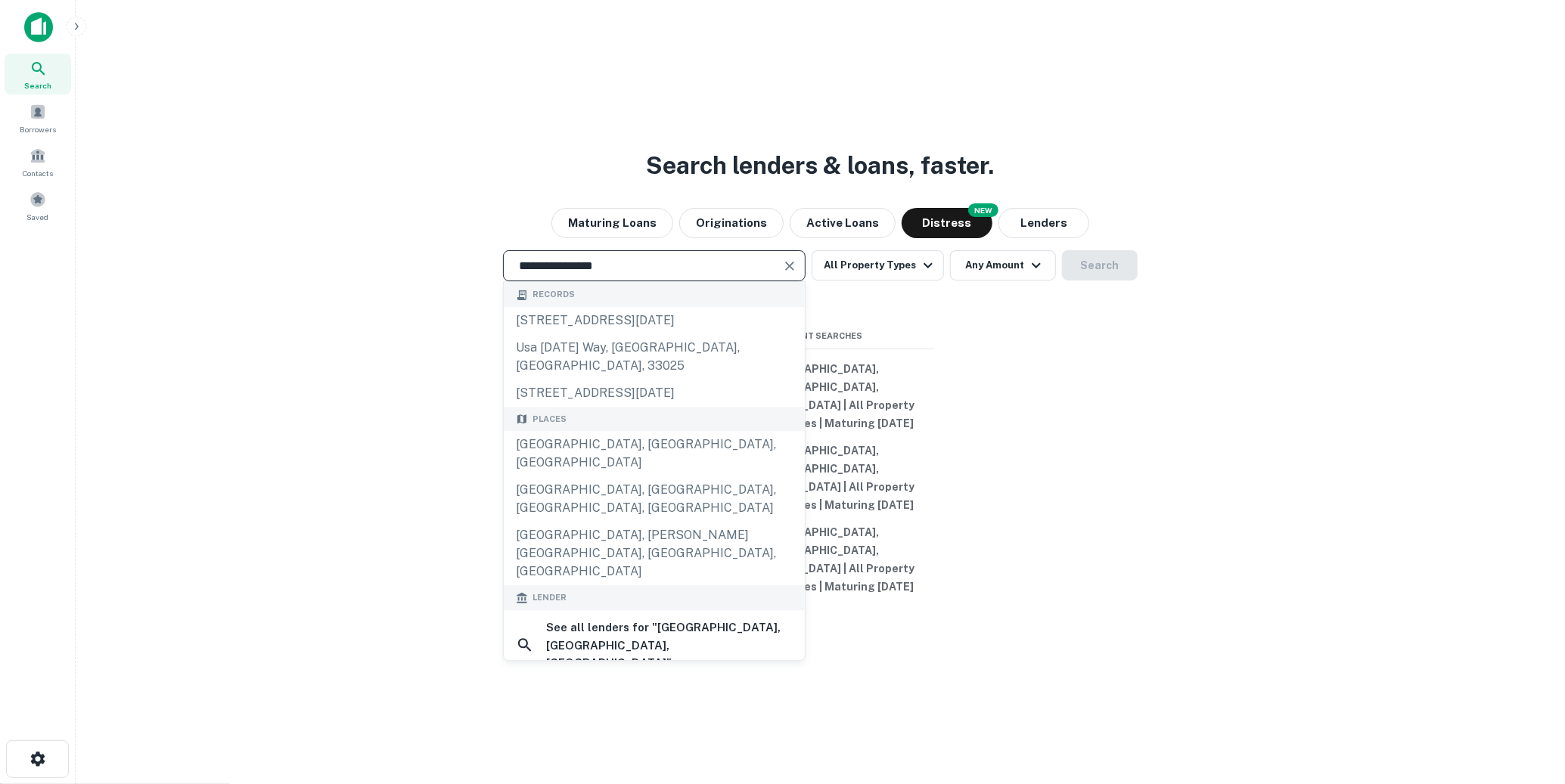
click at [725, 281] on div "**********" at bounding box center [654, 266] width 303 height 31
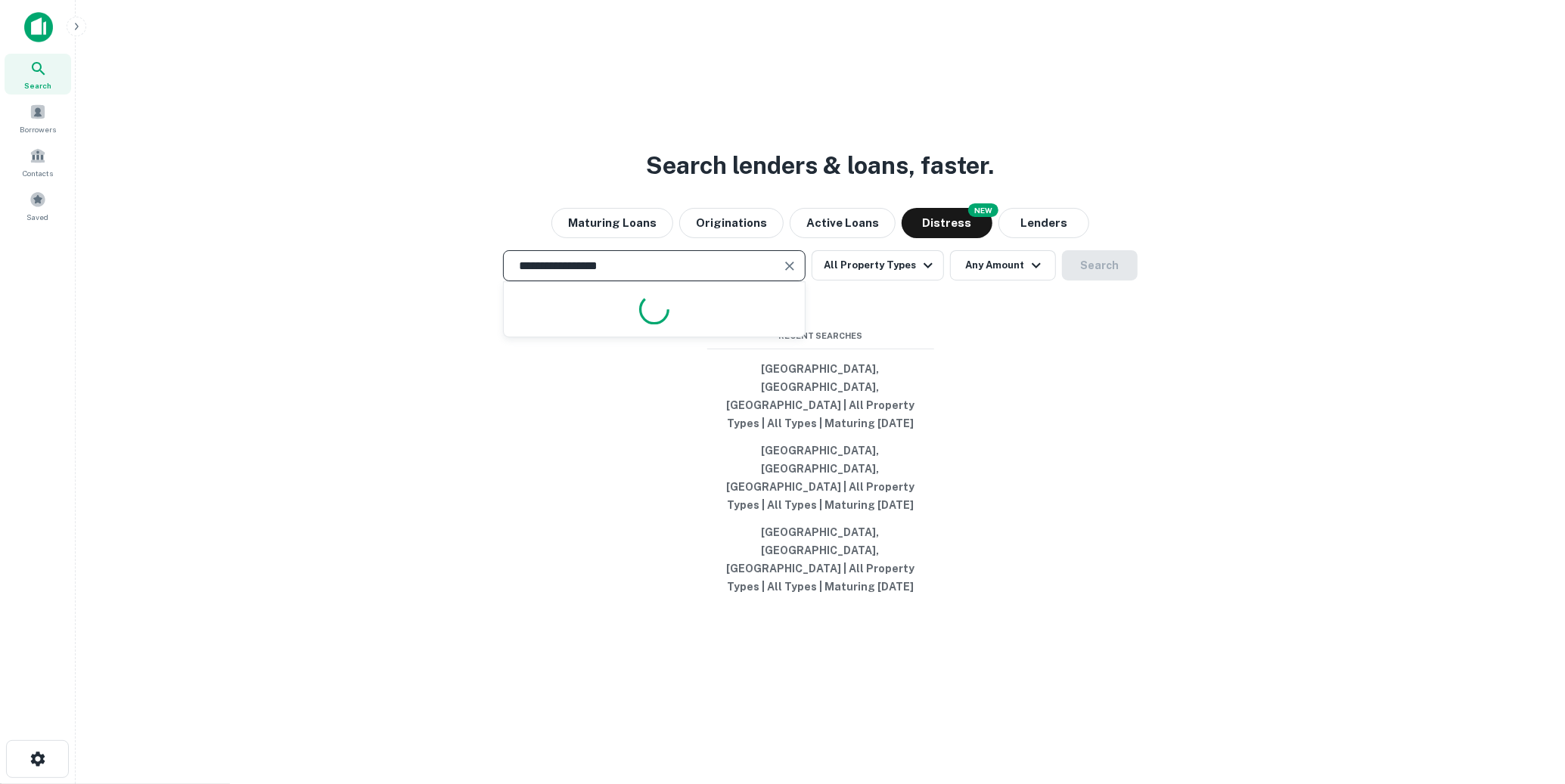
type input "**********"
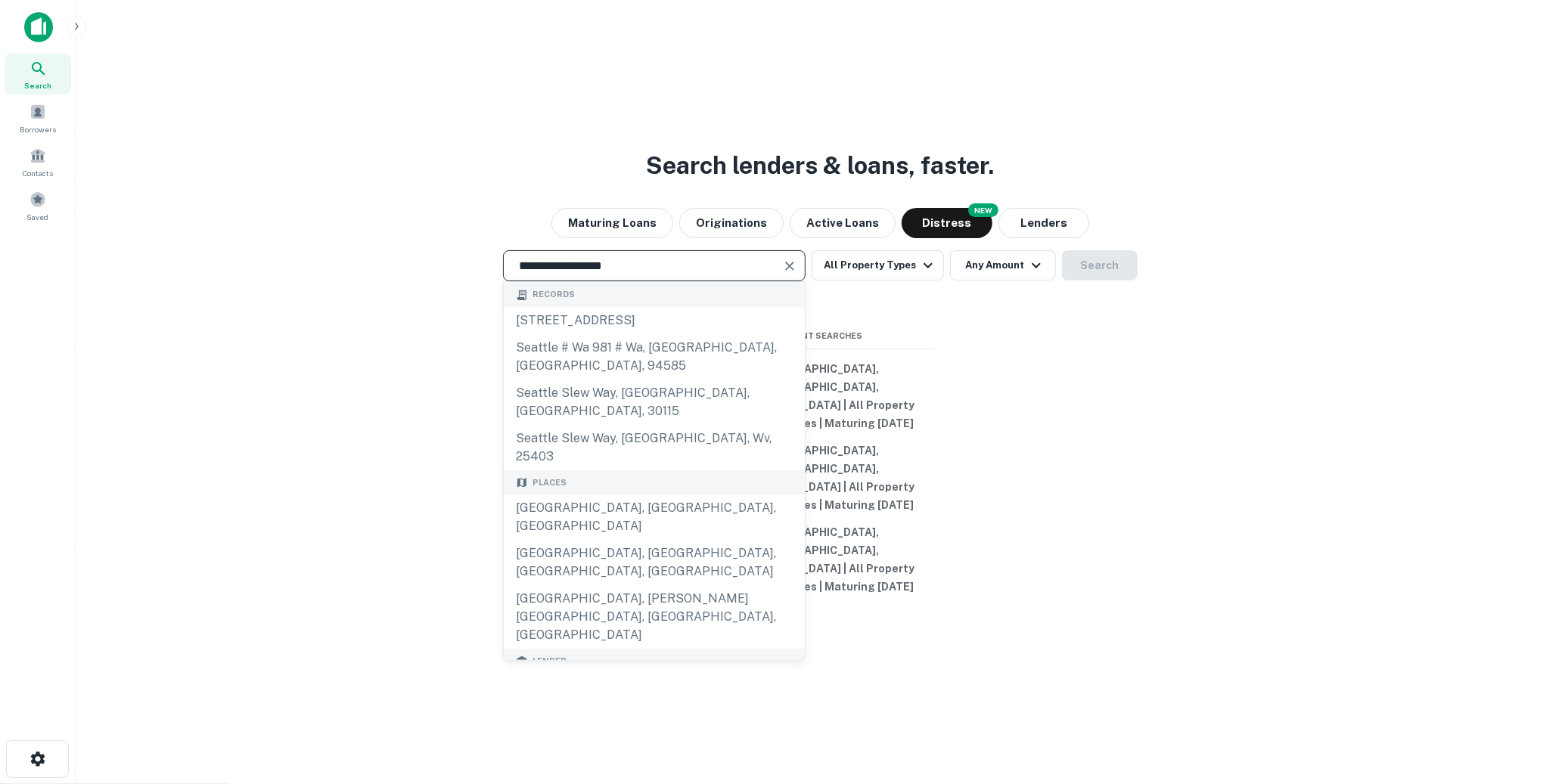
click at [803, 281] on div "**********" at bounding box center [654, 266] width 303 height 31
click at [797, 274] on icon "Clear" at bounding box center [789, 266] width 15 height 15
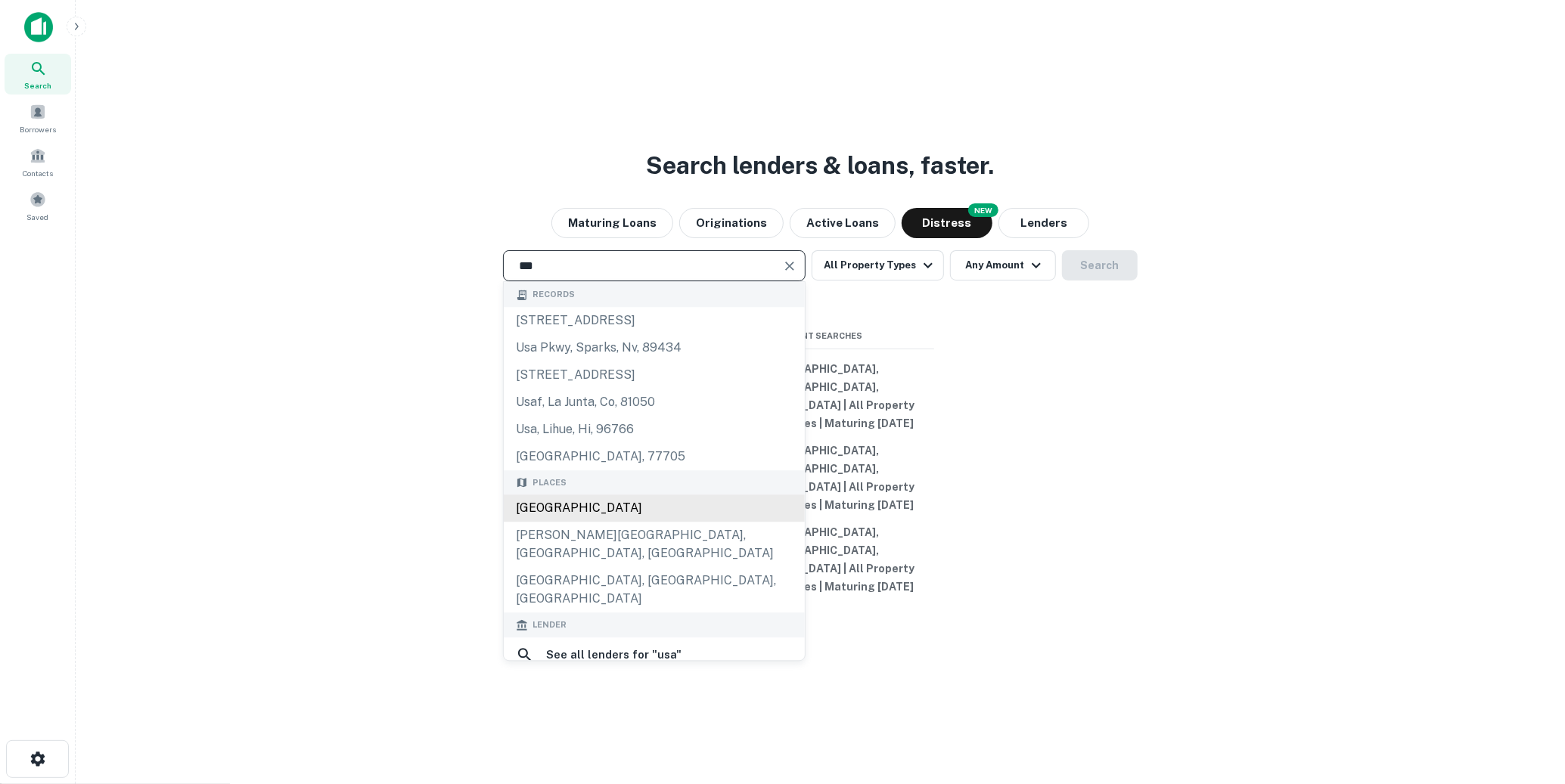
click at [654, 522] on div "[GEOGRAPHIC_DATA]" at bounding box center [654, 509] width 301 height 27
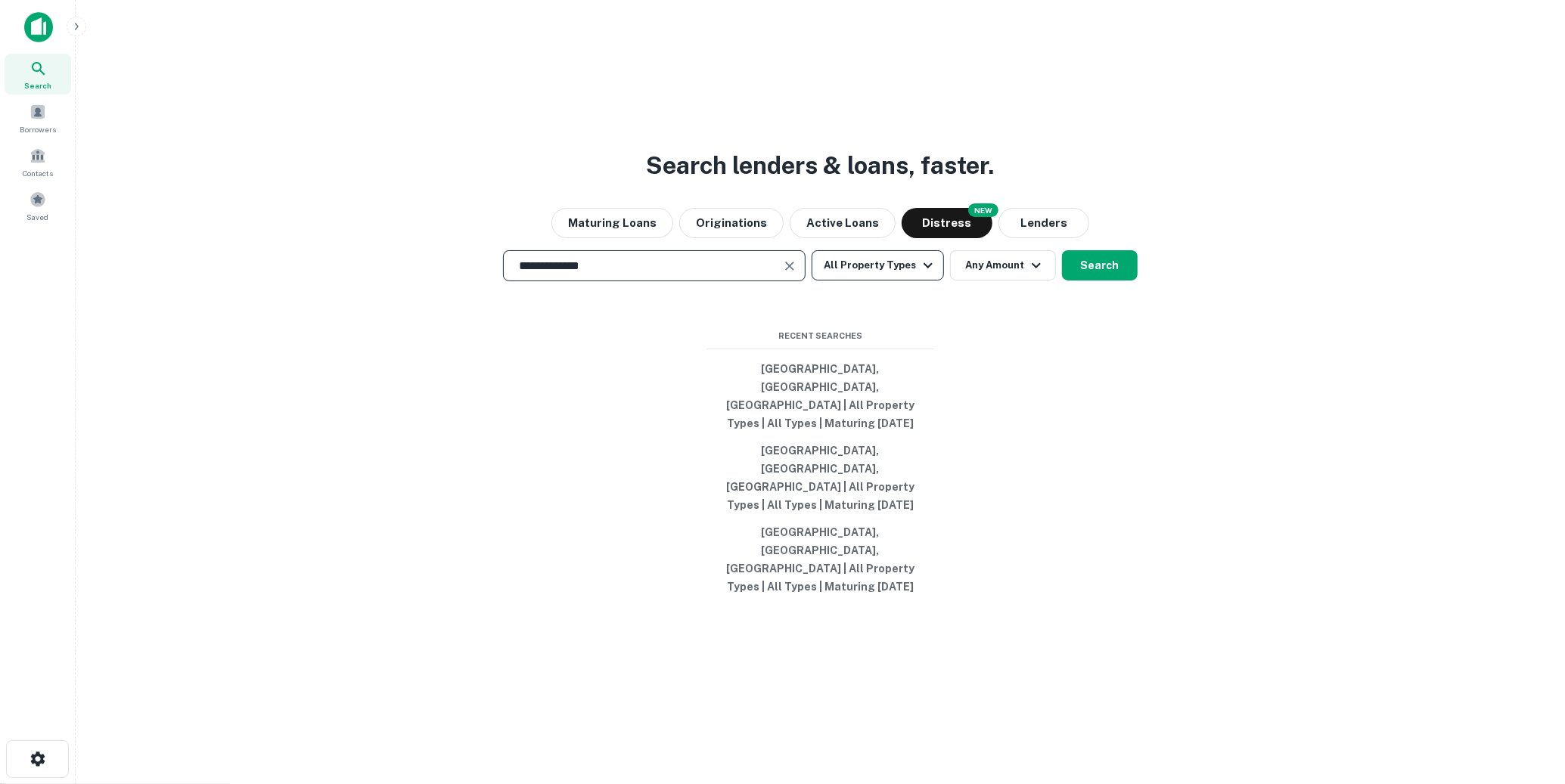
type input "**********"
click at [905, 281] on button "All Property Types" at bounding box center [877, 266] width 131 height 31
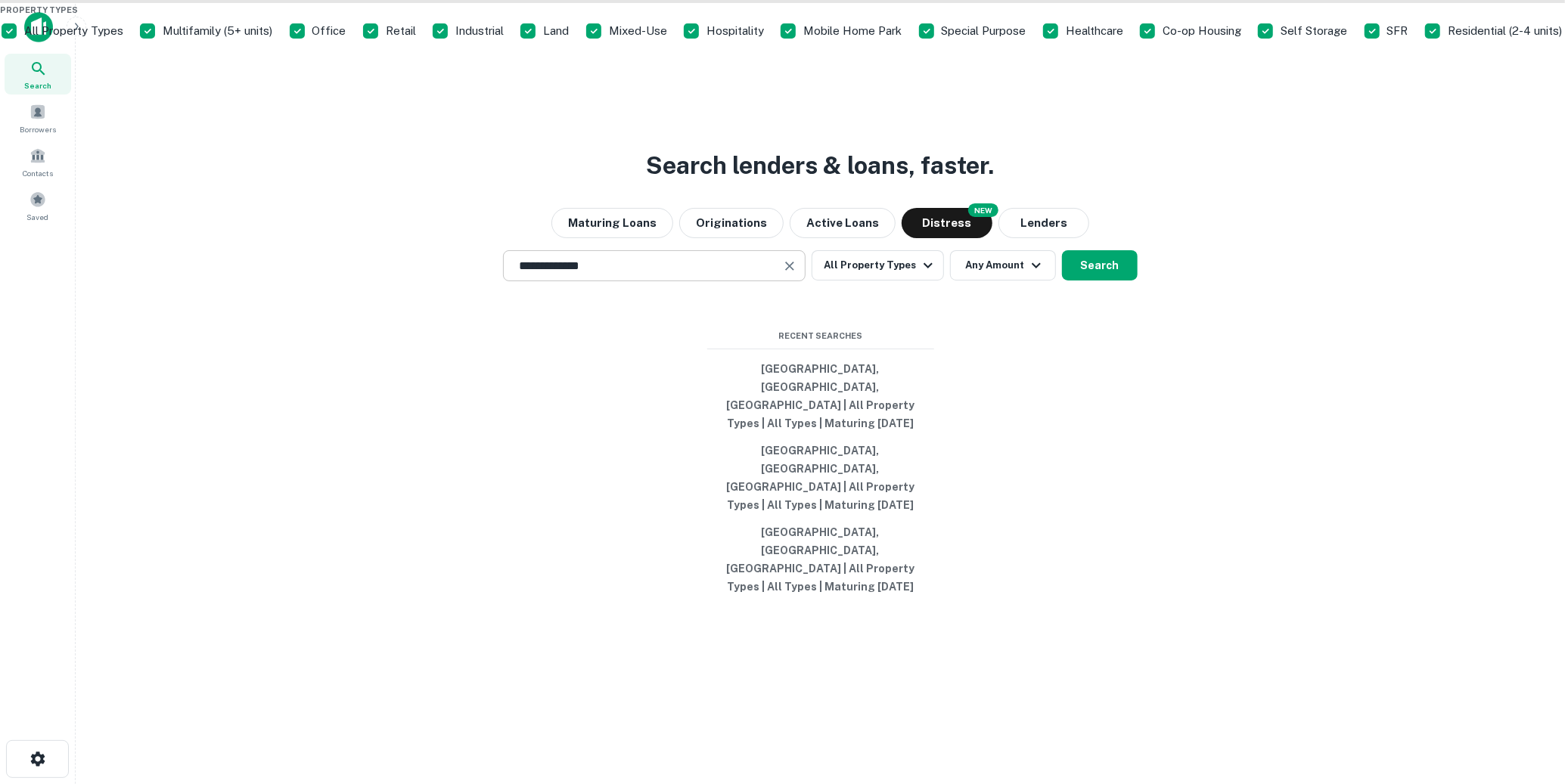
click at [126, 40] on p "All Property Types" at bounding box center [75, 31] width 102 height 19
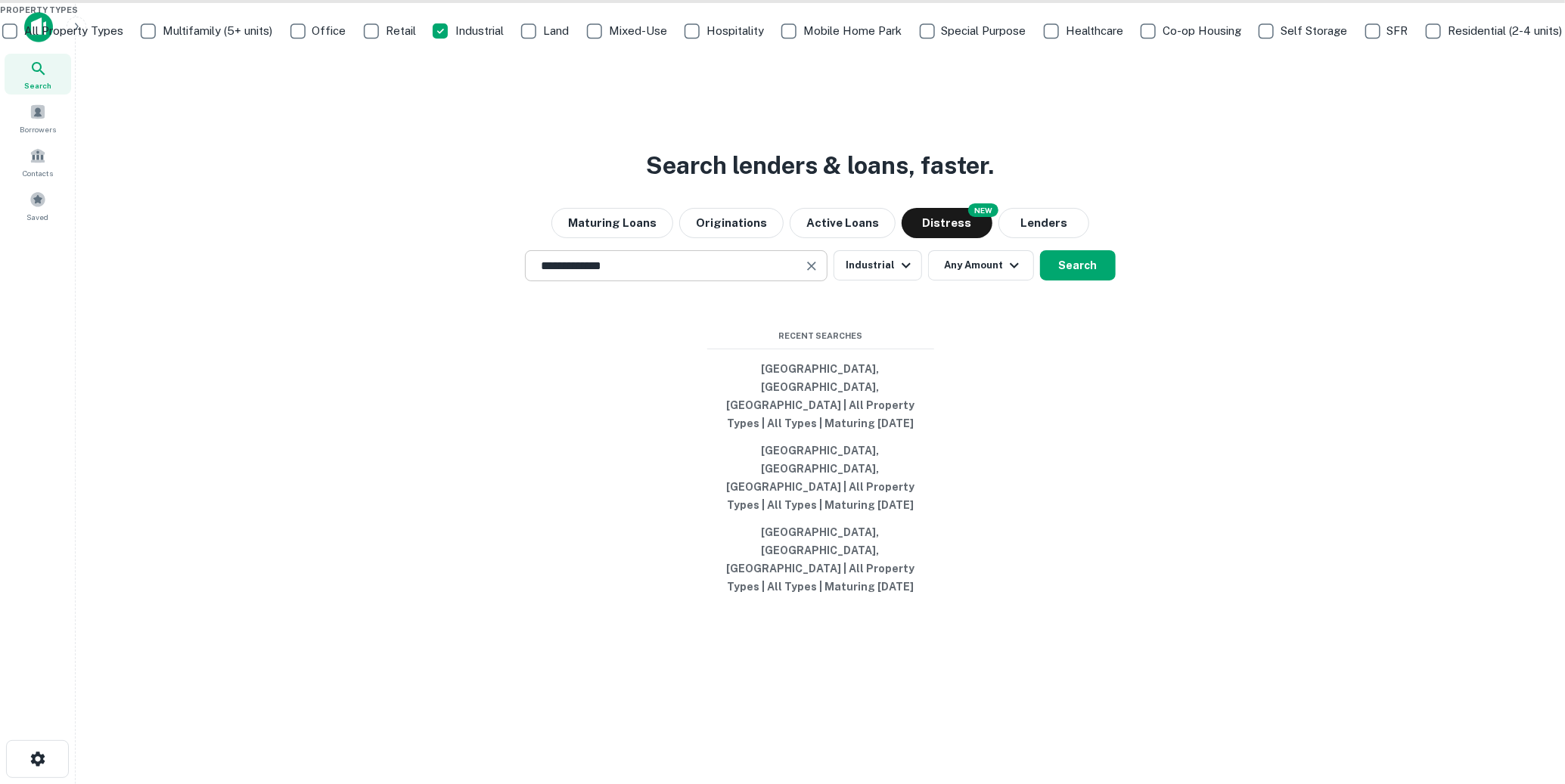
click at [1014, 335] on div at bounding box center [782, 392] width 1565 height 784
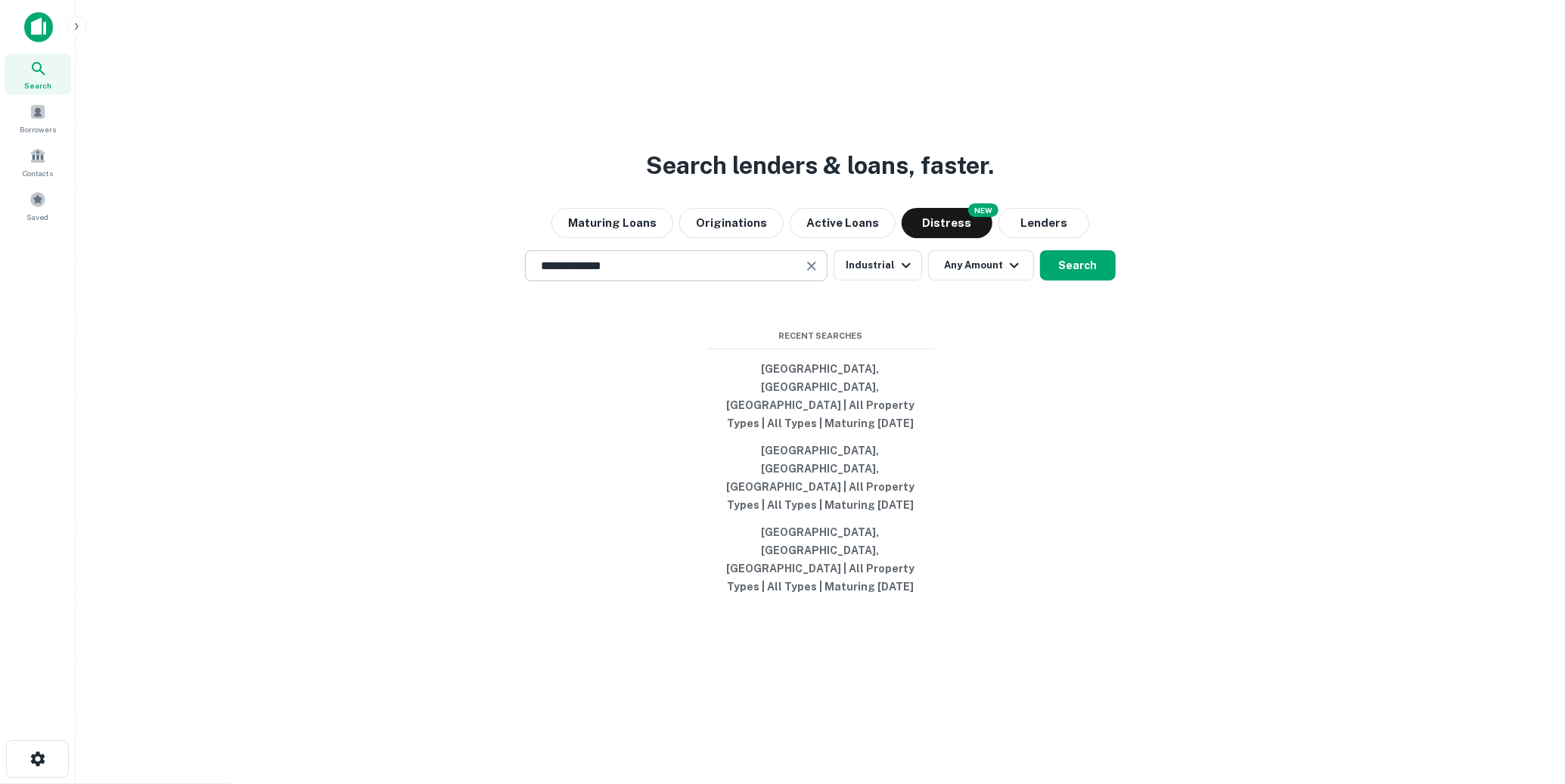
click at [1012, 274] on icon "button" at bounding box center [1014, 265] width 19 height 19
type input "*******"
click at [283, 74] on input "number" at bounding box center [212, 59] width 142 height 31
type input "********"
click at [1086, 324] on div at bounding box center [782, 392] width 1565 height 784
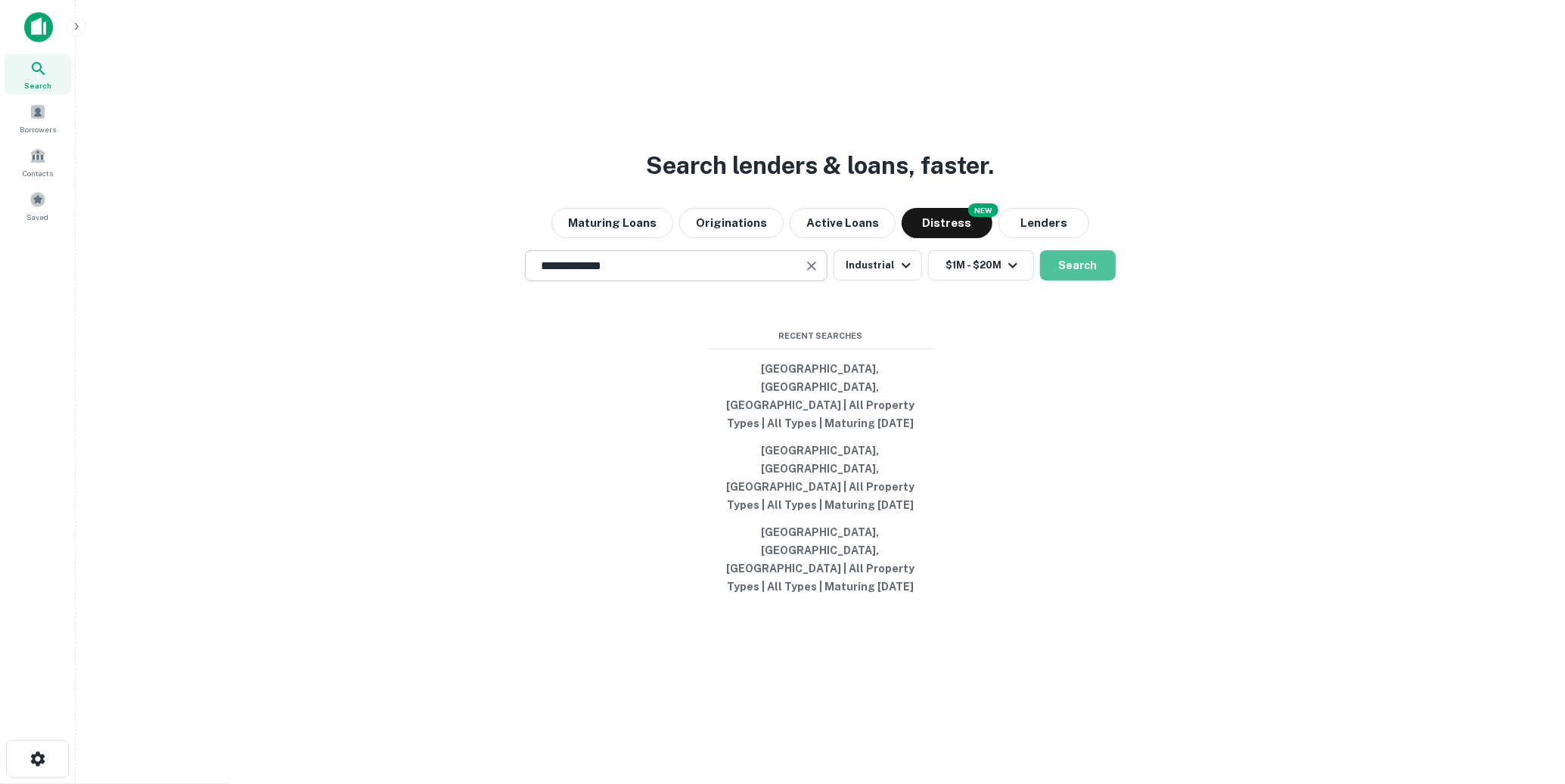
click at [1086, 281] on button "Search" at bounding box center [1078, 266] width 76 height 31
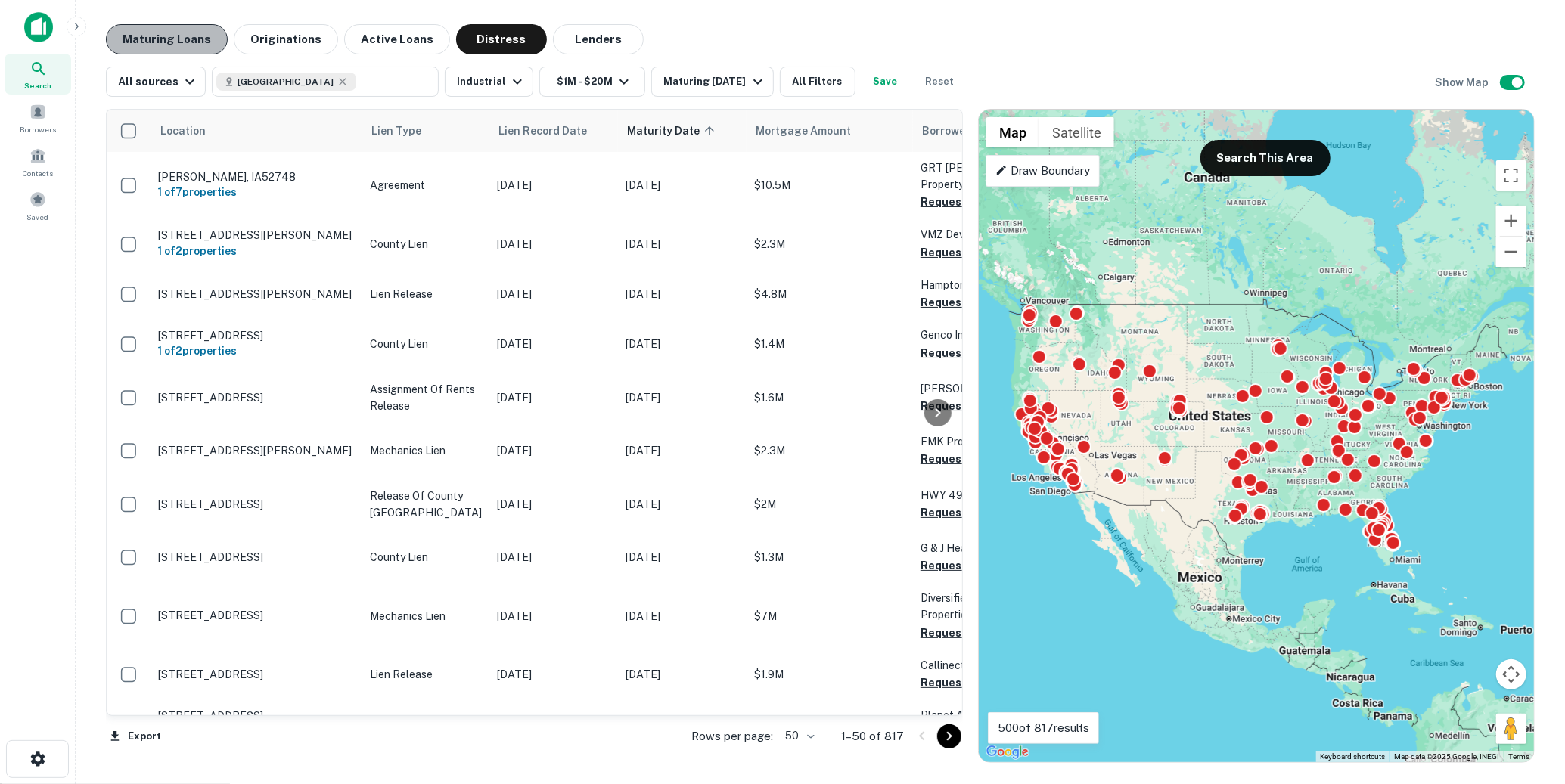
click at [193, 43] on button "Maturing Loans" at bounding box center [167, 39] width 122 height 31
